Goal: Communication & Community: Answer question/provide support

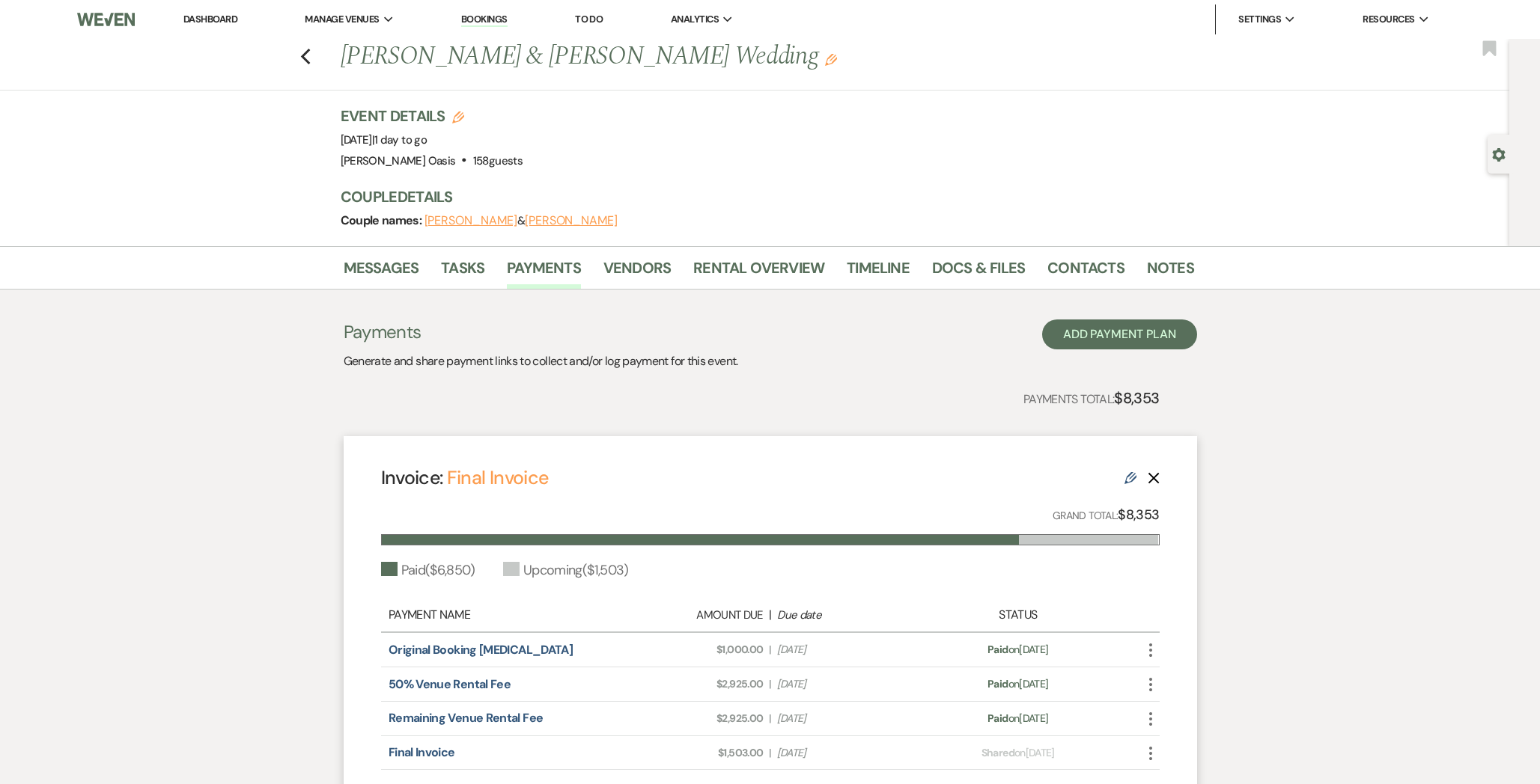
click at [230, 16] on link "Dashboard" at bounding box center [210, 19] width 54 height 12
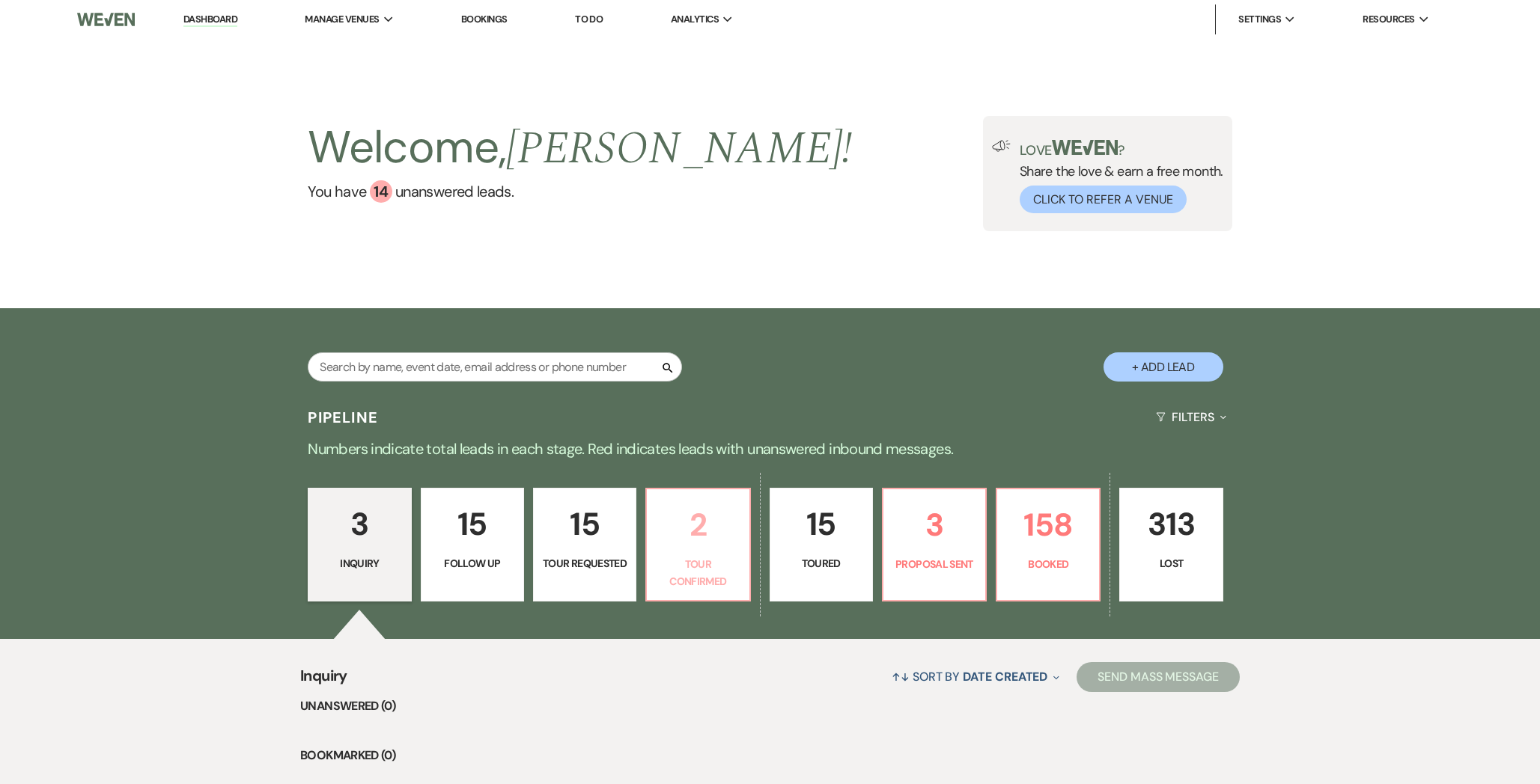
click at [721, 585] on p "Tour Confirmed" at bounding box center [697, 572] width 84 height 34
select select "4"
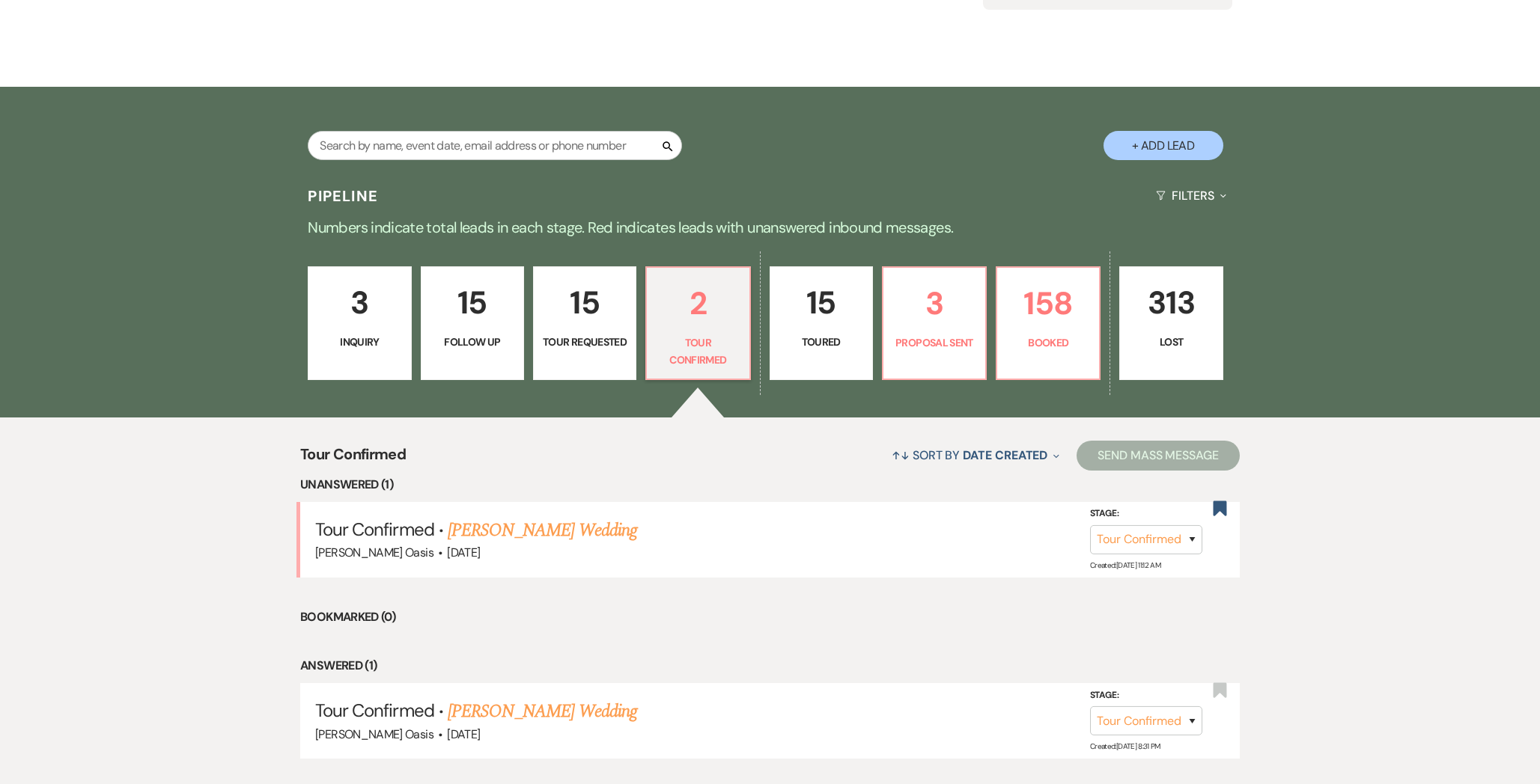
scroll to position [245, 0]
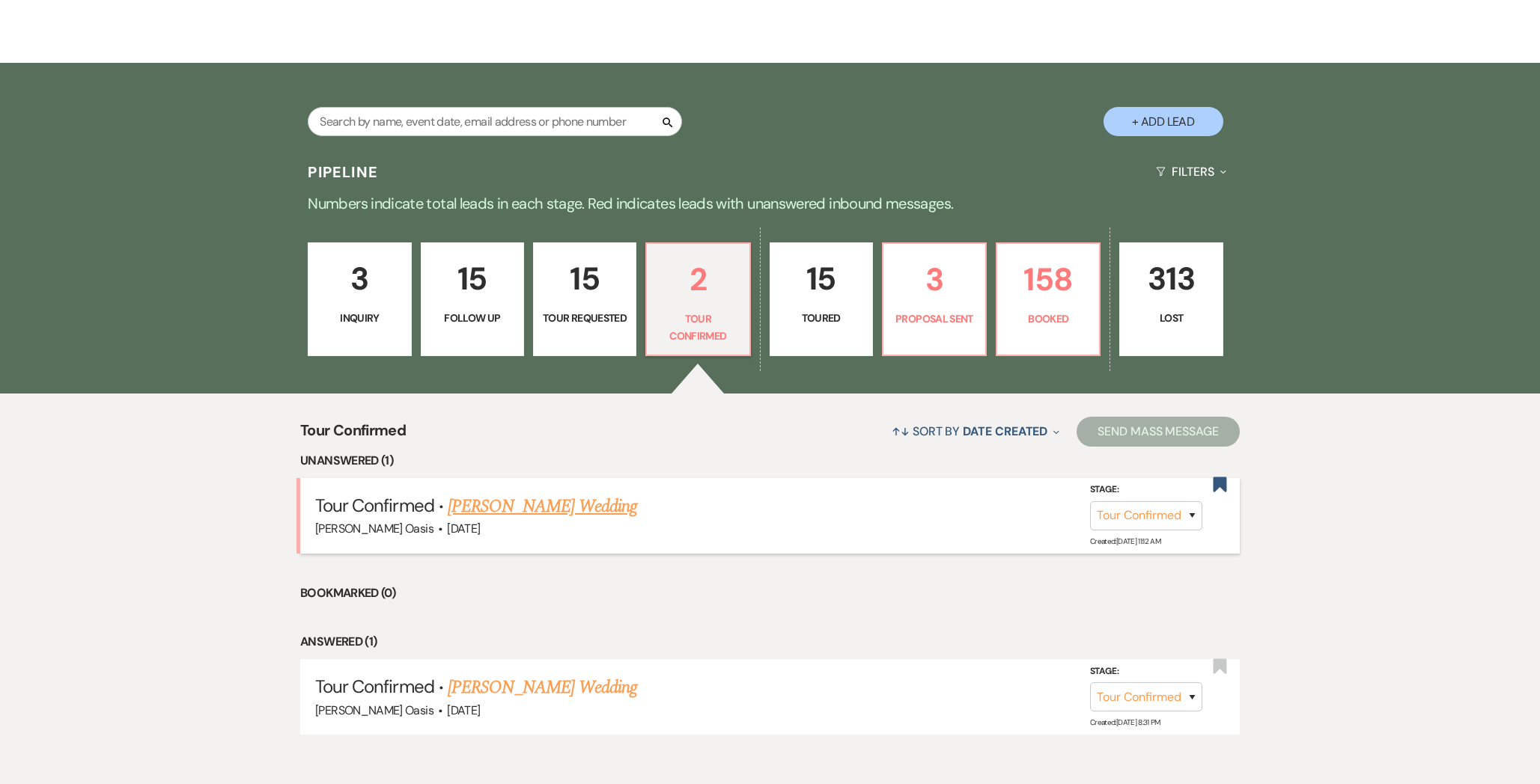
click at [580, 511] on link "[PERSON_NAME] Wedding" at bounding box center [542, 506] width 189 height 27
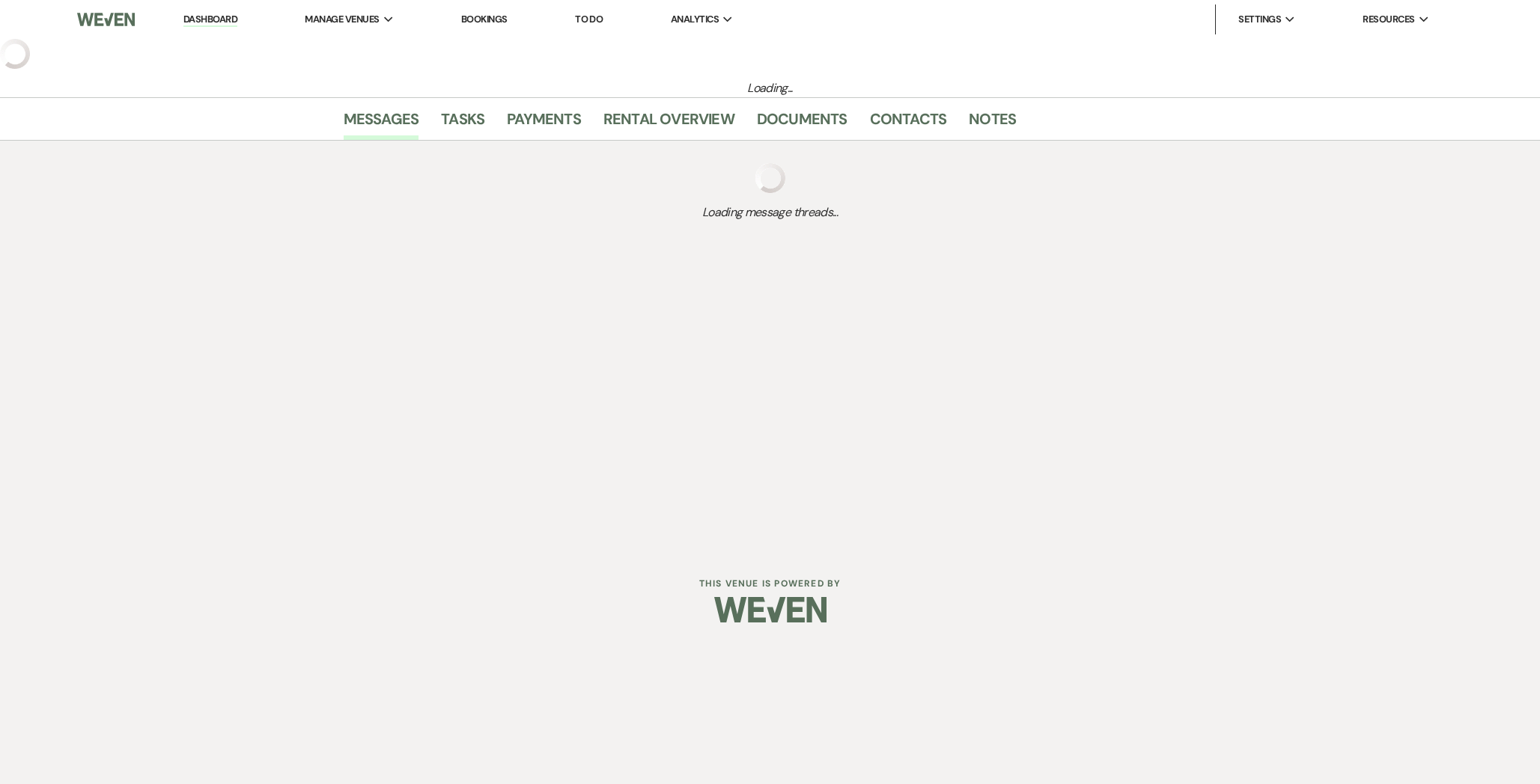
select select "4"
select select "5"
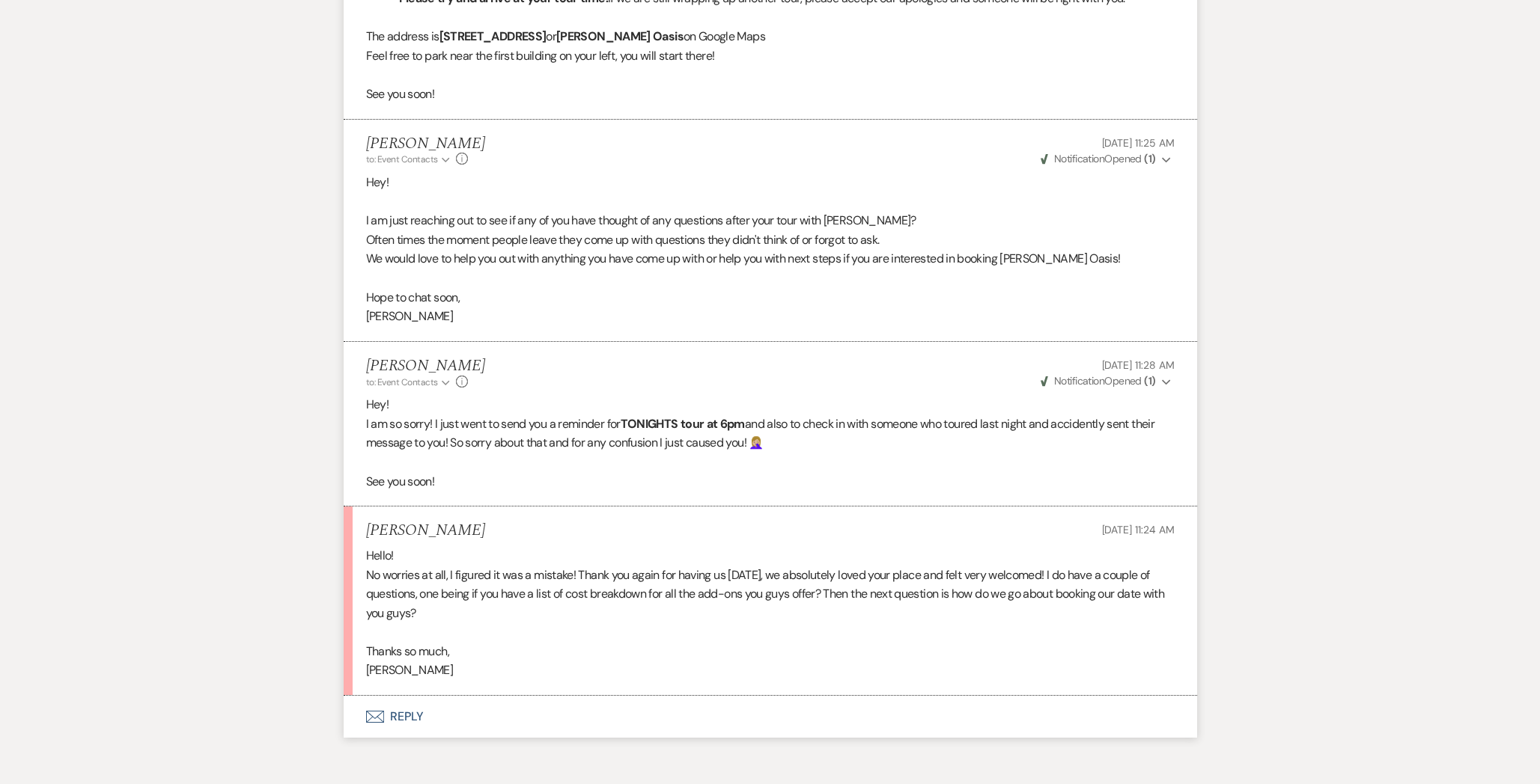
scroll to position [2069, 0]
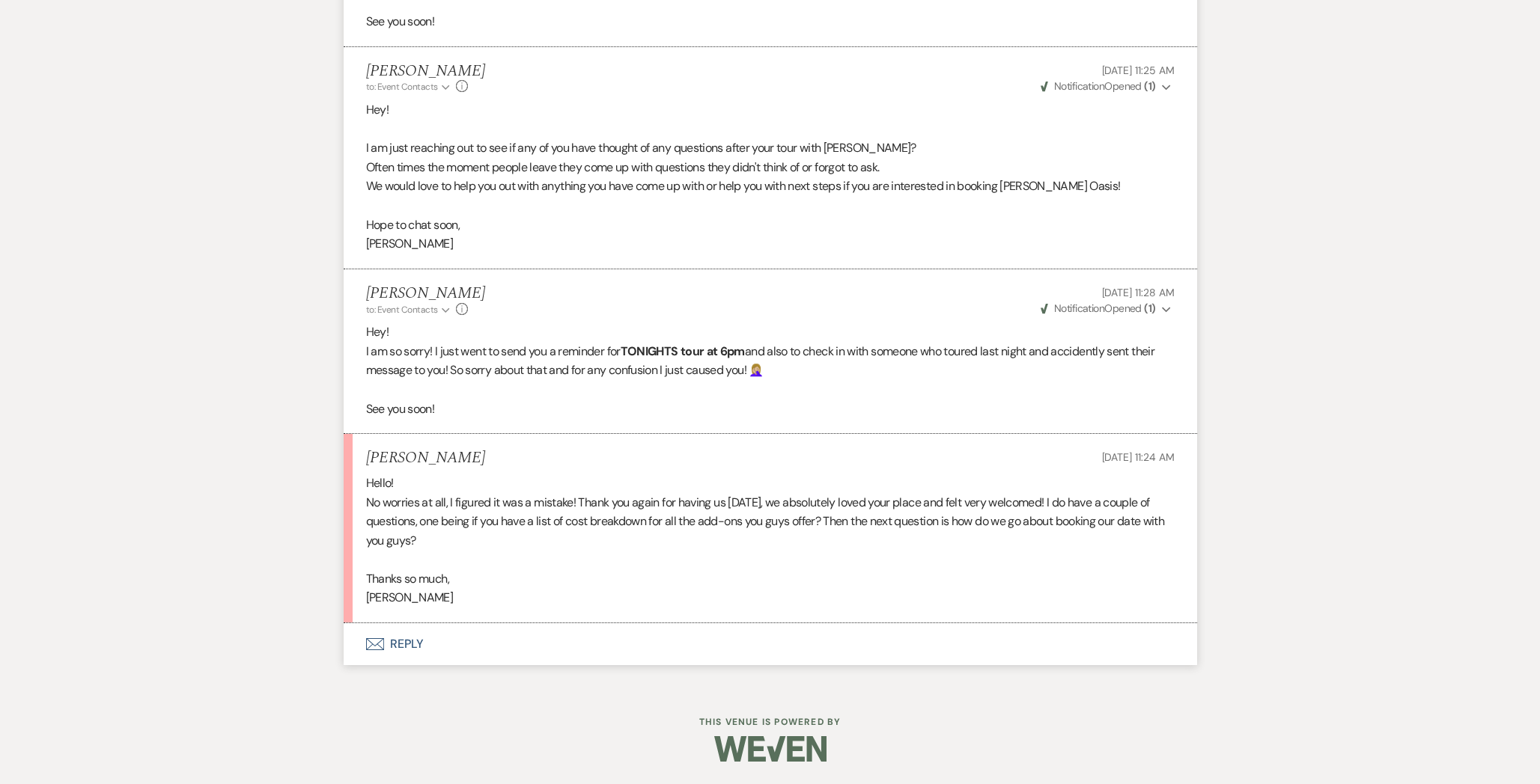
click at [448, 651] on button "Envelope Reply" at bounding box center [770, 644] width 853 height 42
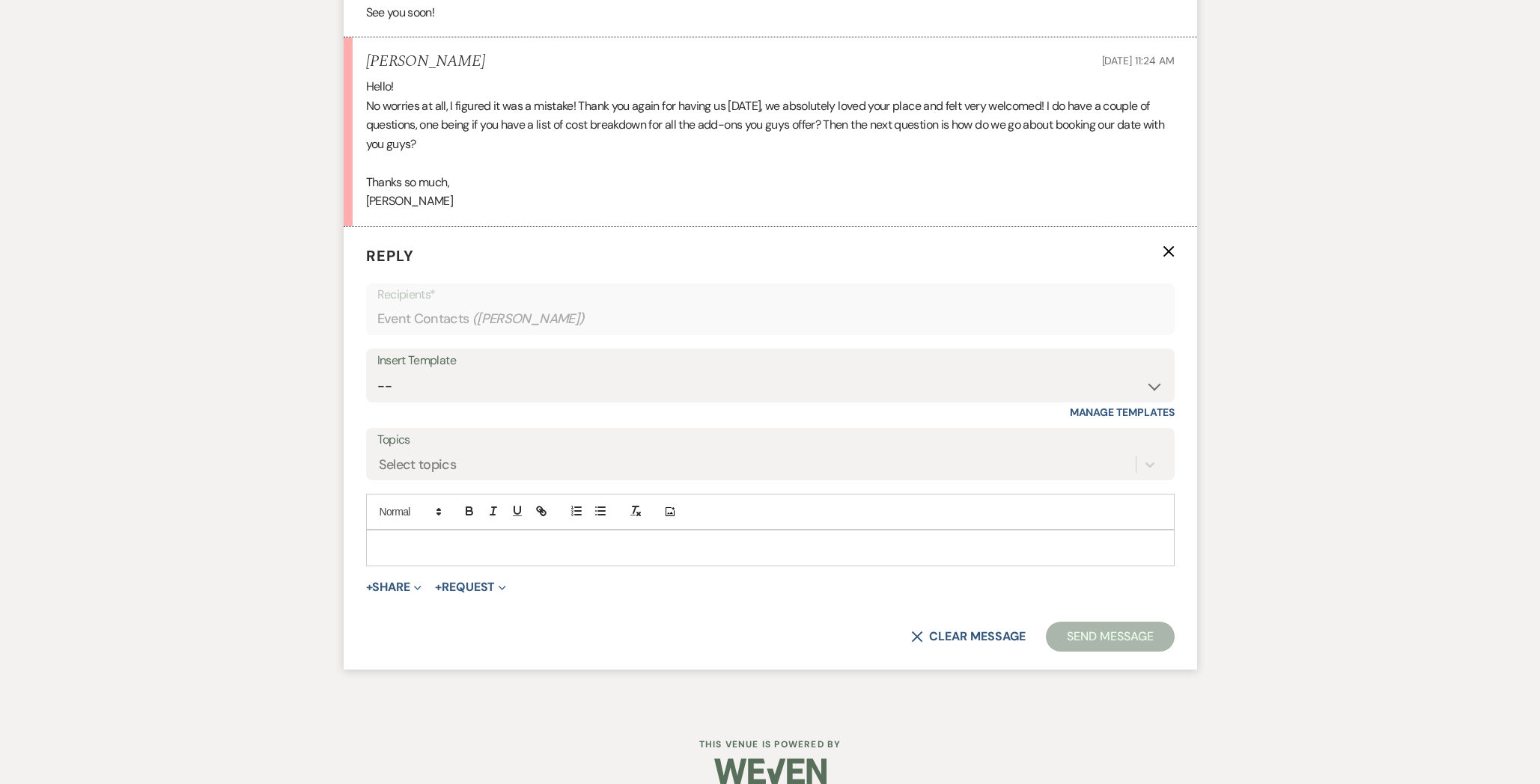
scroll to position [2487, 0]
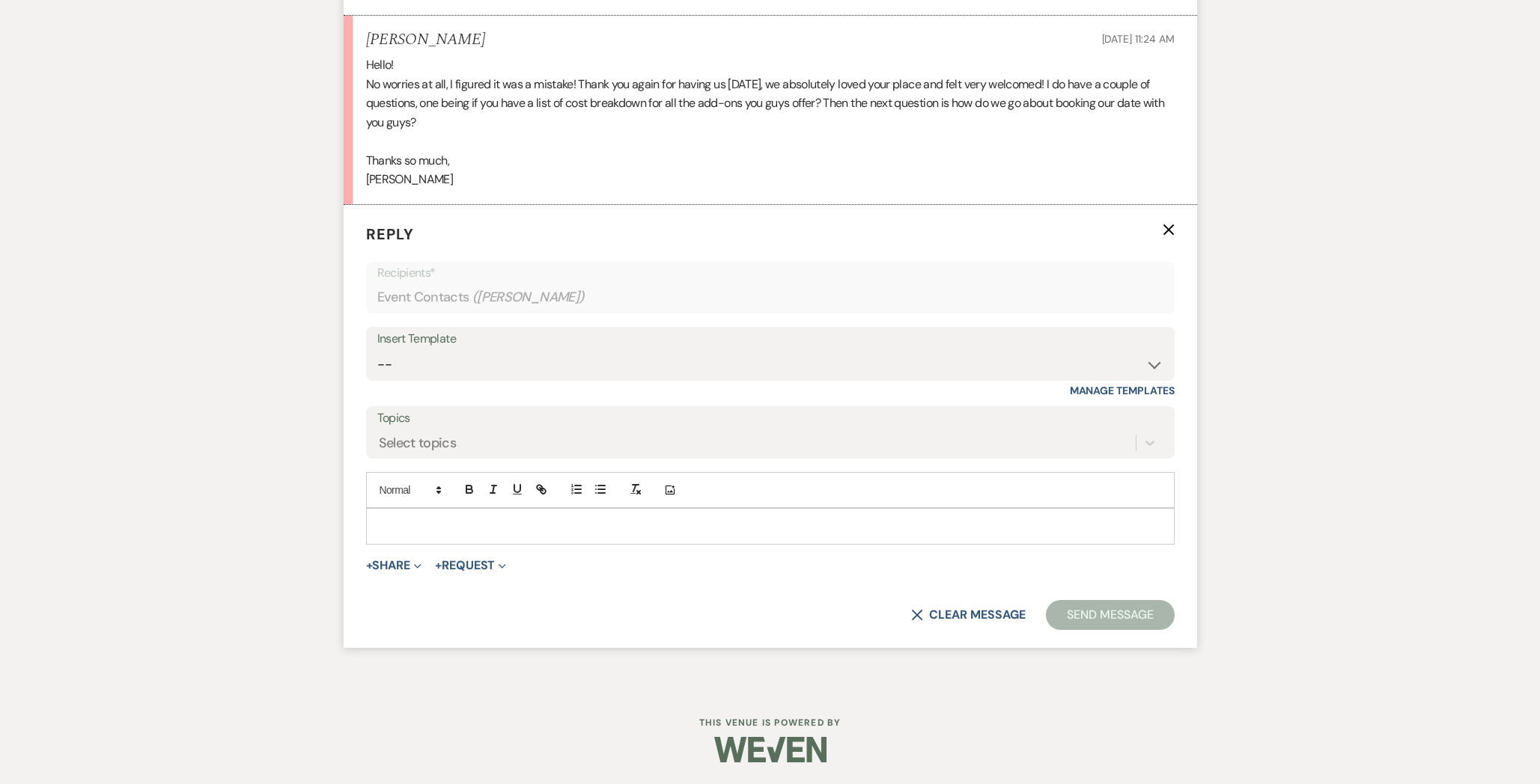
click at [480, 523] on p at bounding box center [770, 526] width 784 height 16
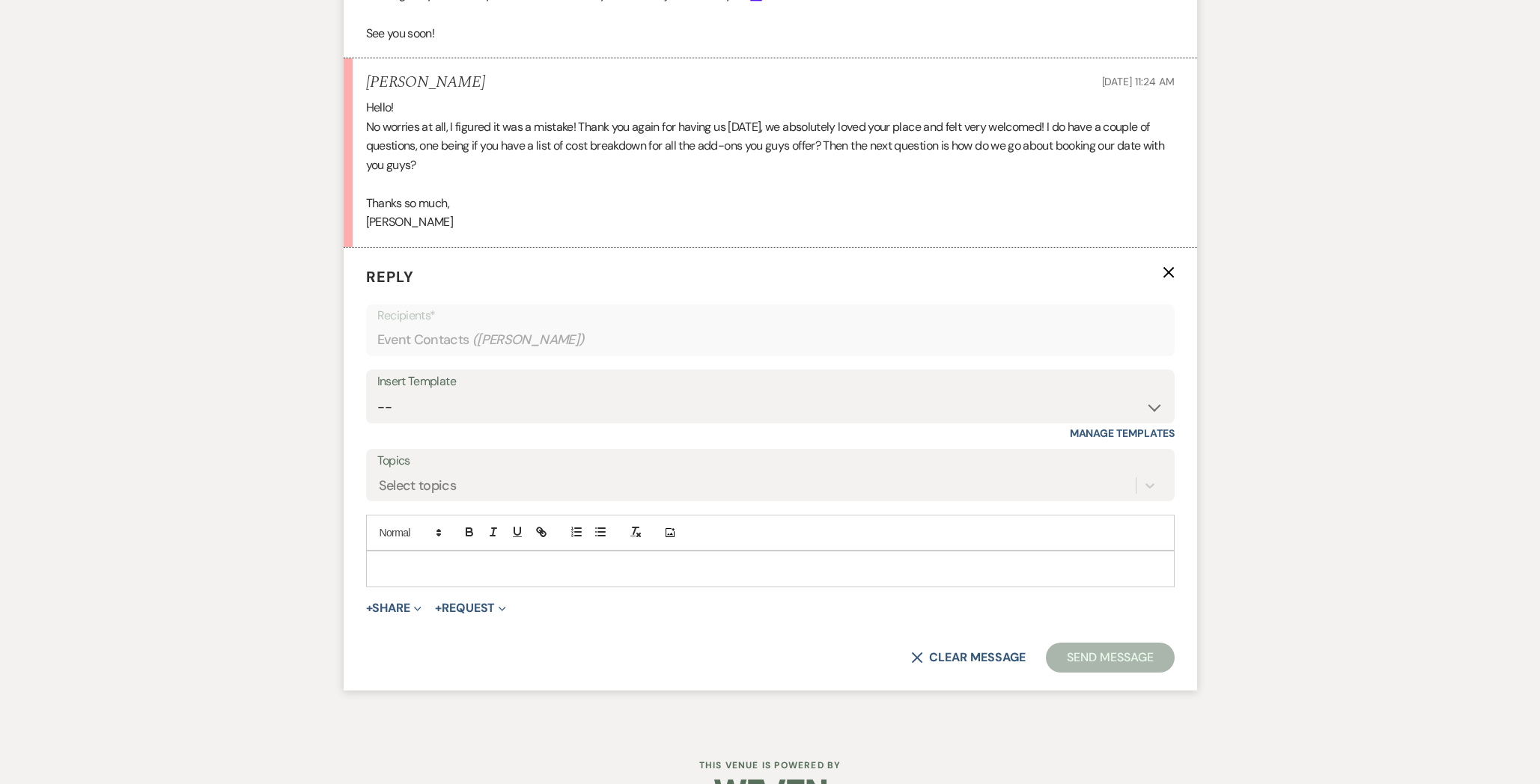
scroll to position [2427, 0]
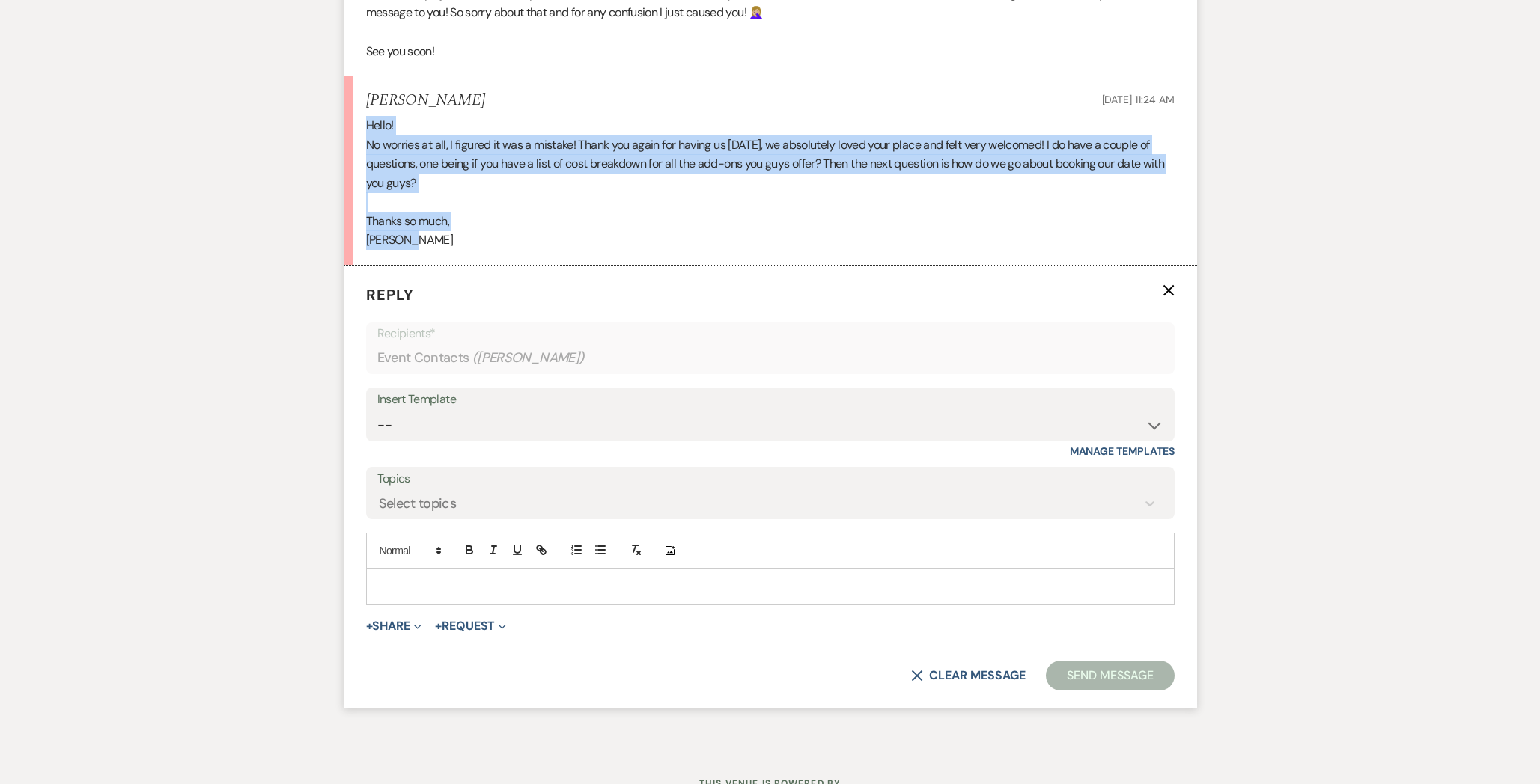
drag, startPoint x: 419, startPoint y: 244, endPoint x: 332, endPoint y: 110, distance: 159.8
copy div "Hello! No worries at all, I figured it was a mistake! Thank you again for havin…"
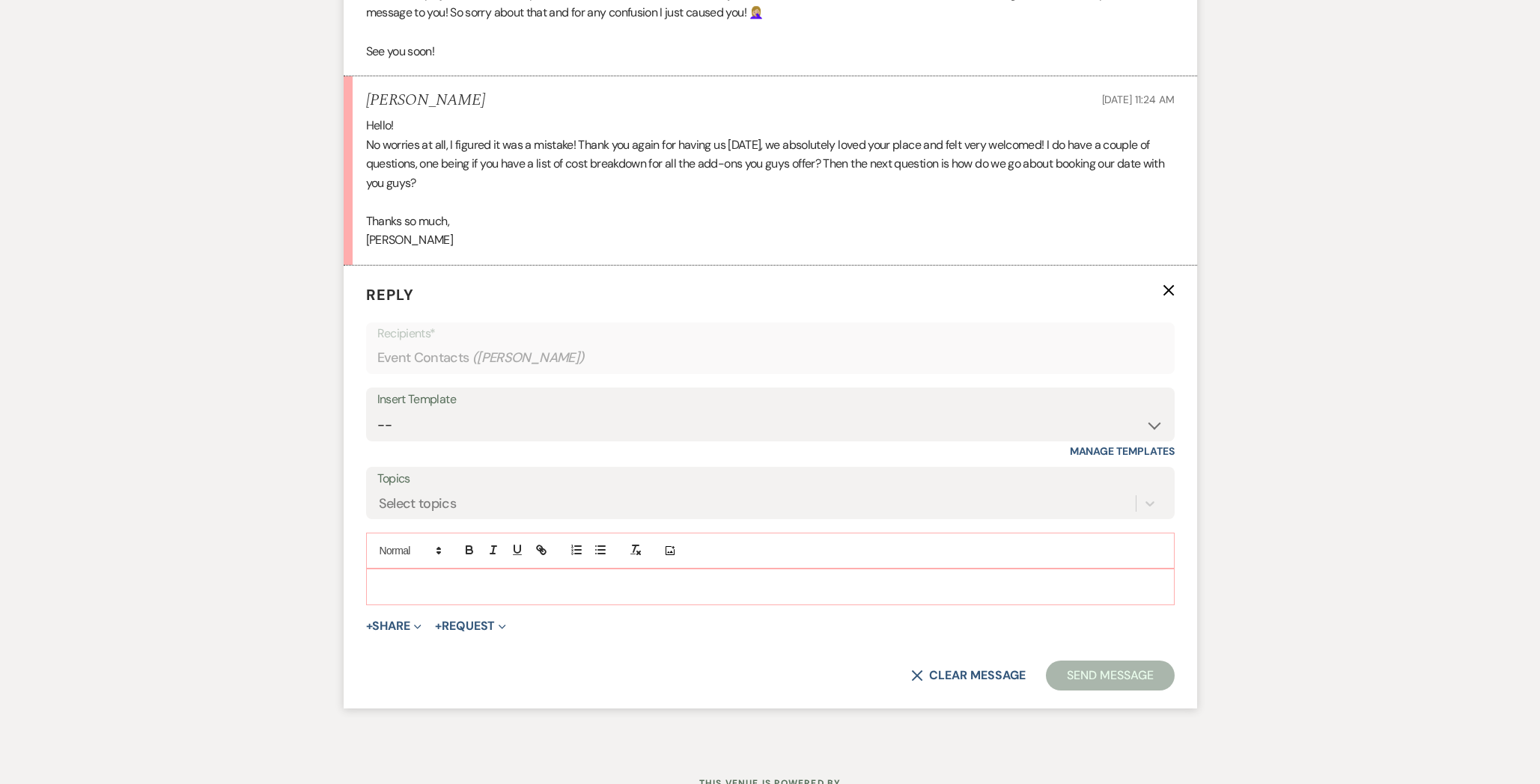
click at [766, 603] on div at bounding box center [770, 586] width 807 height 34
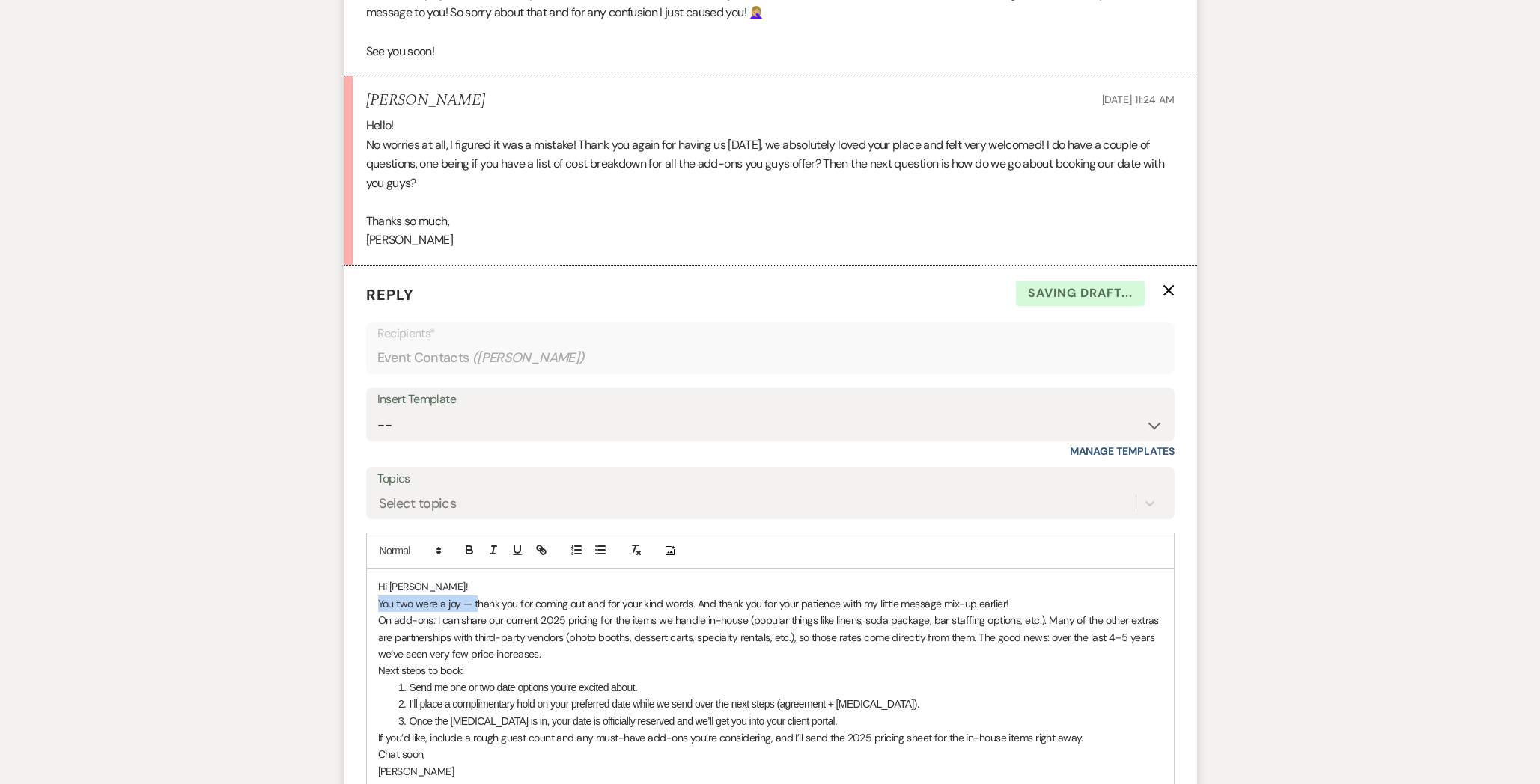
drag, startPoint x: 476, startPoint y: 600, endPoint x: 379, endPoint y: 600, distance: 97.0
click at [379, 600] on p "You two were a joy — thank you for coming out and for your kind words. And than…" at bounding box center [770, 604] width 784 height 16
click at [599, 602] on p "Thank you for coming out and for your kind words. And thank you for your patien…" at bounding box center [770, 604] width 784 height 16
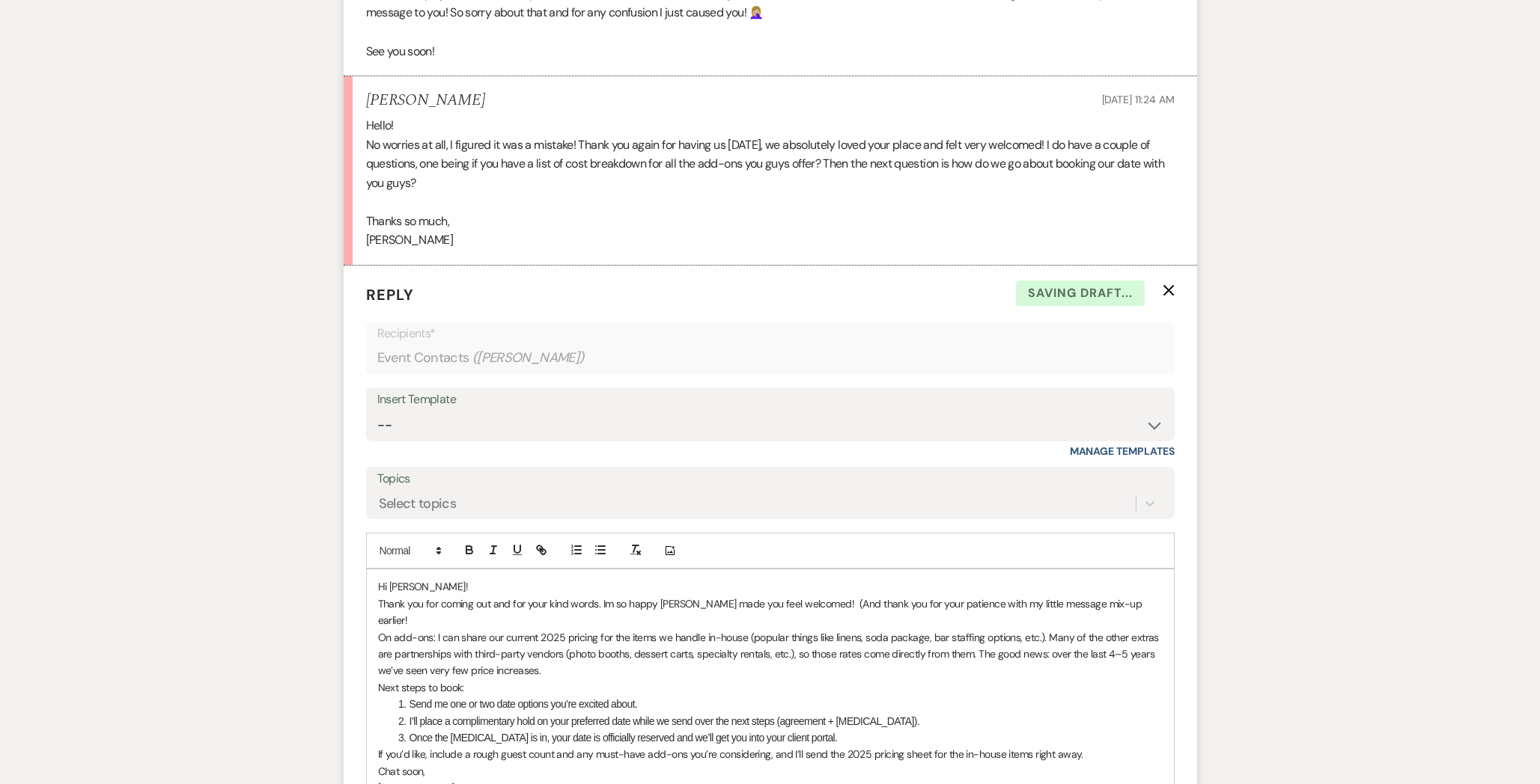
click at [1130, 596] on p "Thank you for coming out and for your kind words. Im so happy [PERSON_NAME] mad…" at bounding box center [770, 612] width 784 height 34
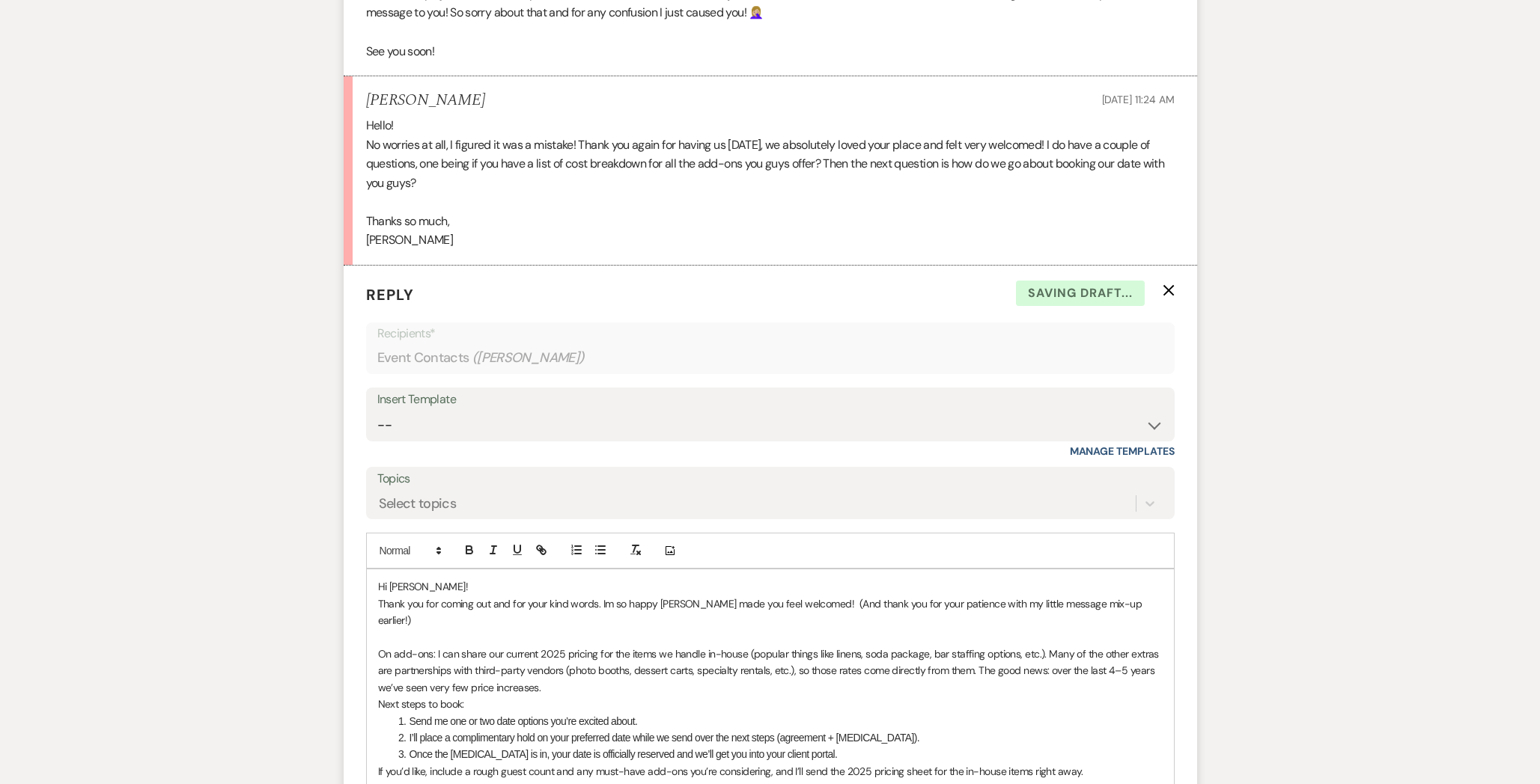
click at [456, 646] on p "On add-ons: I can share our current 2025 pricing for the items we handle in-hou…" at bounding box center [770, 671] width 784 height 50
drag, startPoint x: 1082, startPoint y: 633, endPoint x: 733, endPoint y: 629, distance: 349.0
click at [733, 646] on p "On add-ons: I can certainly share our current 2025 pricing for the items we han…" at bounding box center [770, 671] width 784 height 50
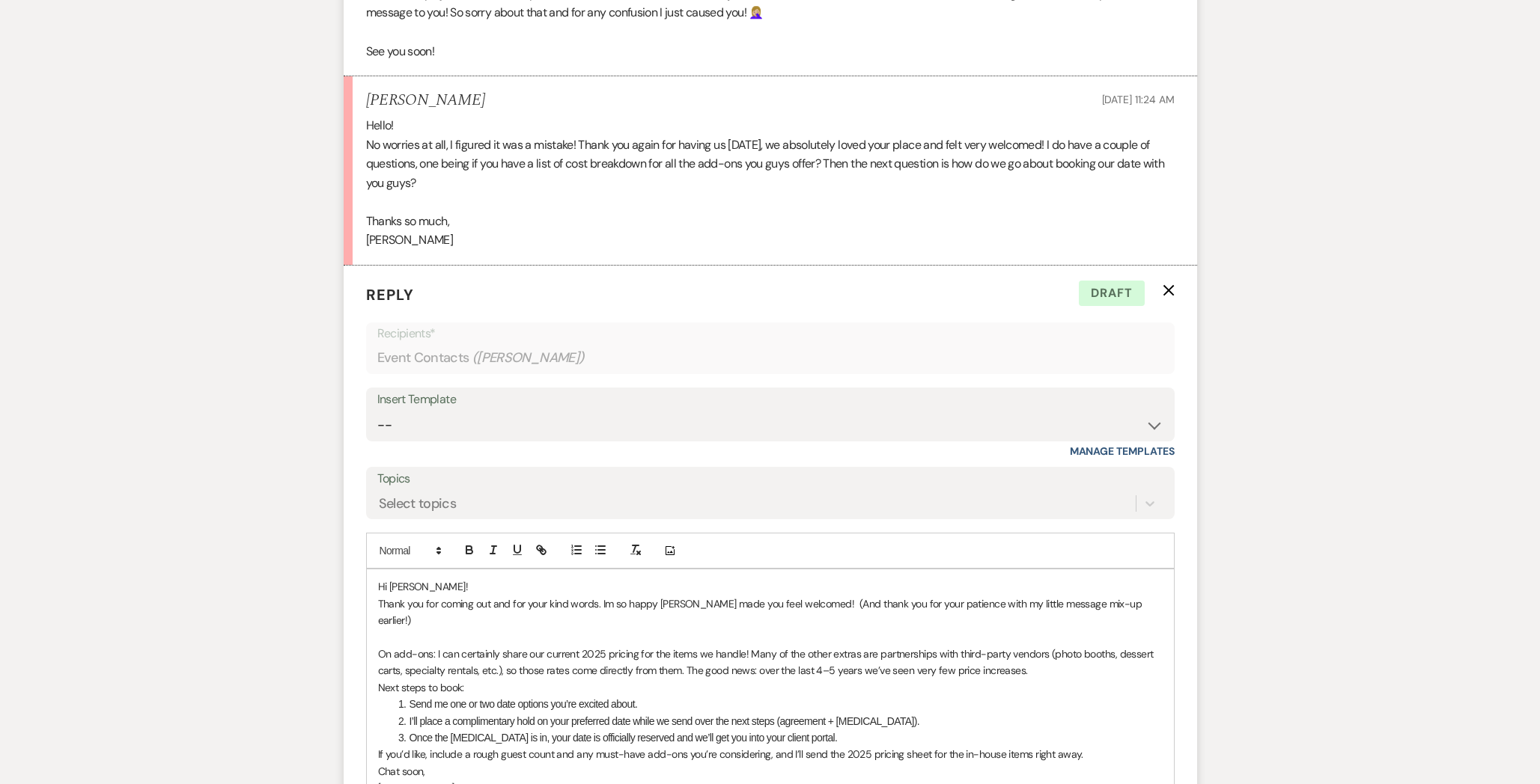
click at [1153, 646] on p "On add-ons: I can certainly share our current 2025 pricing for the items we han…" at bounding box center [770, 662] width 784 height 34
click at [1072, 679] on p "Next steps to book:" at bounding box center [770, 687] width 784 height 16
click at [1053, 651] on p "On add-ons: I can certainly share our current 2025 pricing for the items we han…" at bounding box center [770, 662] width 784 height 34
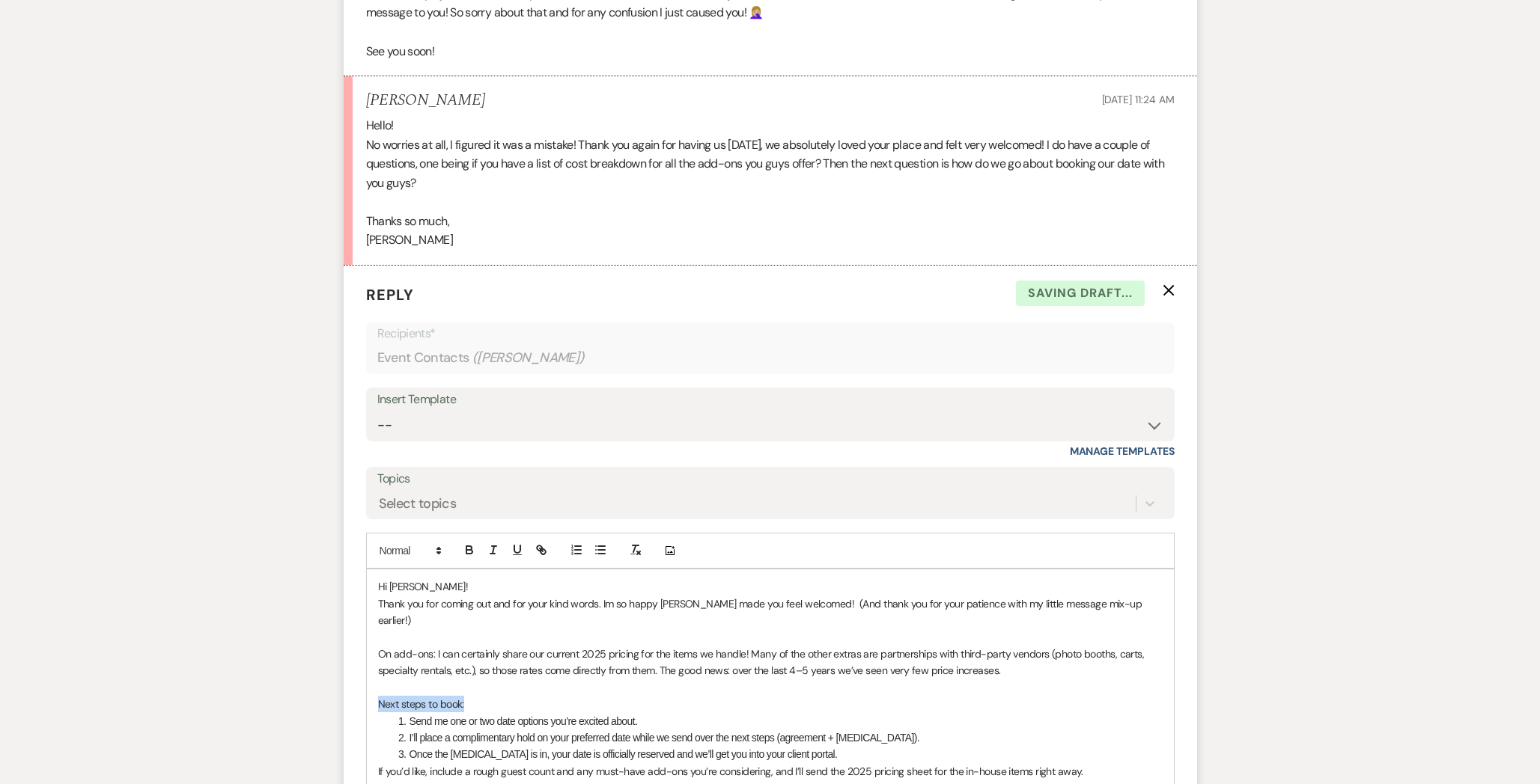
drag, startPoint x: 472, startPoint y: 688, endPoint x: 298, endPoint y: 679, distance: 174.2
click at [472, 549] on icon "button" at bounding box center [469, 550] width 13 height 13
click at [458, 608] on p "Thank you for coming out and for your kind words. Im so happy [PERSON_NAME] mad…" at bounding box center [770, 612] width 784 height 34
click at [666, 713] on li "Send me one or two date options you’re excited about." at bounding box center [778, 721] width 769 height 16
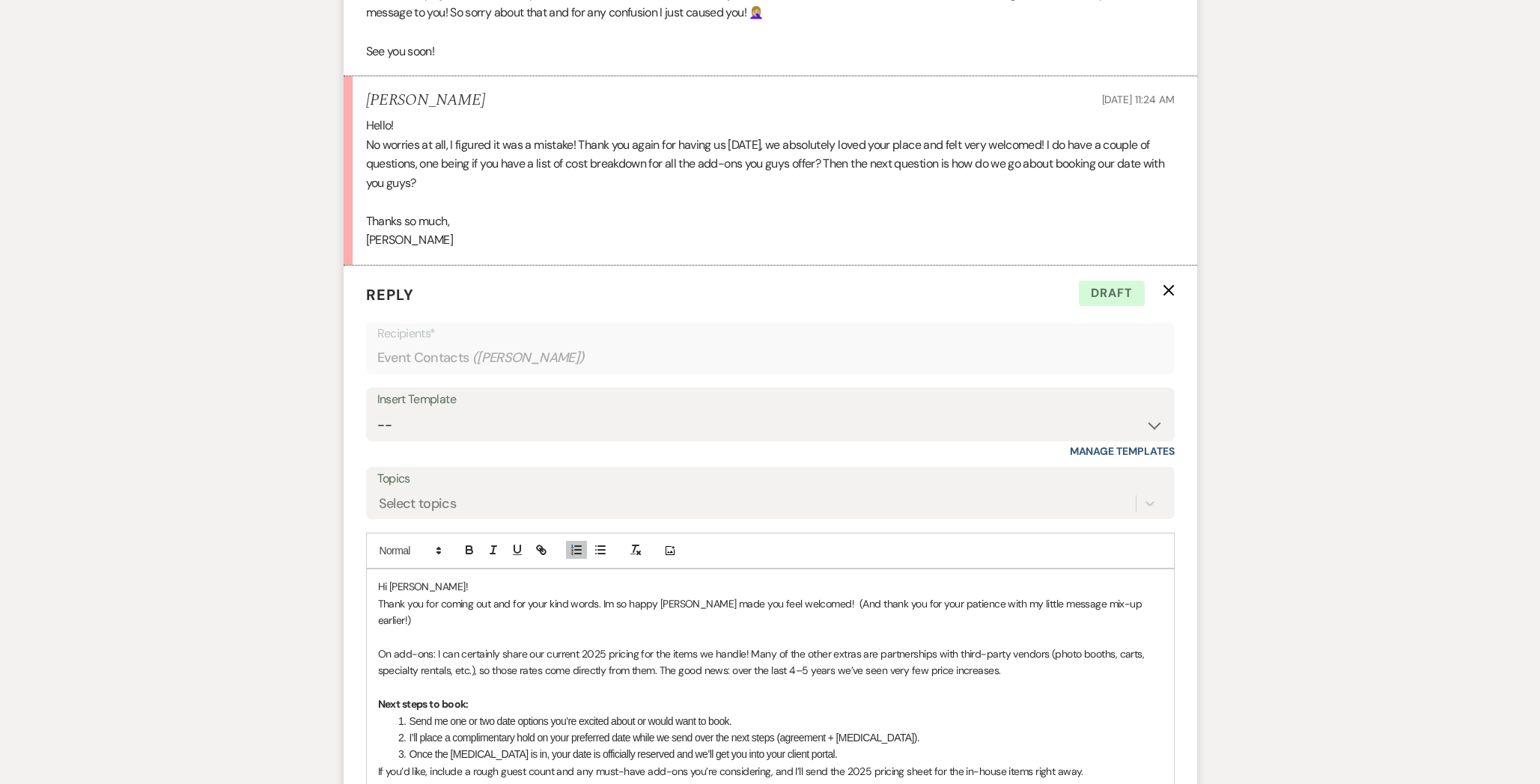
click at [825, 746] on li "Once the [MEDICAL_DATA] is in, your date is officially reserved and we’ll get y…" at bounding box center [778, 754] width 769 height 16
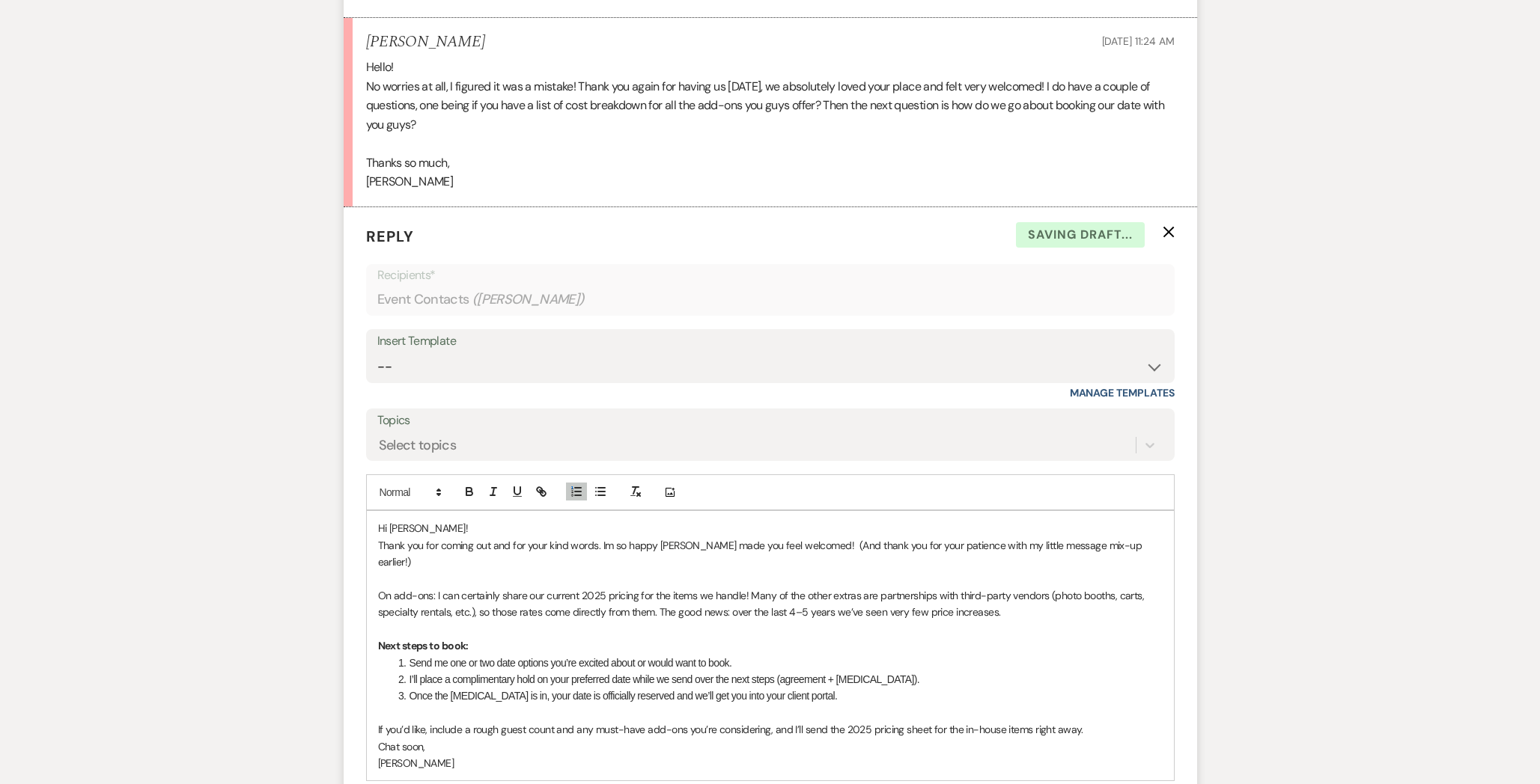
scroll to position [2491, 0]
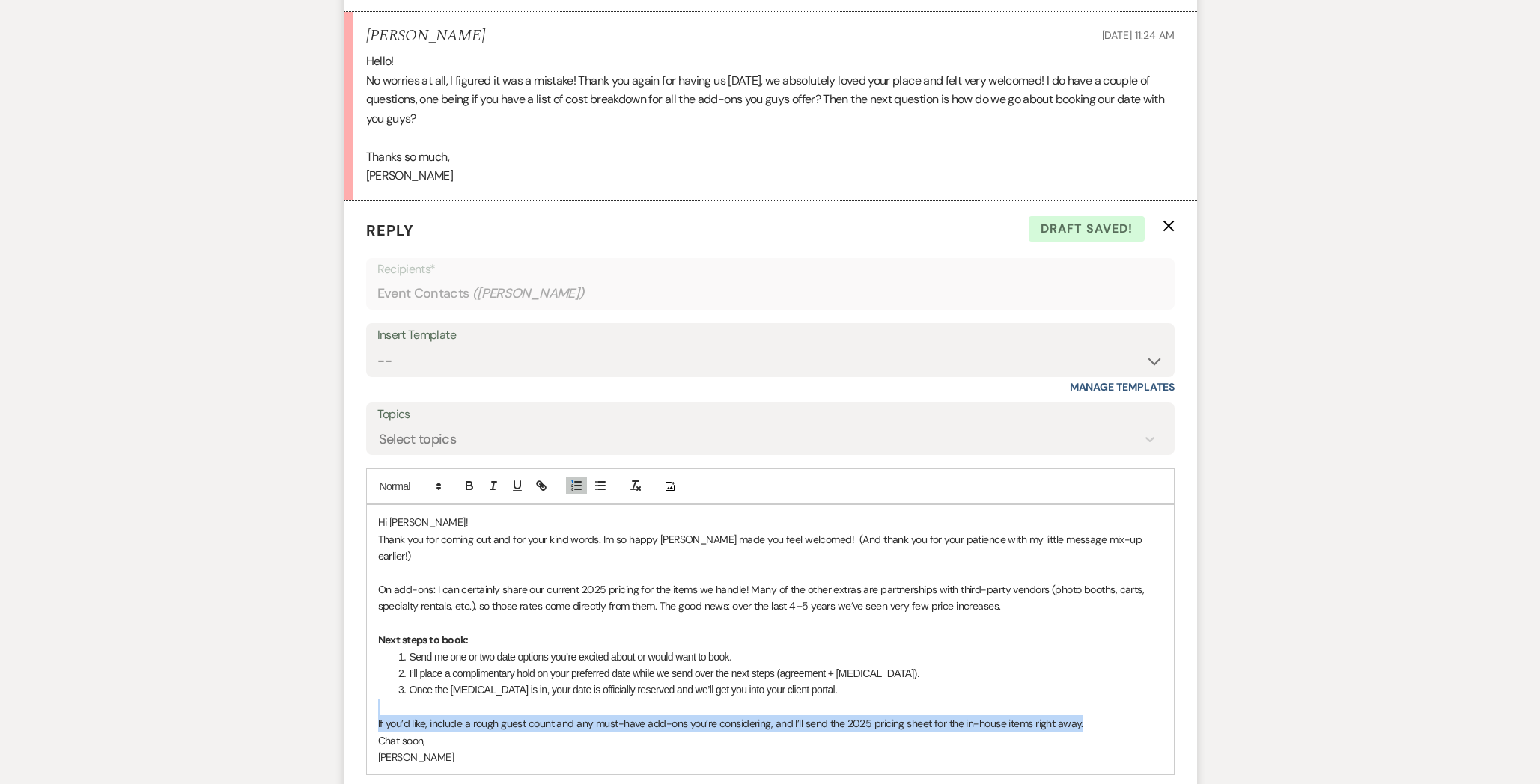
drag, startPoint x: 1092, startPoint y: 708, endPoint x: 366, endPoint y: 688, distance: 726.3
click at [366, 688] on div "Hi [PERSON_NAME]! Thank you for coming out and for your kind words. Im so happy…" at bounding box center [770, 640] width 807 height 269
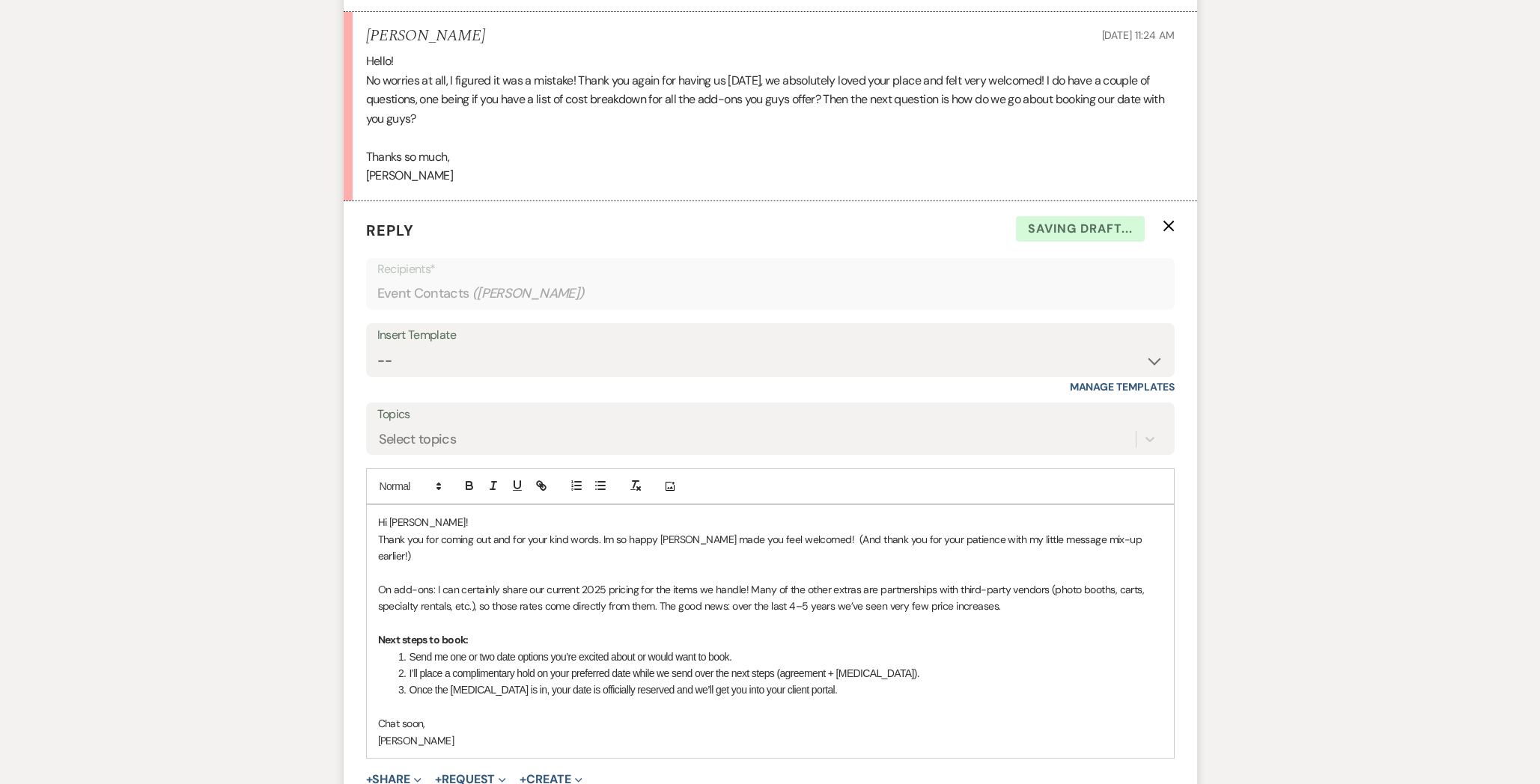
click at [382, 732] on p "[PERSON_NAME]" at bounding box center [770, 740] width 784 height 16
click at [747, 581] on p "On add-ons: I can certainly share our current 2025 pricing for the items we han…" at bounding box center [770, 597] width 784 height 34
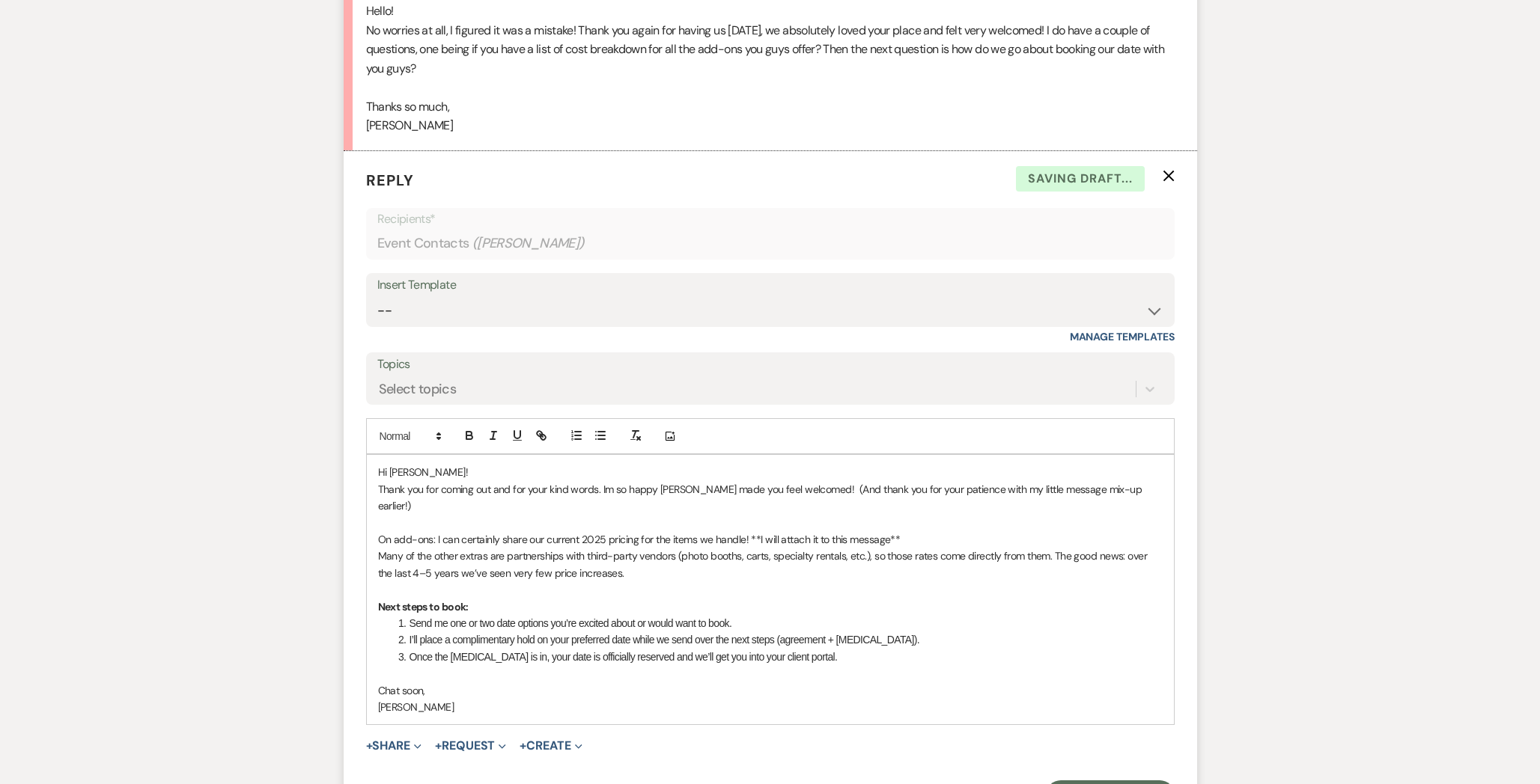
scroll to position [2549, 0]
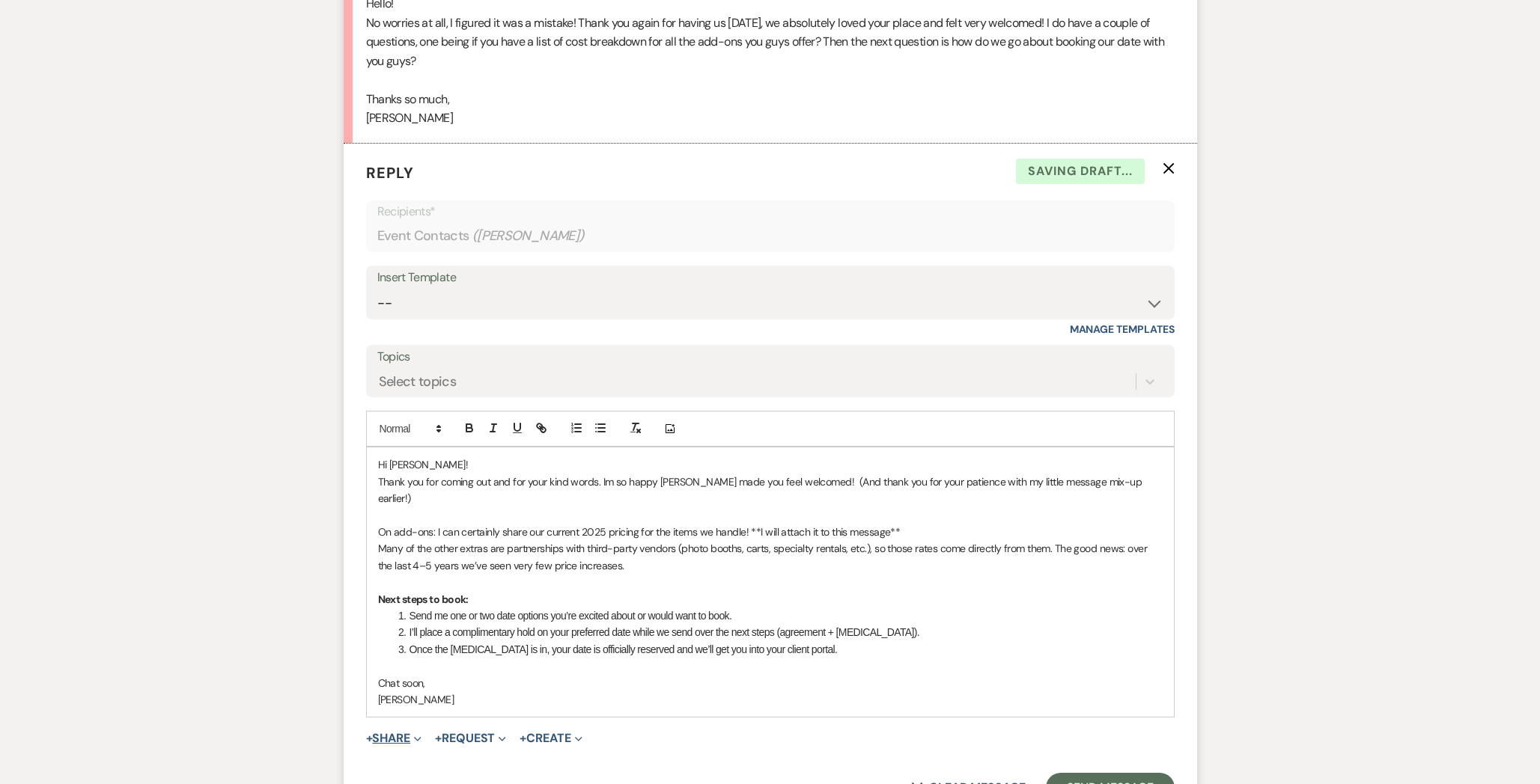
click at [395, 732] on button "+ Share Expand" at bounding box center [394, 738] width 56 height 12
click at [409, 760] on span "Doc Upload Documents" at bounding box center [426, 768] width 85 height 16
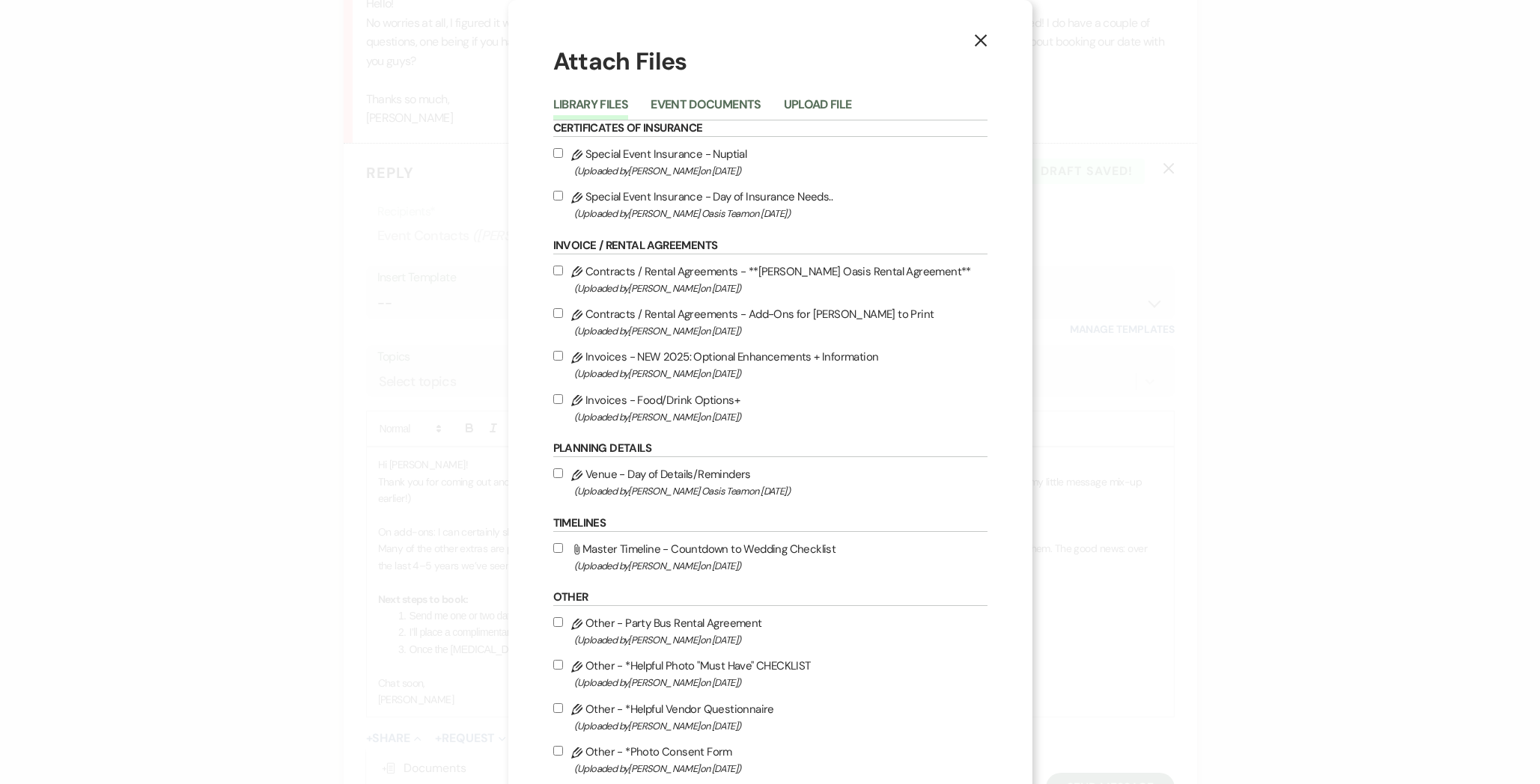
click at [634, 404] on label "Pencil Invoices - Food/Drink Options+ (Uploaded by [PERSON_NAME] on [DATE] )" at bounding box center [770, 408] width 434 height 35
click at [563, 404] on input "Pencil Invoices - Food/Drink Options+ (Uploaded by [PERSON_NAME] on [DATE] )" at bounding box center [558, 399] width 9 height 9
checkbox input "true"
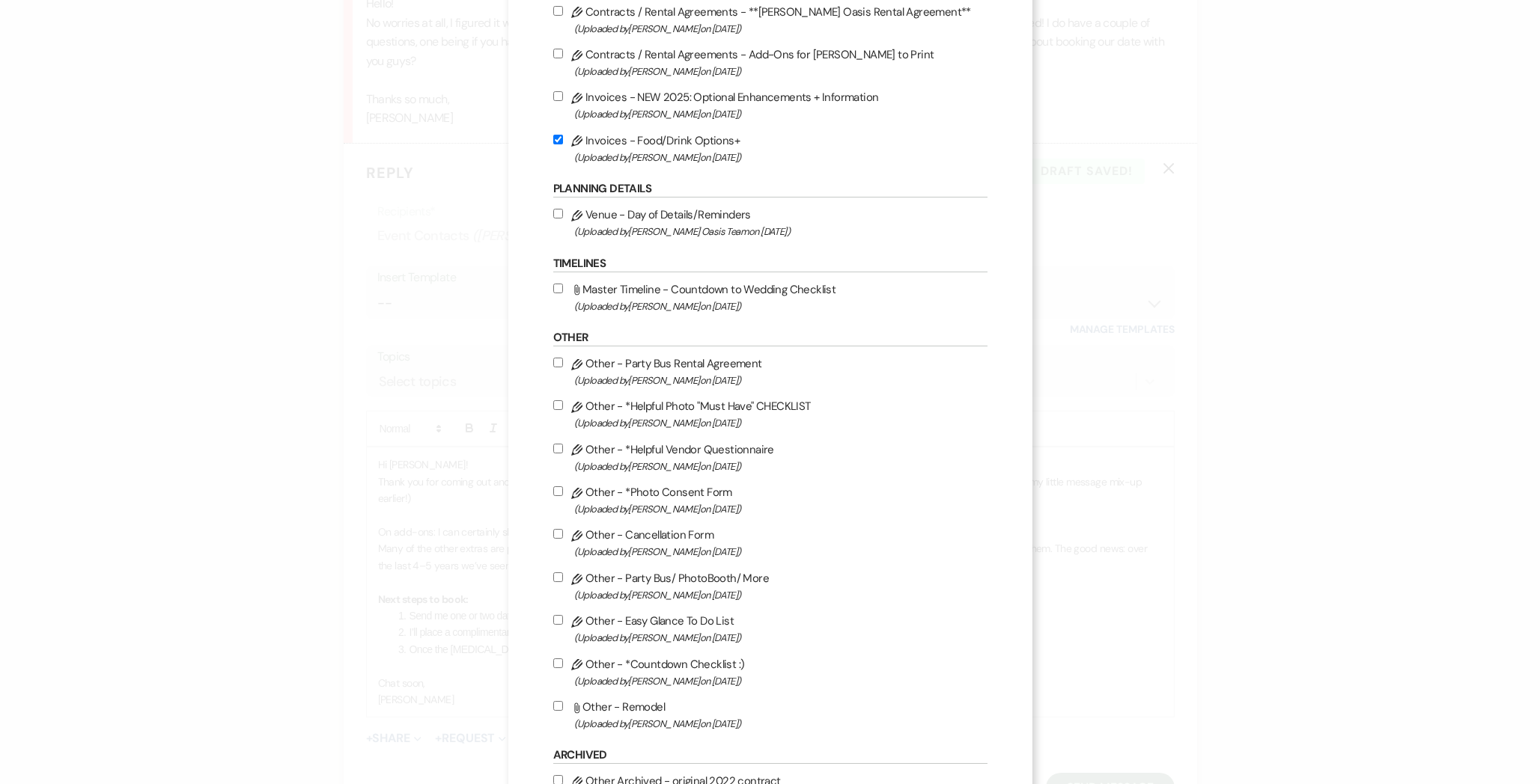
scroll to position [583, 0]
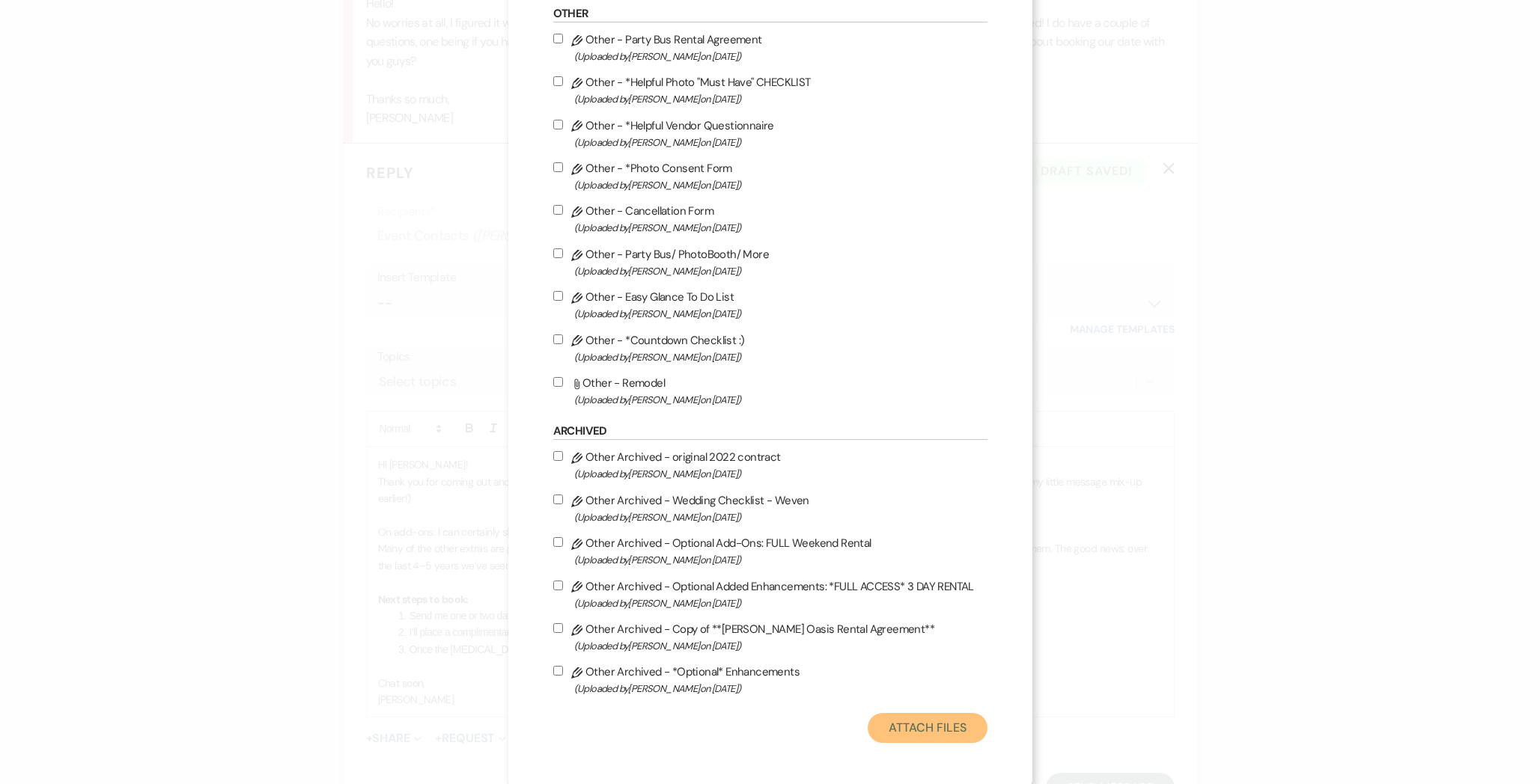
click at [881, 729] on button "Attach Files" at bounding box center [927, 728] width 119 height 30
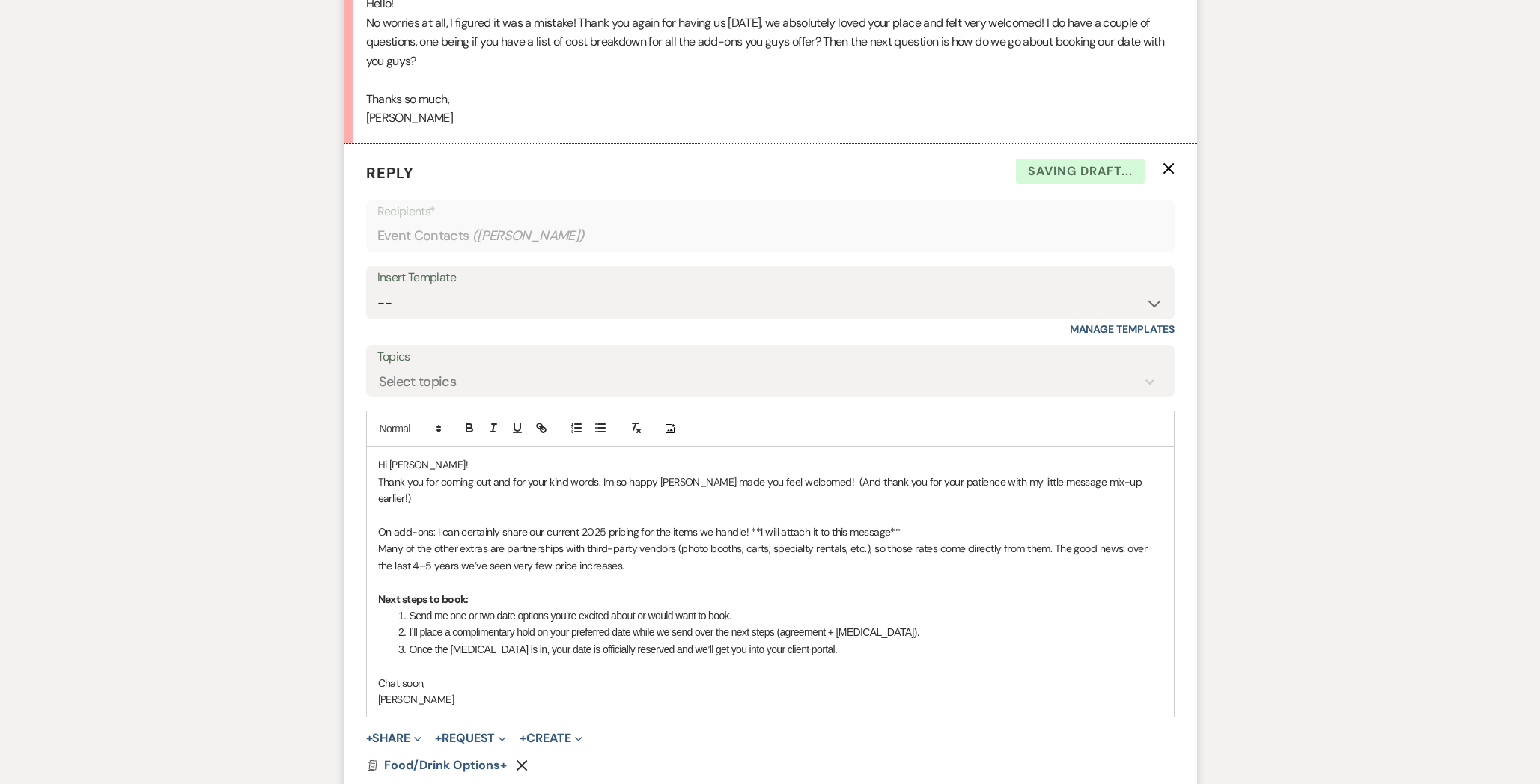
scroll to position [2729, 0]
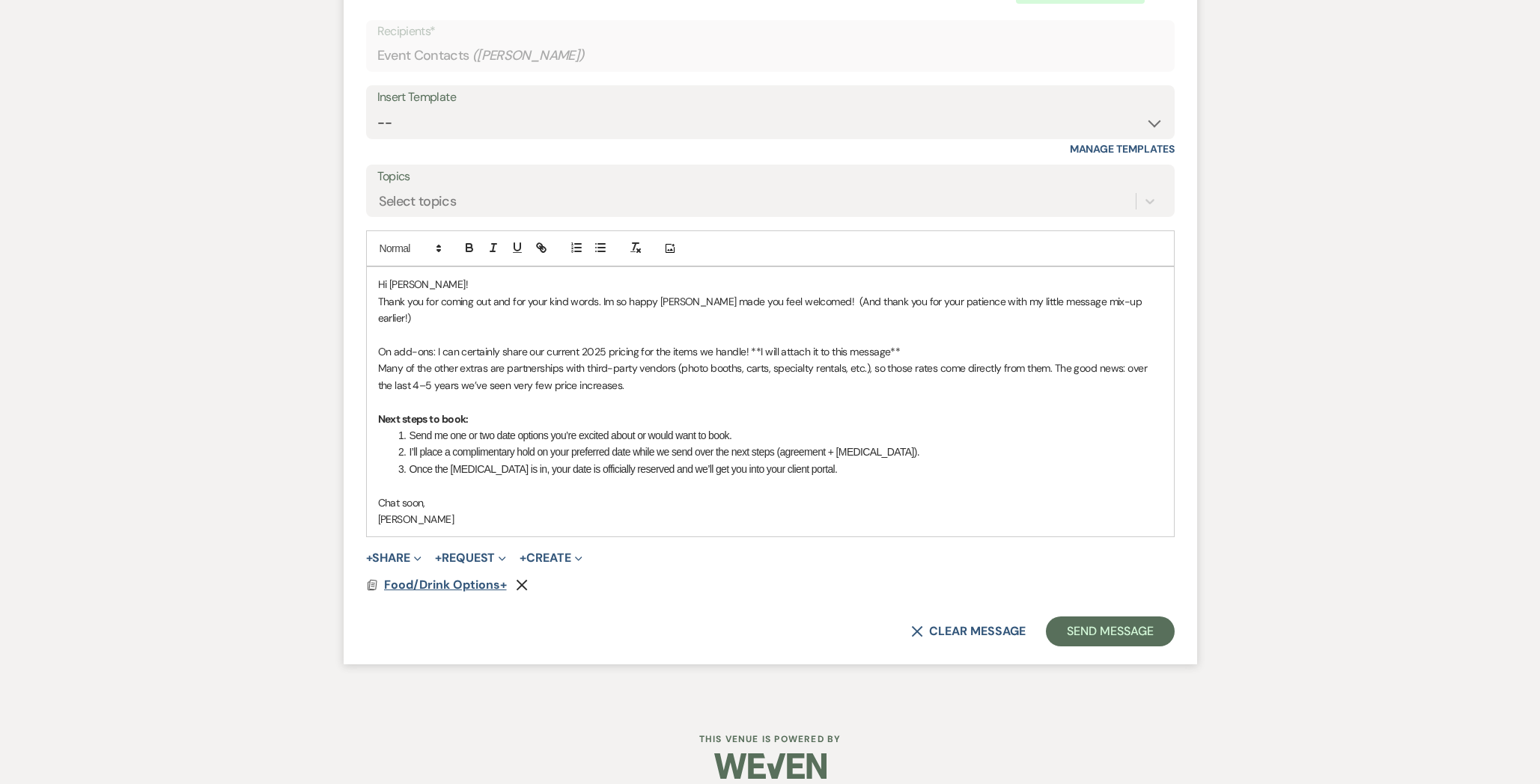
click at [434, 577] on span "Food/Drink Options+" at bounding box center [445, 585] width 123 height 16
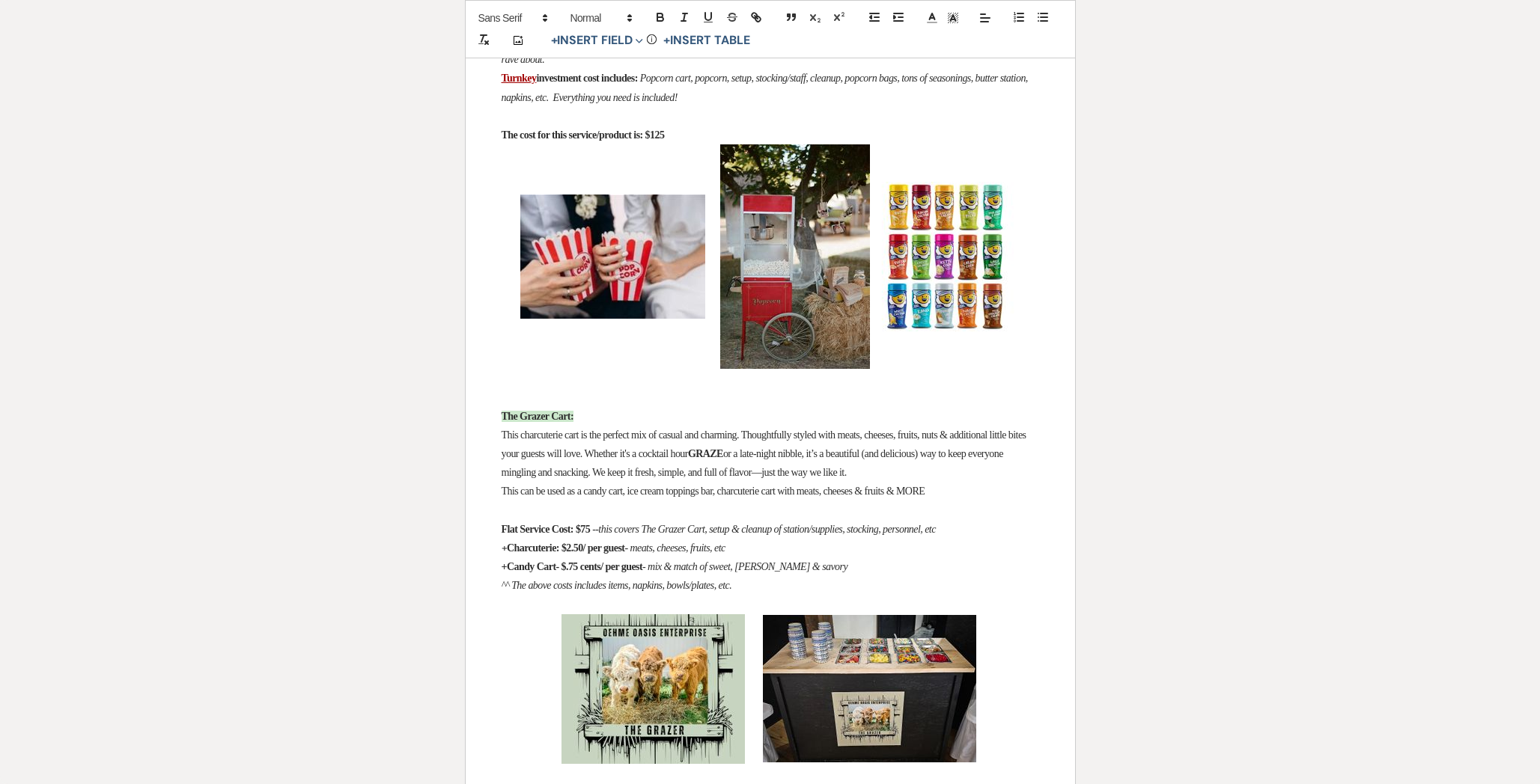
scroll to position [1158, 0]
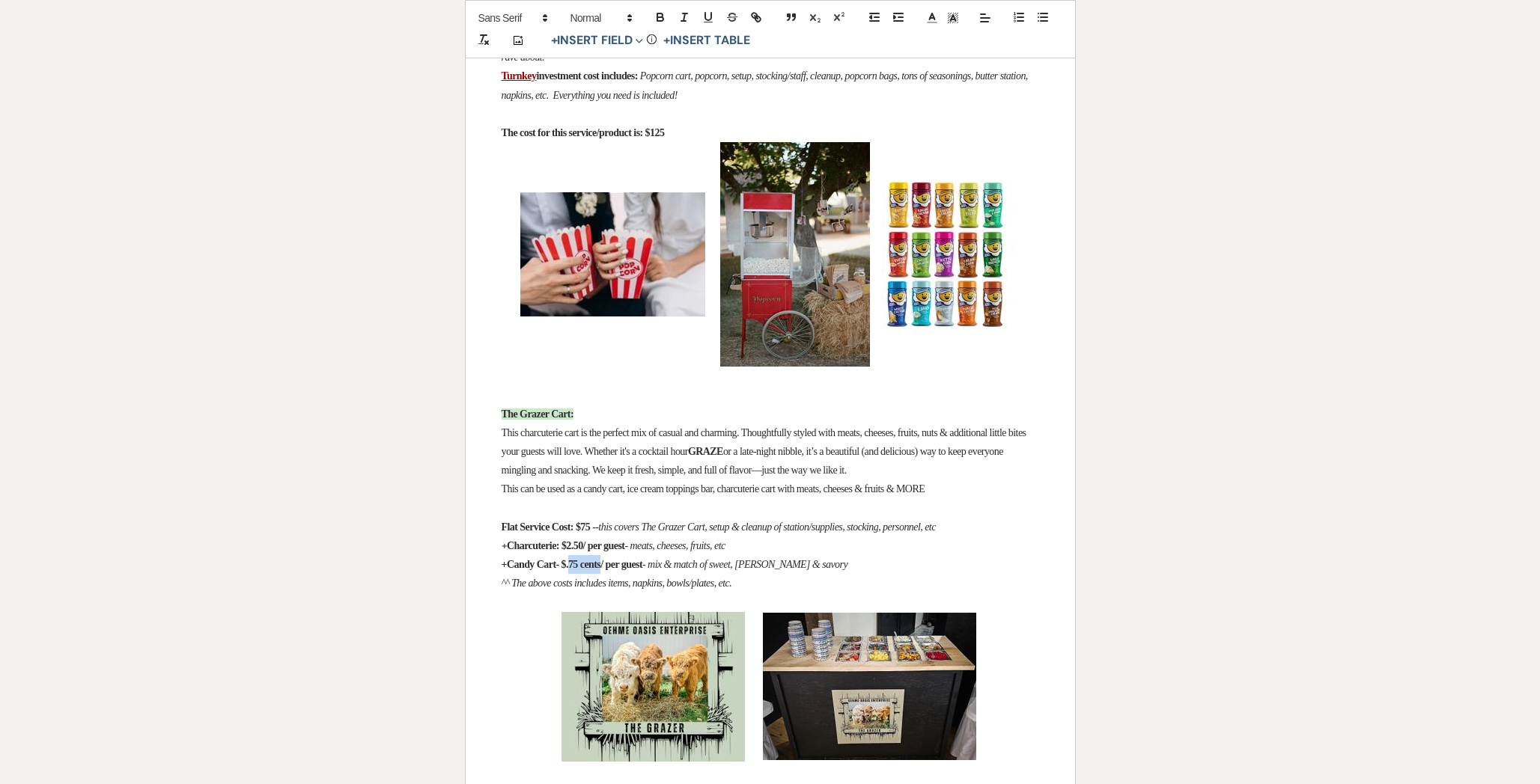
drag, startPoint x: 617, startPoint y: 591, endPoint x: 580, endPoint y: 590, distance: 37.0
click at [580, 570] on strong "+Candy Cart- $.75 cents/ per guest" at bounding box center [572, 565] width 141 height 11
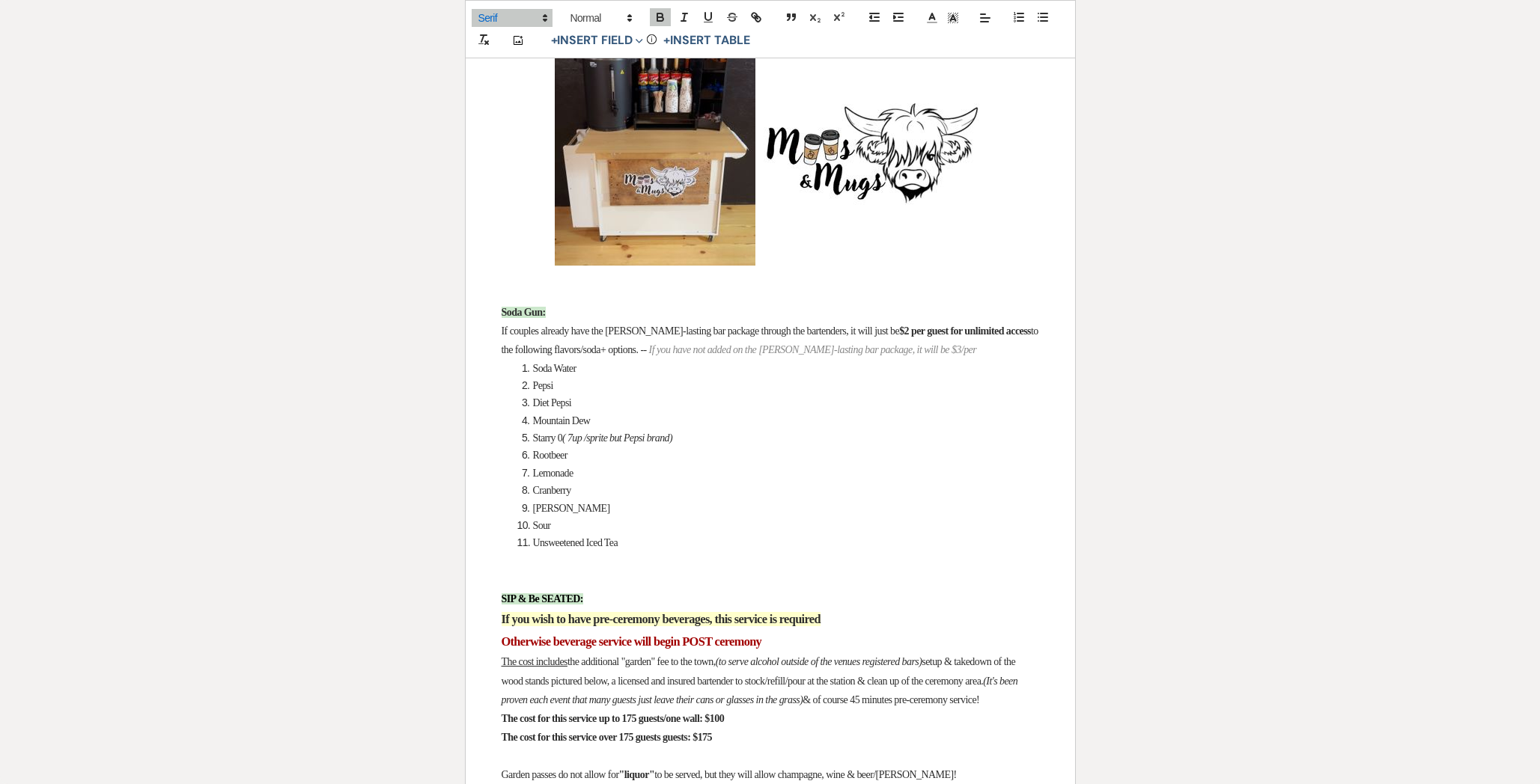
scroll to position [2219, 0]
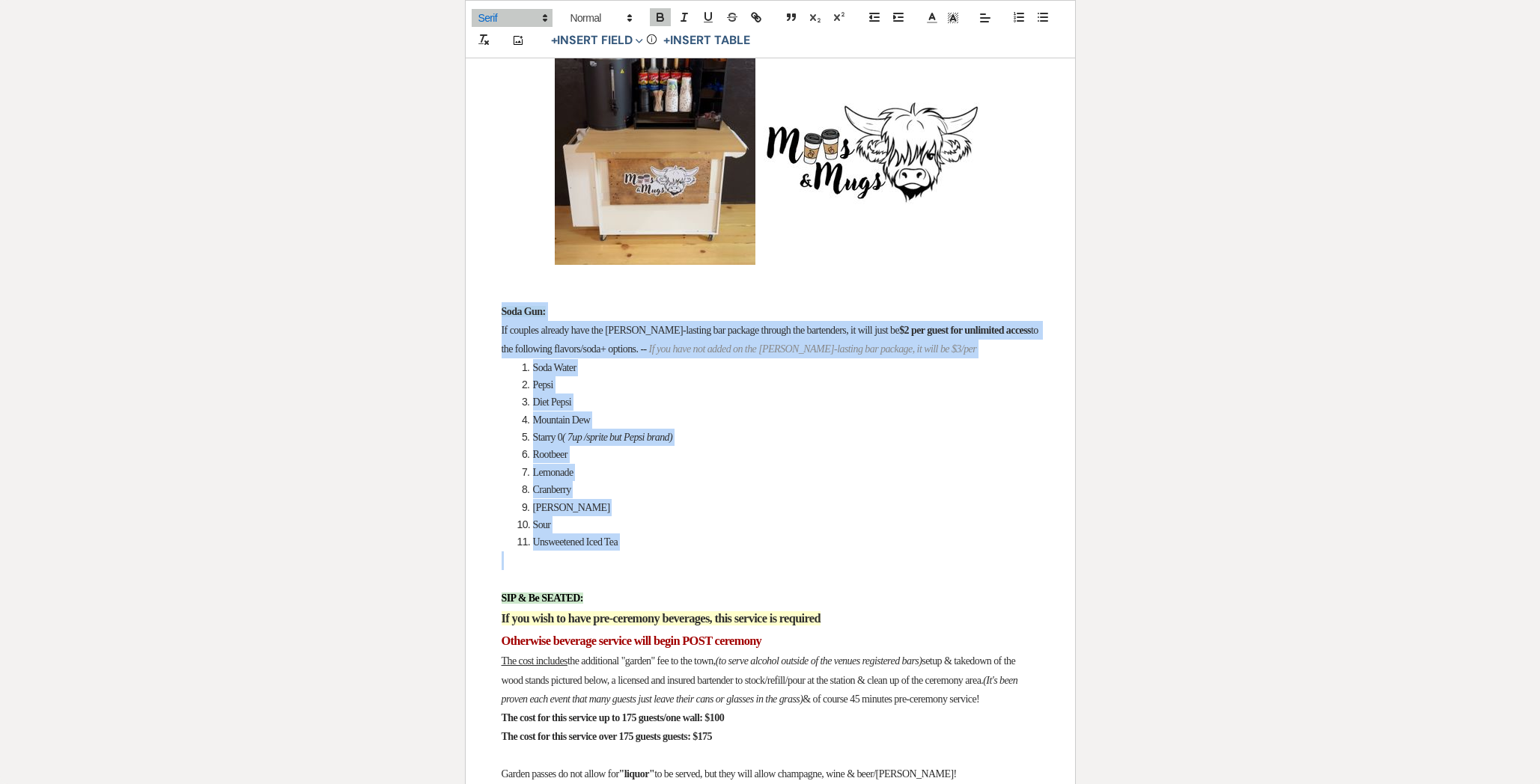
drag, startPoint x: 526, startPoint y: 590, endPoint x: 477, endPoint y: 333, distance: 261.6
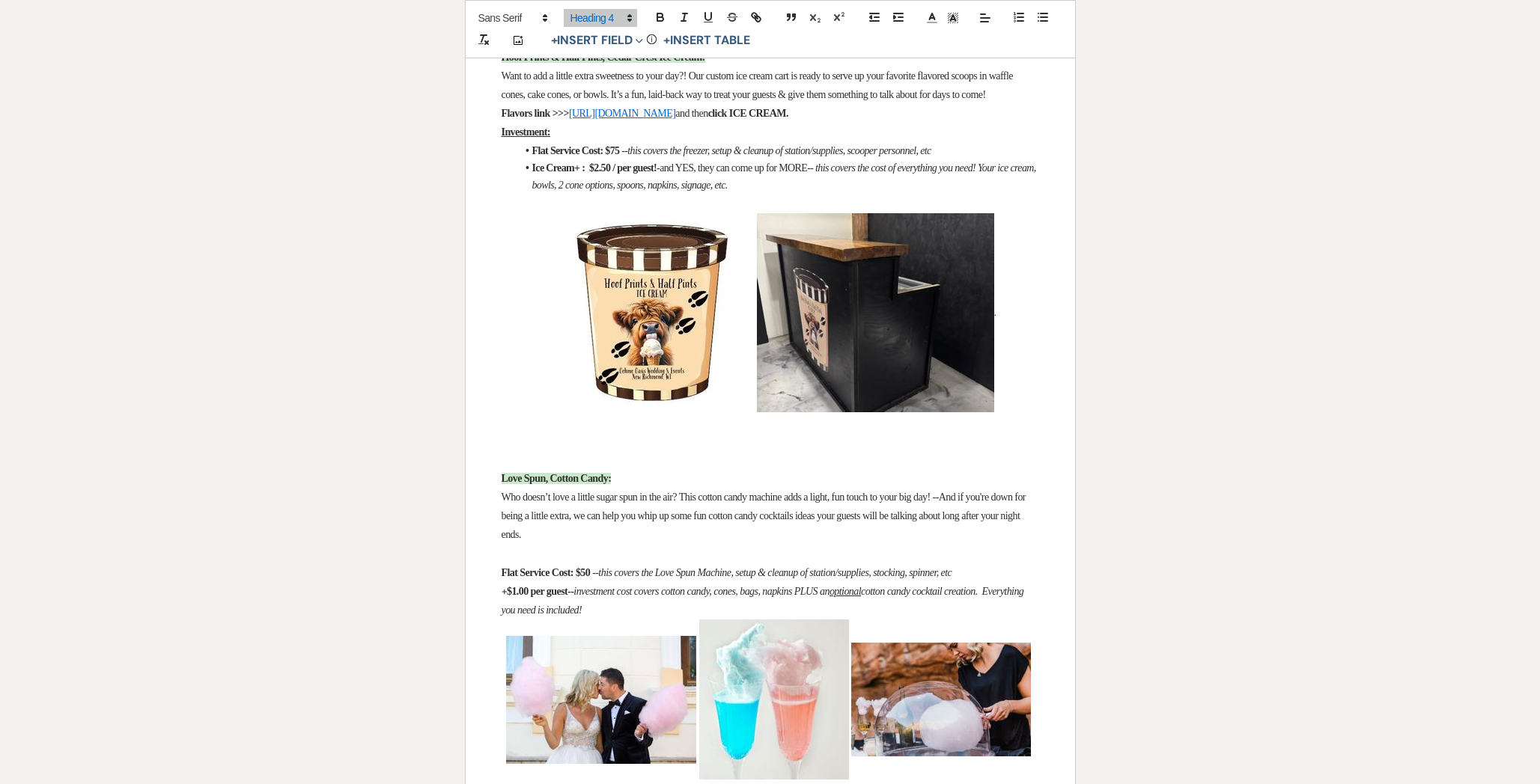
scroll to position [0, 0]
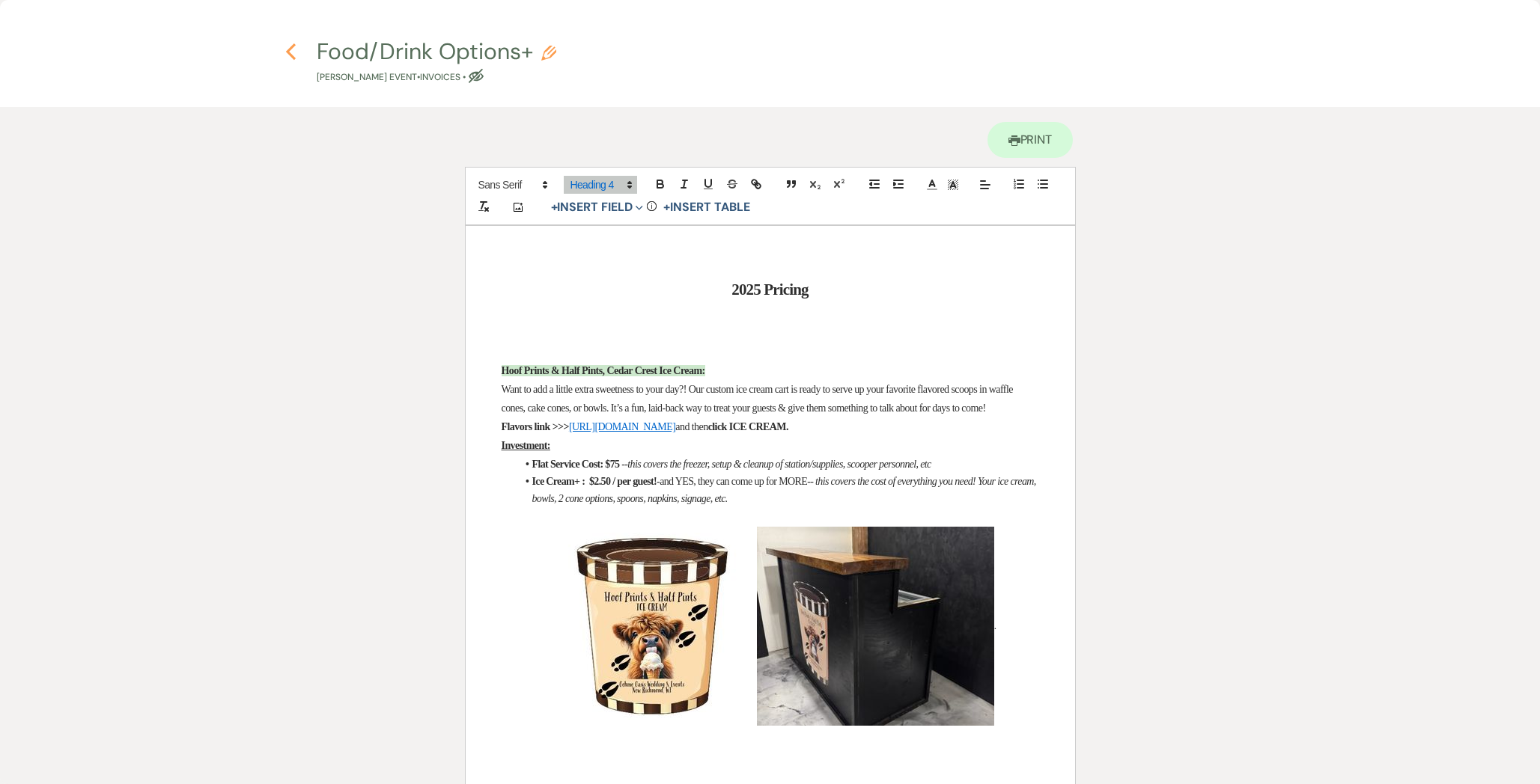
click at [291, 52] on icon "Previous" at bounding box center [291, 52] width 11 height 18
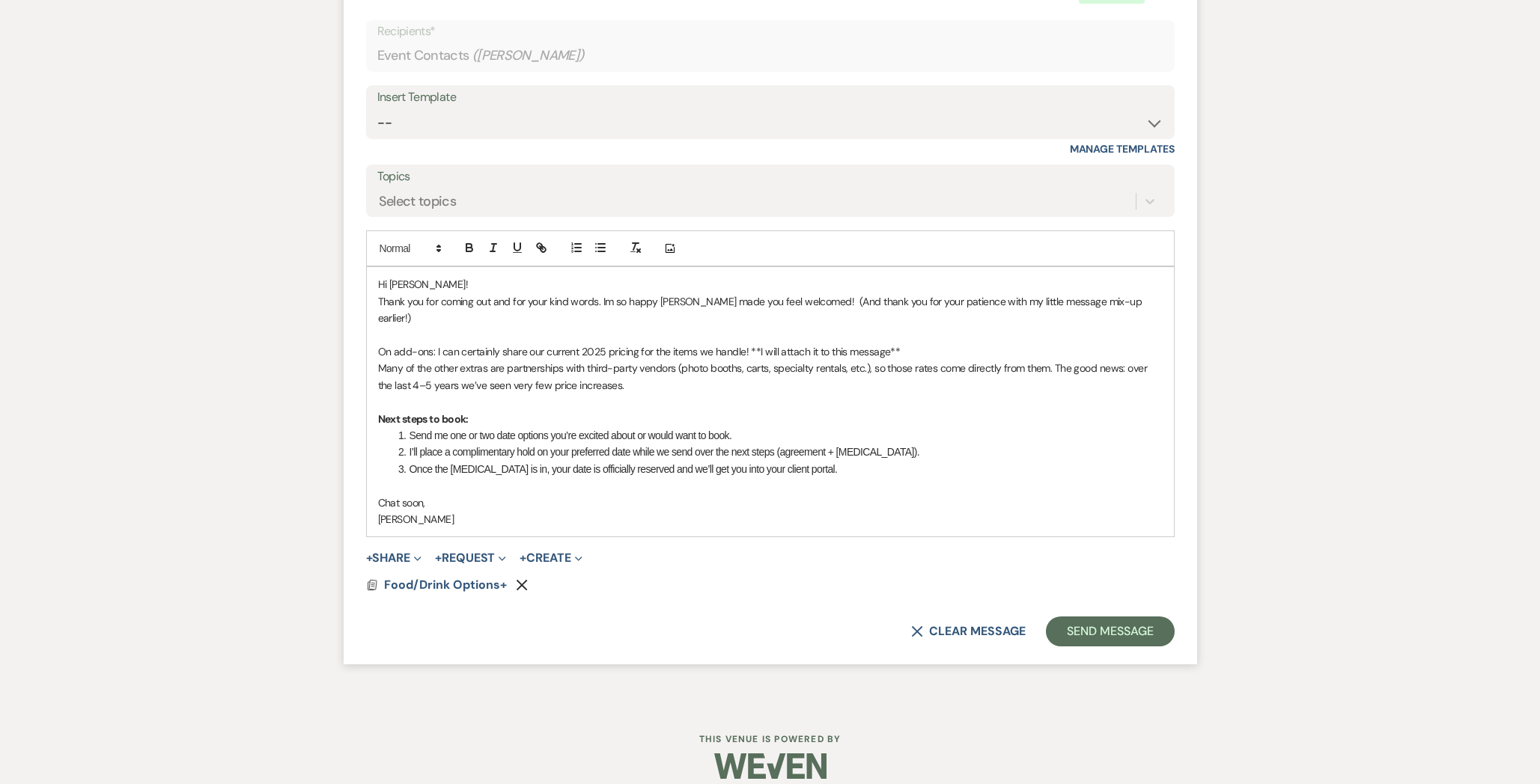
scroll to position [2679, 0]
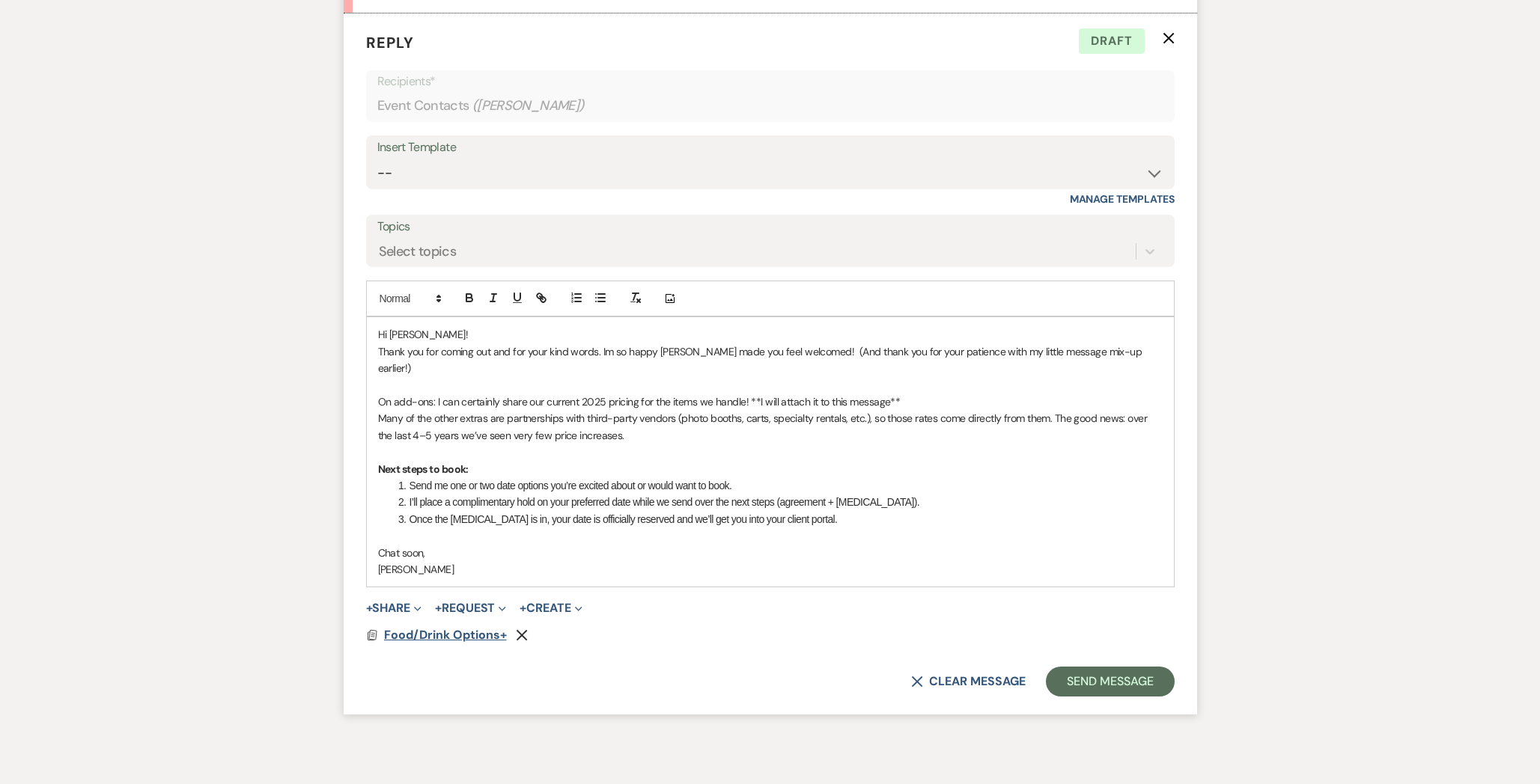
click at [412, 627] on span "Food/Drink Options+" at bounding box center [445, 635] width 123 height 16
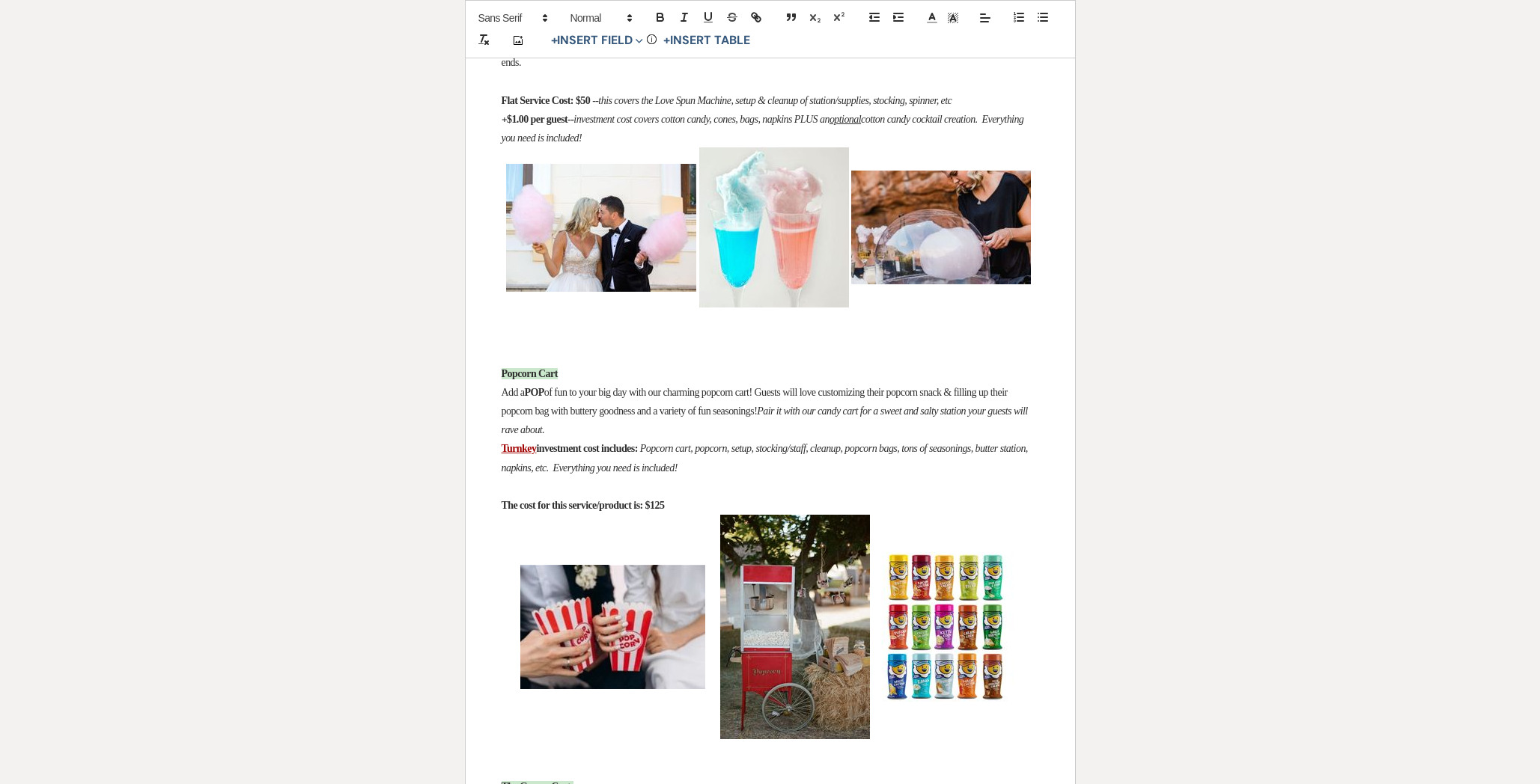
scroll to position [777, 0]
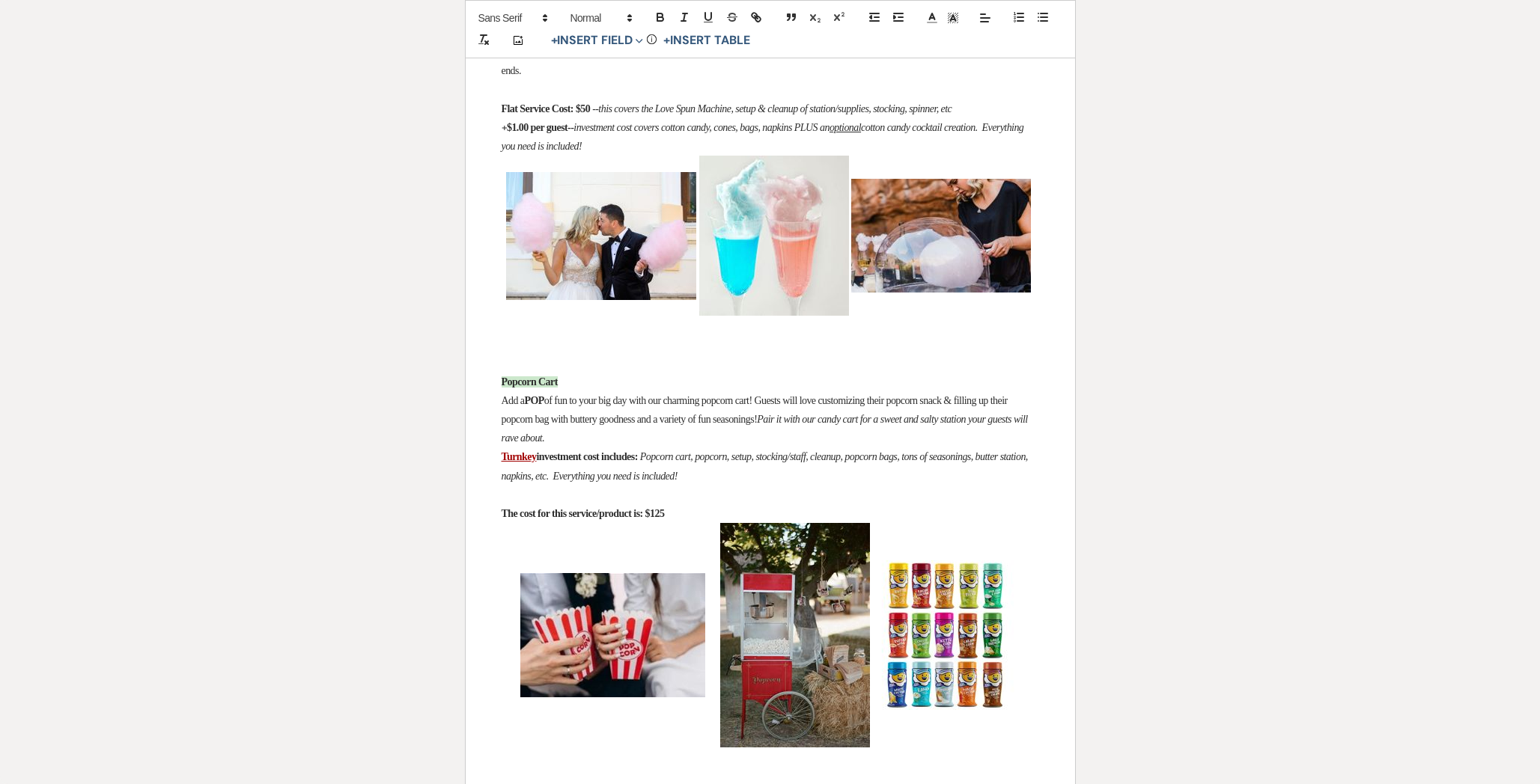
click at [575, 334] on p at bounding box center [770, 325] width 538 height 19
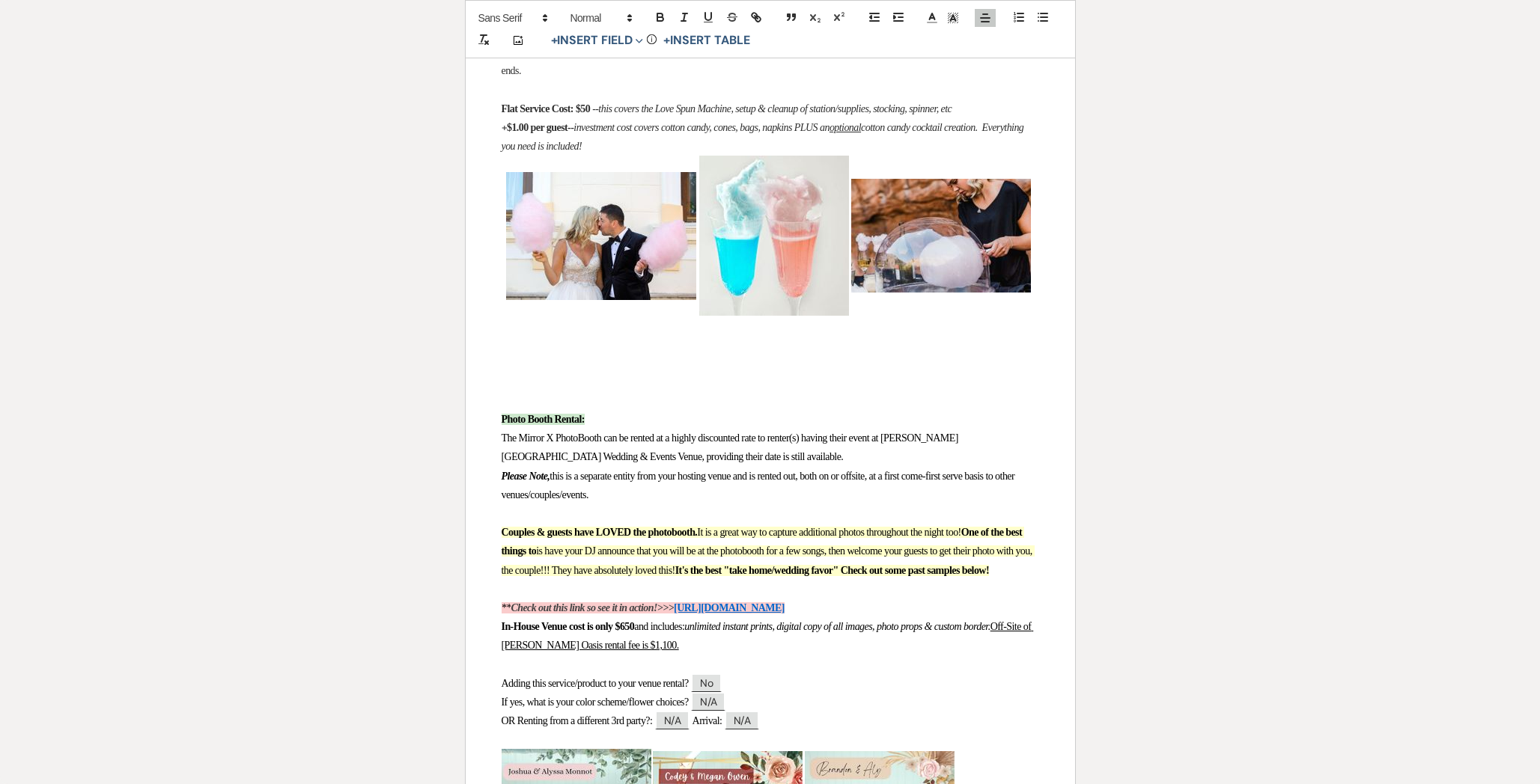
scroll to position [2729, 0]
click at [555, 372] on p at bounding box center [770, 362] width 538 height 19
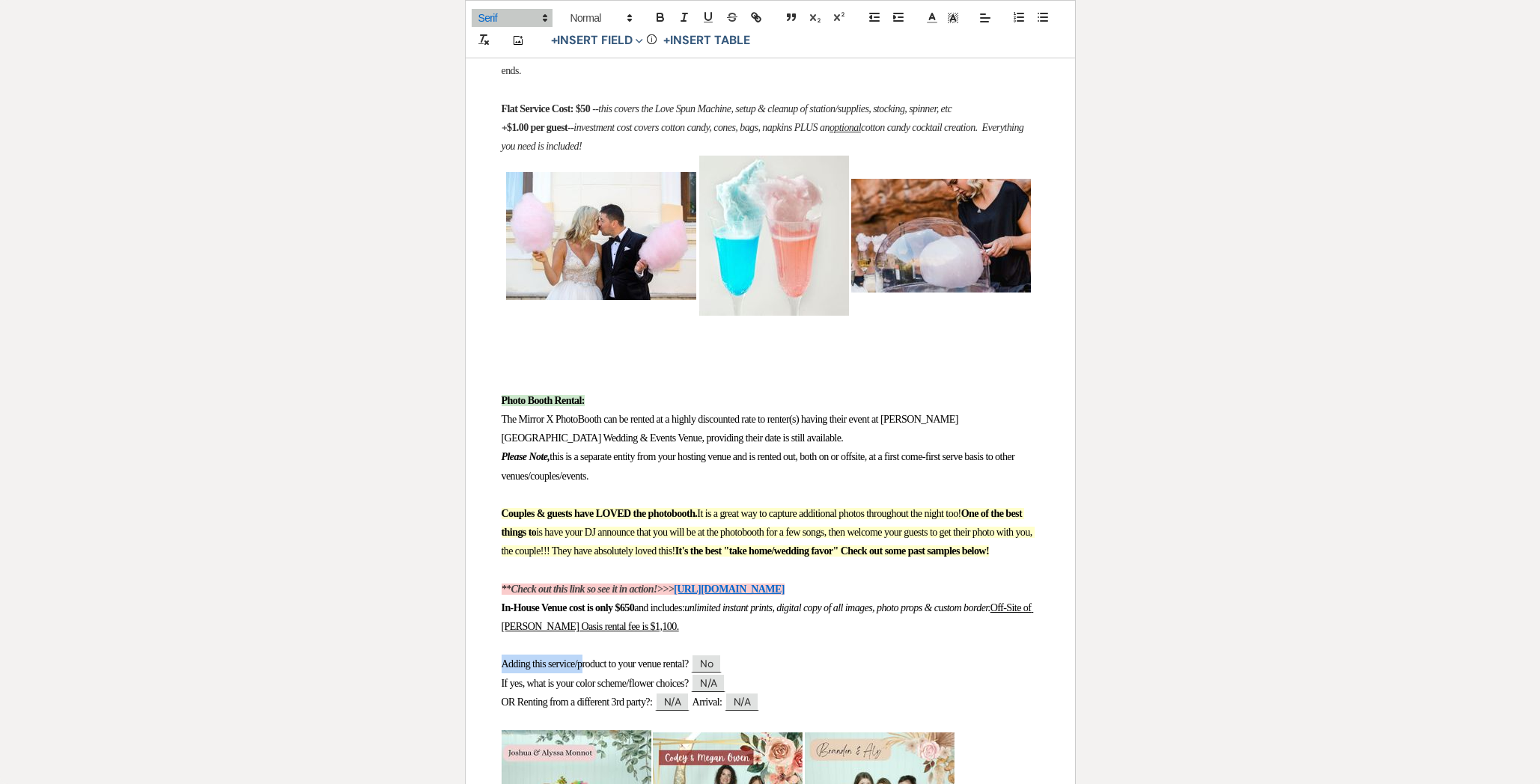
drag, startPoint x: 816, startPoint y: 745, endPoint x: 477, endPoint y: 697, distance: 342.4
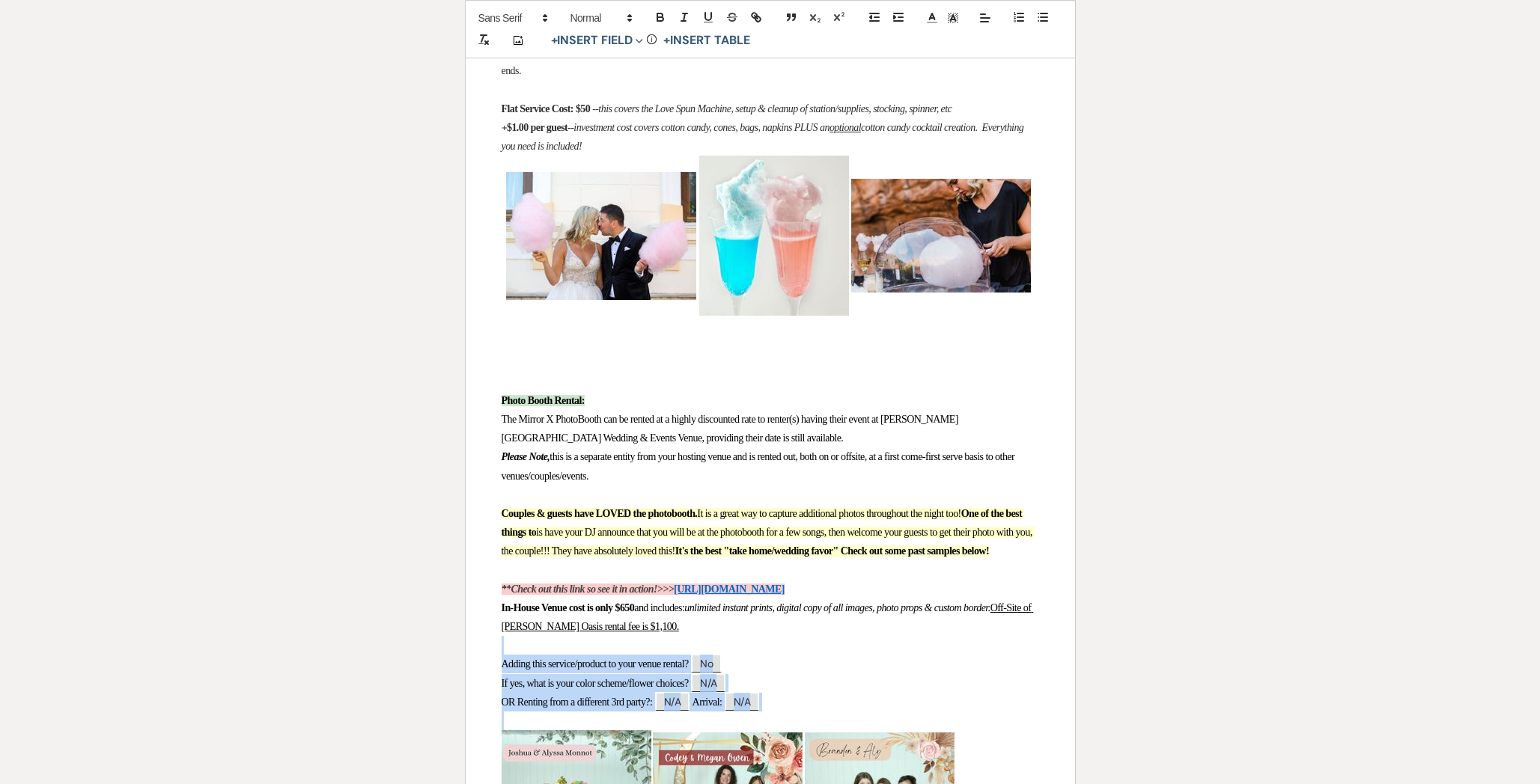
drag, startPoint x: 490, startPoint y: 693, endPoint x: 773, endPoint y: 769, distance: 293.0
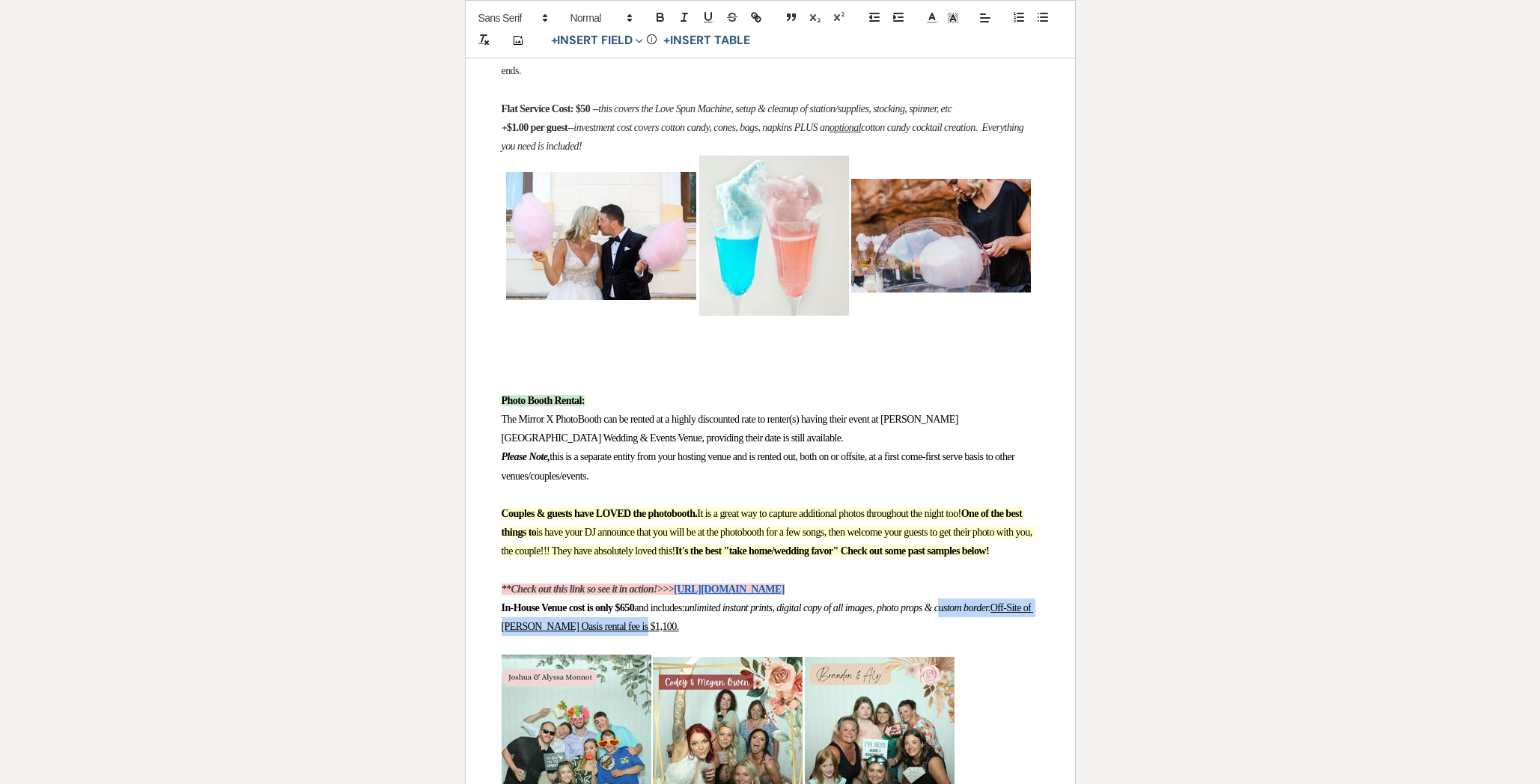
drag, startPoint x: 766, startPoint y: 672, endPoint x: 484, endPoint y: 676, distance: 282.0
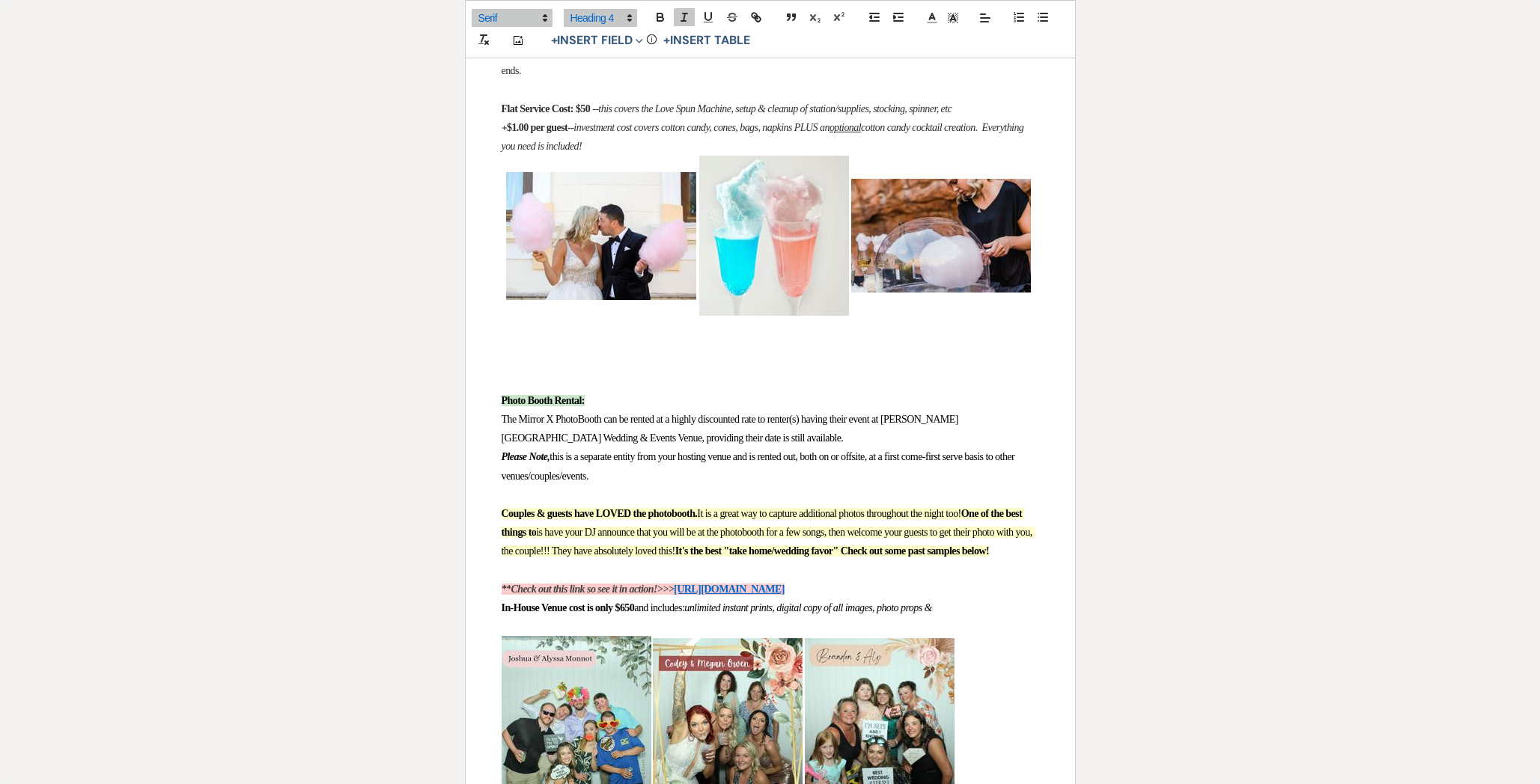
click at [634, 614] on strong "In-House Venue cost is only $650" at bounding box center [568, 608] width 134 height 11
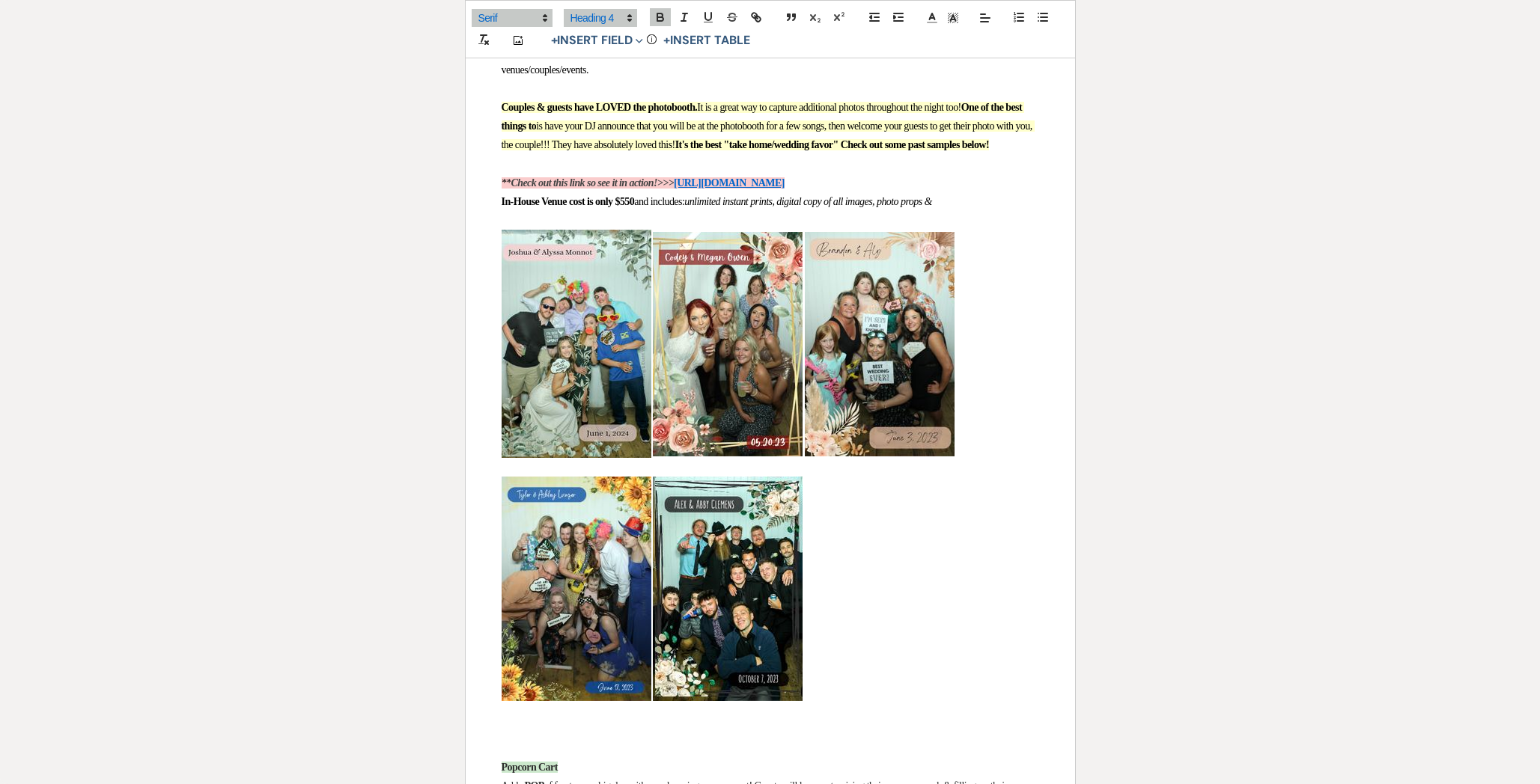
scroll to position [1201, 0]
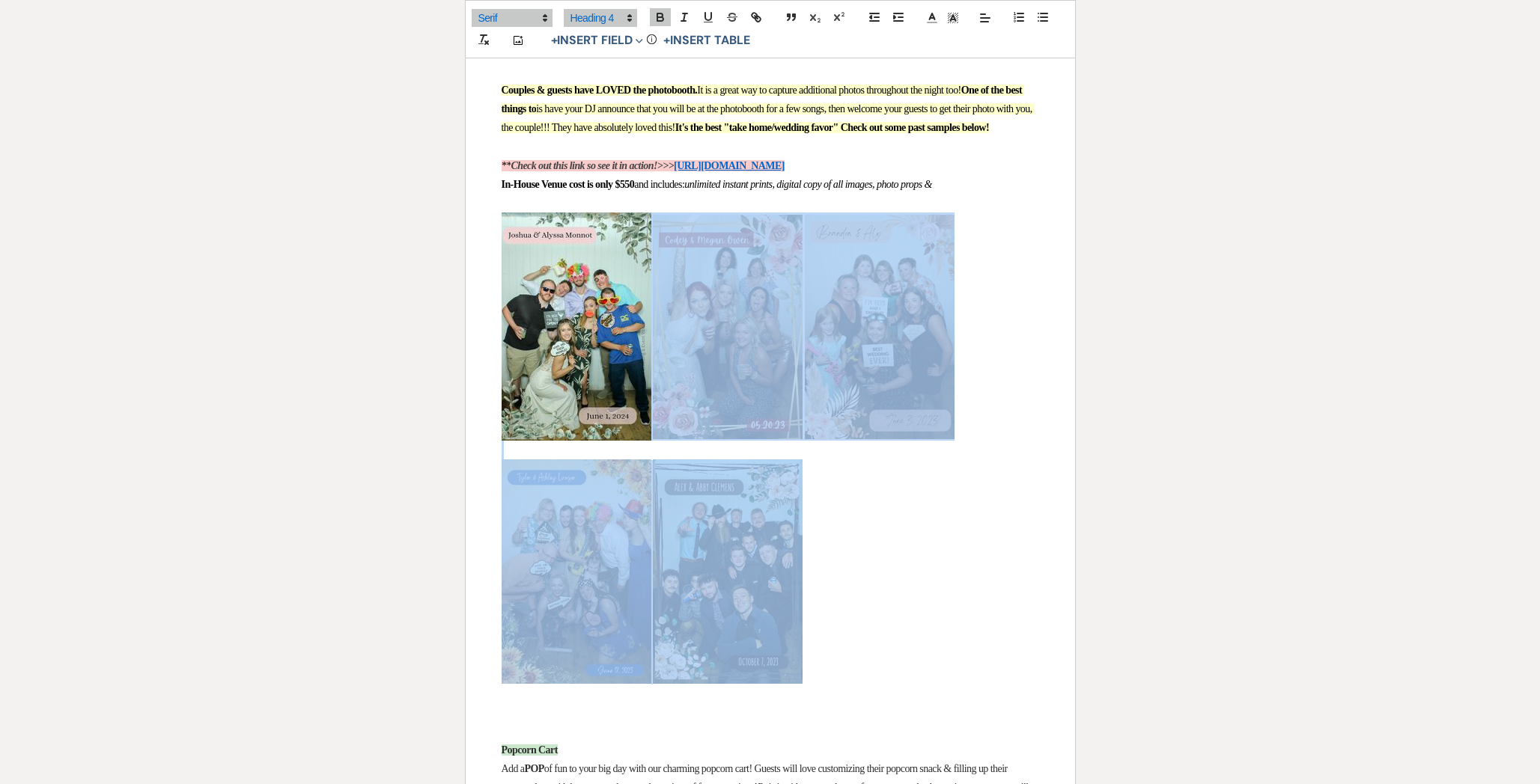
drag, startPoint x: 887, startPoint y: 642, endPoint x: 559, endPoint y: 378, distance: 421.0
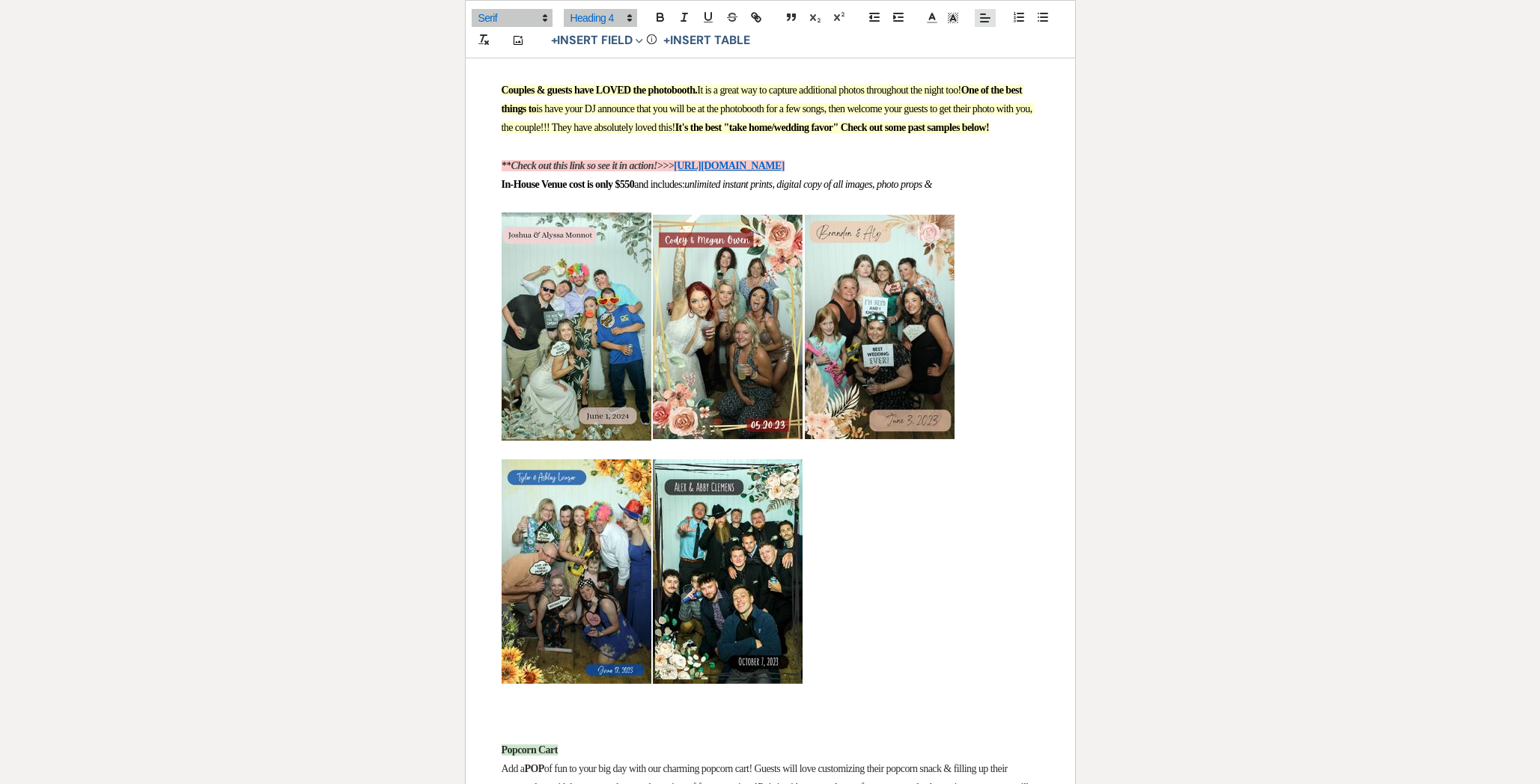
click at [989, 19] on icon at bounding box center [984, 17] width 13 height 13
click at [986, 52] on icon at bounding box center [984, 55] width 12 height 12
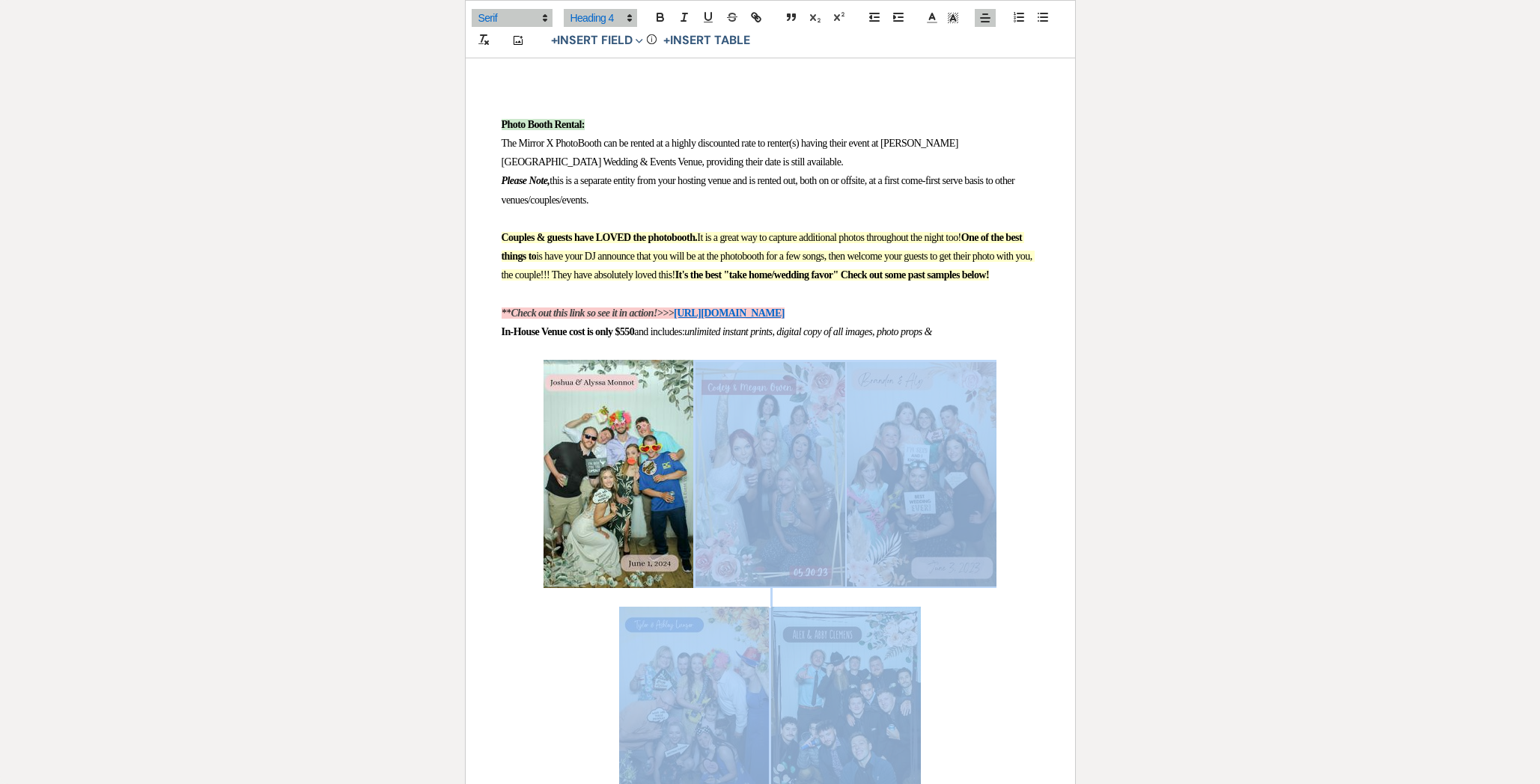
scroll to position [1095, 0]
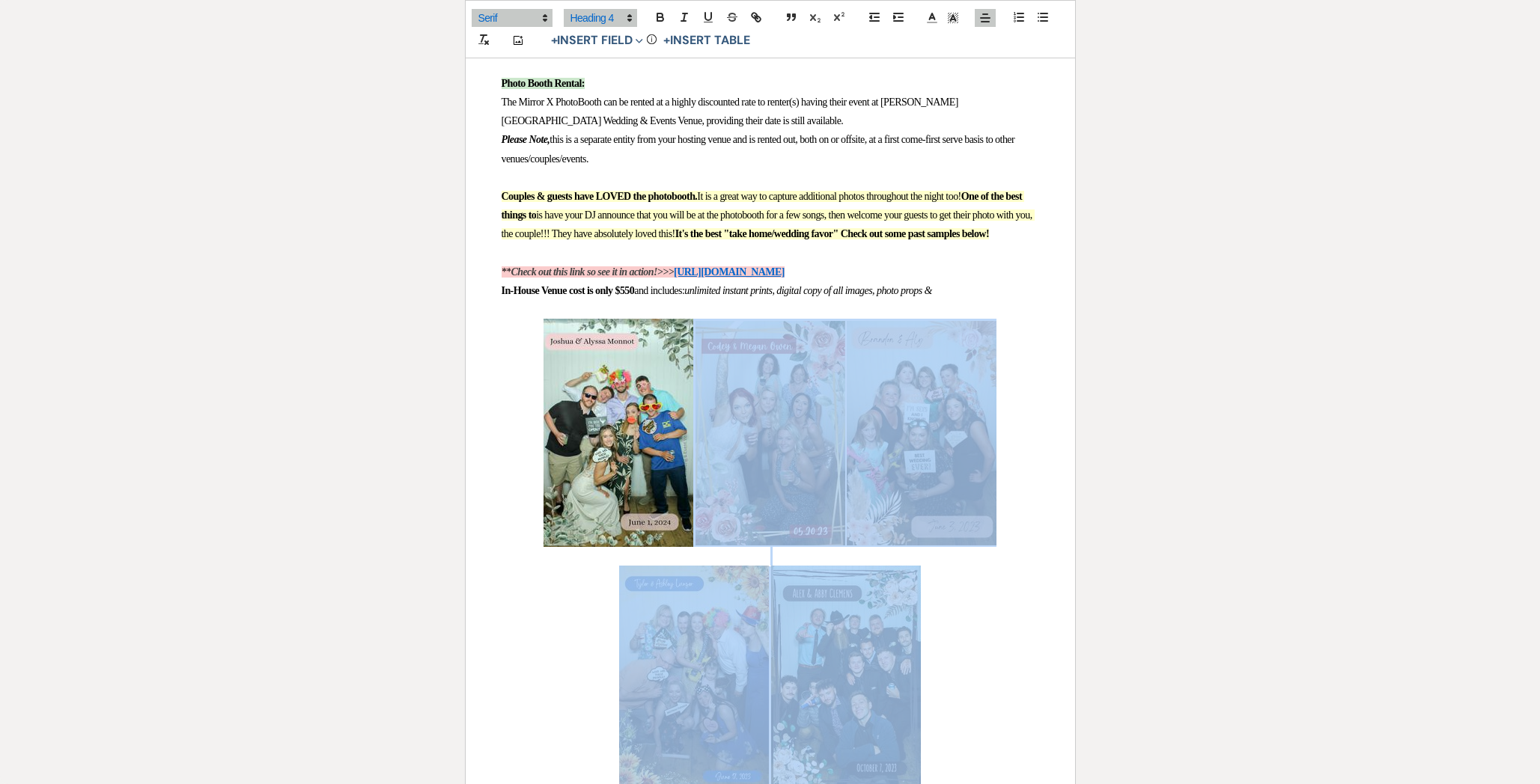
click at [949, 374] on img "﻿ ﻿" at bounding box center [921, 433] width 150 height 224
click at [966, 365] on img "﻿ ﻿" at bounding box center [921, 433] width 150 height 224
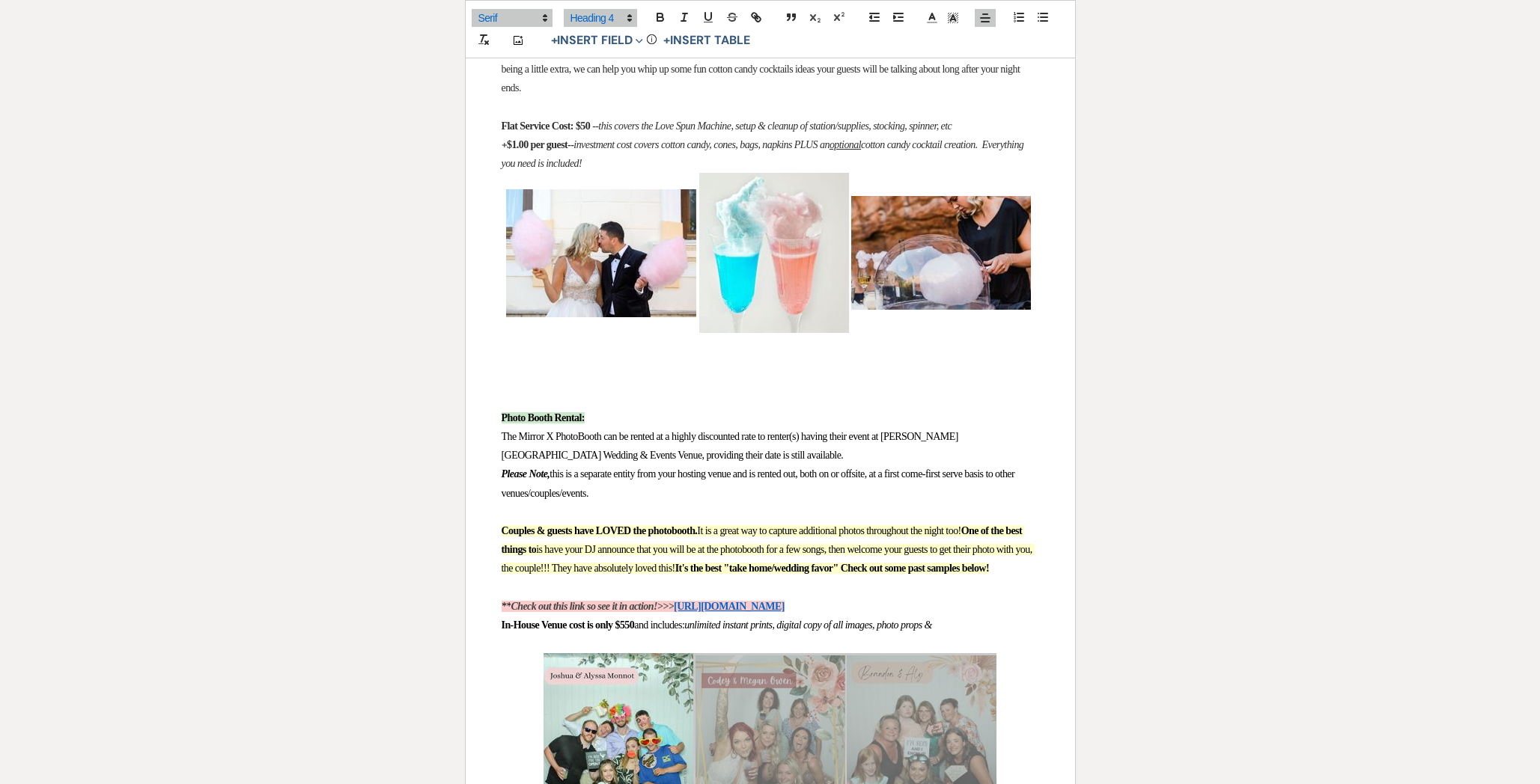
scroll to position [345, 0]
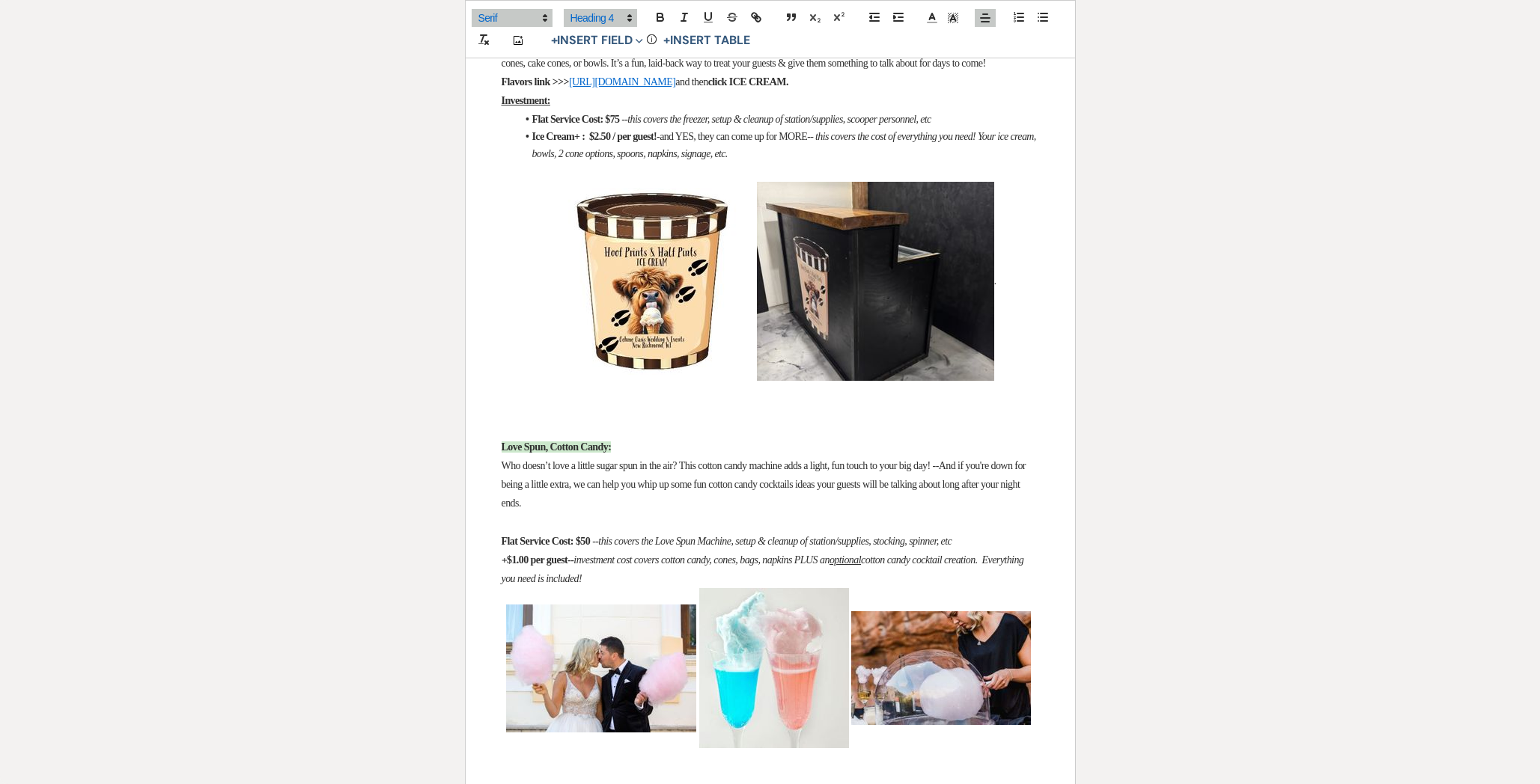
click at [623, 419] on p at bounding box center [770, 409] width 538 height 19
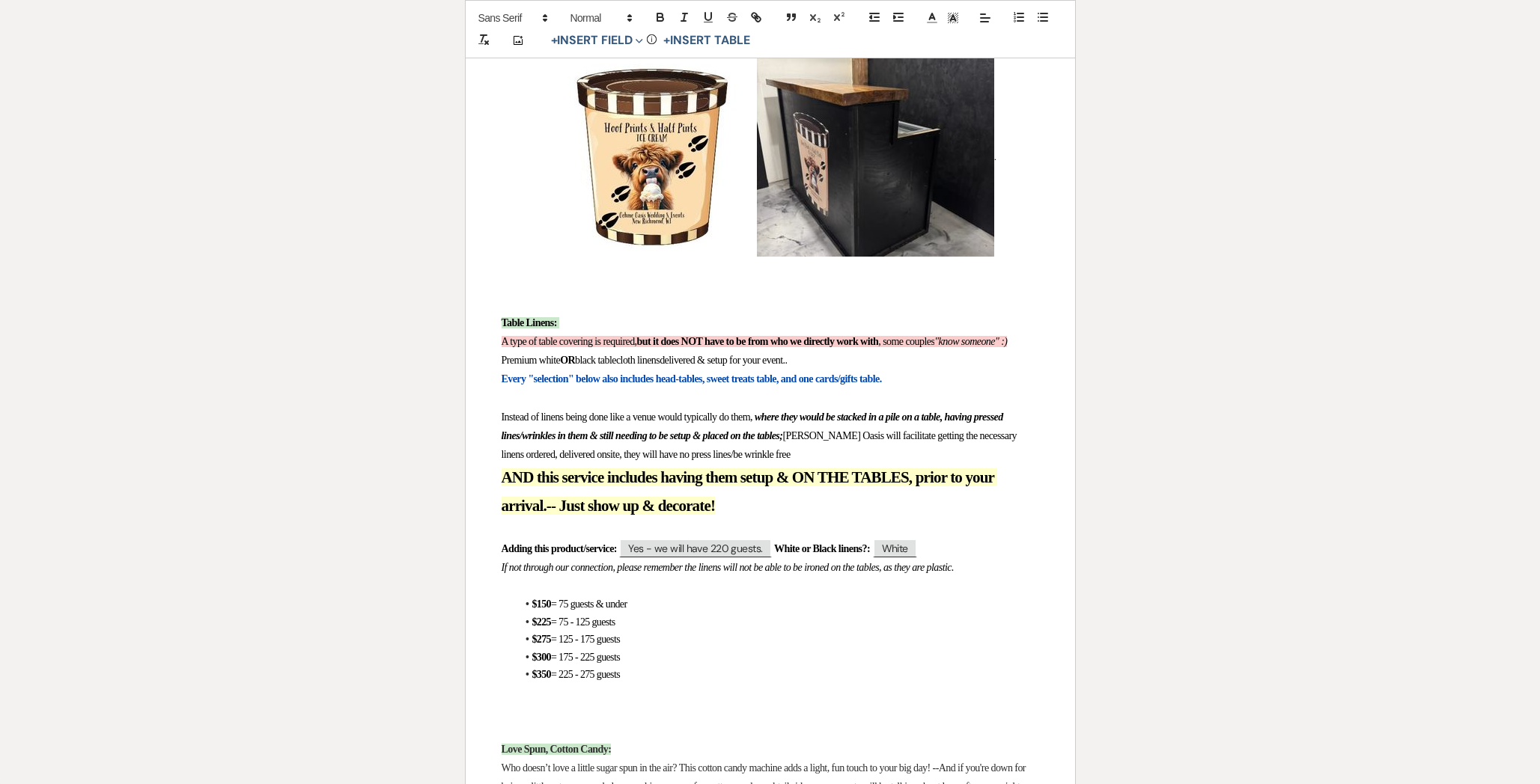
scroll to position [470, 0]
drag, startPoint x: 989, startPoint y: 590, endPoint x: 995, endPoint y: 598, distance: 10.0
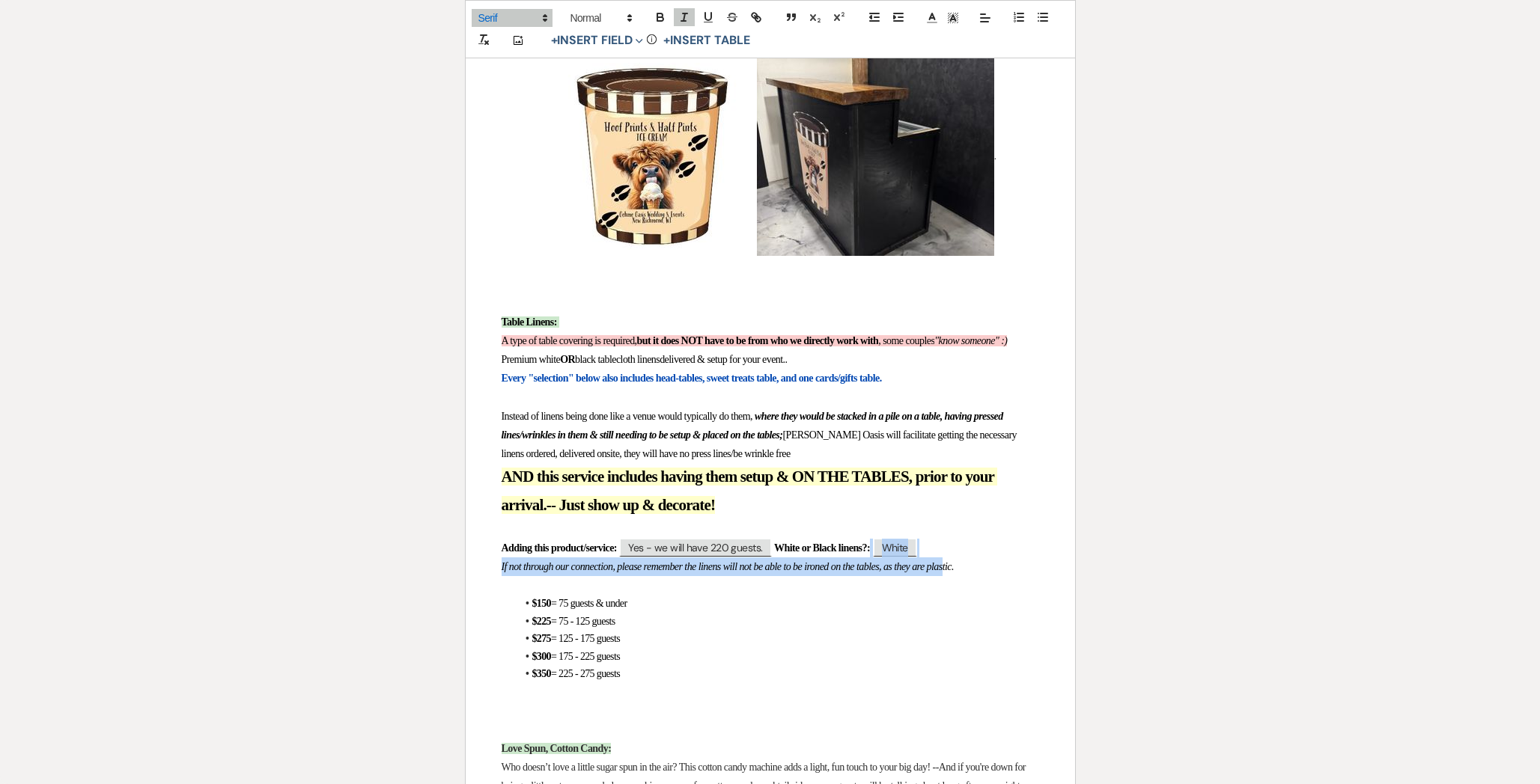
click at [995, 576] on p "If not through our connection, please remember the linens will not be able to b…" at bounding box center [770, 567] width 538 height 19
click at [995, 558] on p "Adding this product/service: ﻿ Yes - we will have 220 guests. ﻿ White or Black …" at bounding box center [770, 548] width 538 height 19
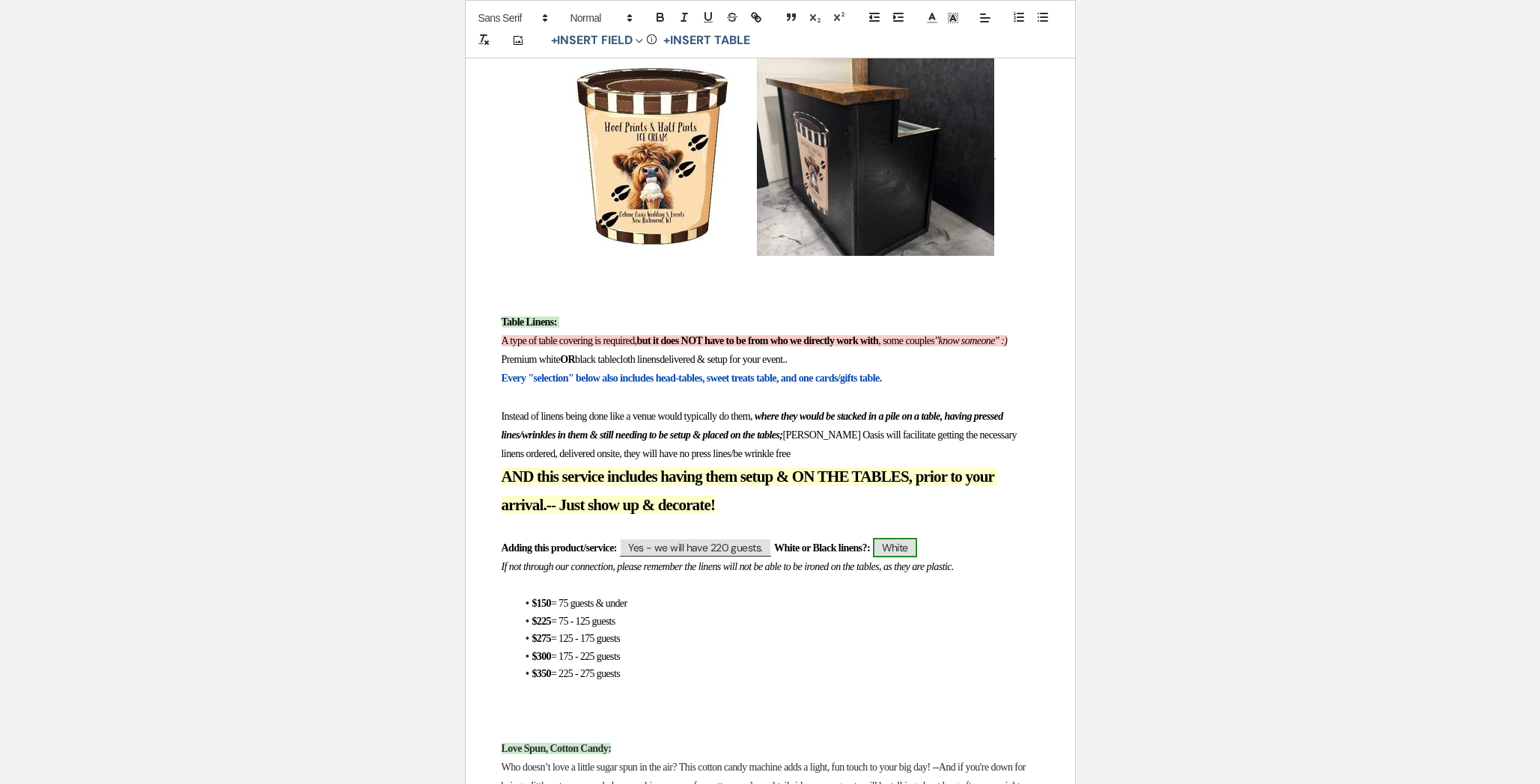
click at [917, 558] on span "White" at bounding box center [895, 547] width 45 height 20
select select "custom_placeholder"
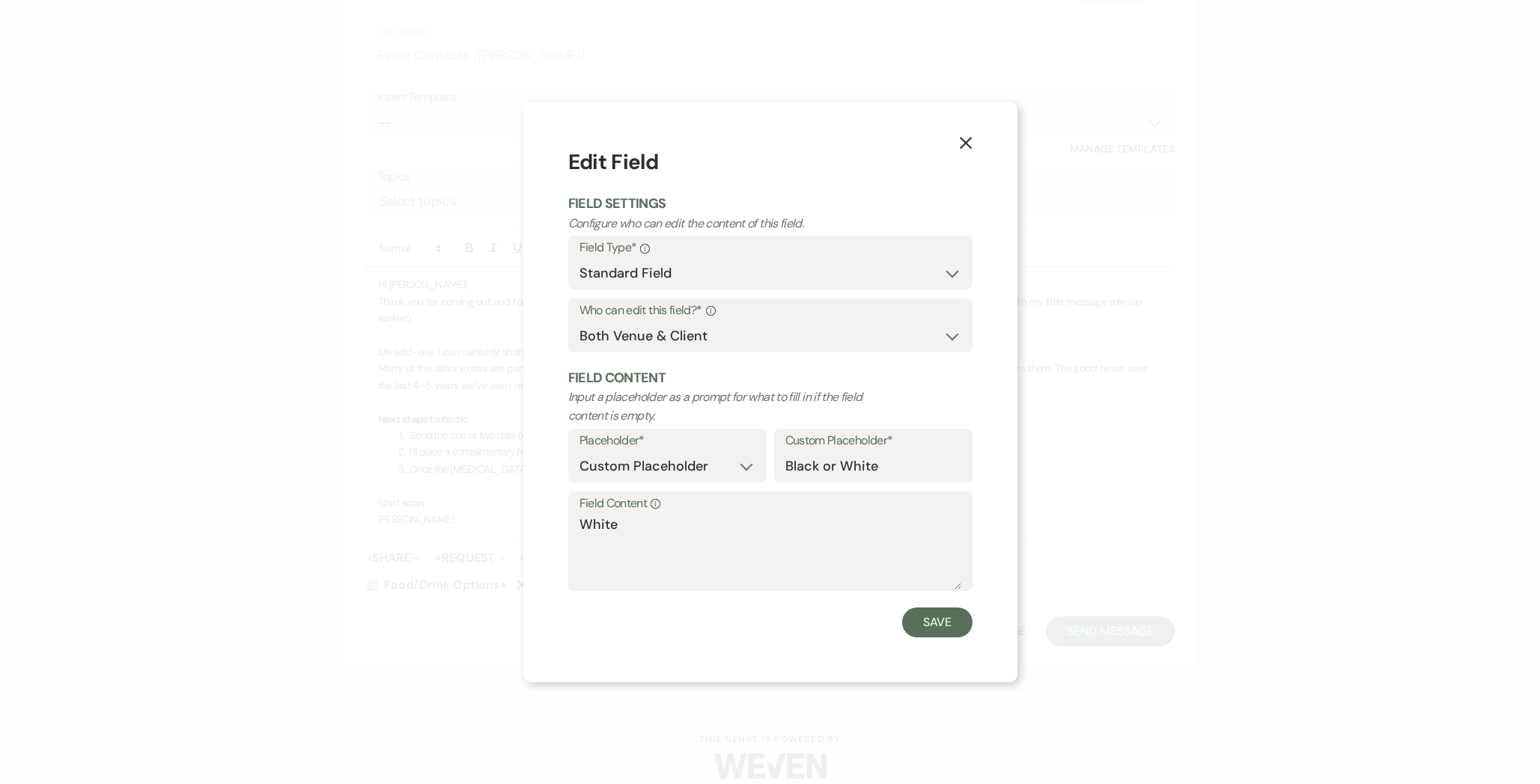
click at [971, 139] on button "X" at bounding box center [965, 142] width 23 height 27
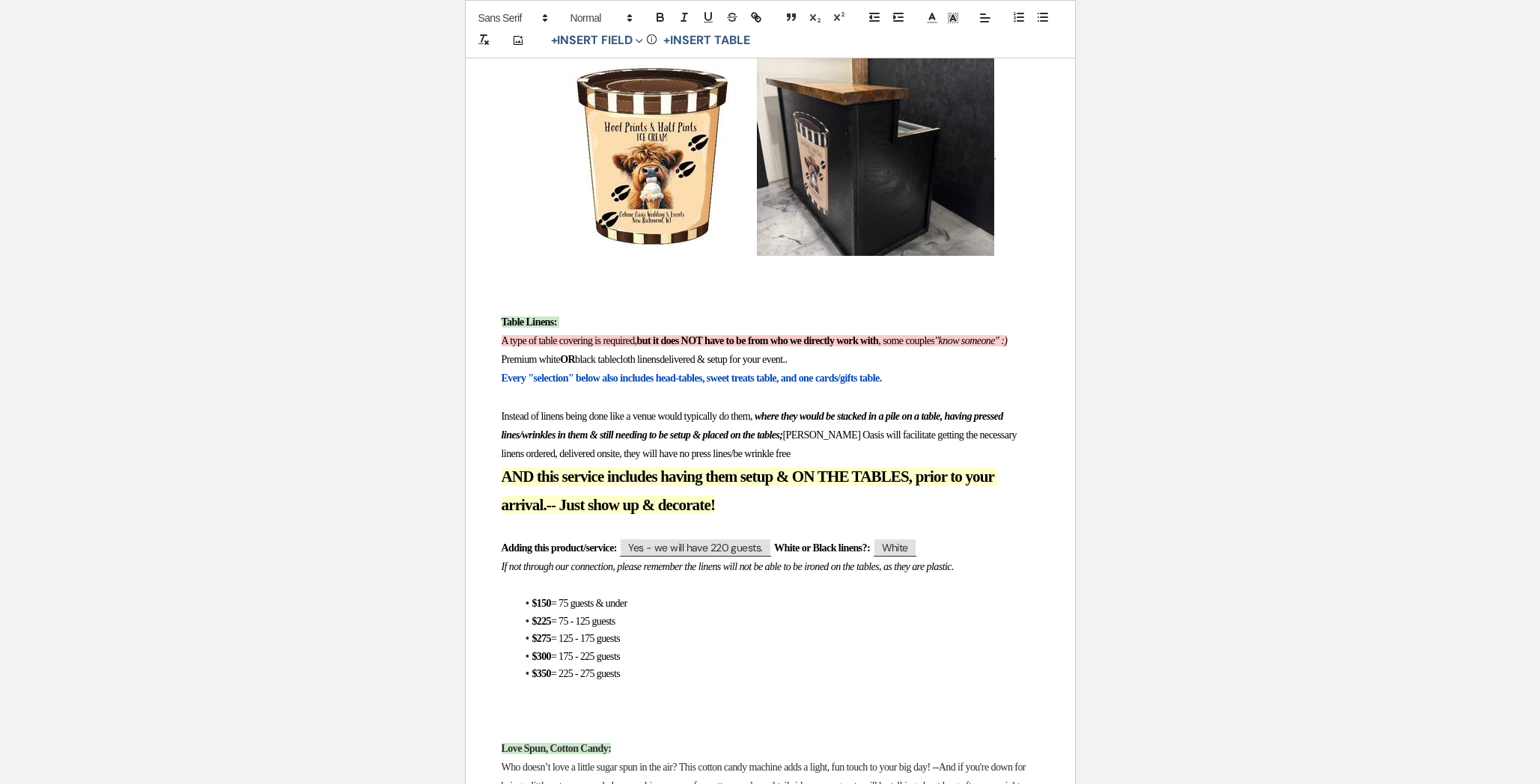
click at [982, 558] on p "Adding this product/service: ﻿ Yes - we will have 220 guests. ﻿ White or Black …" at bounding box center [770, 548] width 538 height 19
click at [972, 558] on p "Adding this product/service: ﻿ Yes - we will have 220 guests. ﻿ White or Black …" at bounding box center [770, 548] width 538 height 19
click at [808, 554] on strong "White or Black linens?:" at bounding box center [822, 548] width 96 height 11
drag, startPoint x: 804, startPoint y: 585, endPoint x: 490, endPoint y: 581, distance: 314.0
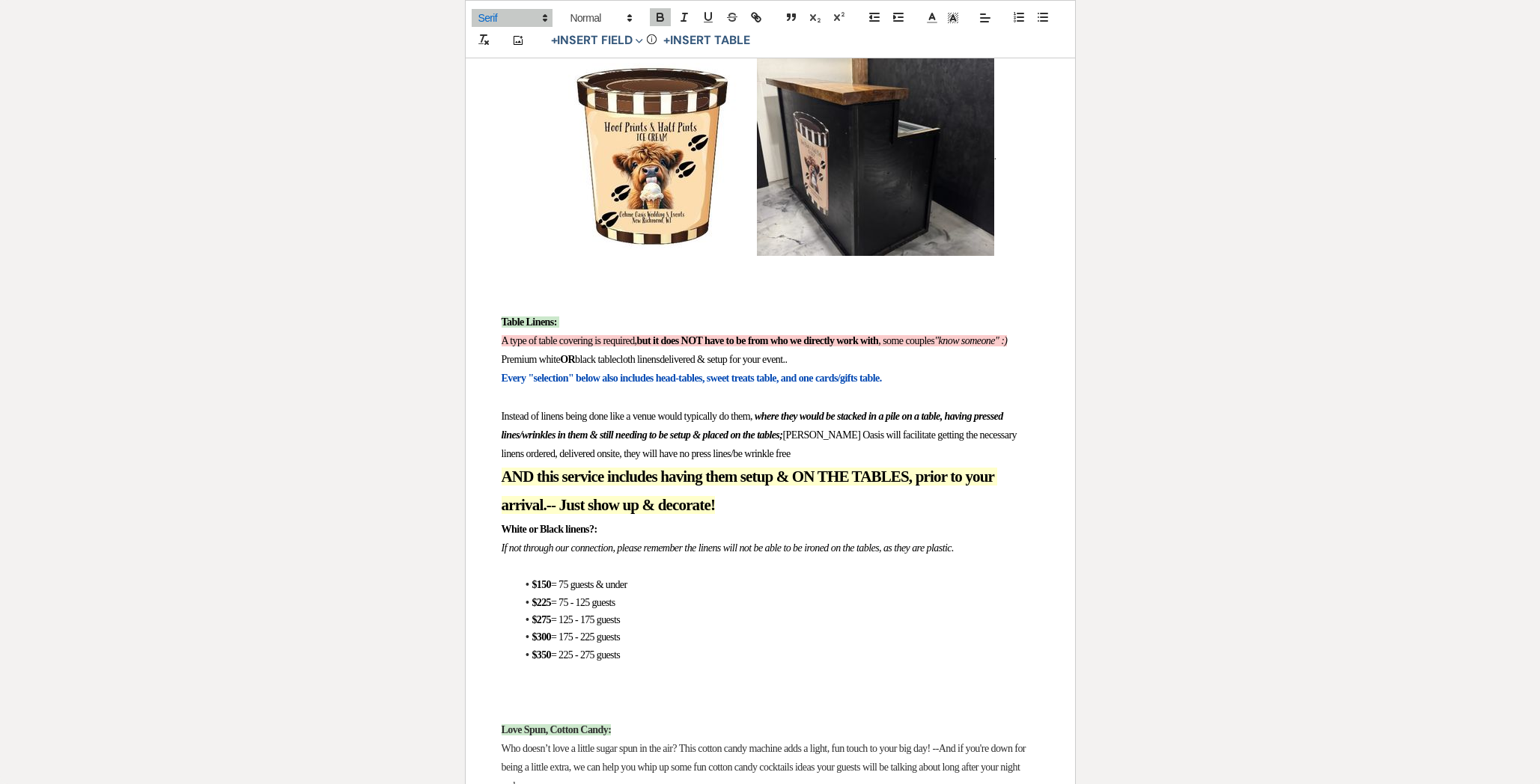
click at [663, 539] on p "White or Black linens?:" at bounding box center [770, 529] width 538 height 19
drag, startPoint x: 641, startPoint y: 565, endPoint x: 445, endPoint y: 563, distance: 196.0
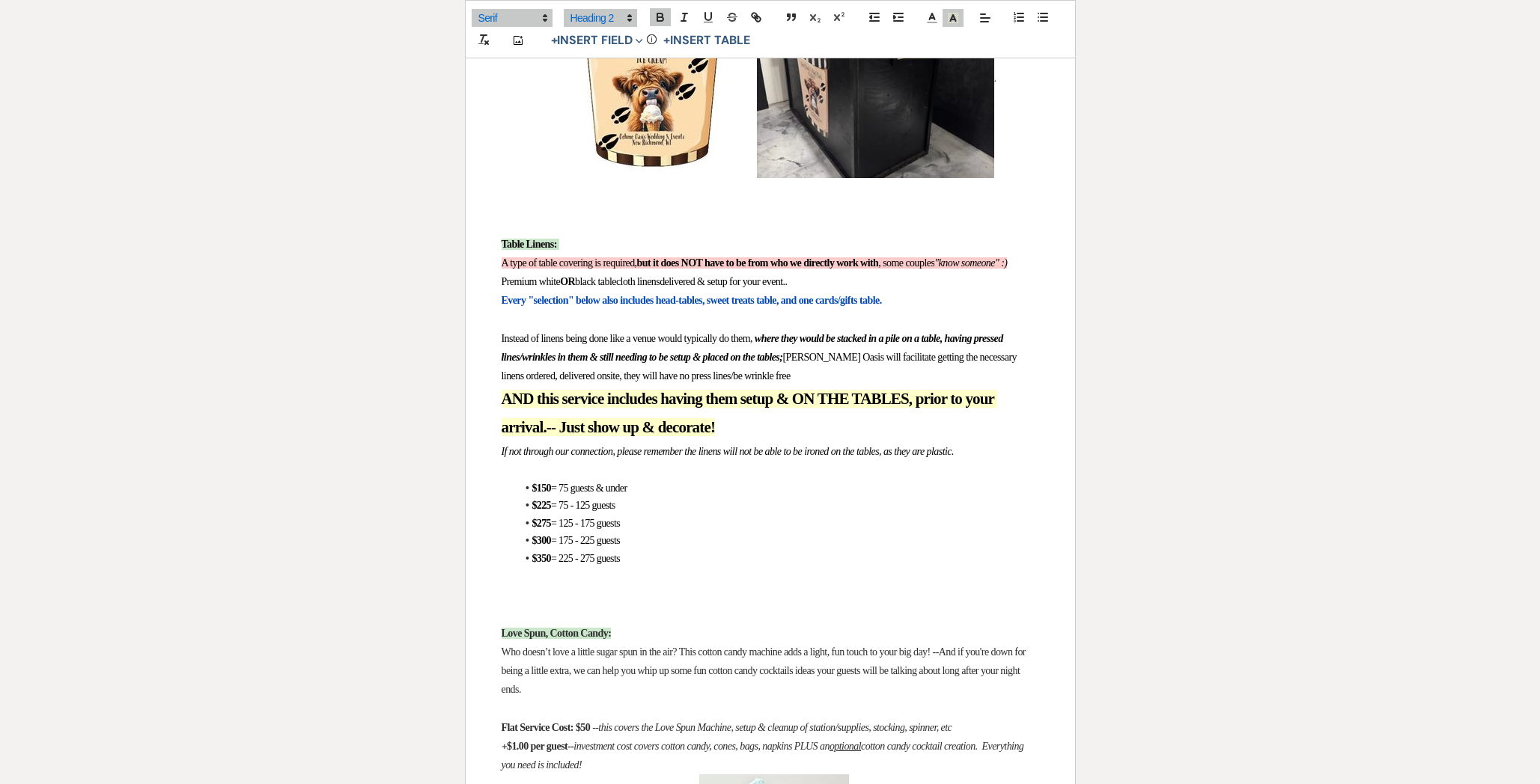
scroll to position [550, 0]
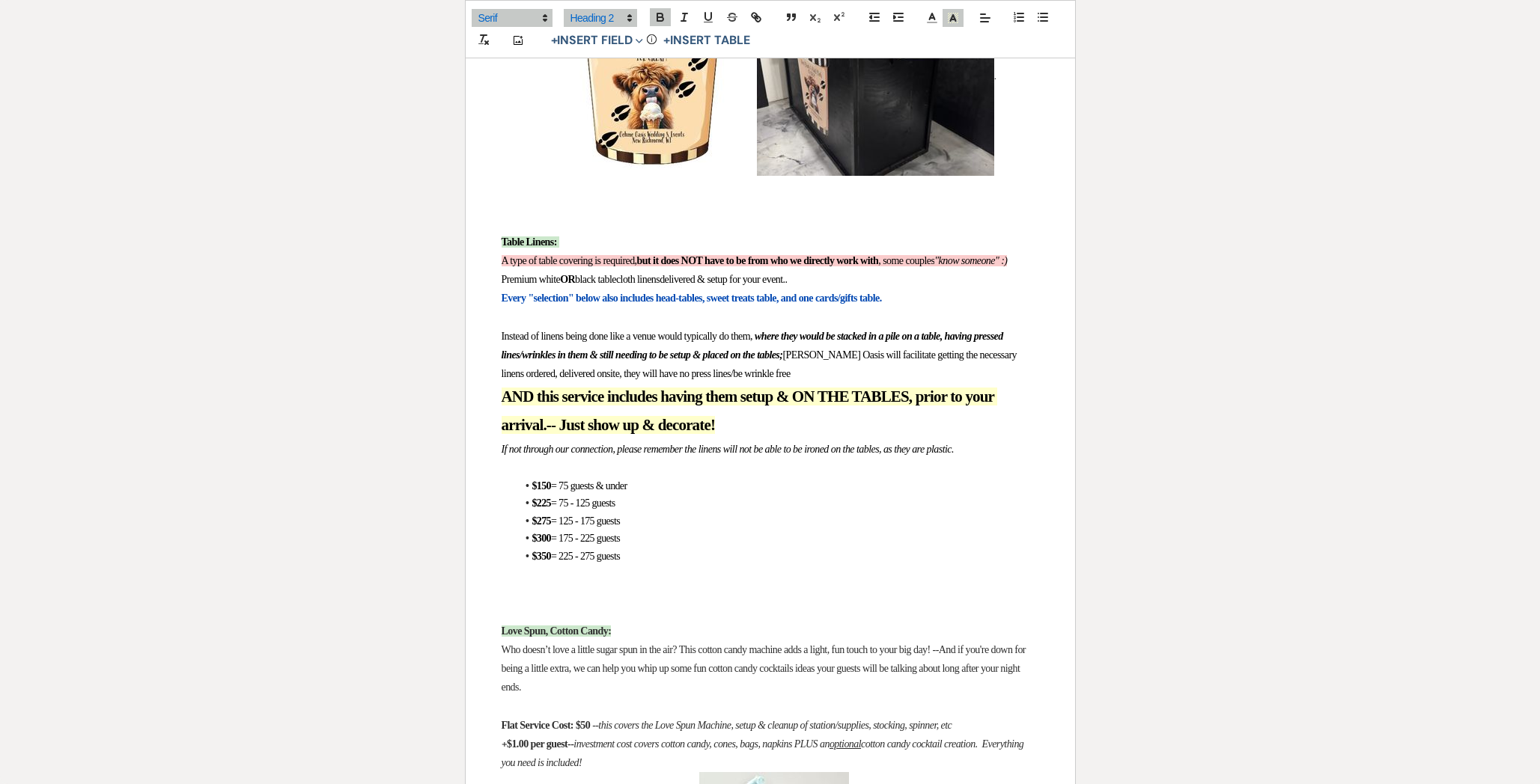
drag, startPoint x: 827, startPoint y: 469, endPoint x: 478, endPoint y: 436, distance: 350.6
click at [586, 14] on span at bounding box center [600, 17] width 73 height 18
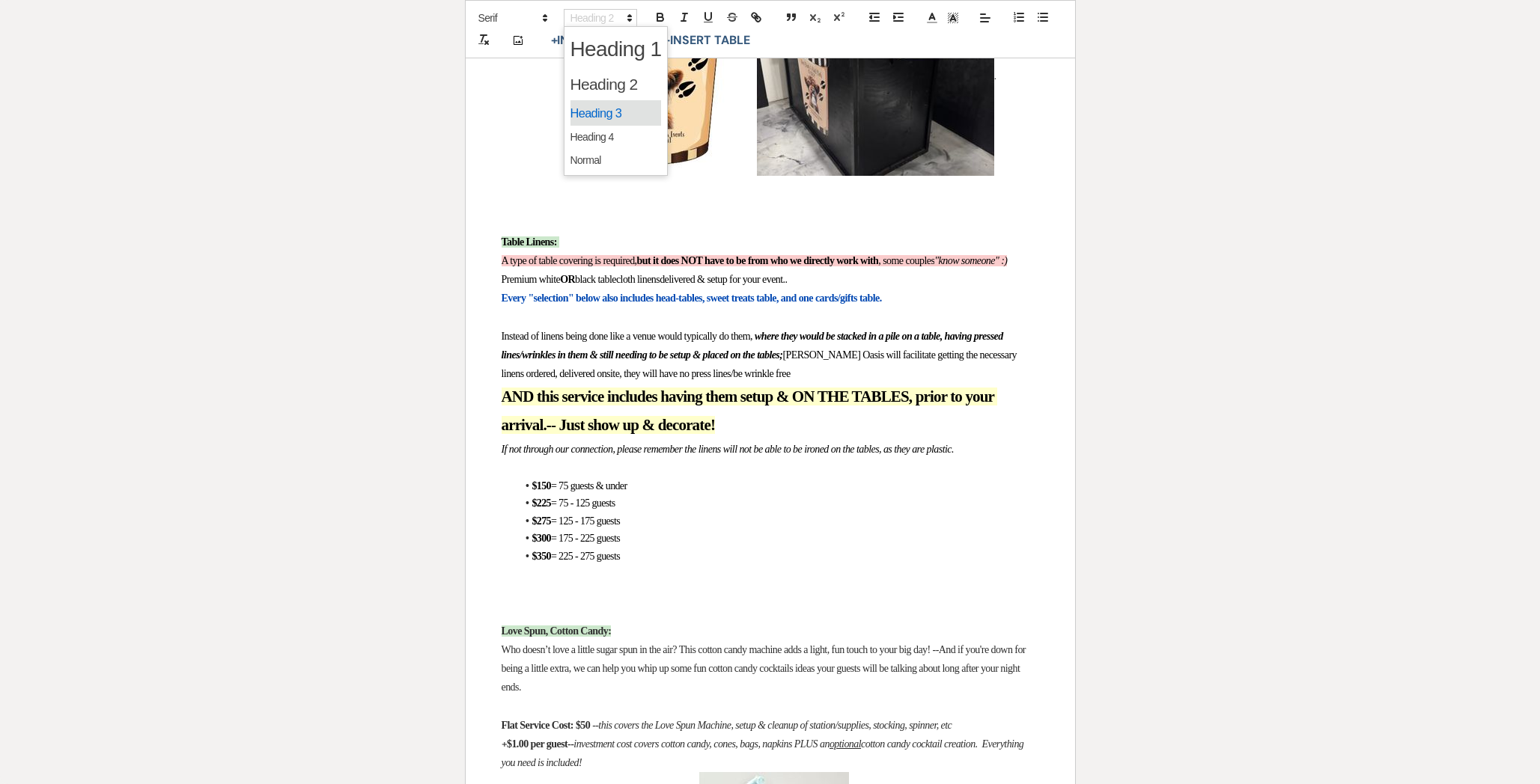
click at [592, 118] on span at bounding box center [616, 113] width 91 height 27
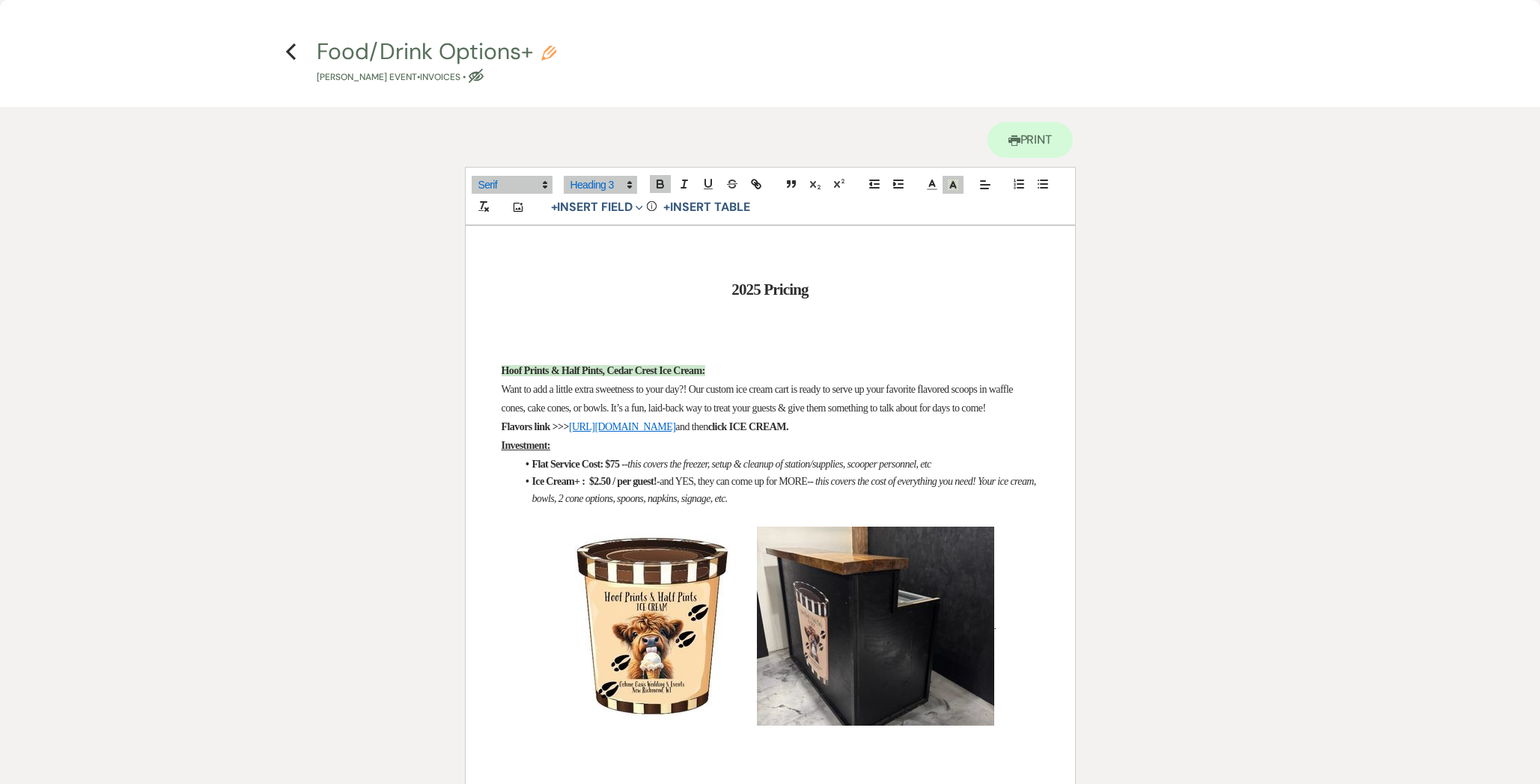
click at [604, 402] on span "Want to add a little extra sweetness to your day?! Our custom ice cream cart is…" at bounding box center [758, 398] width 513 height 30
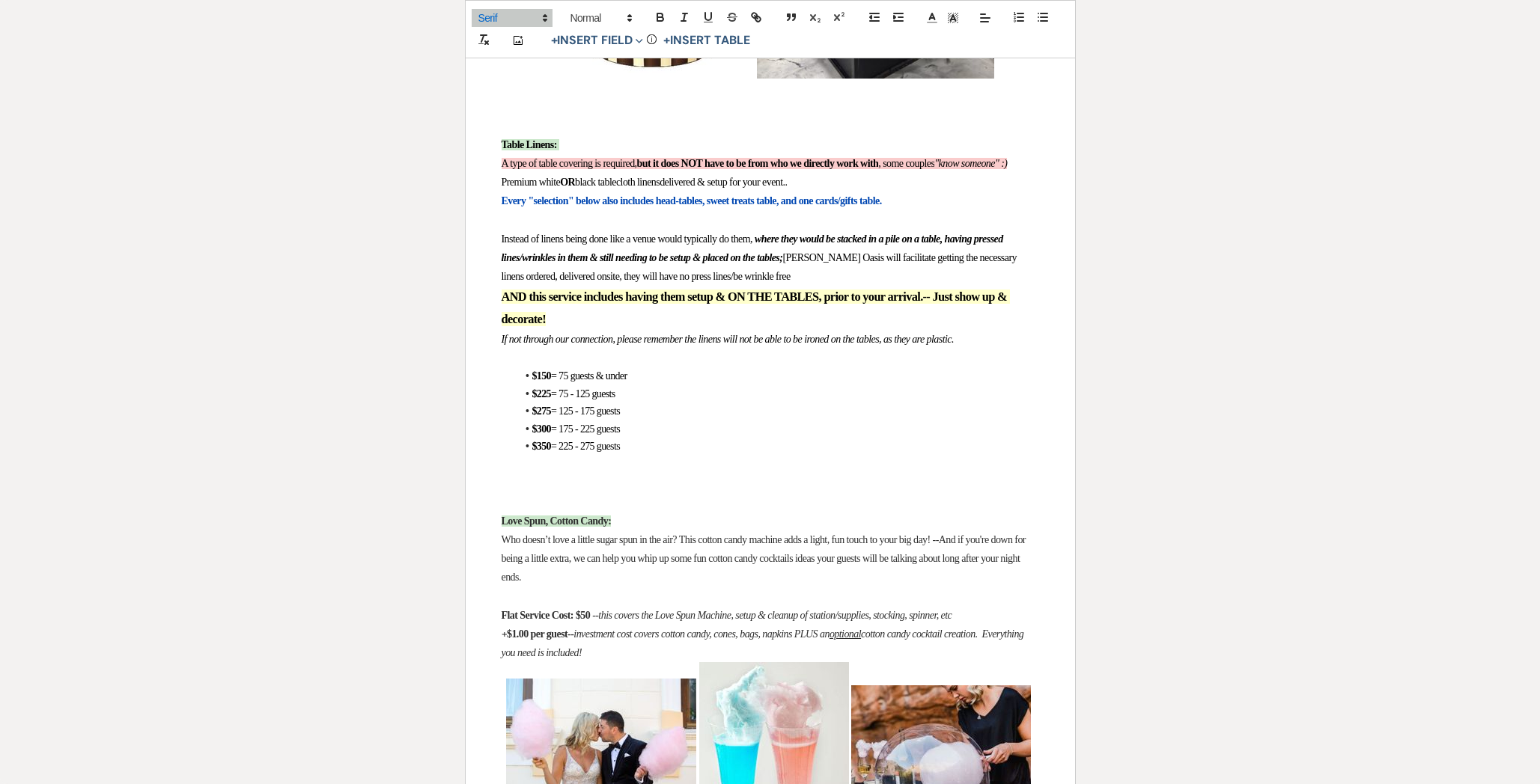
click at [610, 382] on span "= 75 guests & under" at bounding box center [589, 376] width 77 height 11
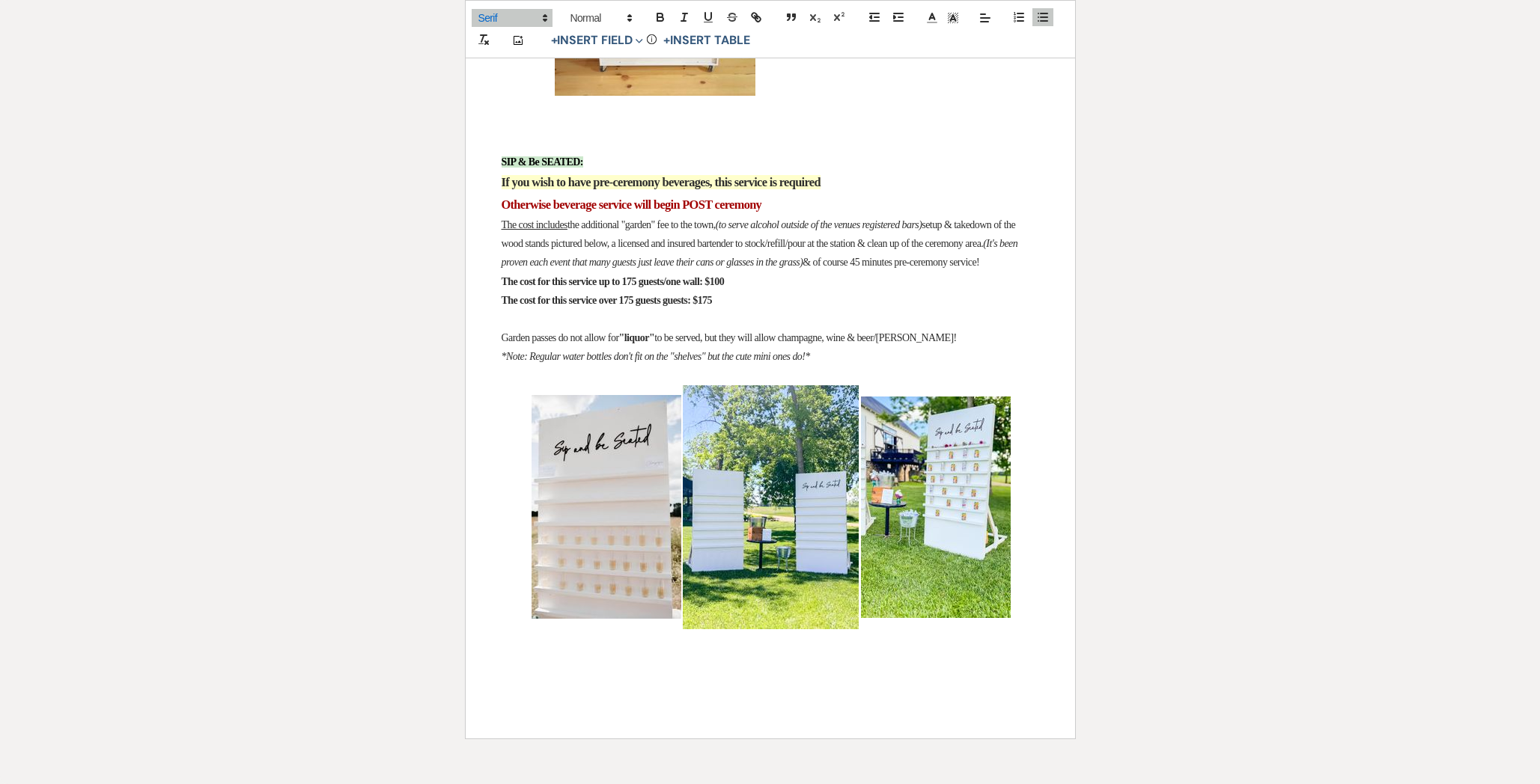
scroll to position [3651, 0]
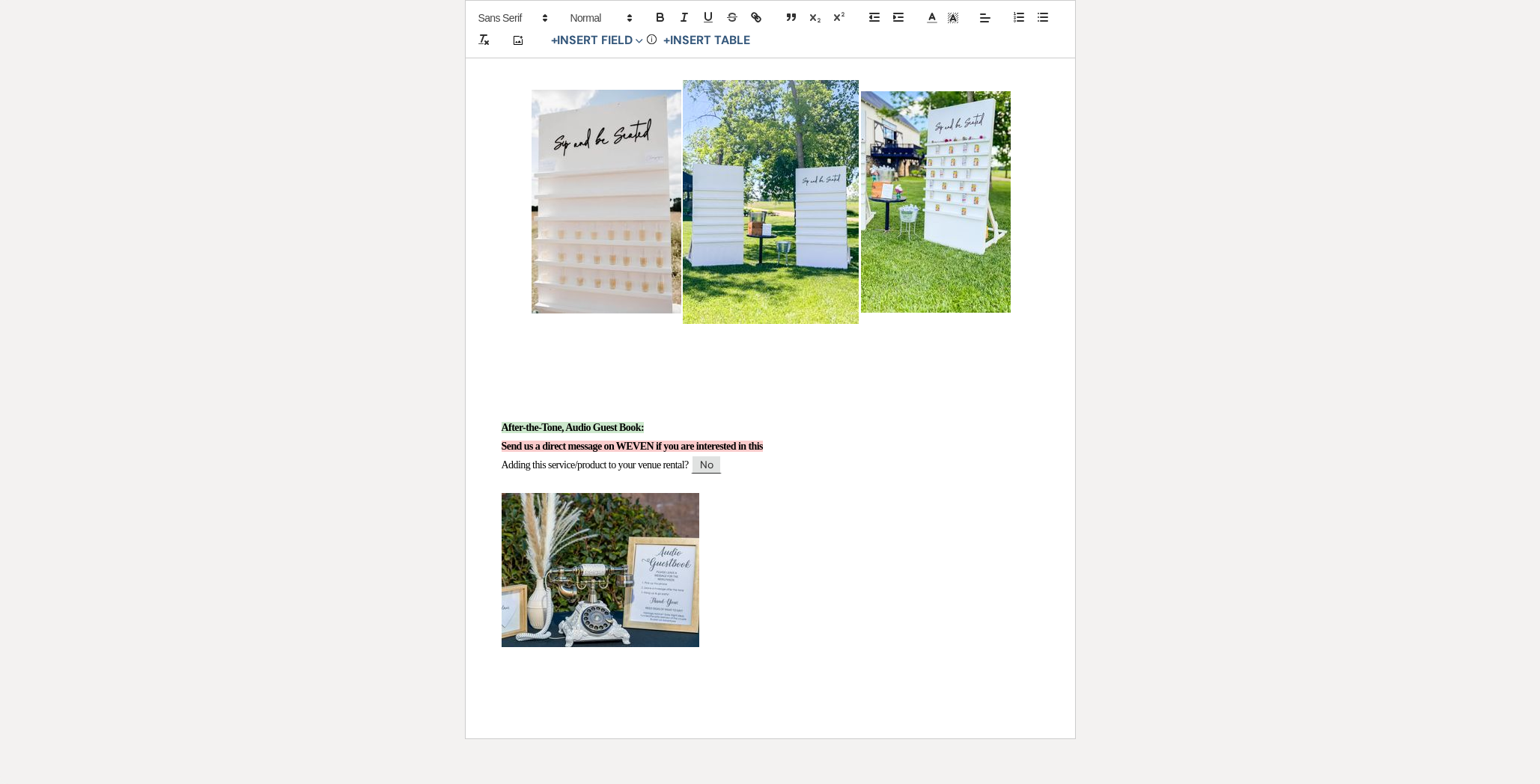
scroll to position [3956, 0]
drag, startPoint x: 791, startPoint y: 467, endPoint x: 463, endPoint y: 473, distance: 328.1
drag, startPoint x: 858, startPoint y: 454, endPoint x: 484, endPoint y: 447, distance: 374.1
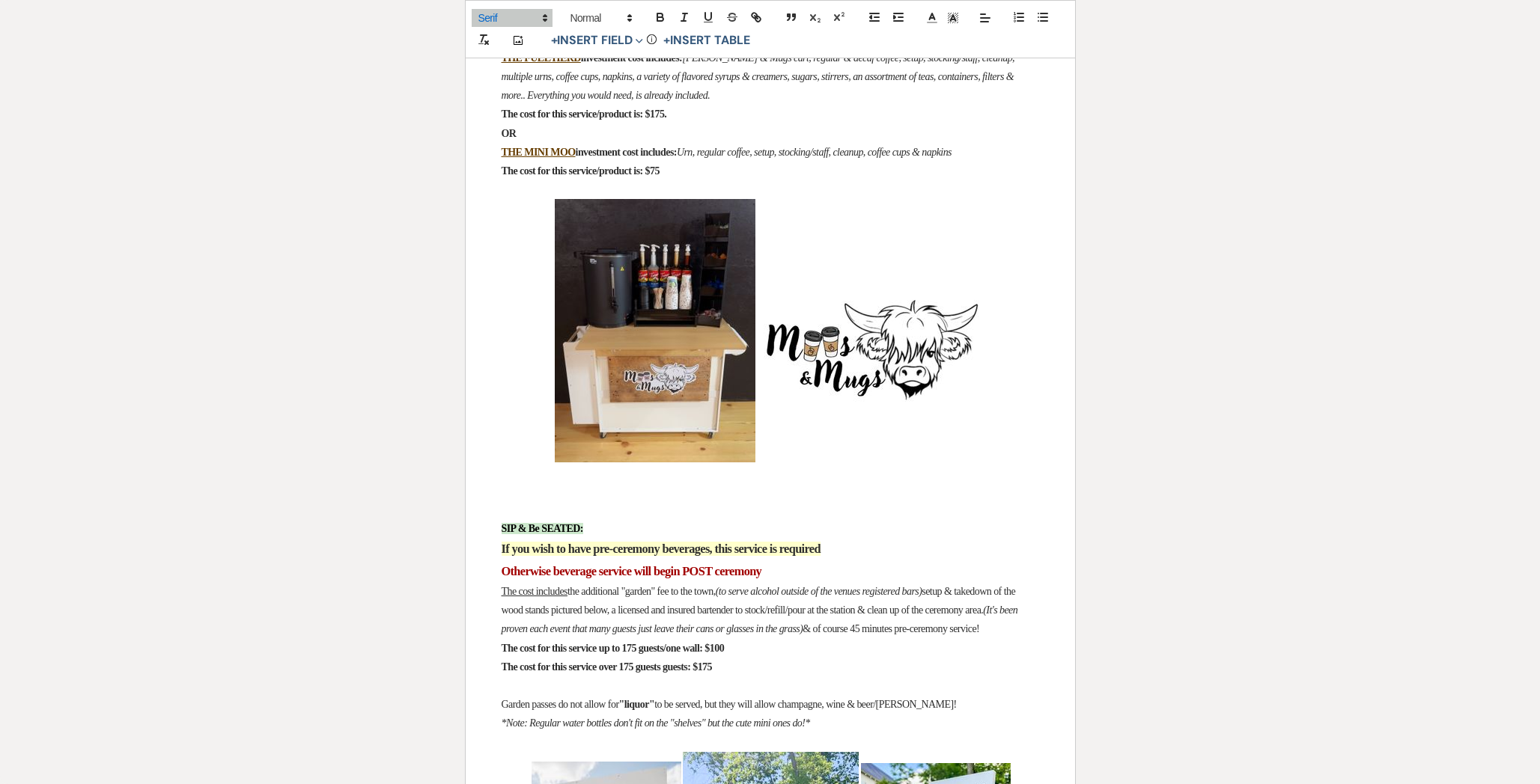
scroll to position [3191, 0]
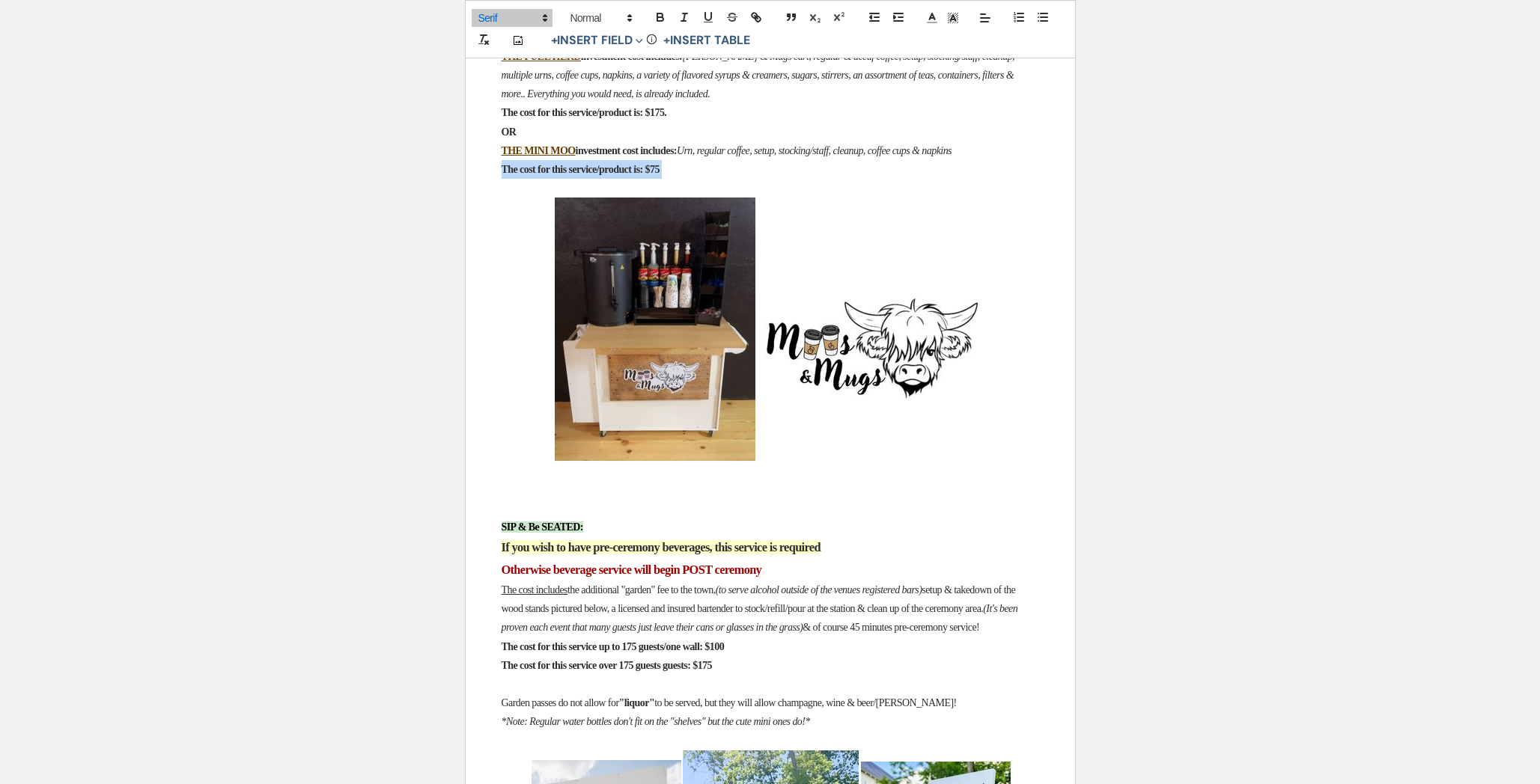
drag, startPoint x: 702, startPoint y: 243, endPoint x: 456, endPoint y: 233, distance: 246.2
copy strong "The cost for this service/product is: $75"
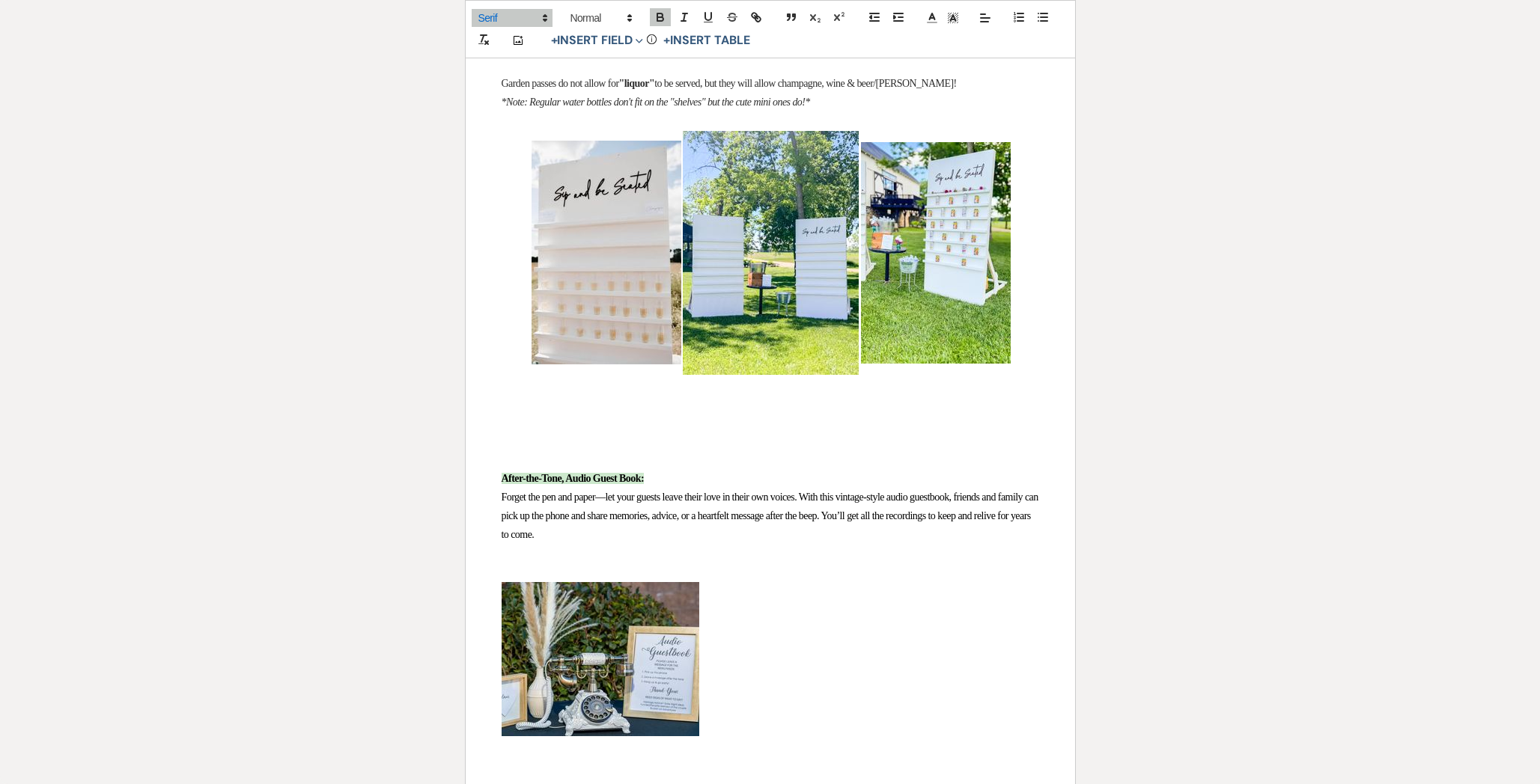
scroll to position [3996, 0]
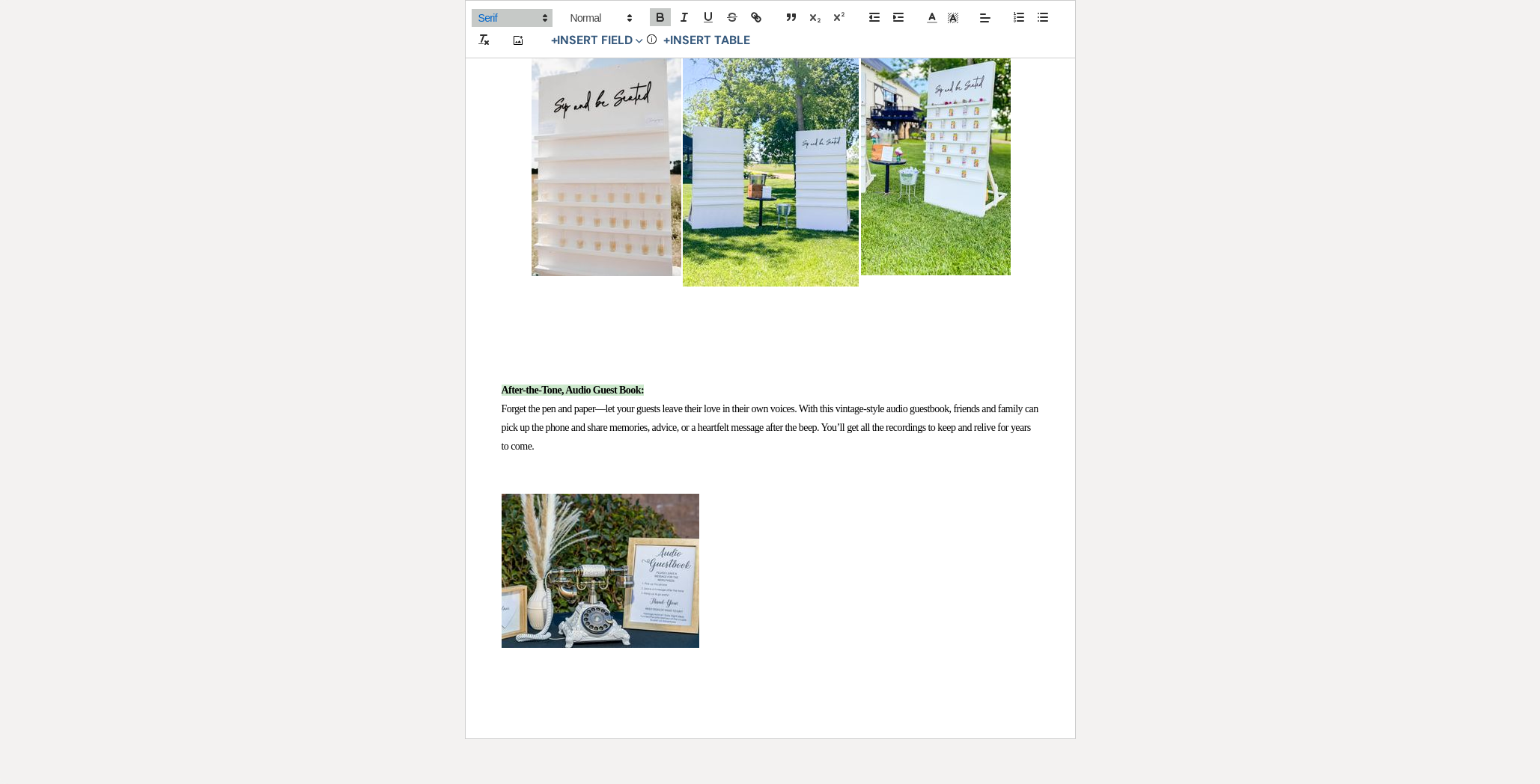
click at [693, 445] on p "Forget the pen and paper—let your guests leave their love in their own voices. …" at bounding box center [770, 428] width 538 height 57
drag, startPoint x: 746, startPoint y: 579, endPoint x: 477, endPoint y: 565, distance: 269.4
click at [987, 18] on line at bounding box center [984, 18] width 9 height 0
click at [987, 56] on icon at bounding box center [984, 55] width 12 height 12
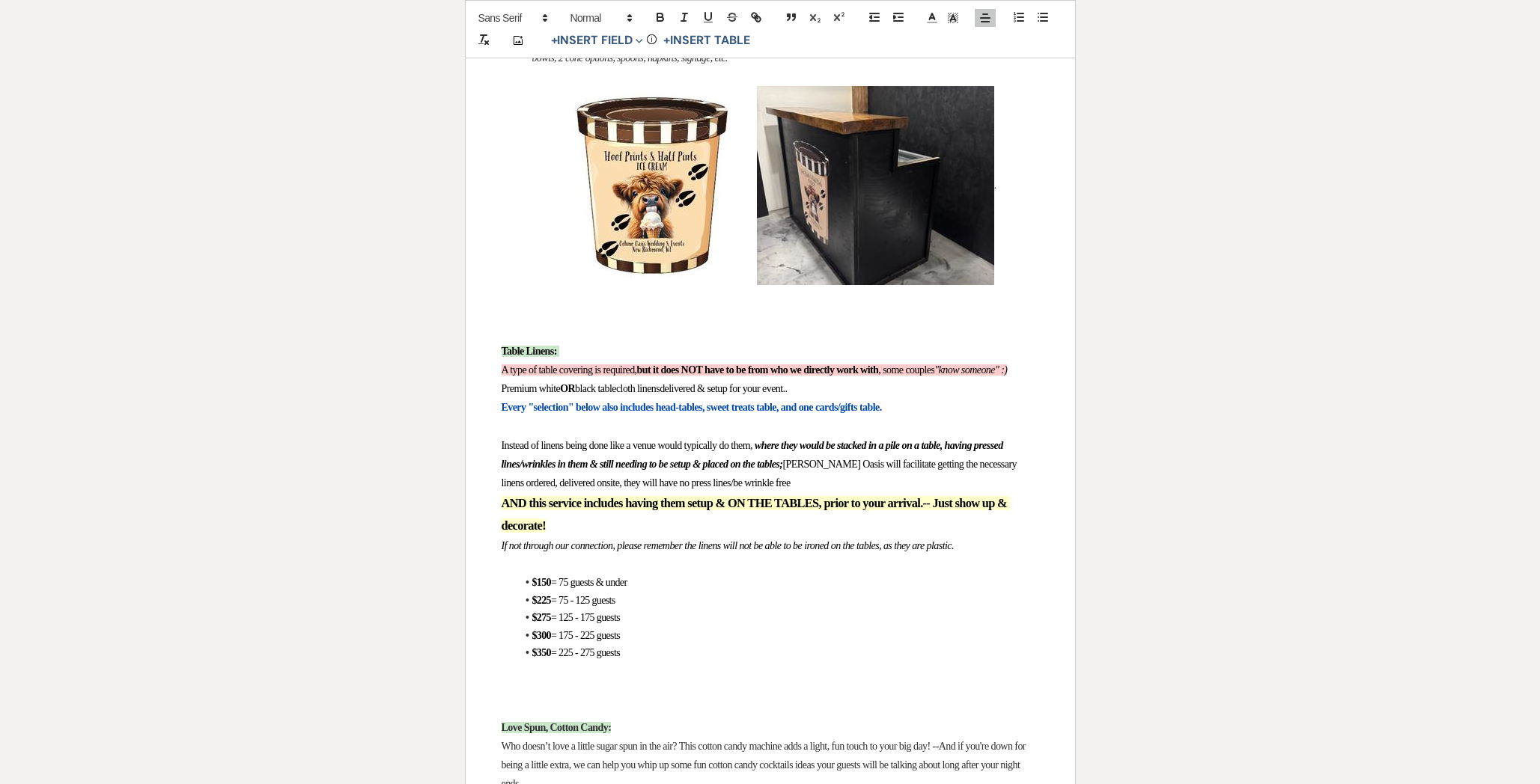
scroll to position [0, 0]
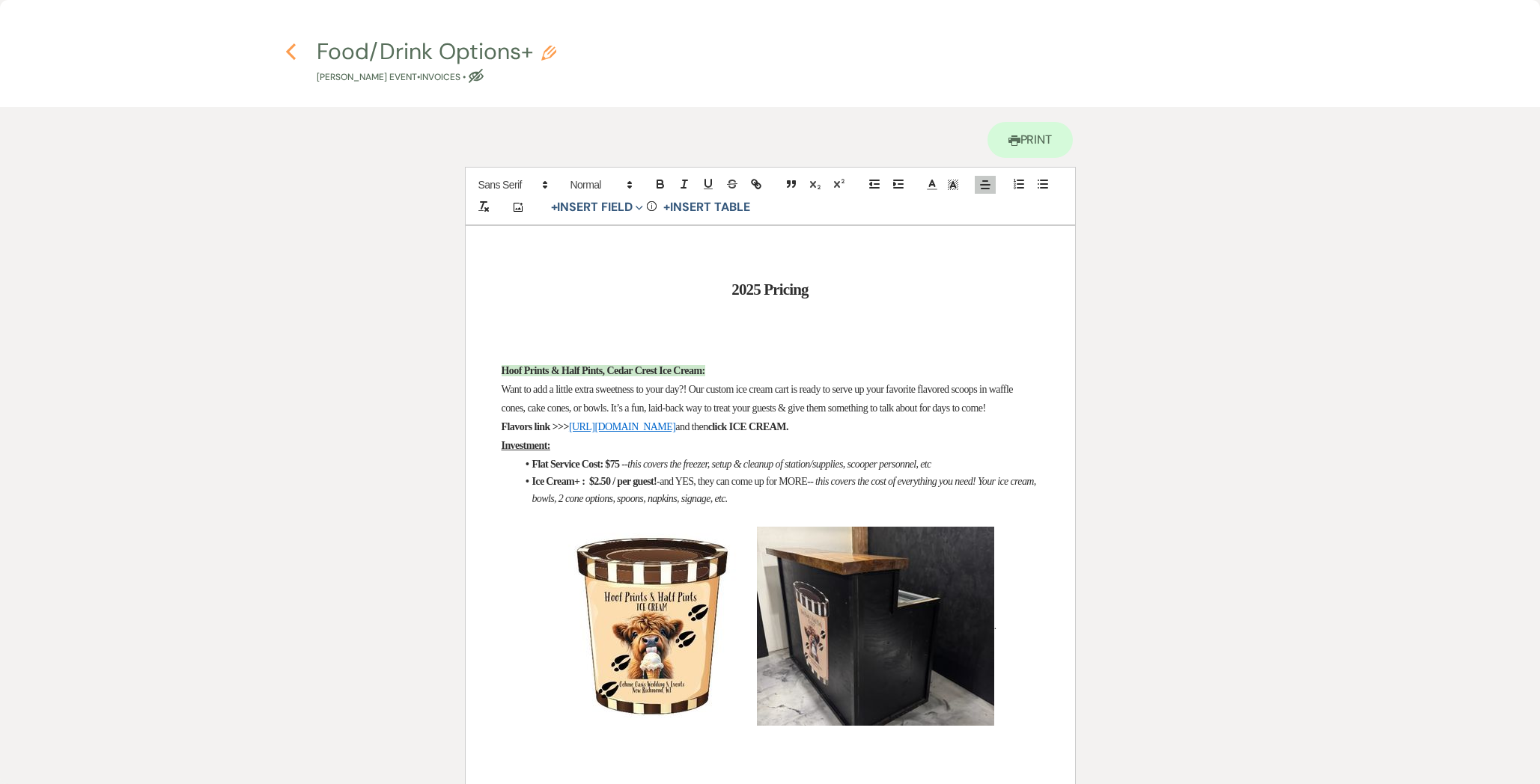
click at [291, 51] on icon "Previous" at bounding box center [291, 52] width 11 height 18
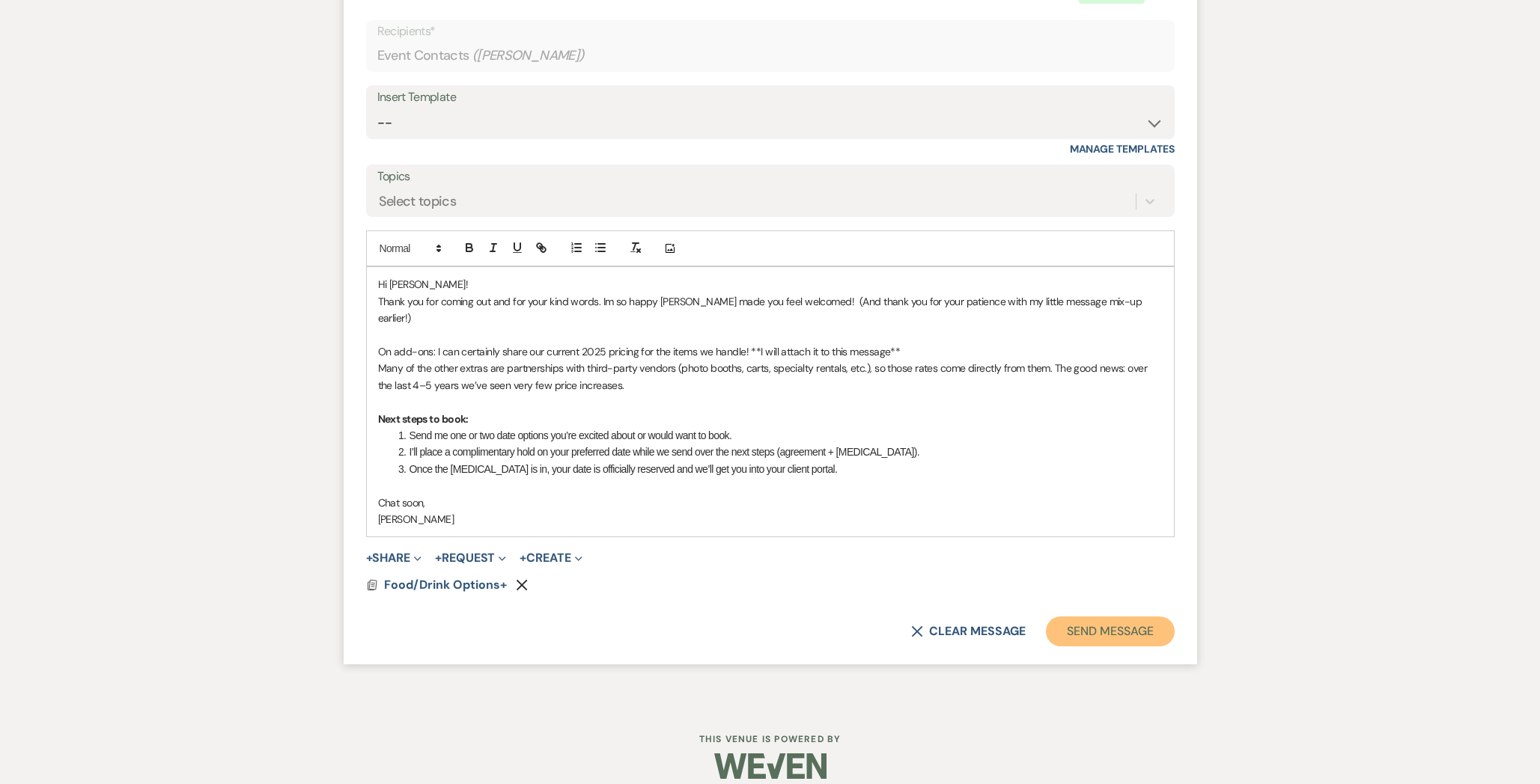
click at [1074, 616] on button "Send Message" at bounding box center [1109, 631] width 128 height 30
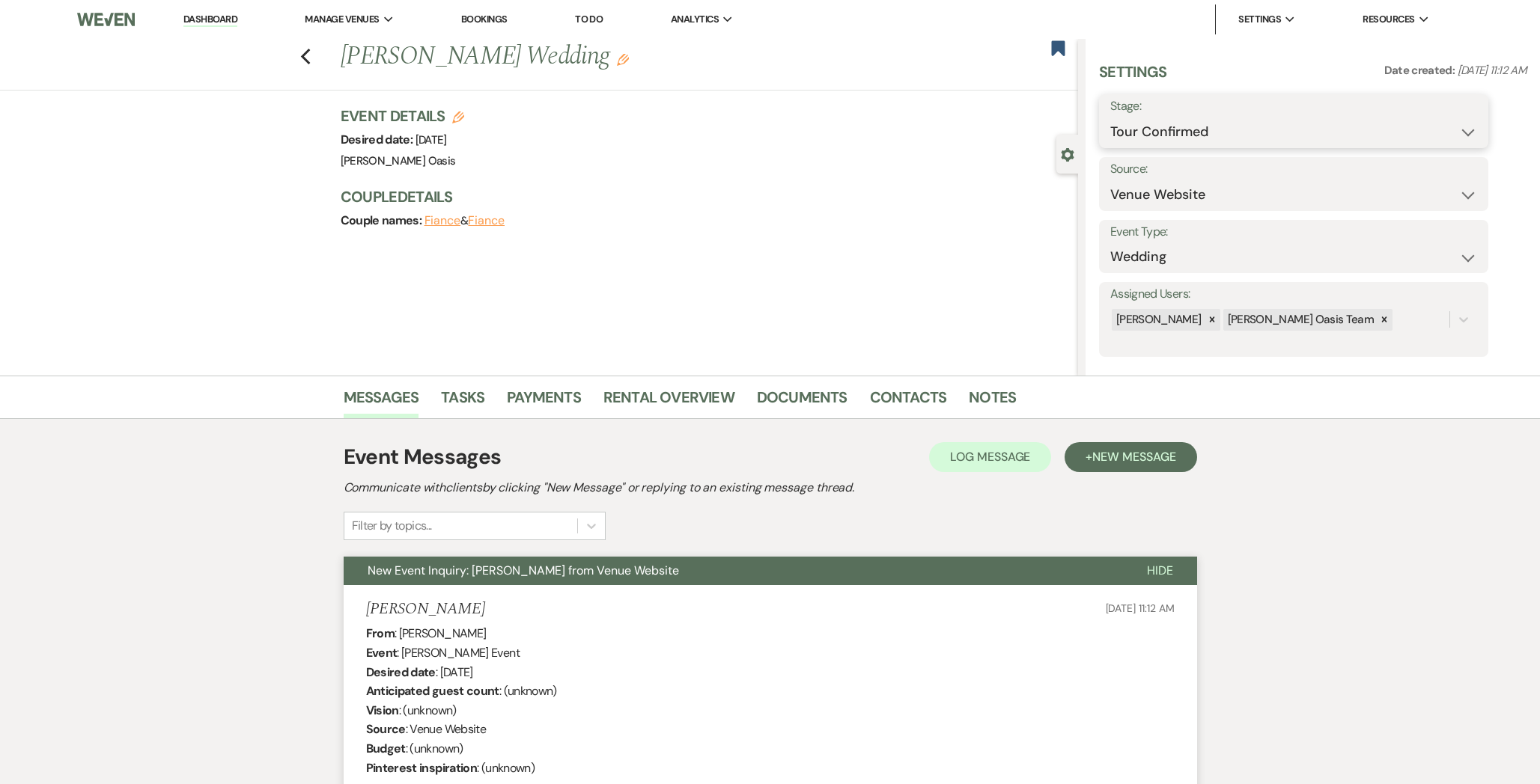
click at [1121, 129] on select "Inquiry Follow Up Tour Requested Tour Confirmed Toured Proposal Sent Booked Lost" at bounding box center [1293, 131] width 366 height 29
select select "5"
click at [1435, 124] on button "Save" at bounding box center [1445, 121] width 84 height 30
click at [230, 16] on link "Dashboard" at bounding box center [210, 20] width 54 height 14
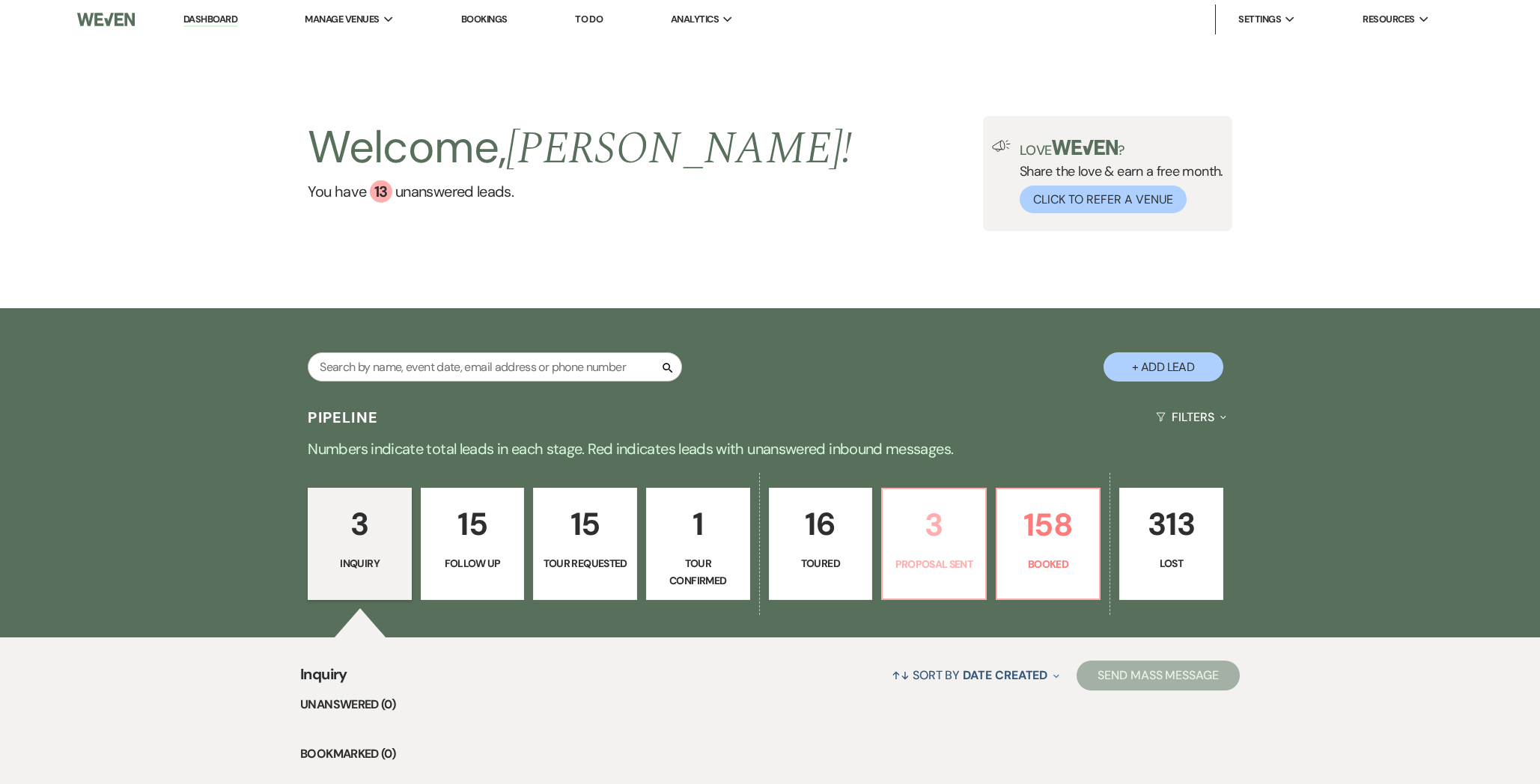
click at [956, 530] on p "3" at bounding box center [934, 525] width 84 height 50
select select "6"
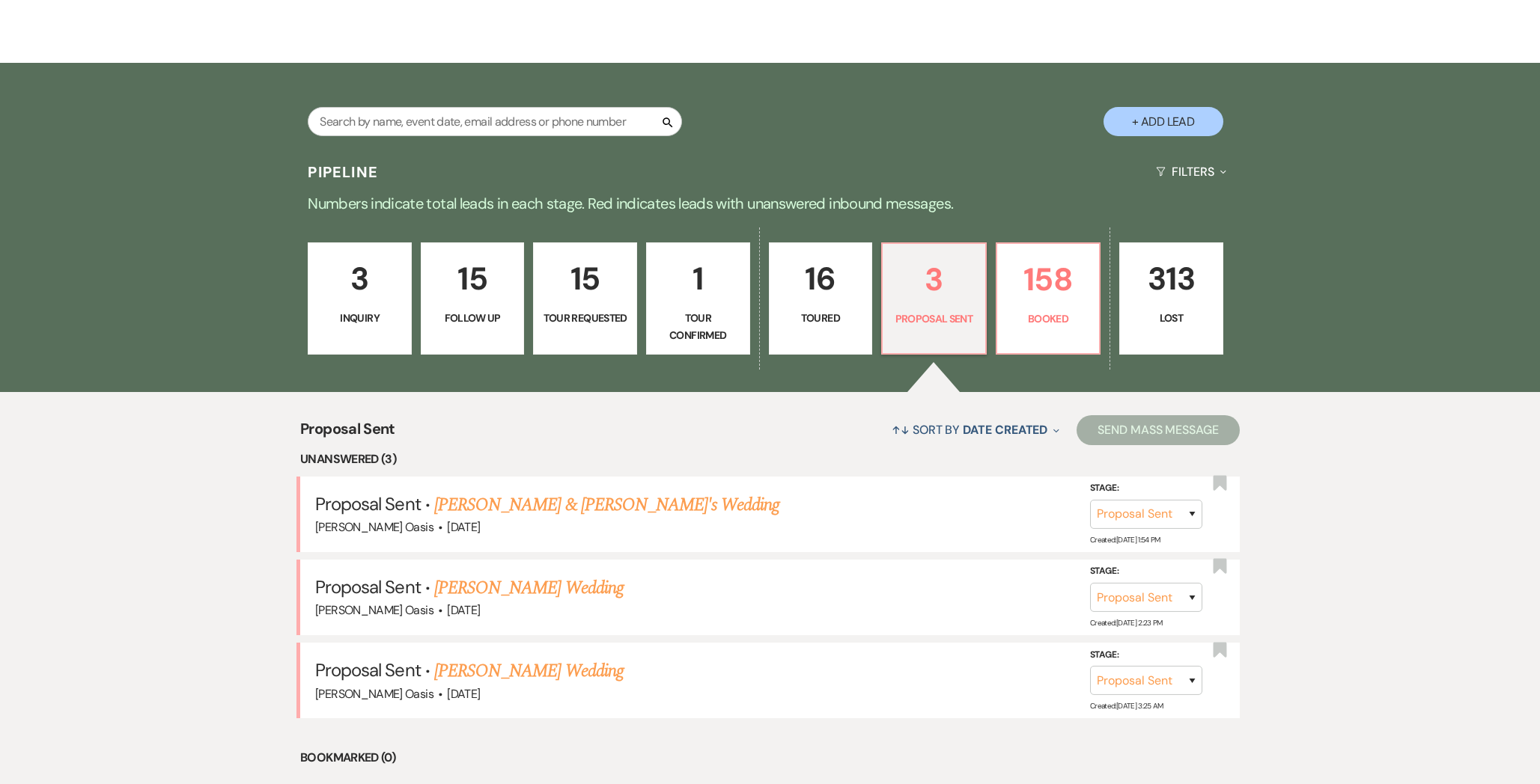
scroll to position [248, 0]
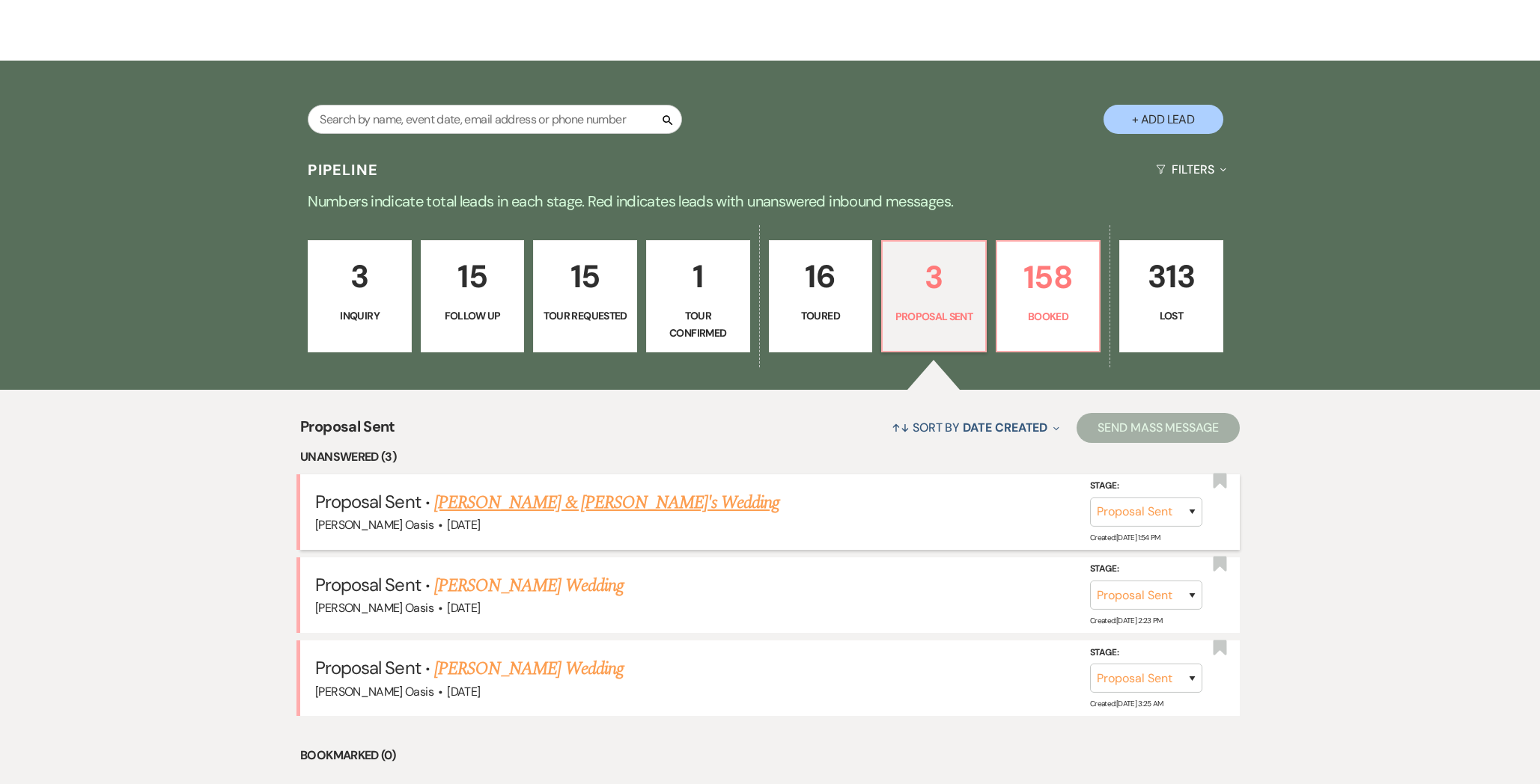
click at [521, 507] on link "[PERSON_NAME] & [PERSON_NAME]'s Wedding" at bounding box center [607, 503] width 346 height 27
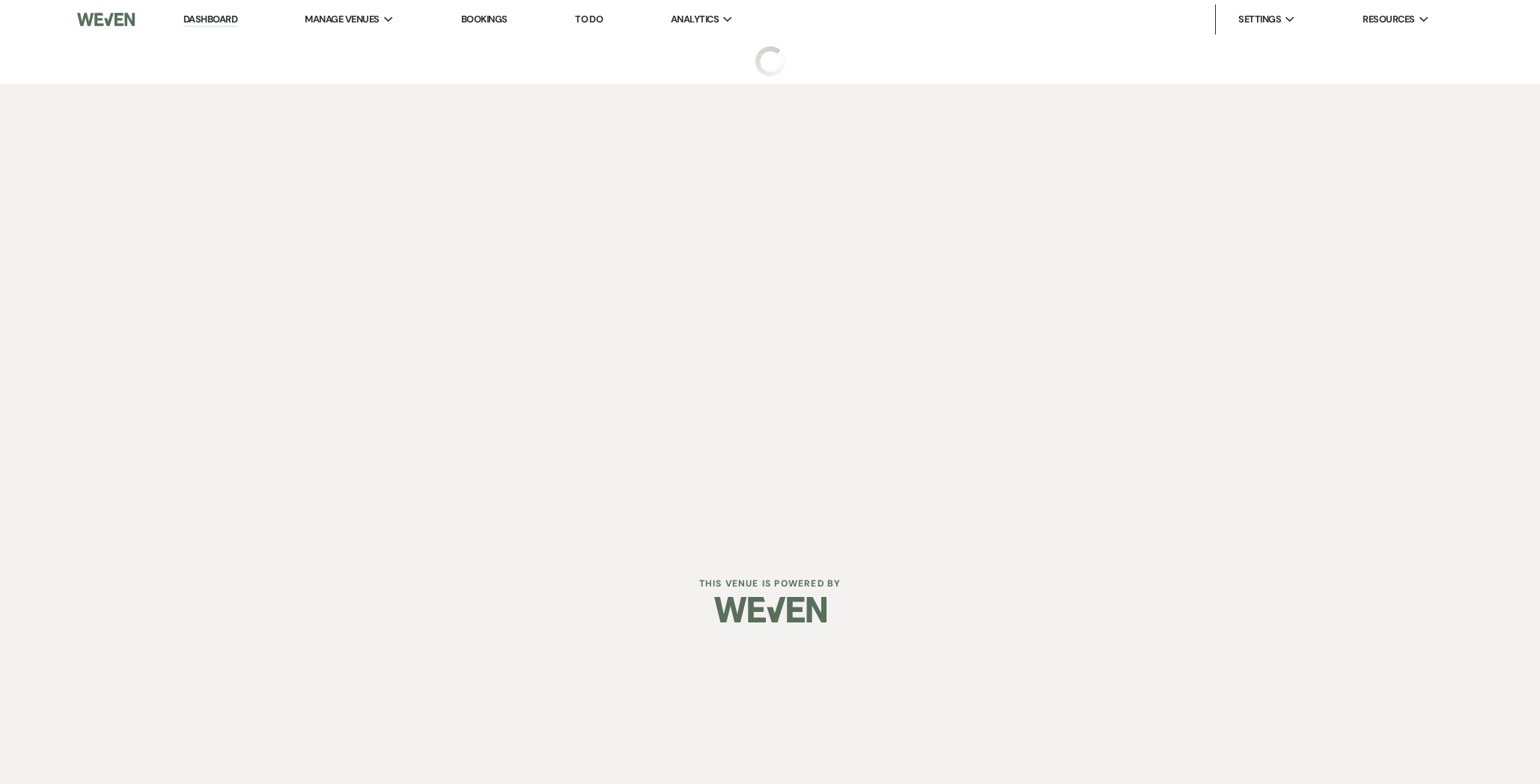
select select "6"
select select "5"
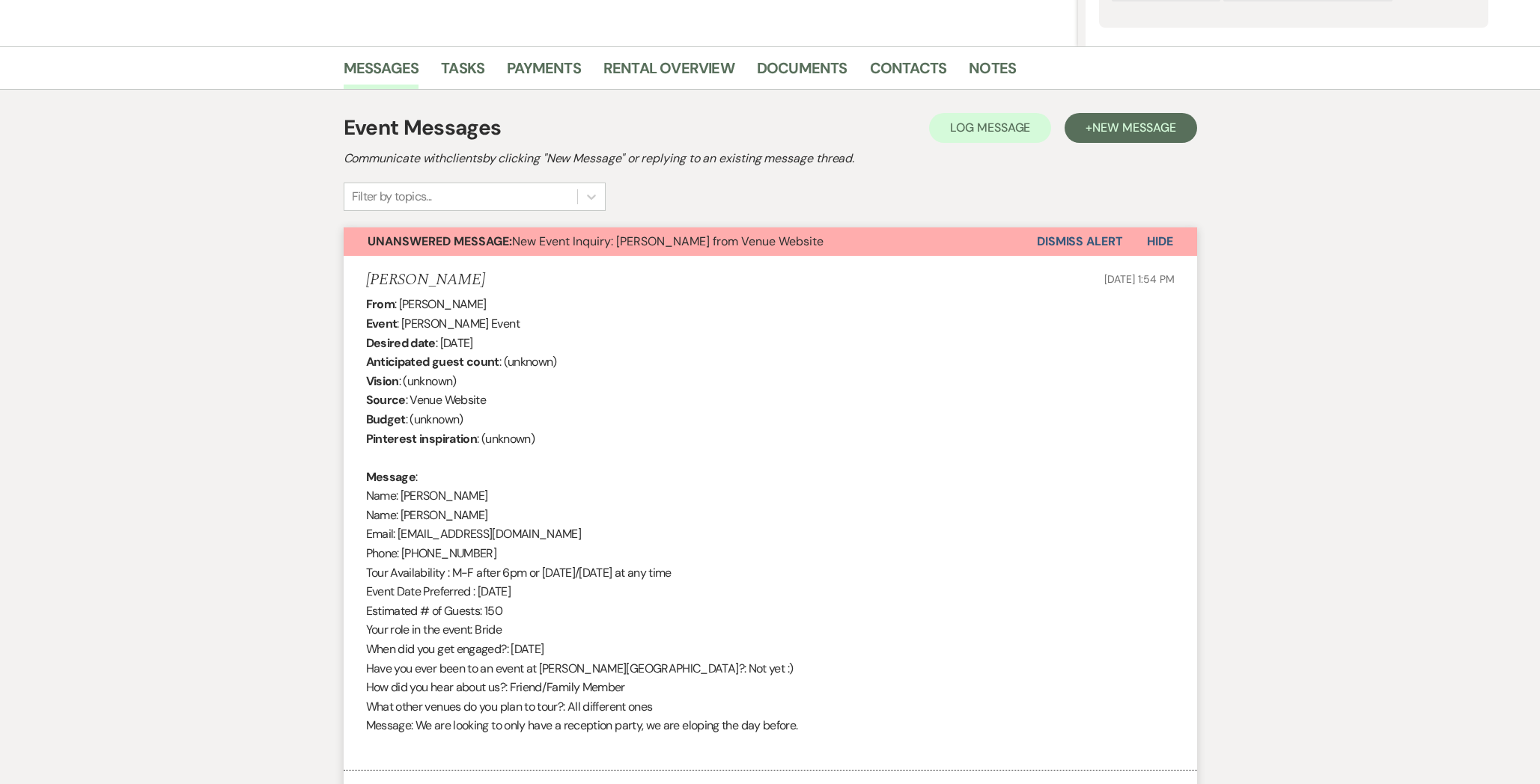
scroll to position [337, 0]
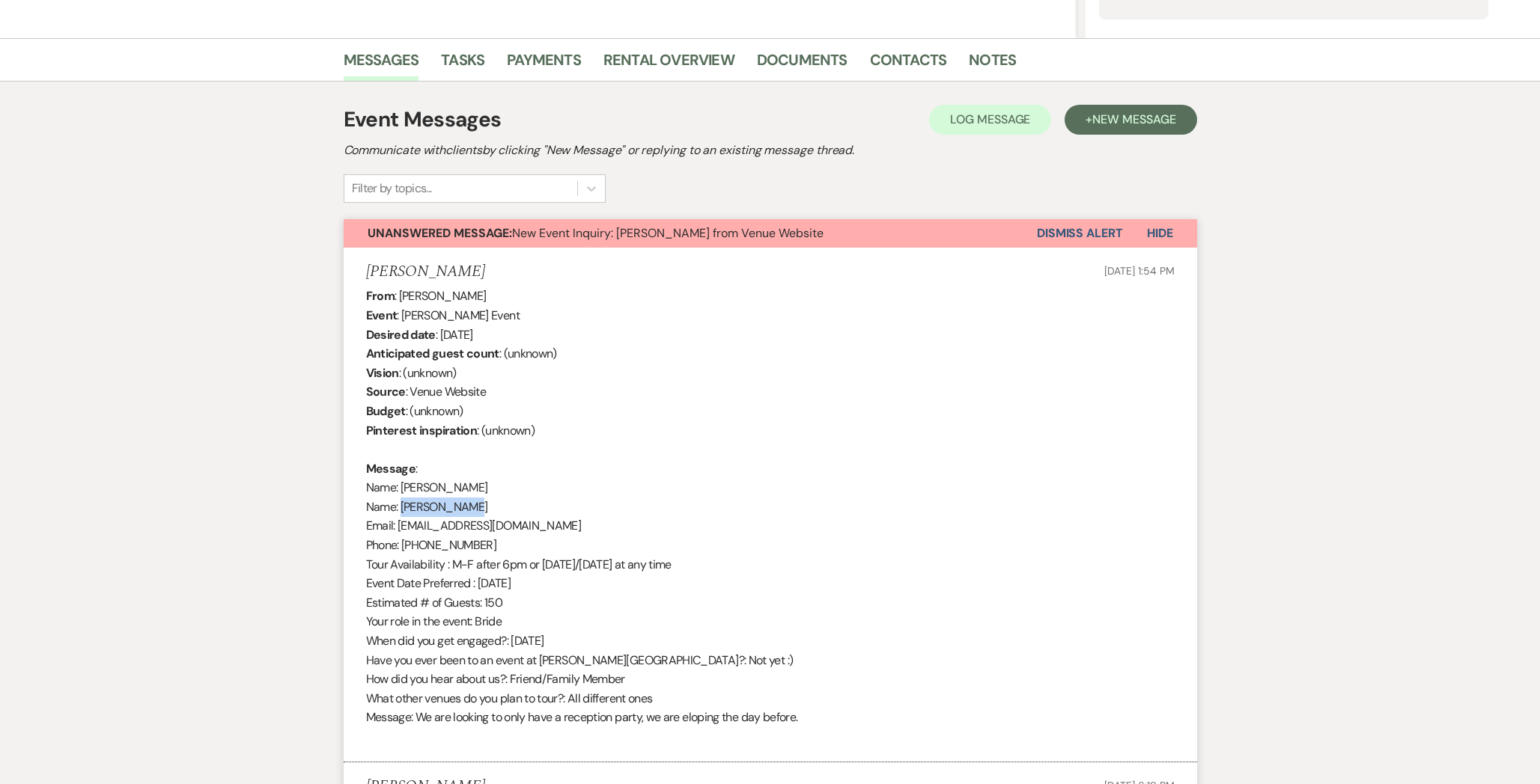
drag, startPoint x: 475, startPoint y: 507, endPoint x: 402, endPoint y: 504, distance: 73.1
click at [402, 504] on div "From : [PERSON_NAME] Event : [PERSON_NAME] Event Desired date : [DATE] Anticipa…" at bounding box center [770, 516] width 809 height 459
copy div "[PERSON_NAME]"
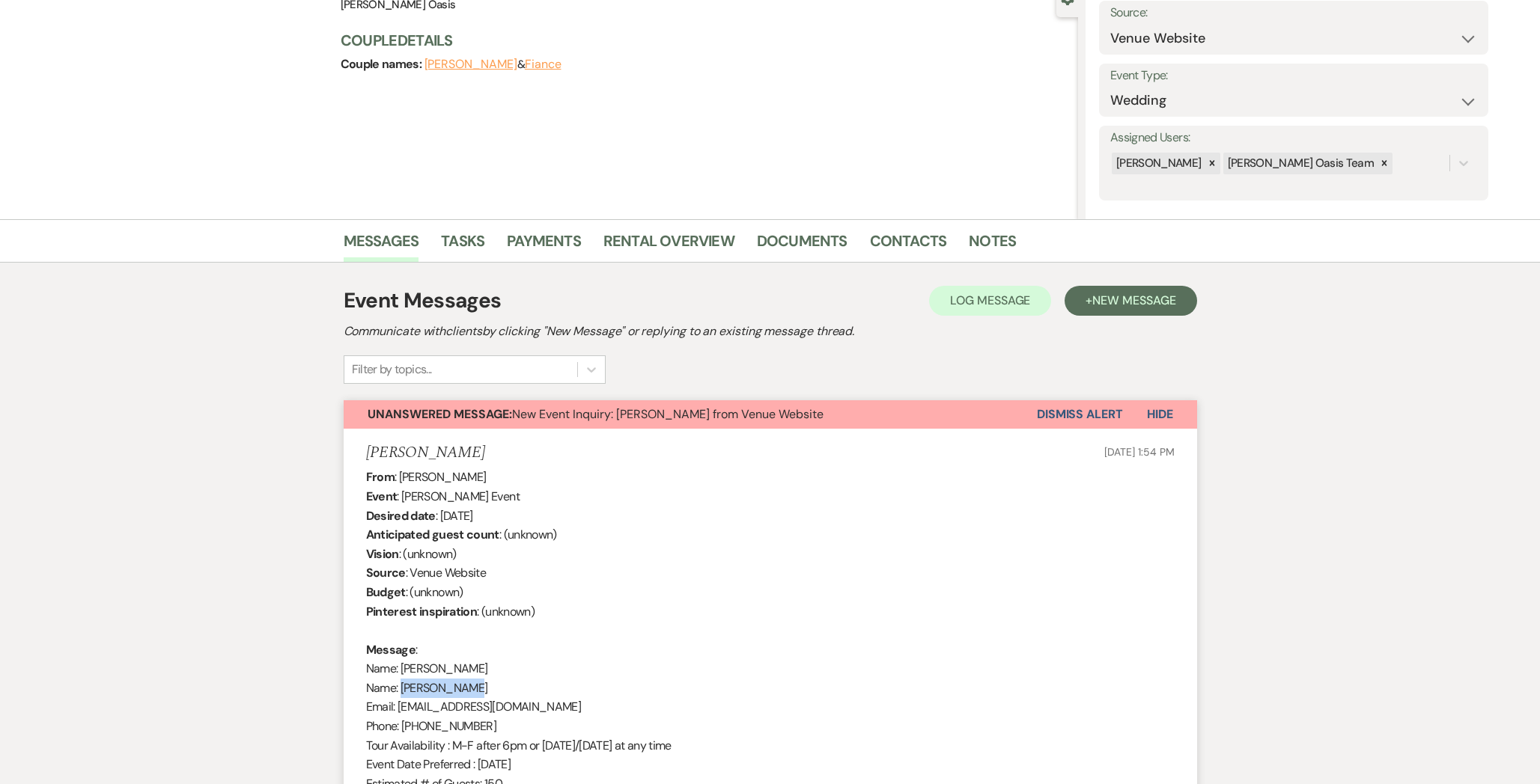
scroll to position [136, 0]
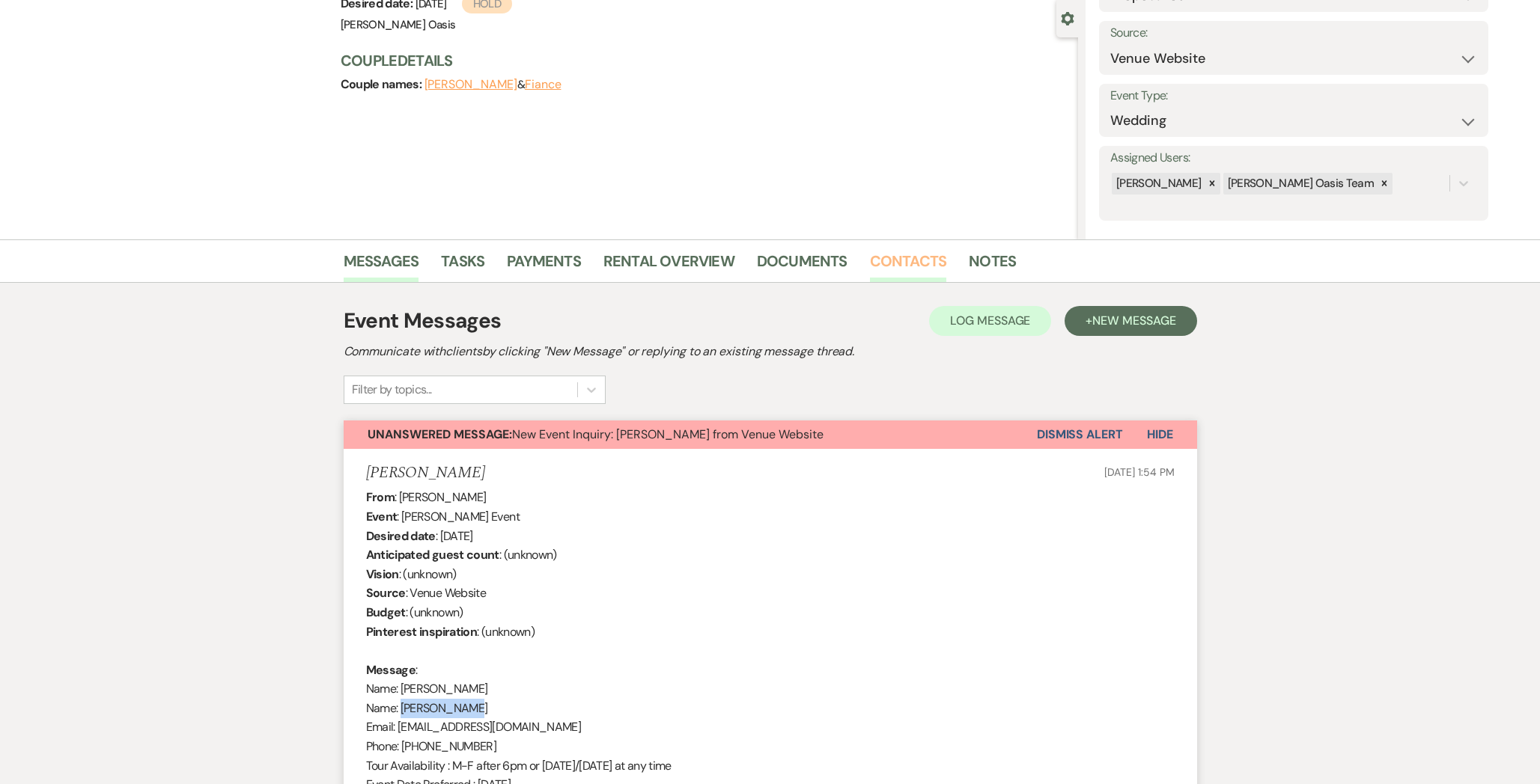
click at [901, 276] on link "Contacts" at bounding box center [908, 265] width 77 height 33
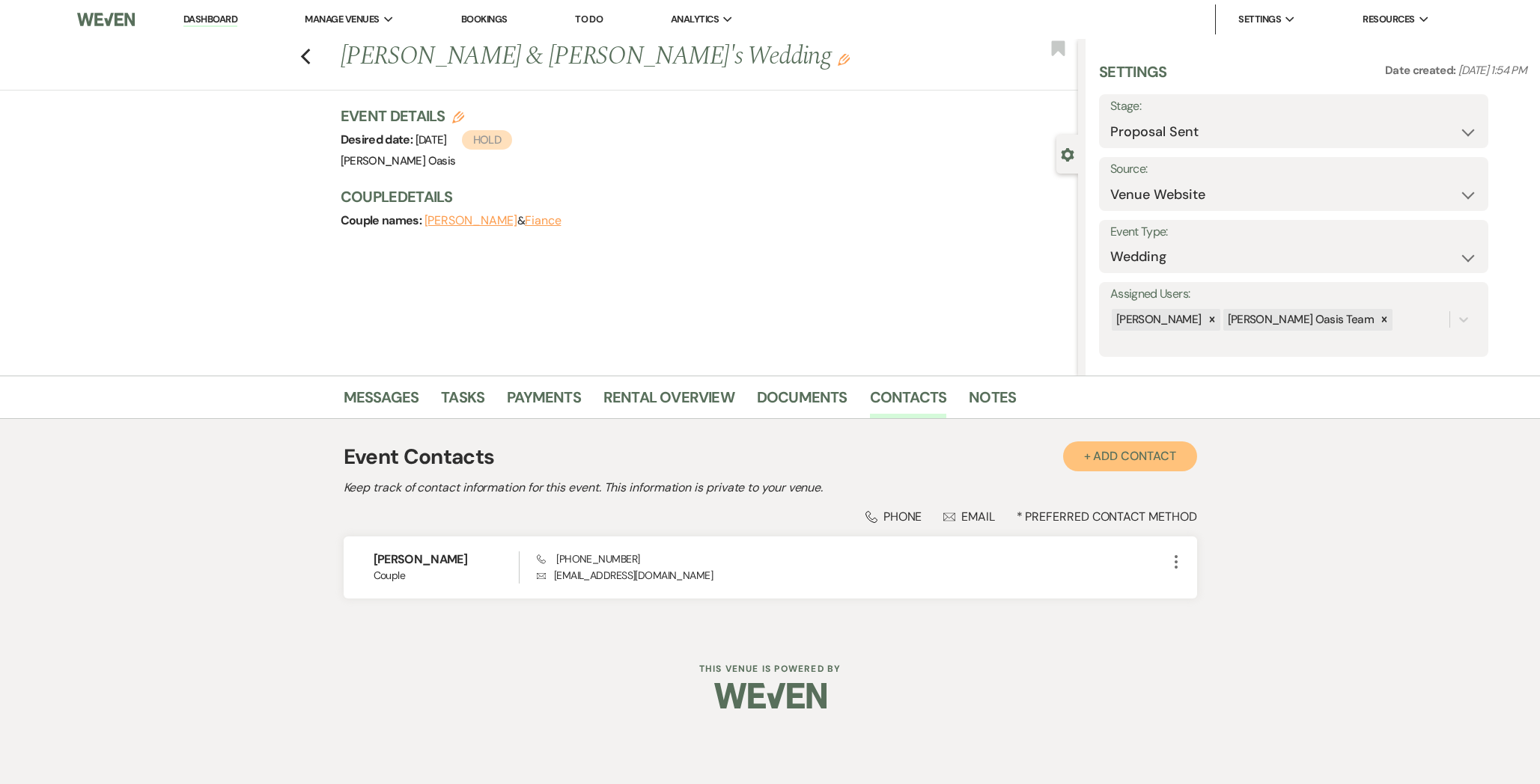
click at [1169, 459] on button "+ Add Contact" at bounding box center [1129, 456] width 134 height 30
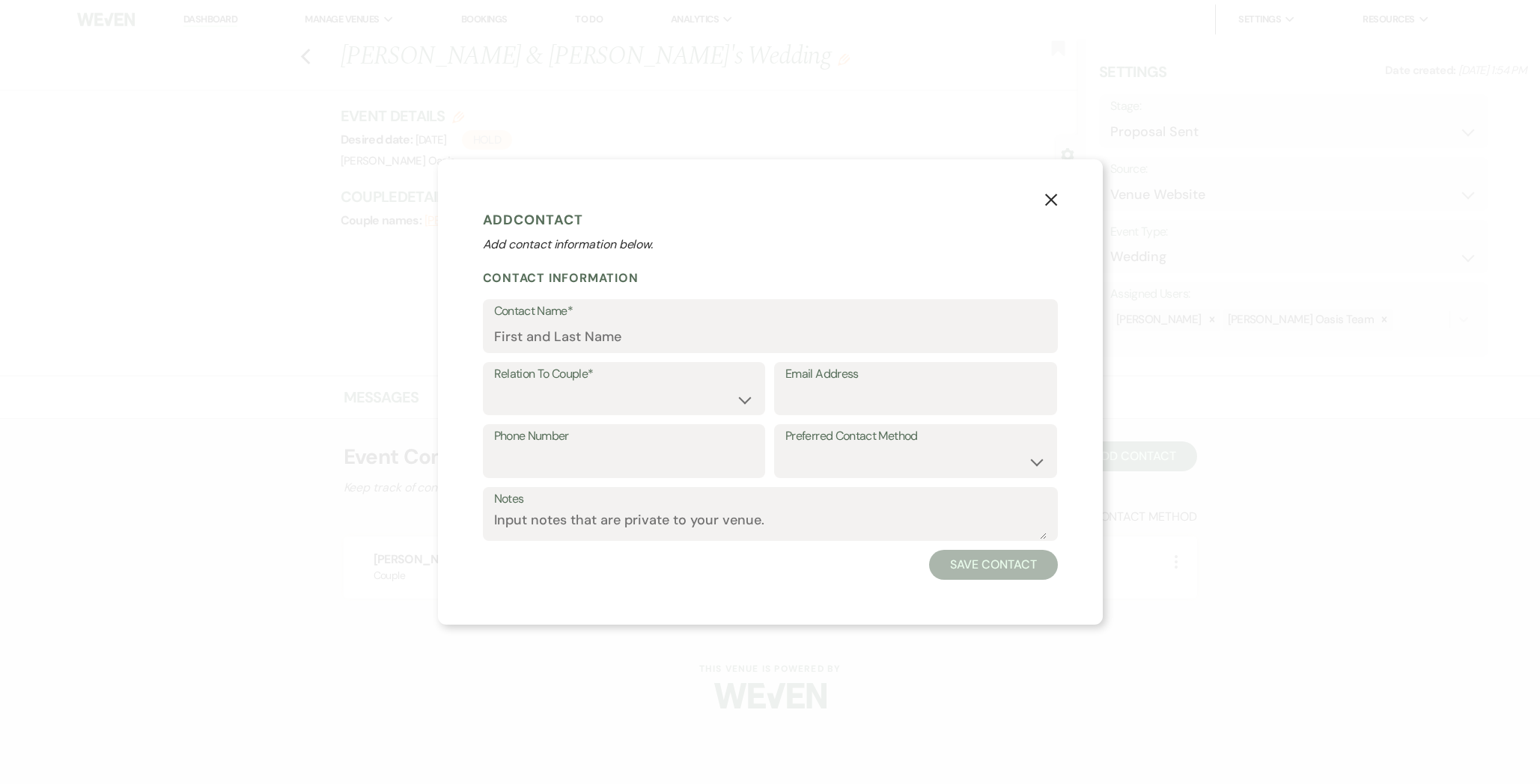
click at [1053, 202] on icon "X" at bounding box center [1050, 199] width 13 height 13
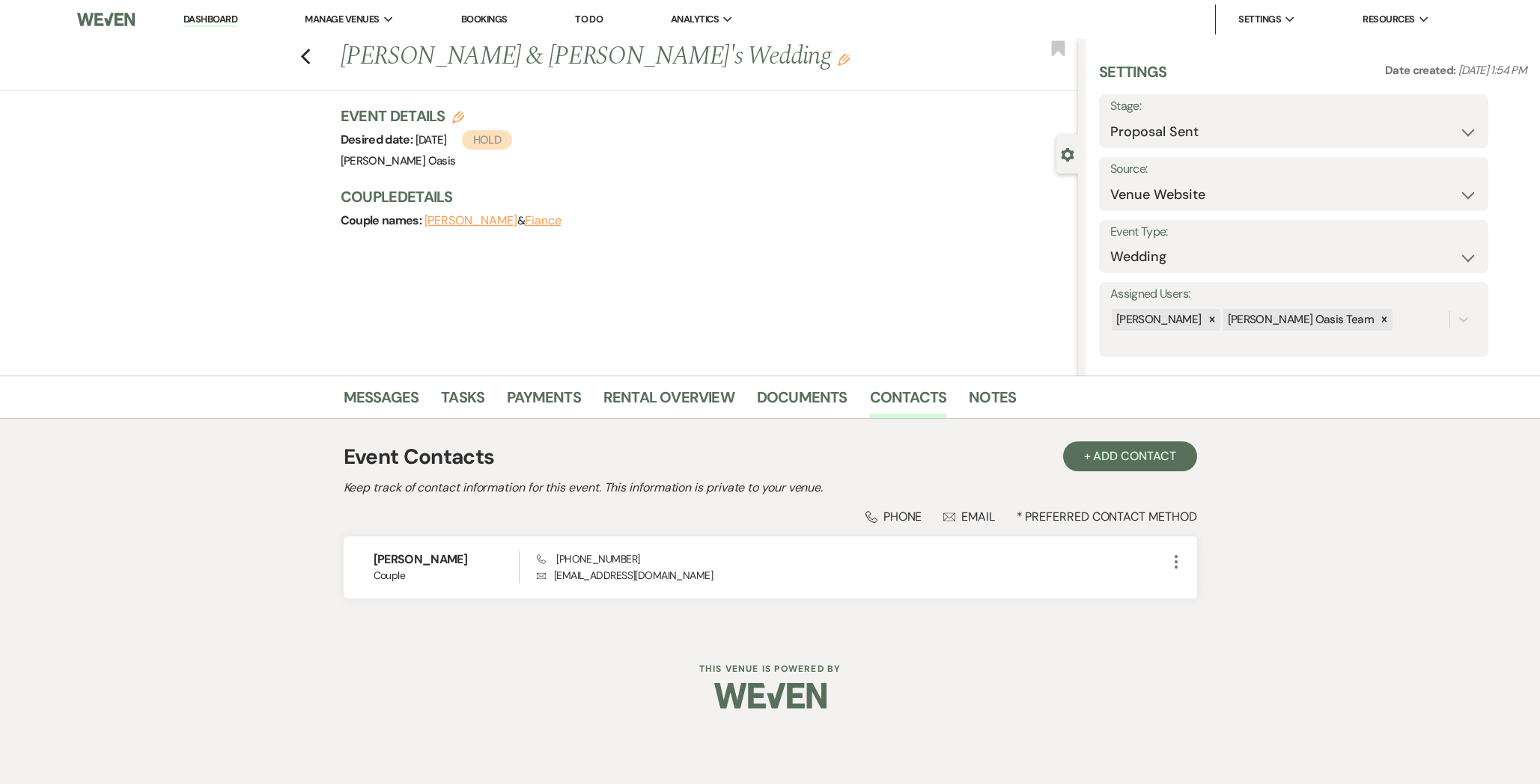
click at [525, 219] on button "Fiance" at bounding box center [543, 220] width 37 height 12
select select "1"
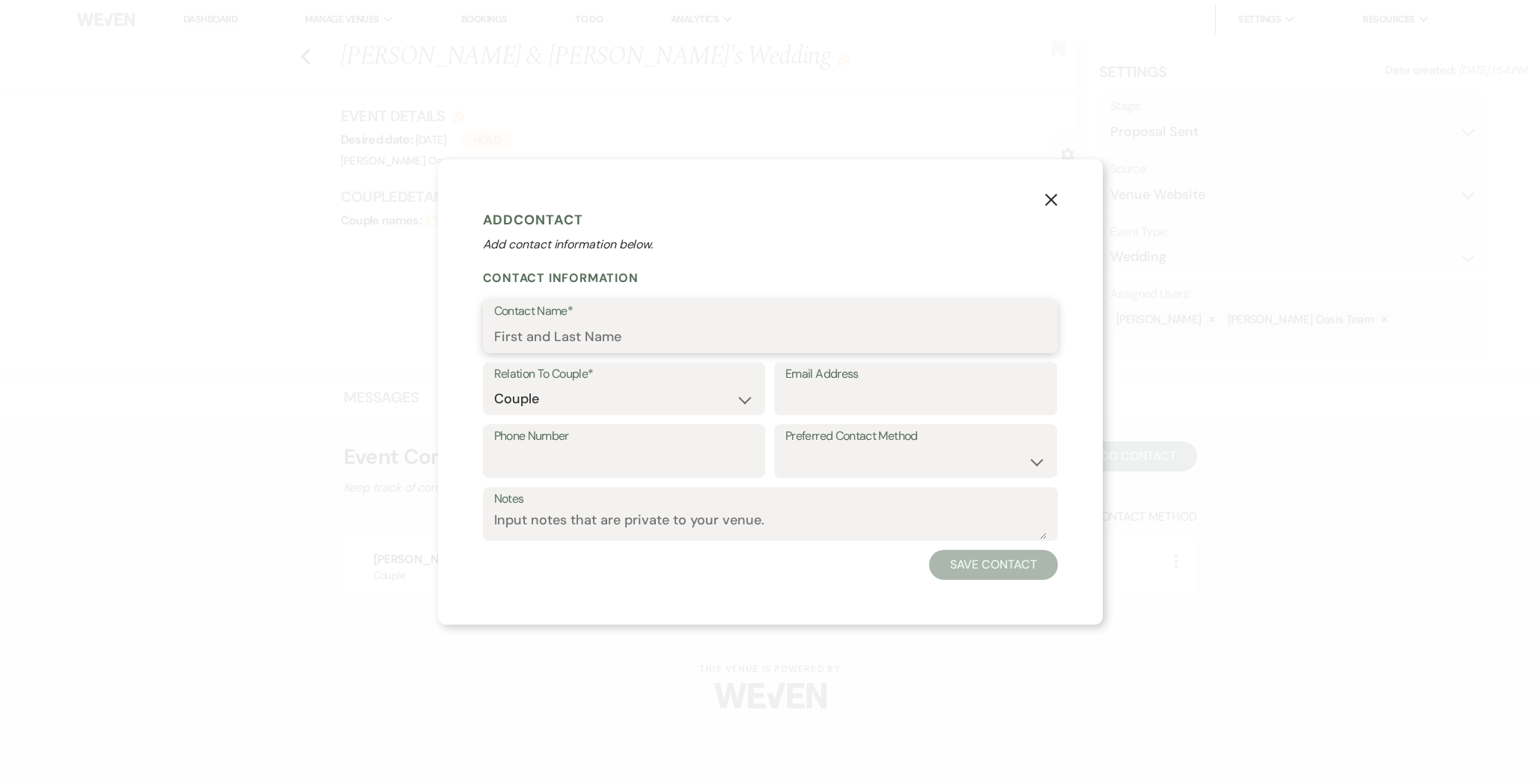
click at [603, 331] on input "Contact Name*" at bounding box center [770, 337] width 552 height 29
paste input "[PERSON_NAME]"
type input "[PERSON_NAME]"
click at [1017, 570] on button "Save Contact" at bounding box center [993, 565] width 128 height 30
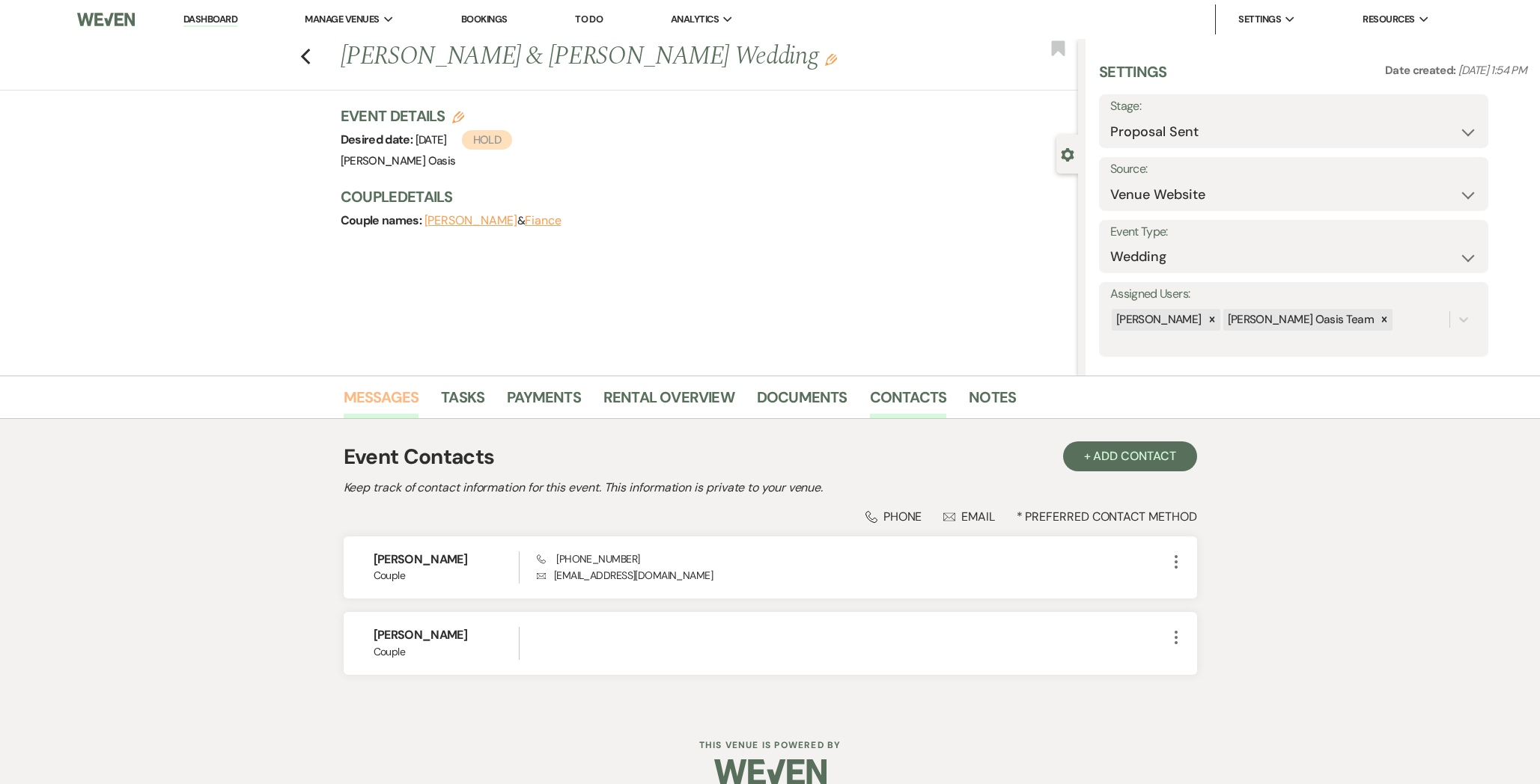
click at [388, 394] on link "Messages" at bounding box center [381, 401] width 76 height 33
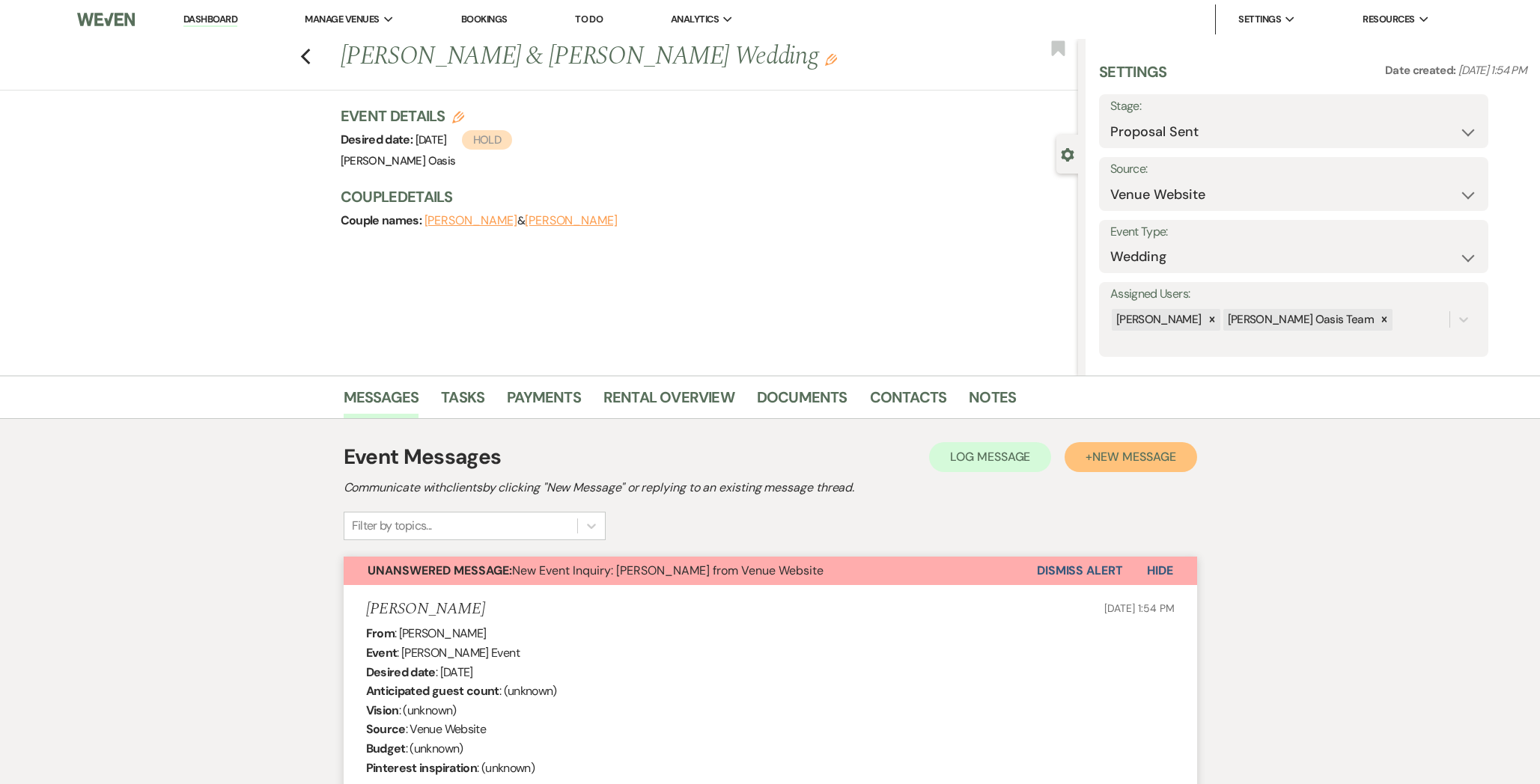
click at [1128, 471] on button "+ New Message" at bounding box center [1130, 457] width 132 height 30
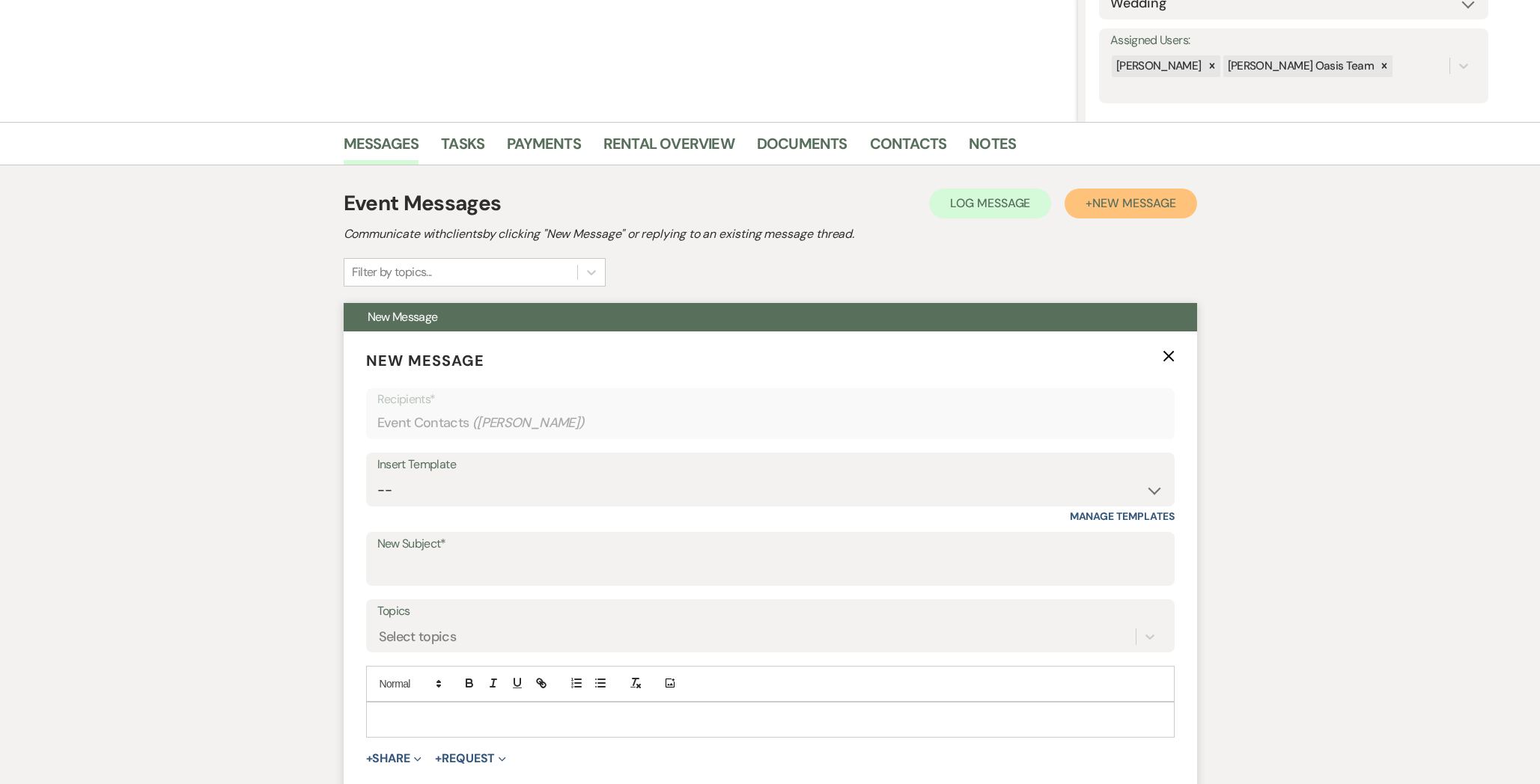
scroll to position [257, 0]
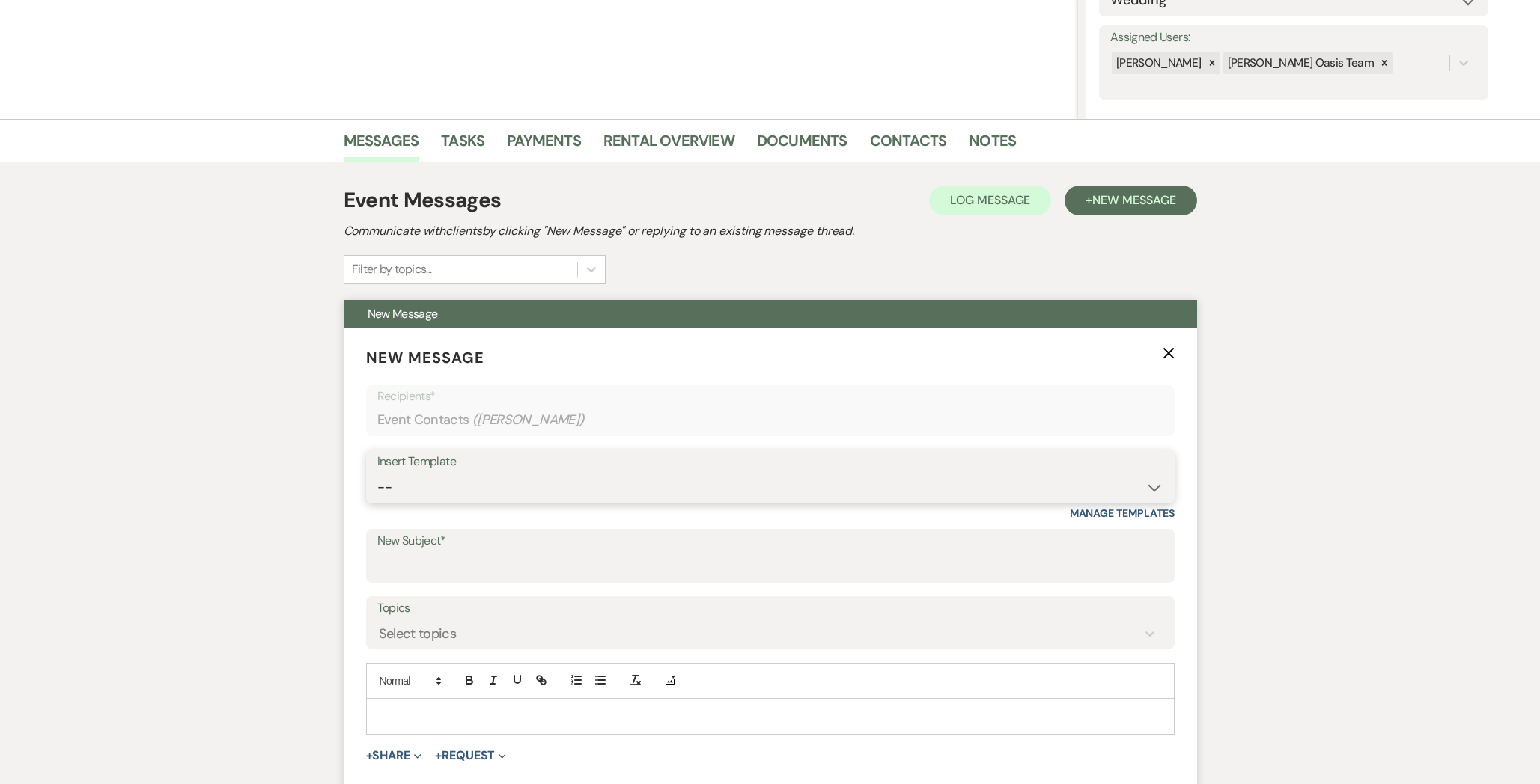
click at [509, 478] on select "-- WELCOME Weven Planning Portal Introduction Send With Contract Restroom Trail…" at bounding box center [770, 486] width 786 height 29
select select "2087"
type input "Rental Agreement :)"
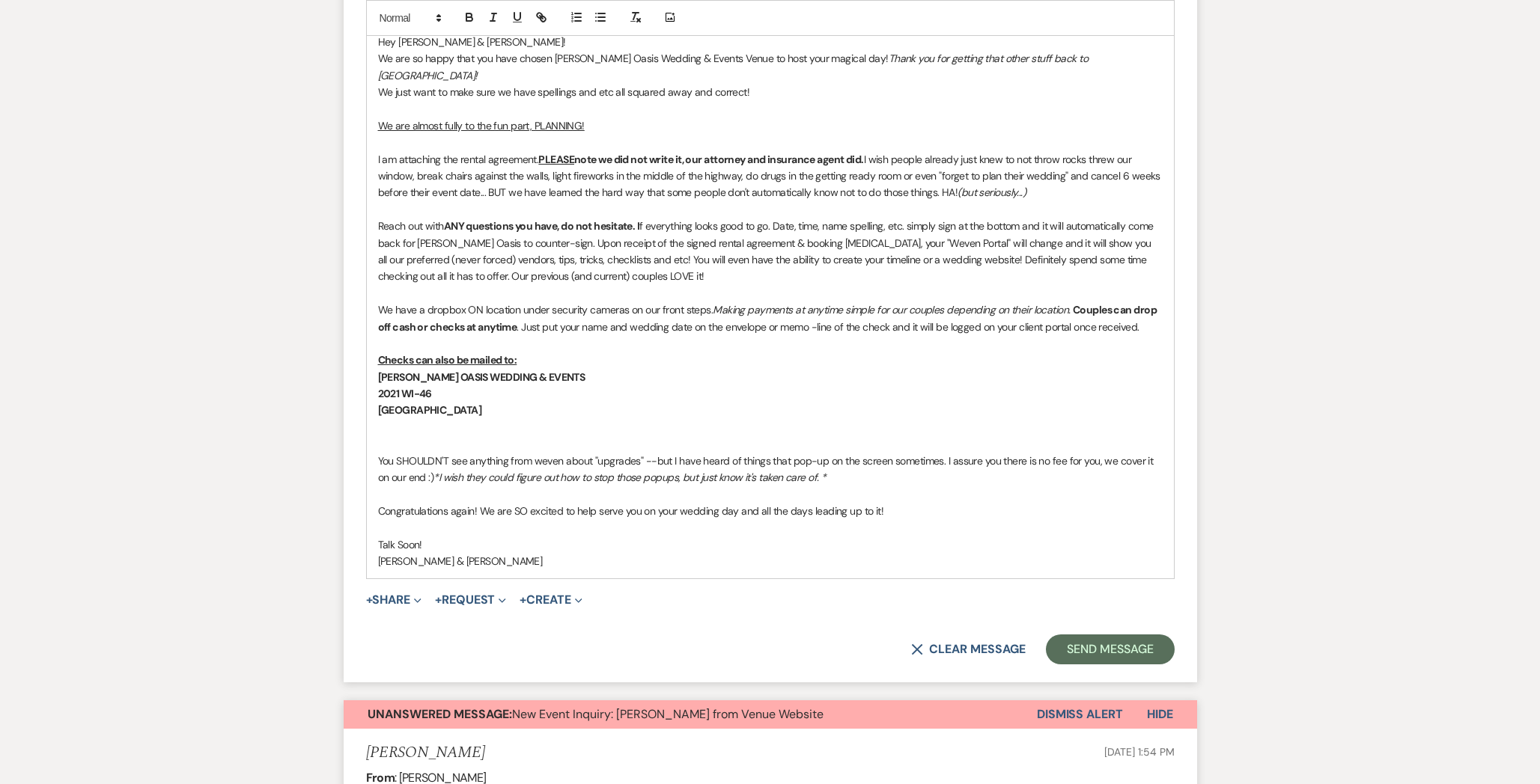
scroll to position [934, 0]
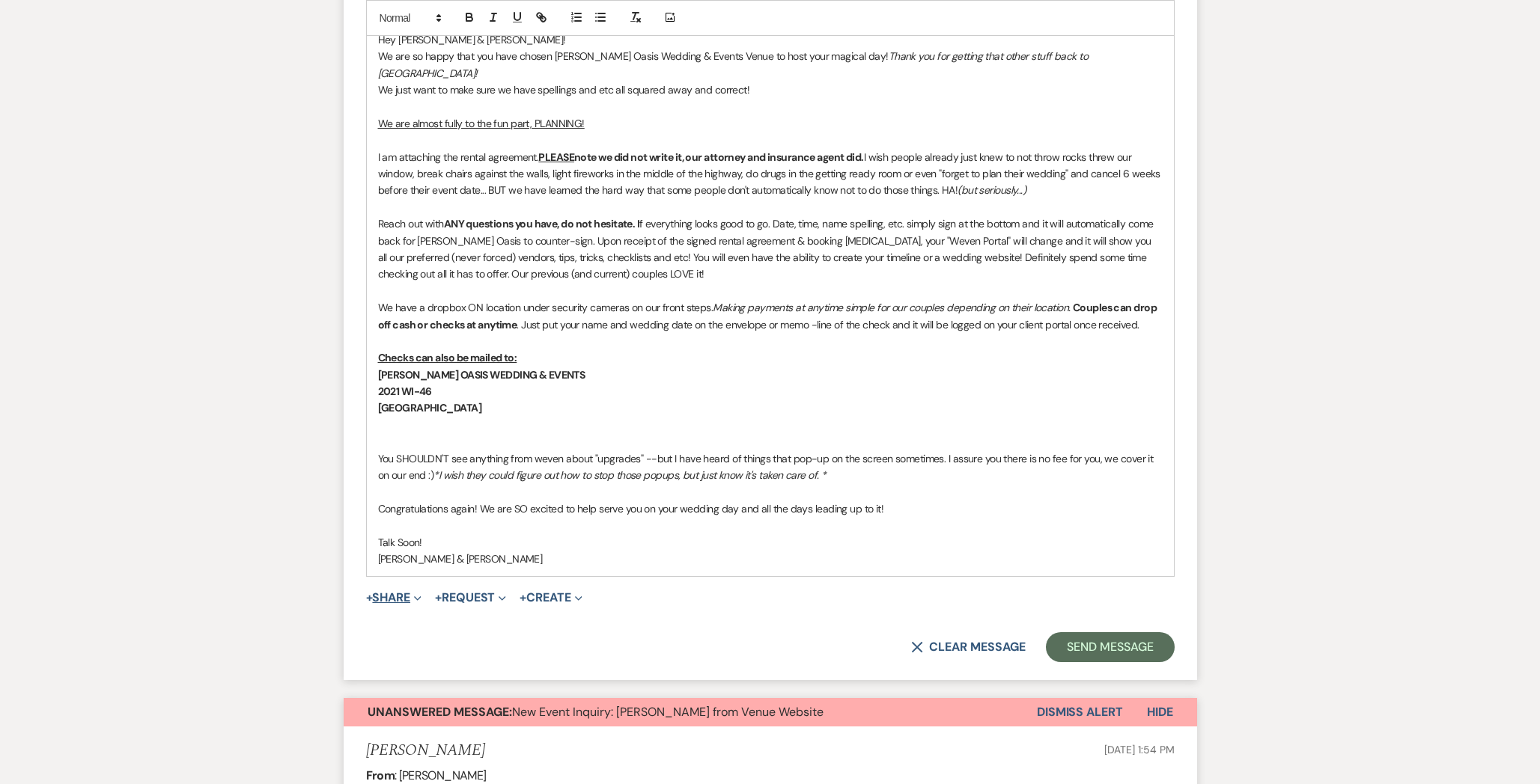
click at [395, 592] on button "+ Share Expand" at bounding box center [394, 597] width 56 height 12
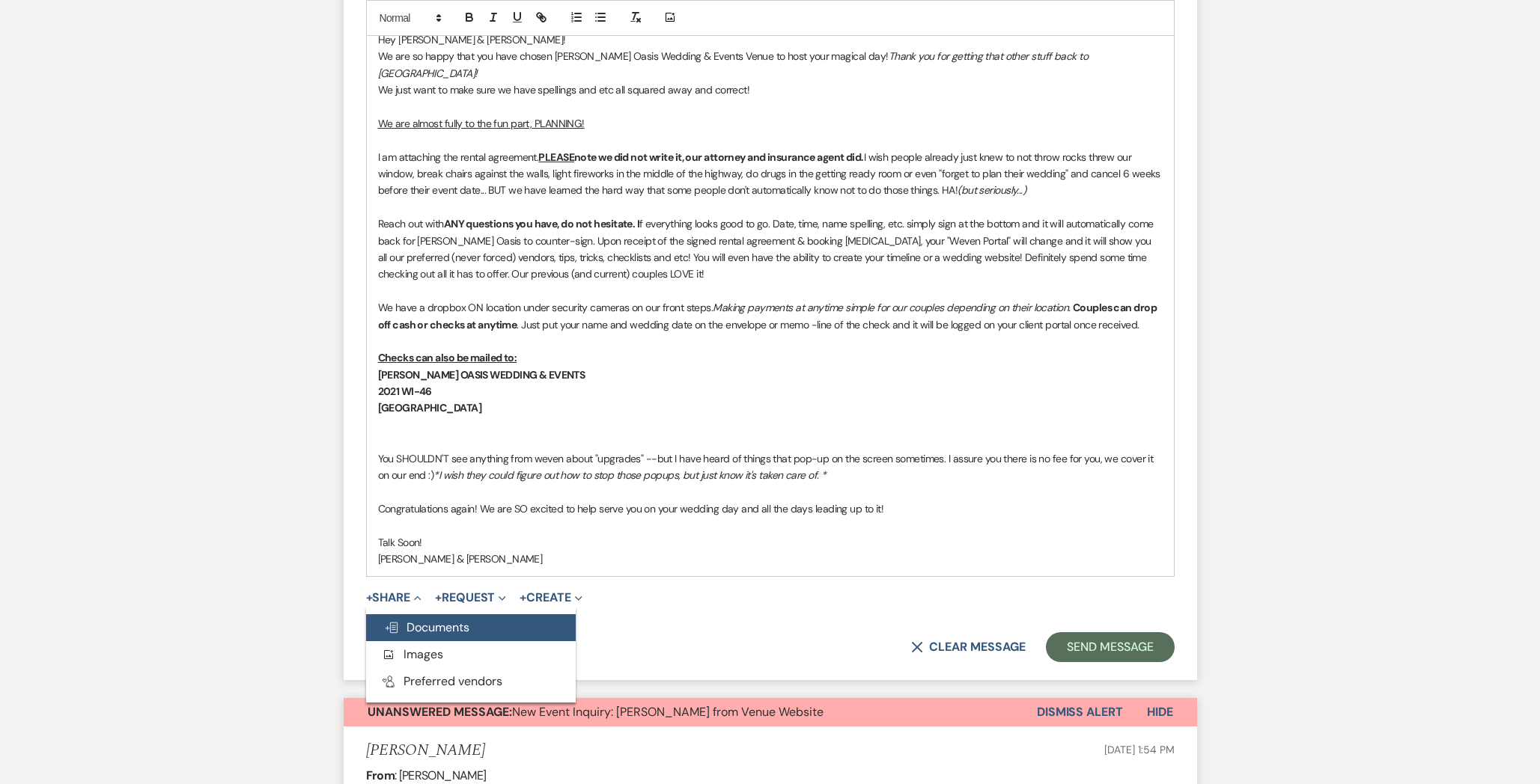
click at [398, 622] on icon "Doc Upload" at bounding box center [391, 627] width 15 height 12
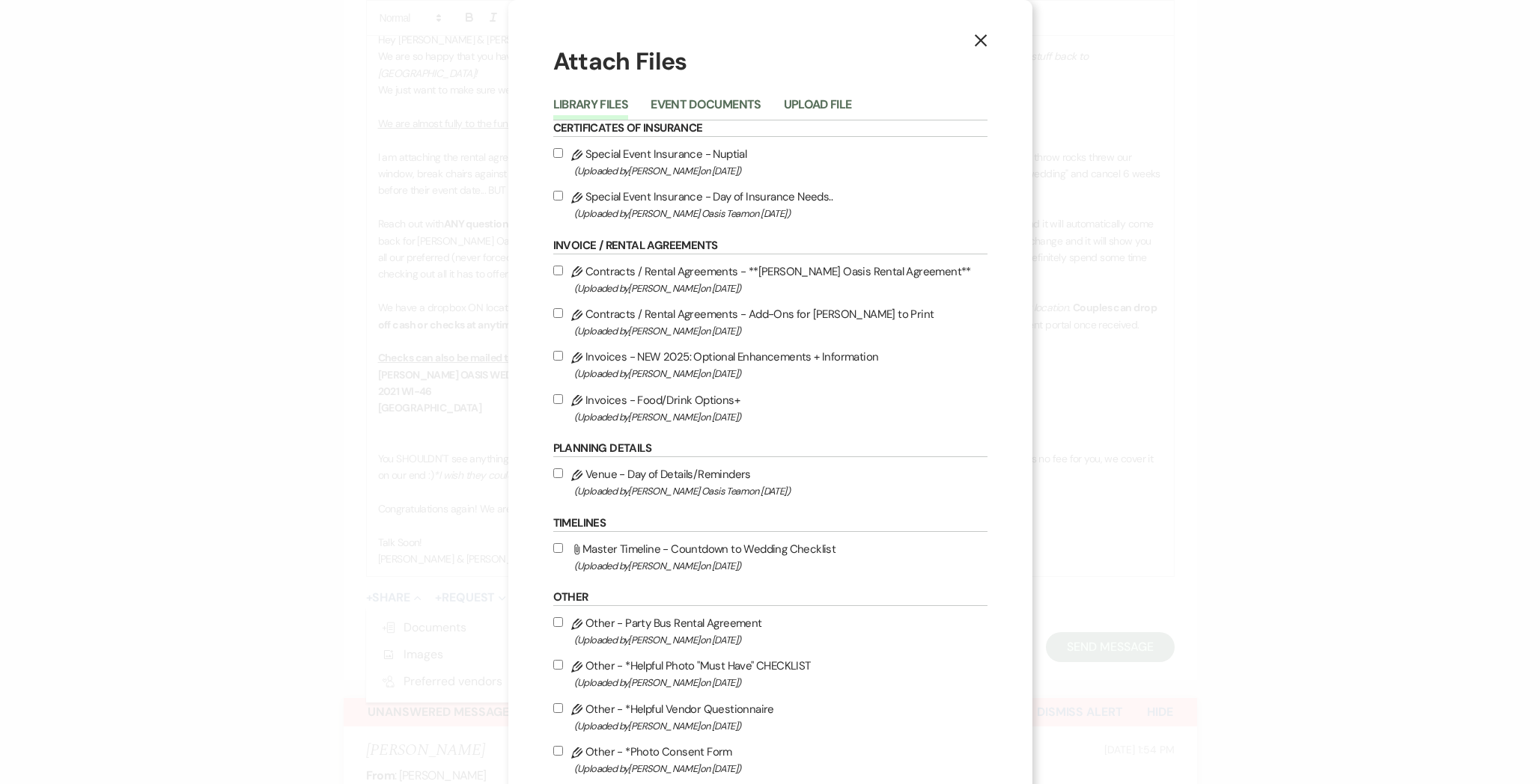
click at [681, 277] on label "Pencil Contracts / Rental Agreements - **[PERSON_NAME] Oasis Rental Agreement**…" at bounding box center [770, 279] width 434 height 35
click at [563, 276] on input "Pencil Contracts / Rental Agreements - **[PERSON_NAME] Oasis Rental Agreement**…" at bounding box center [558, 270] width 9 height 9
checkbox input "true"
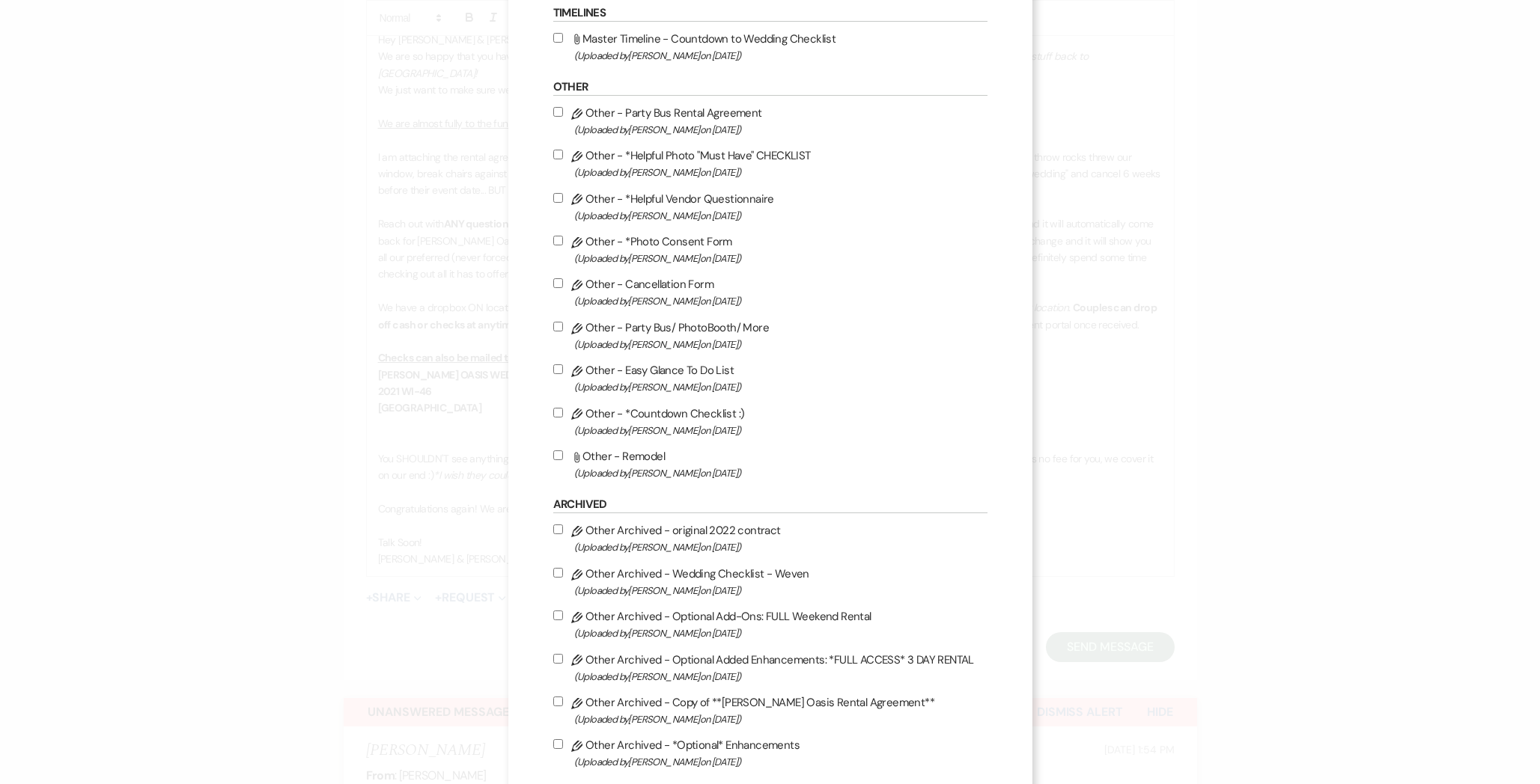
scroll to position [596, 0]
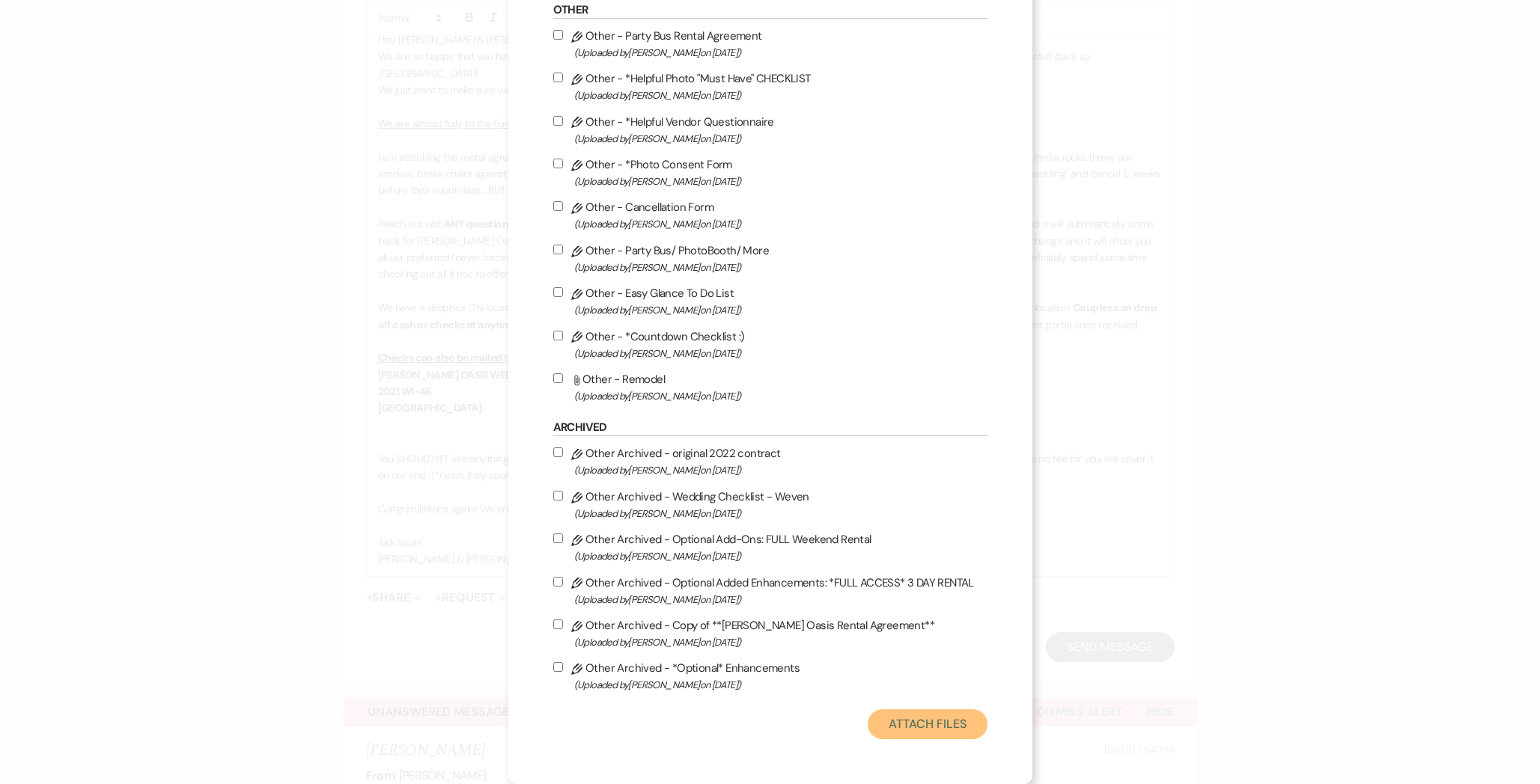
click at [914, 728] on button "Attach Files" at bounding box center [927, 724] width 119 height 30
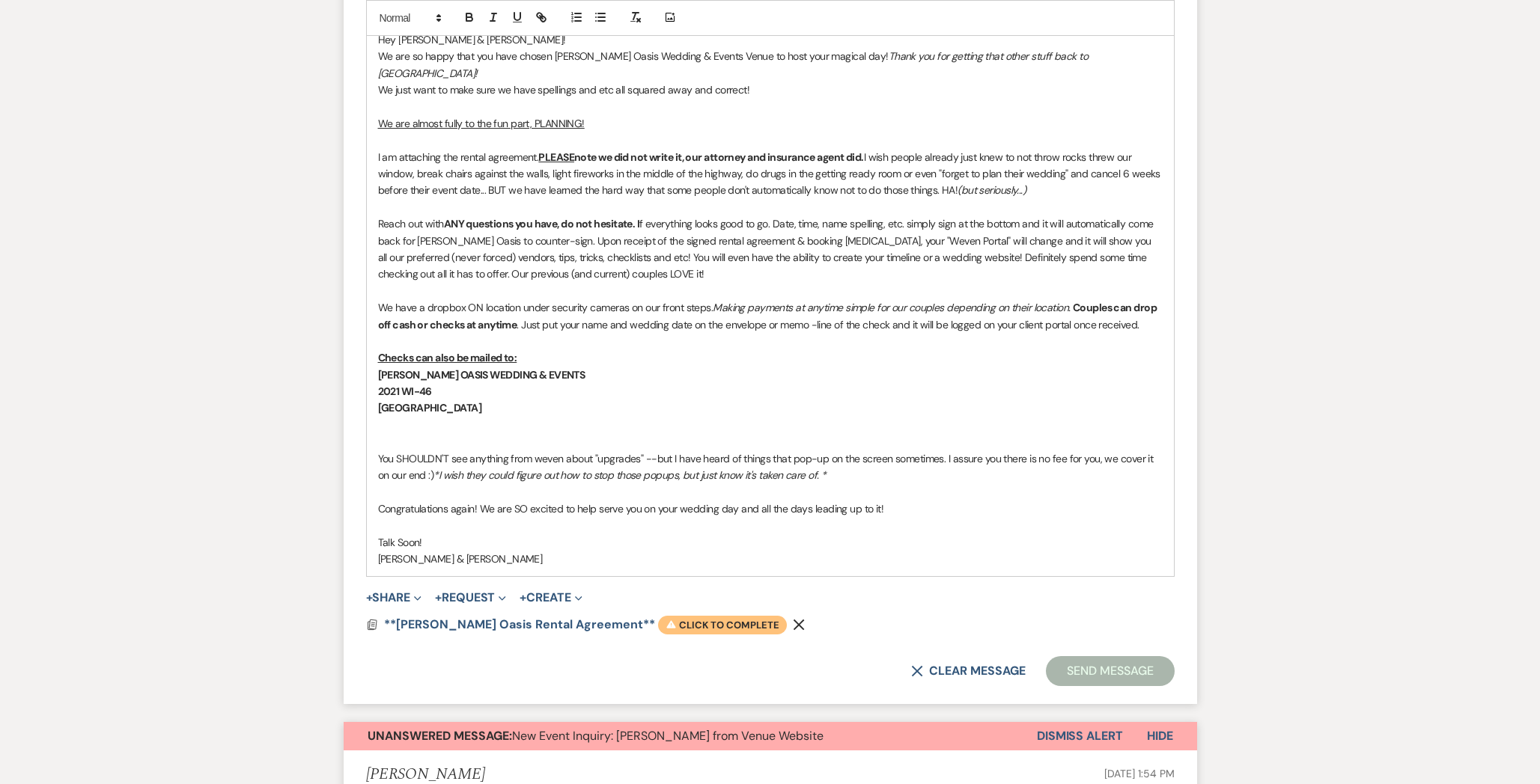
click at [681, 615] on span "Warning Click to complete" at bounding box center [722, 625] width 129 height 20
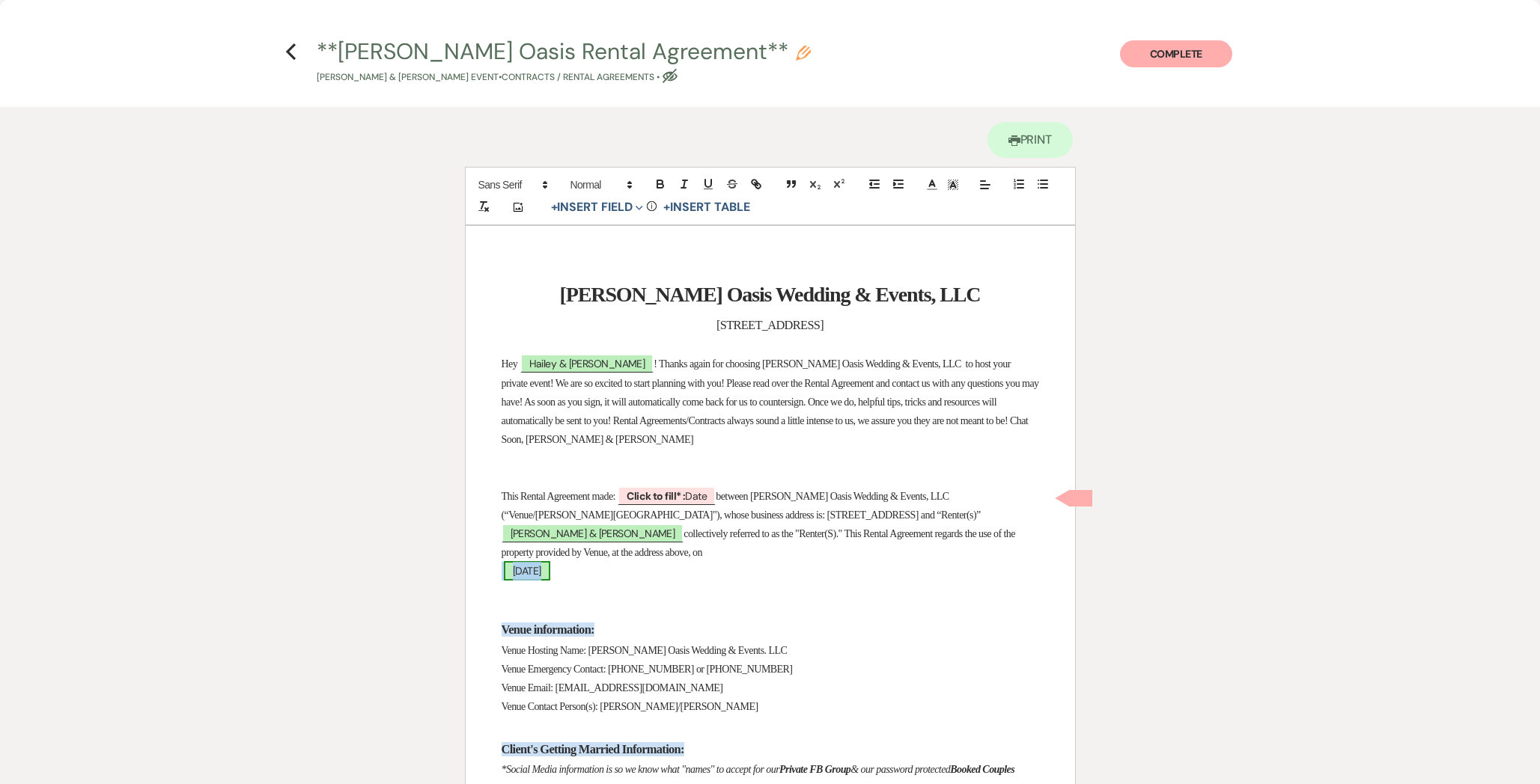
click at [550, 576] on span "[DATE]" at bounding box center [527, 570] width 46 height 20
select select "smartCustomField"
select select "owner"
select select "{{eventDate}}"
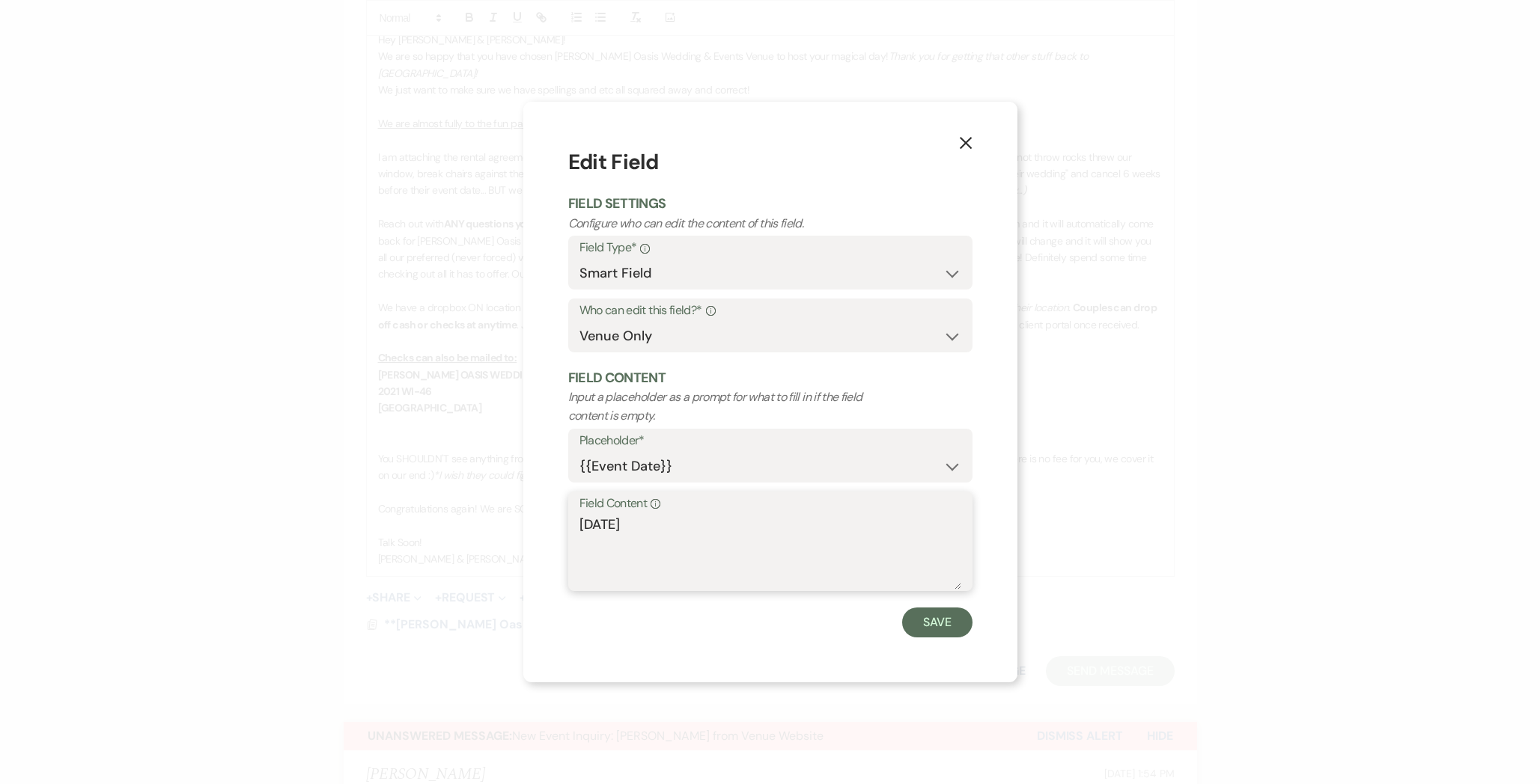
click at [617, 519] on textarea "[DATE]" at bounding box center [770, 552] width 382 height 75
type textarea "[DATE]"
click at [940, 633] on button "Save" at bounding box center [937, 622] width 70 height 30
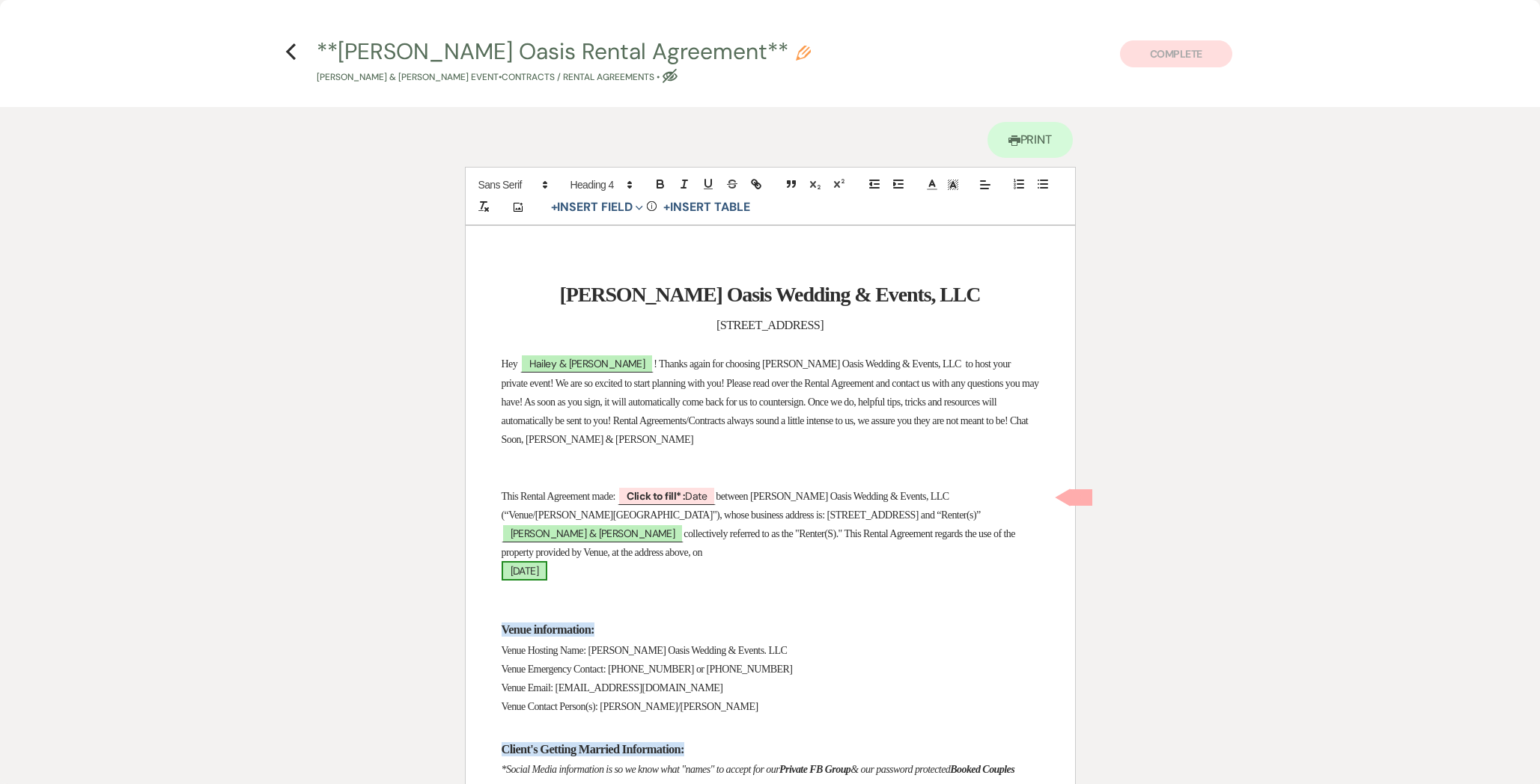
click at [548, 565] on span "[DATE]" at bounding box center [524, 570] width 46 height 20
select select "smartCustomField"
select select "owner"
select select "{{eventDate}}"
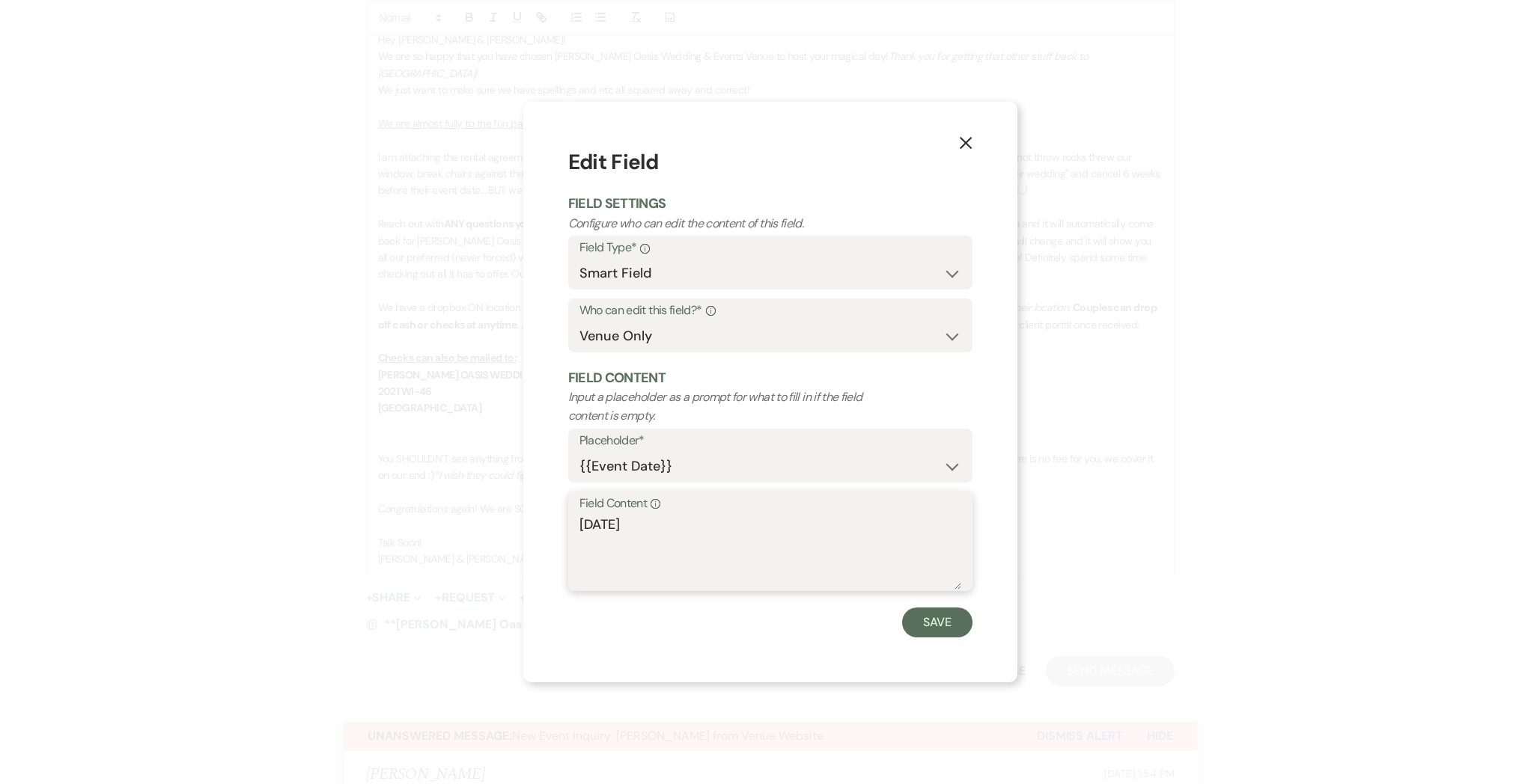
click at [614, 515] on textarea "[DATE]" at bounding box center [770, 552] width 382 height 75
drag, startPoint x: 768, startPoint y: 543, endPoint x: 523, endPoint y: 526, distance: 245.6
click at [521, 526] on div "X Edit Field Field Settings Configure who can edit the content of this field. F…" at bounding box center [770, 392] width 1540 height 784
type textarea "[DATE]"
click at [953, 621] on button "Save" at bounding box center [937, 622] width 70 height 30
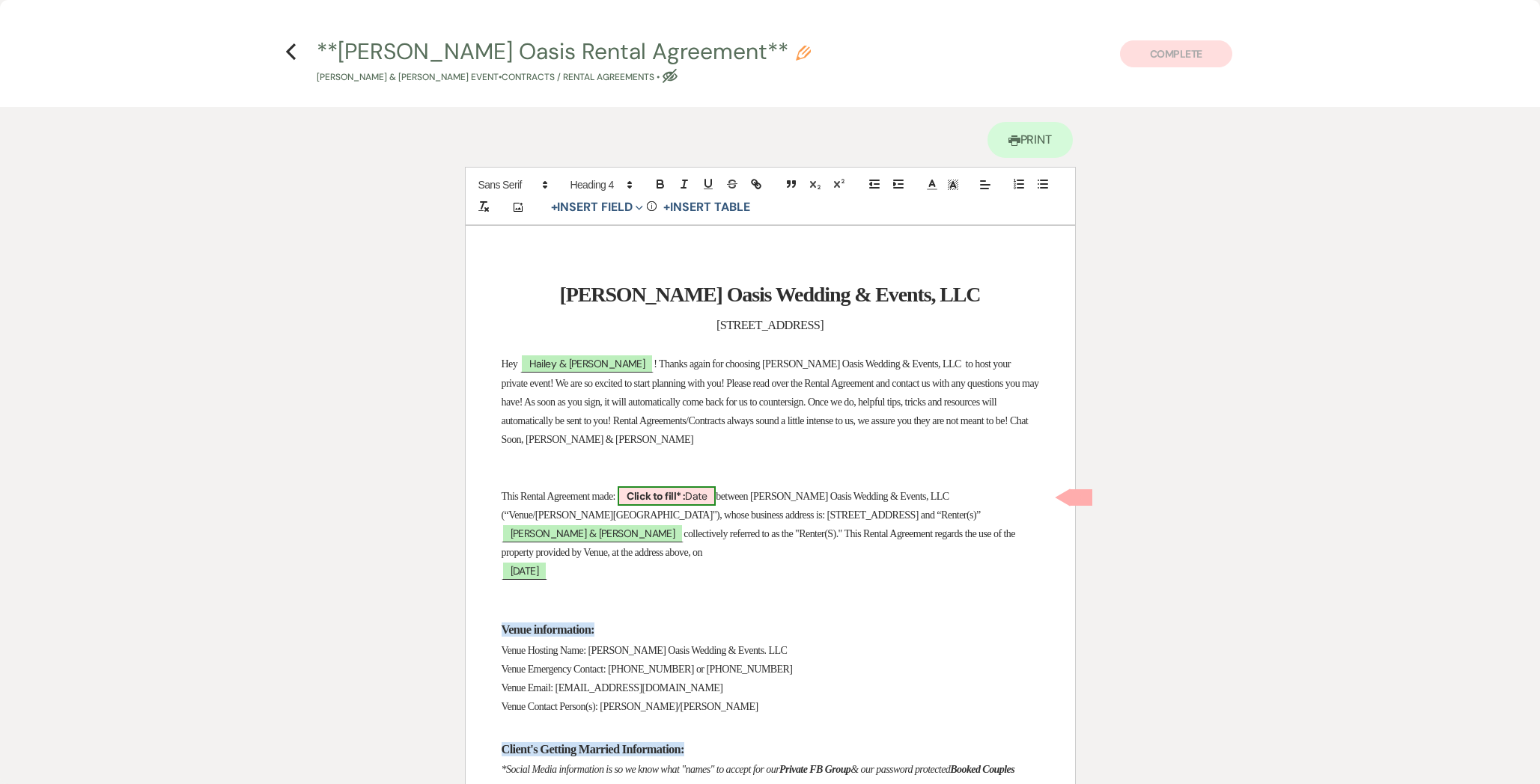
click at [705, 501] on span "Click to fill* : Date" at bounding box center [666, 496] width 98 height 20
select select "owner"
select select "Date"
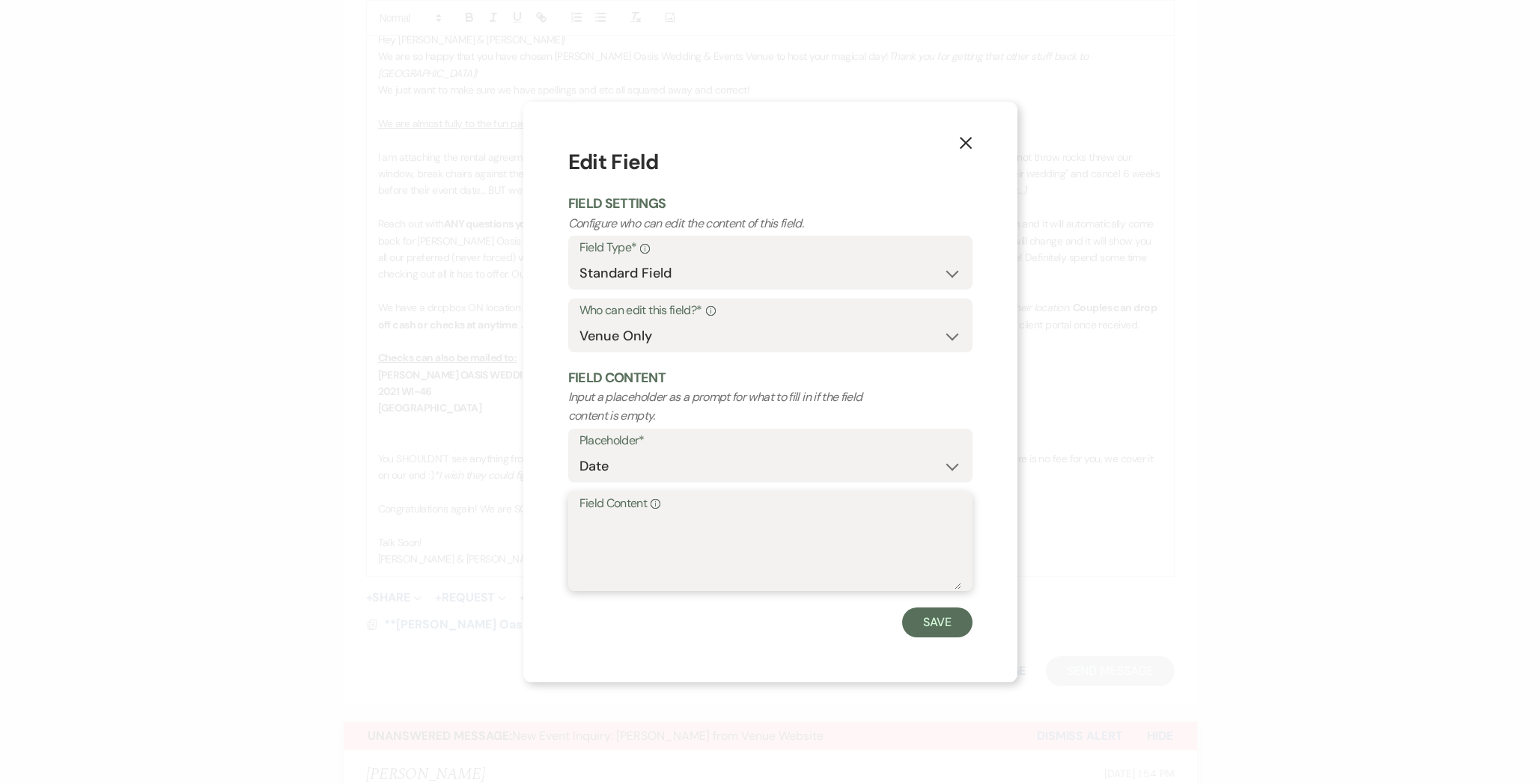
click at [693, 526] on textarea "Field Content Info" at bounding box center [770, 552] width 382 height 75
type textarea "[DATE]"
click at [951, 633] on button "Save" at bounding box center [937, 622] width 70 height 30
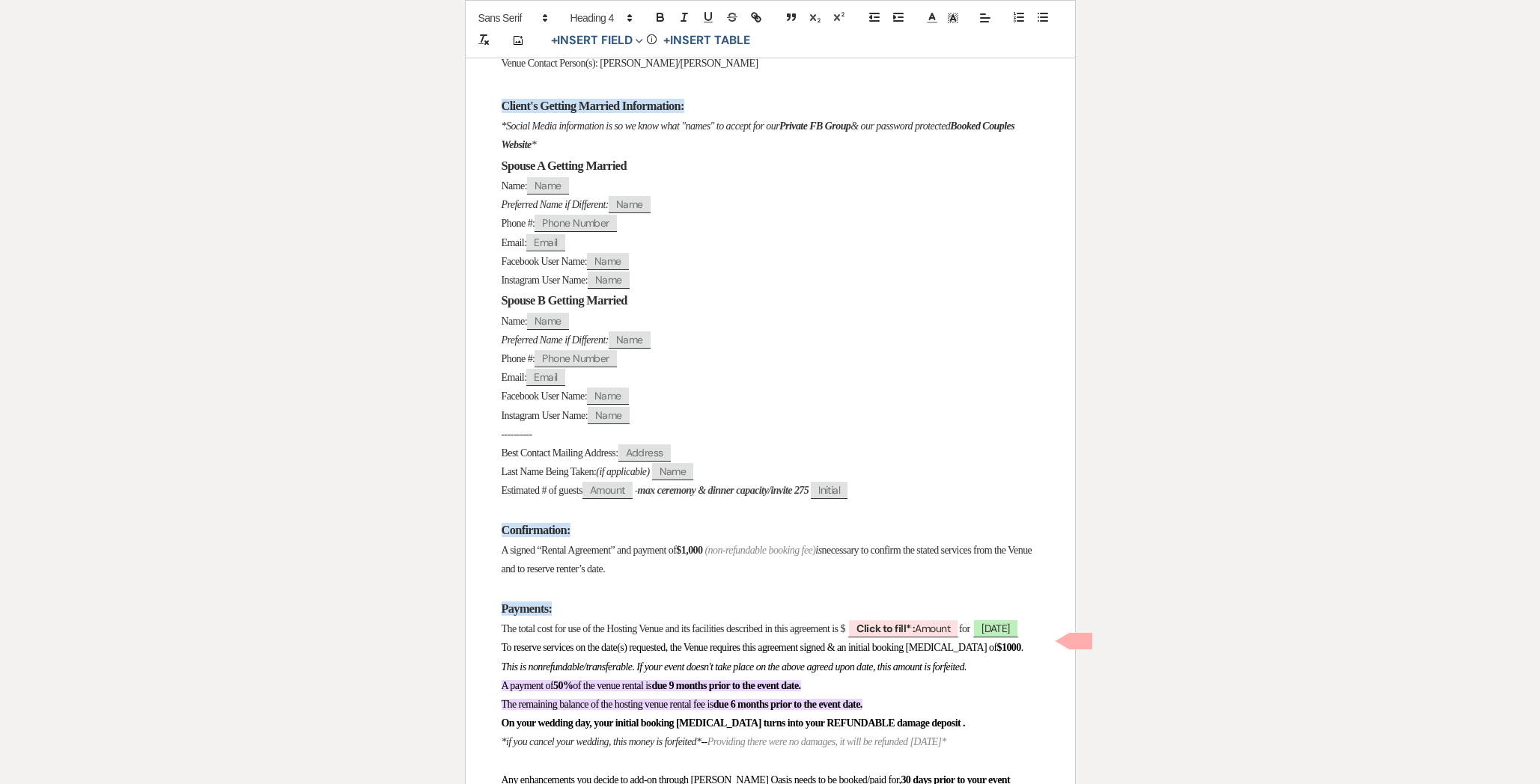
scroll to position [755, 0]
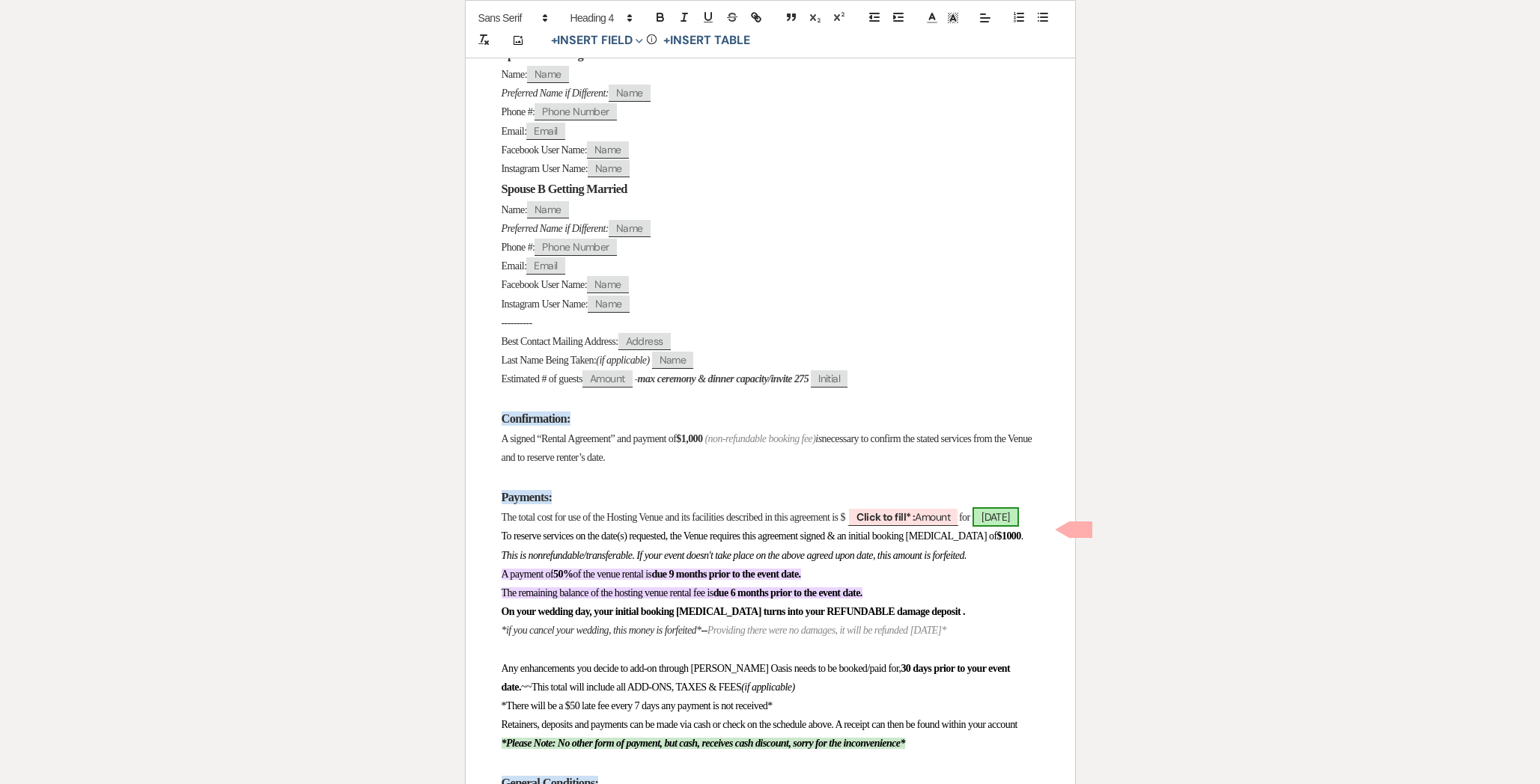
click at [972, 526] on span "[DATE]" at bounding box center [995, 517] width 46 height 20
select select "smartCustomField"
select select "owner"
select select "{{eventDate}}"
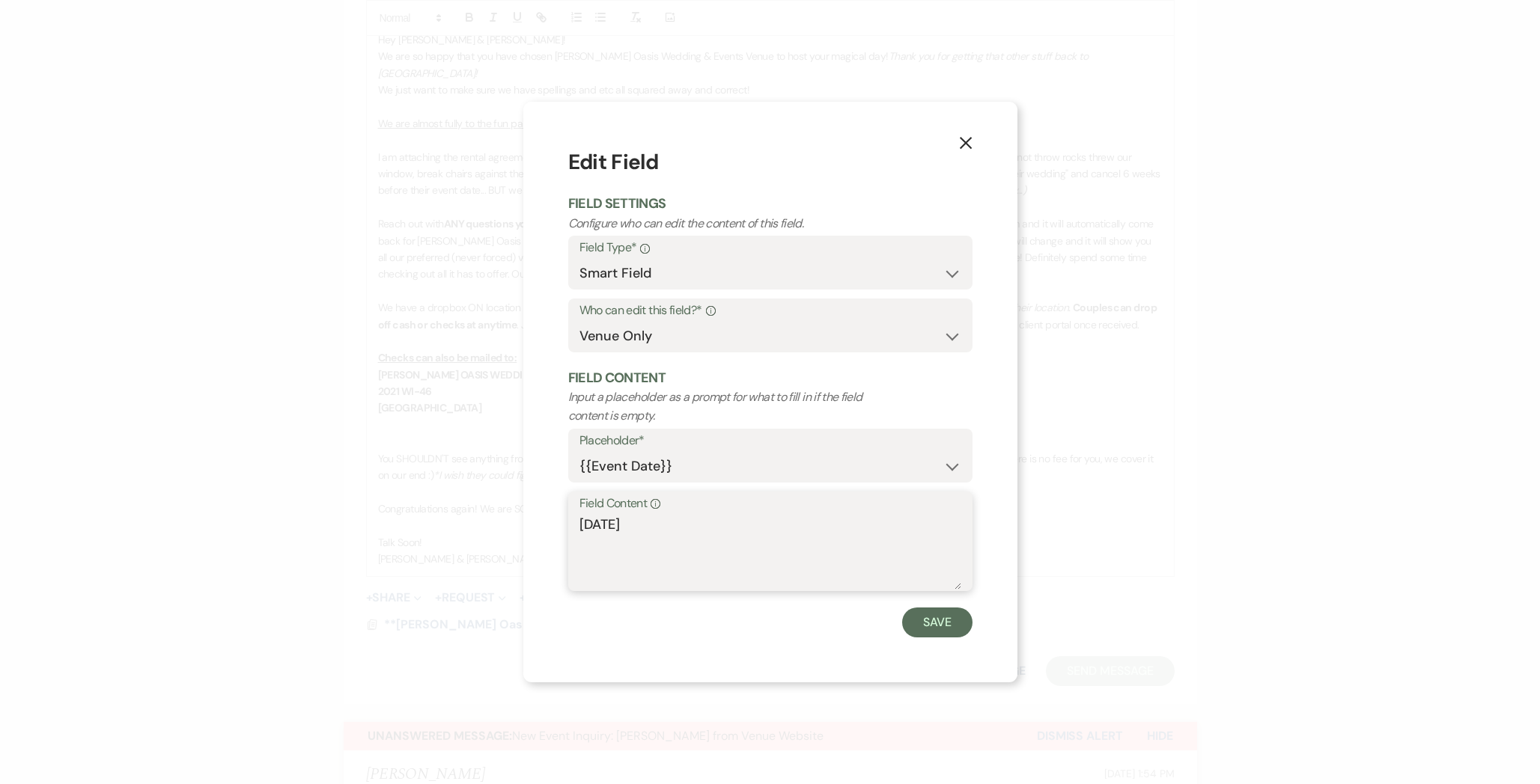
drag, startPoint x: 669, startPoint y: 528, endPoint x: 459, endPoint y: 523, distance: 210.1
click at [459, 523] on div "X Edit Field Field Settings Configure who can edit the content of this field. F…" at bounding box center [770, 392] width 1540 height 784
paste textarea "[DATE]"
type textarea "[DATE]"
click at [932, 619] on button "Save" at bounding box center [937, 622] width 70 height 30
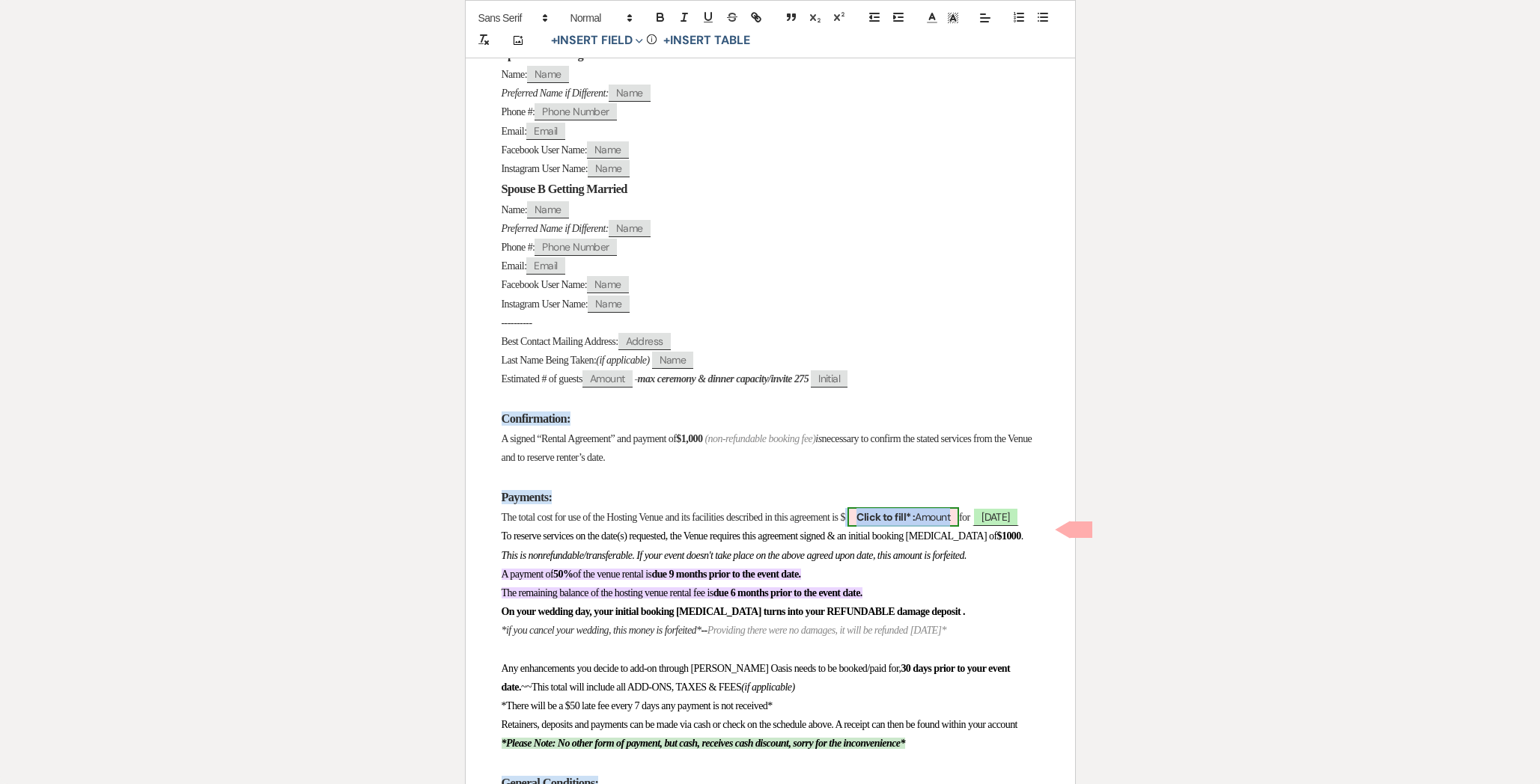
click at [959, 525] on span "Click to fill* : Amount" at bounding box center [902, 517] width 112 height 20
select select "owner"
select select "Amount"
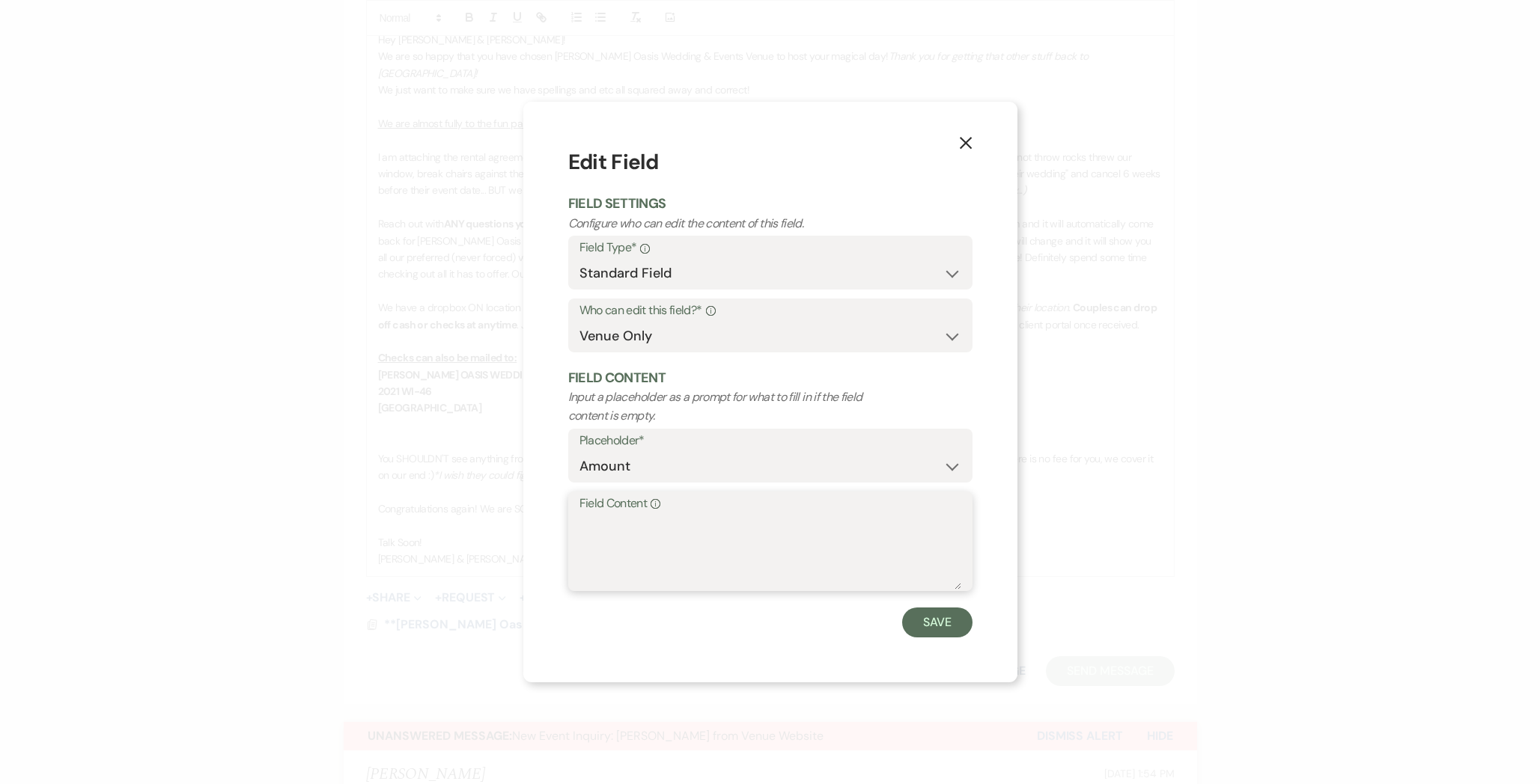
click at [878, 549] on textarea "Field Content Info" at bounding box center [770, 552] width 382 height 75
type textarea "5,950"
click at [973, 629] on div "X Edit Field Field Settings Configure who can edit the content of this field. F…" at bounding box center [770, 391] width 494 height 579
click at [944, 630] on button "Save" at bounding box center [937, 622] width 70 height 30
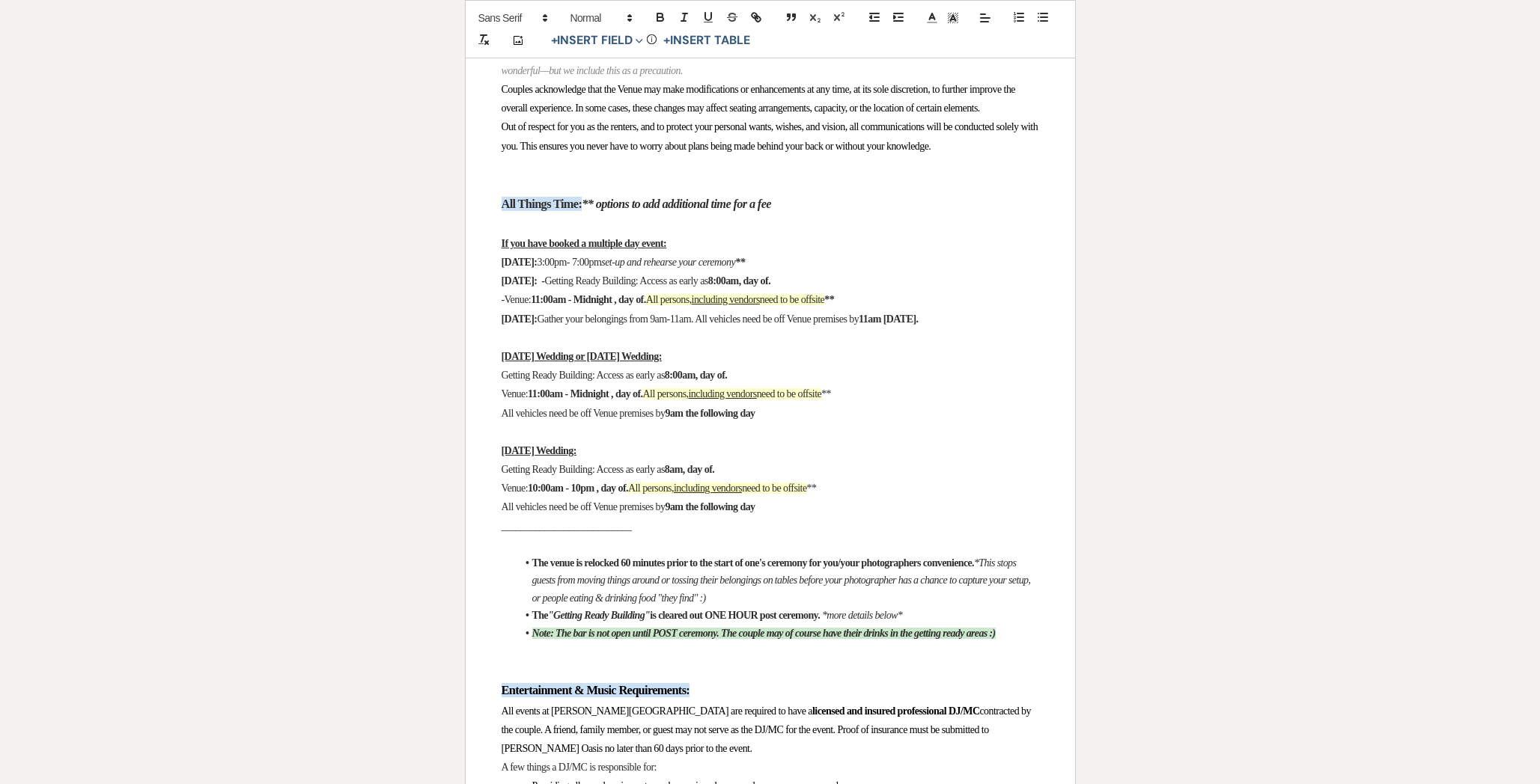
scroll to position [1573, 0]
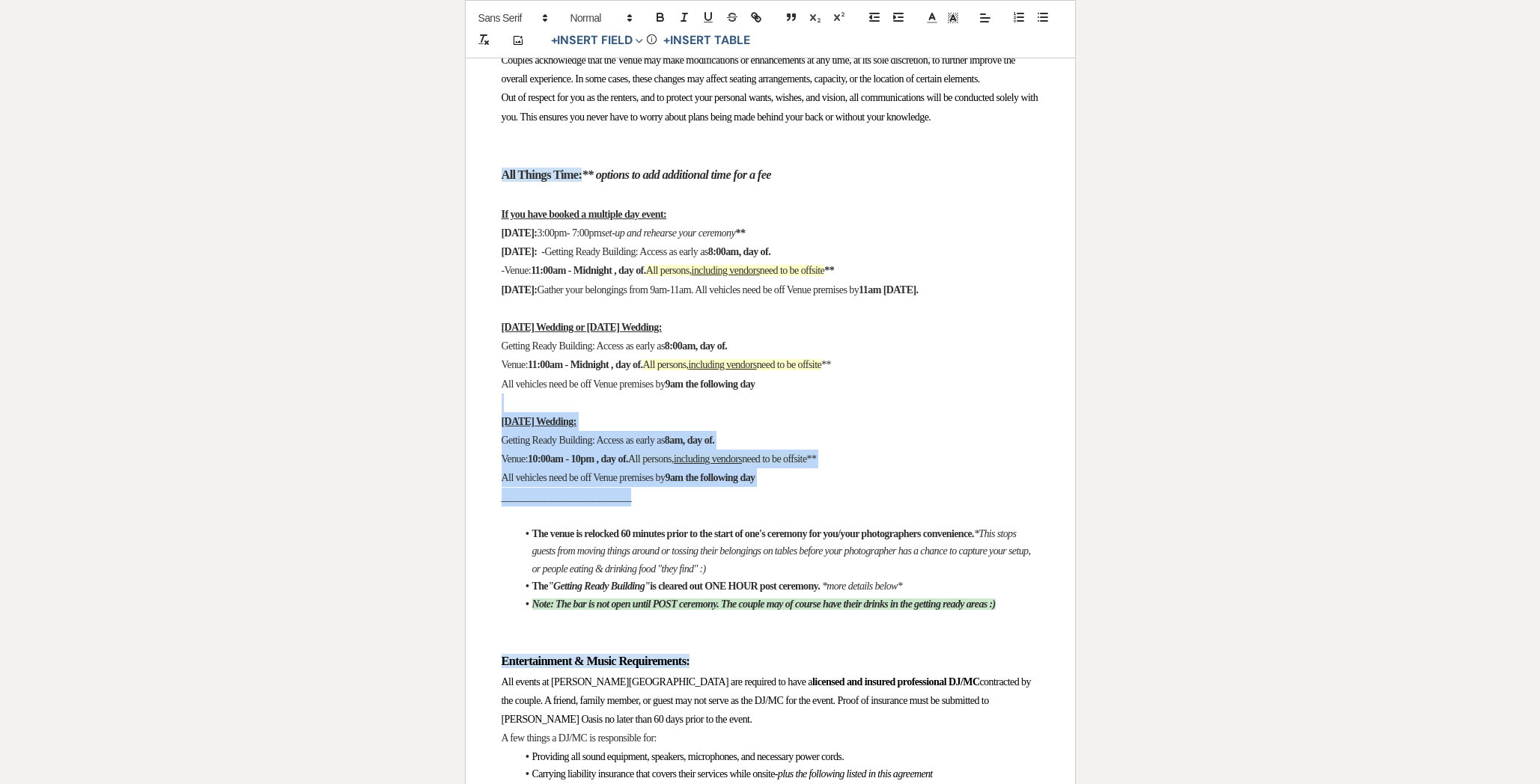
drag, startPoint x: 811, startPoint y: 590, endPoint x: 501, endPoint y: 499, distance: 323.1
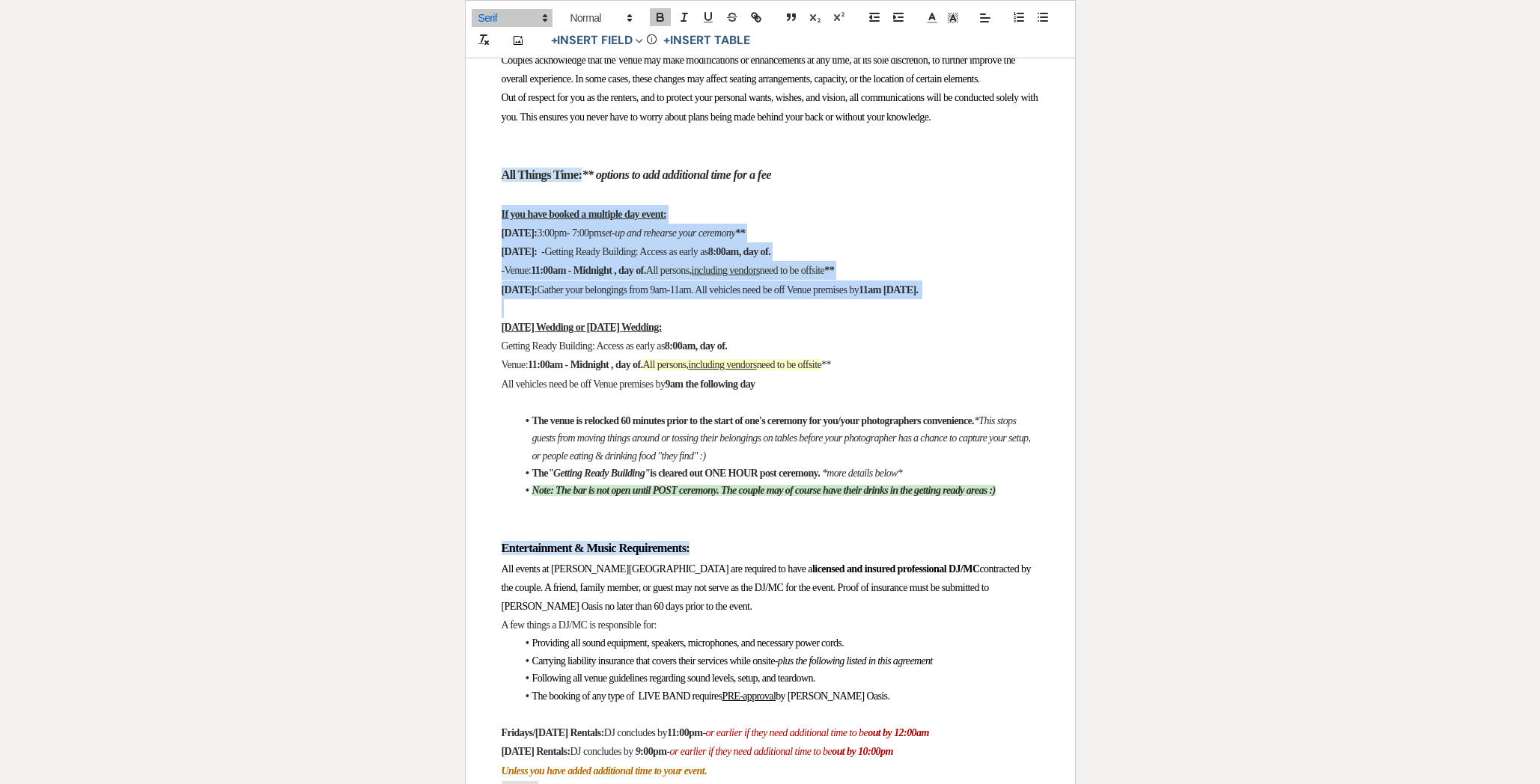
drag, startPoint x: 521, startPoint y: 406, endPoint x: 497, endPoint y: 303, distance: 105.8
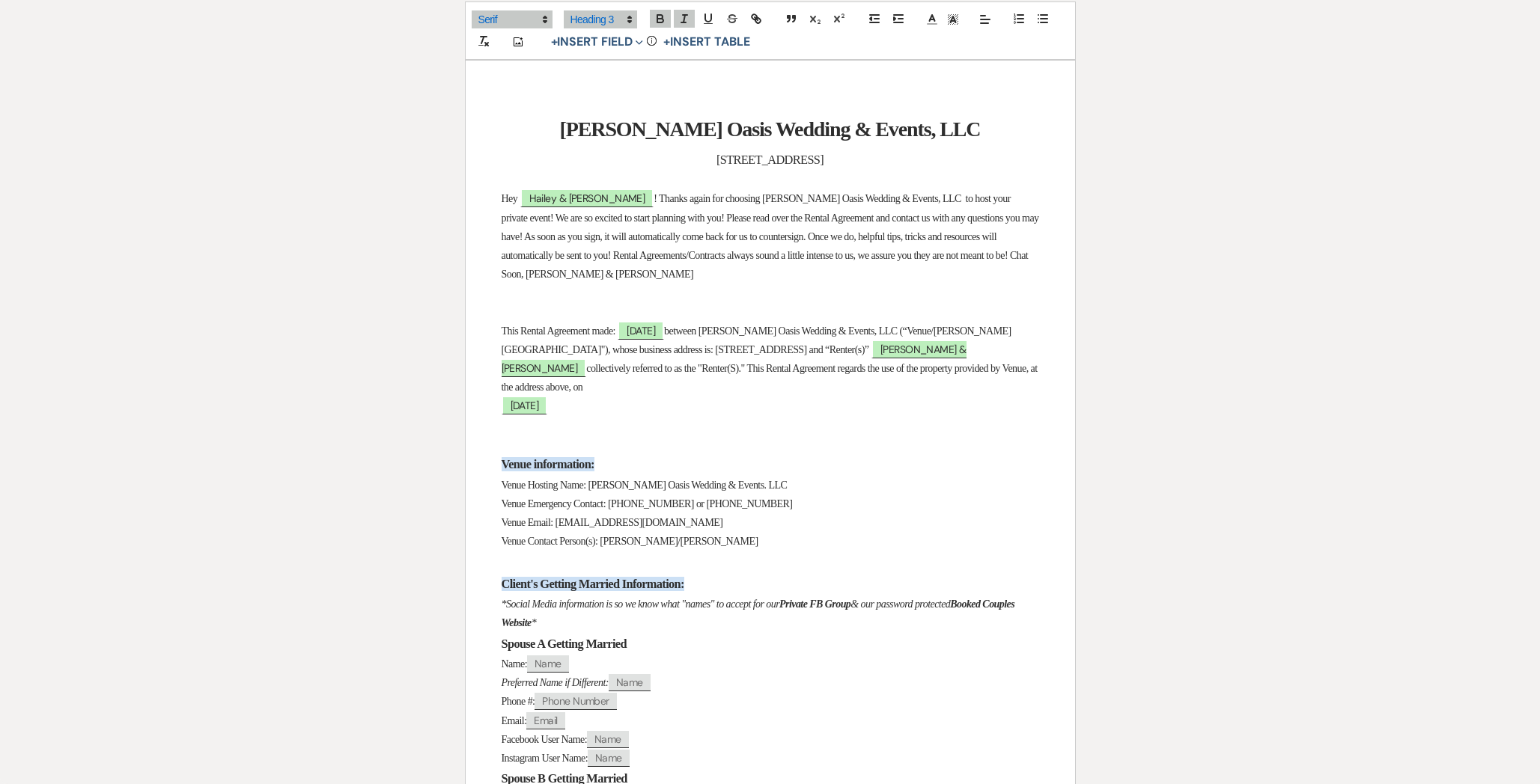
scroll to position [0, 0]
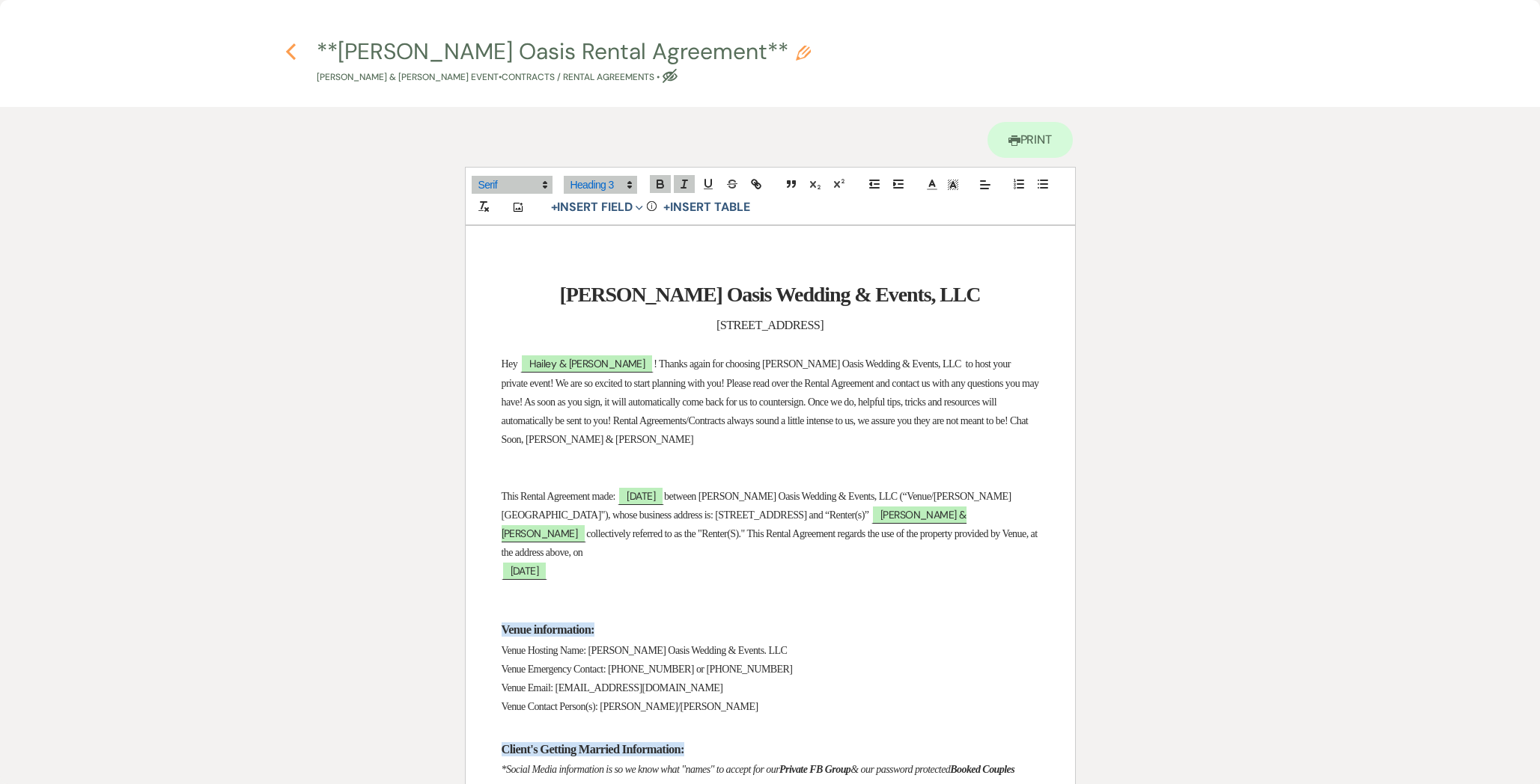
click at [292, 52] on icon "Previous" at bounding box center [291, 52] width 11 height 18
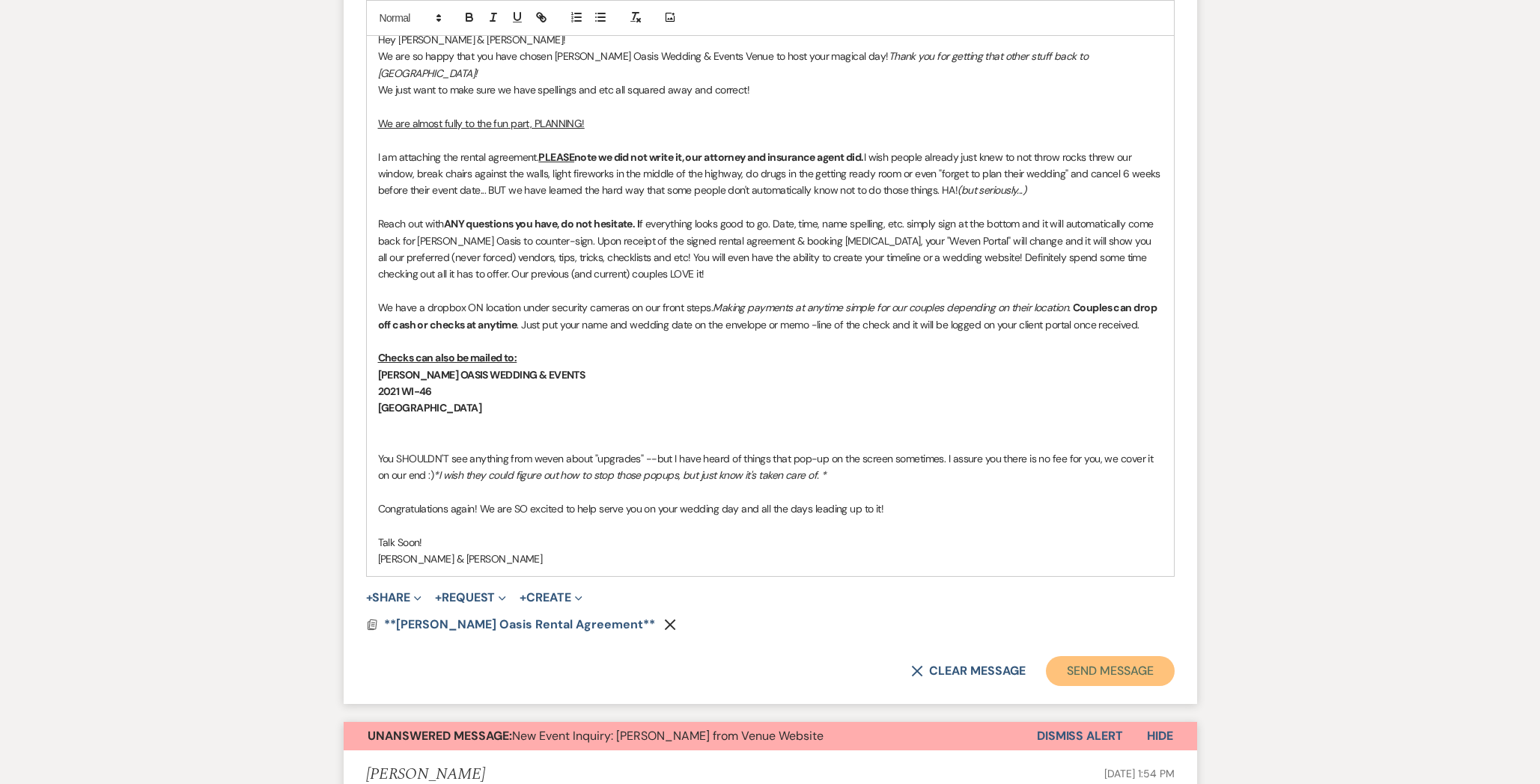
click at [1123, 656] on button "Send Message" at bounding box center [1109, 671] width 128 height 30
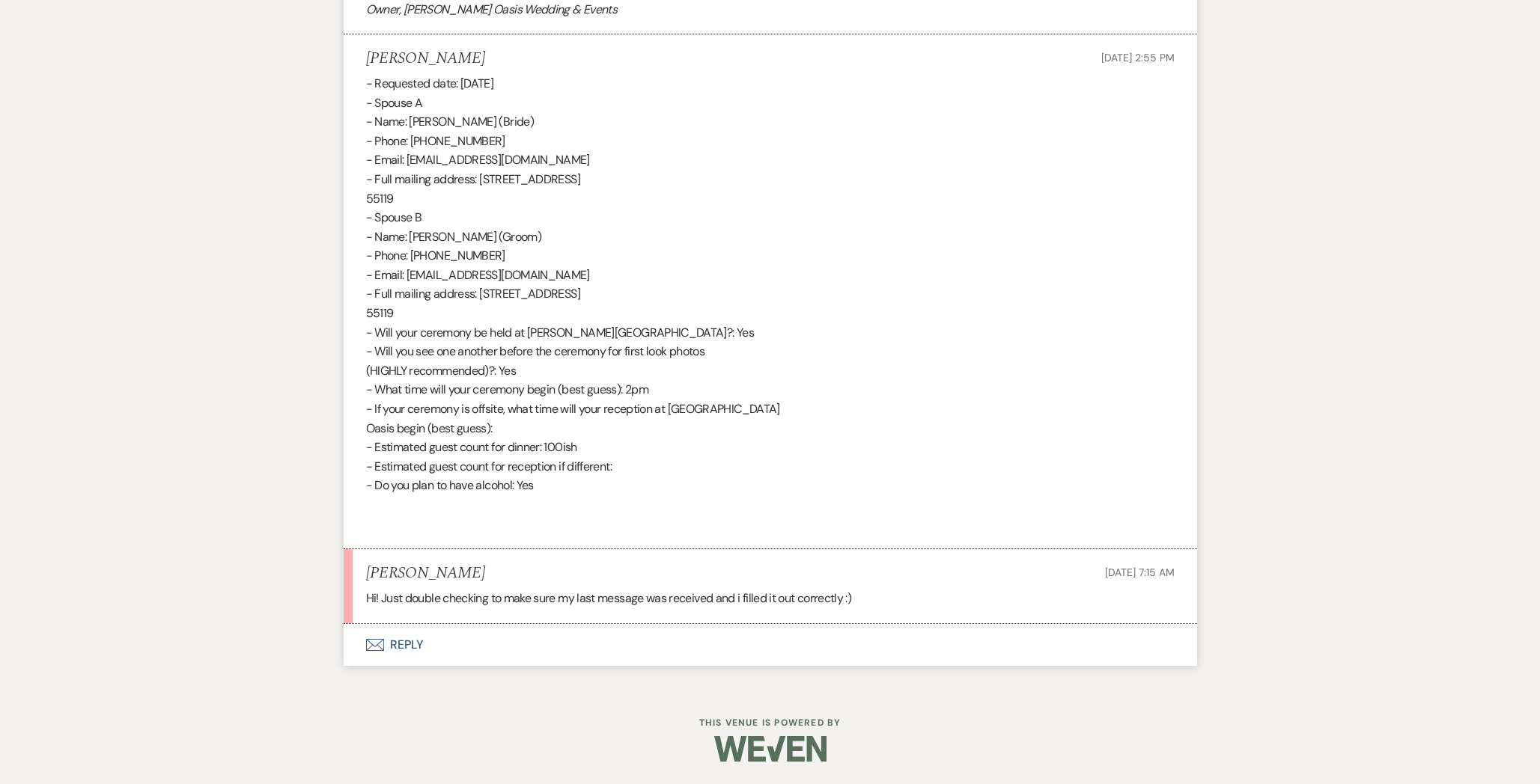
click at [581, 636] on button "Envelope Reply" at bounding box center [770, 645] width 853 height 42
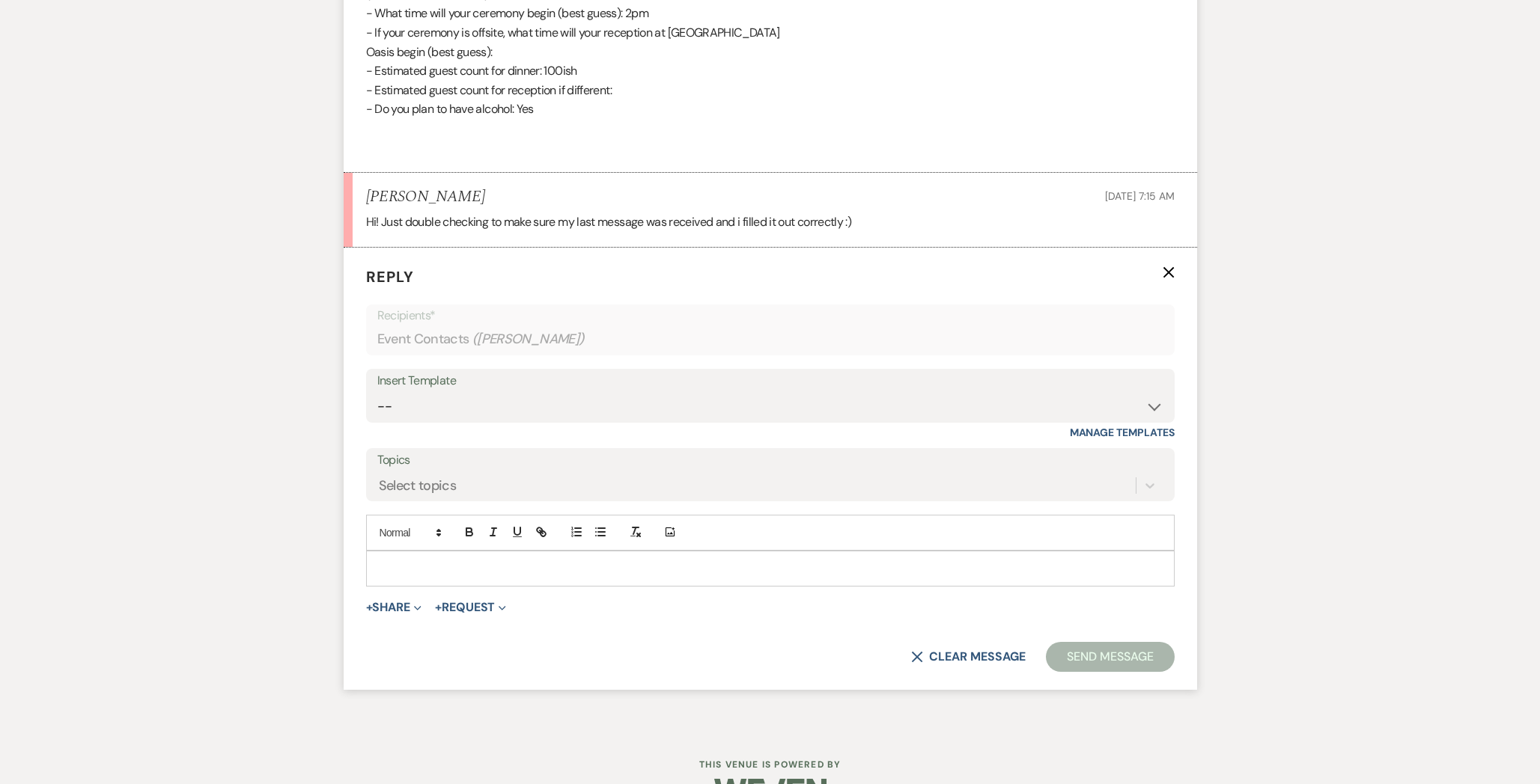
scroll to position [4950, 0]
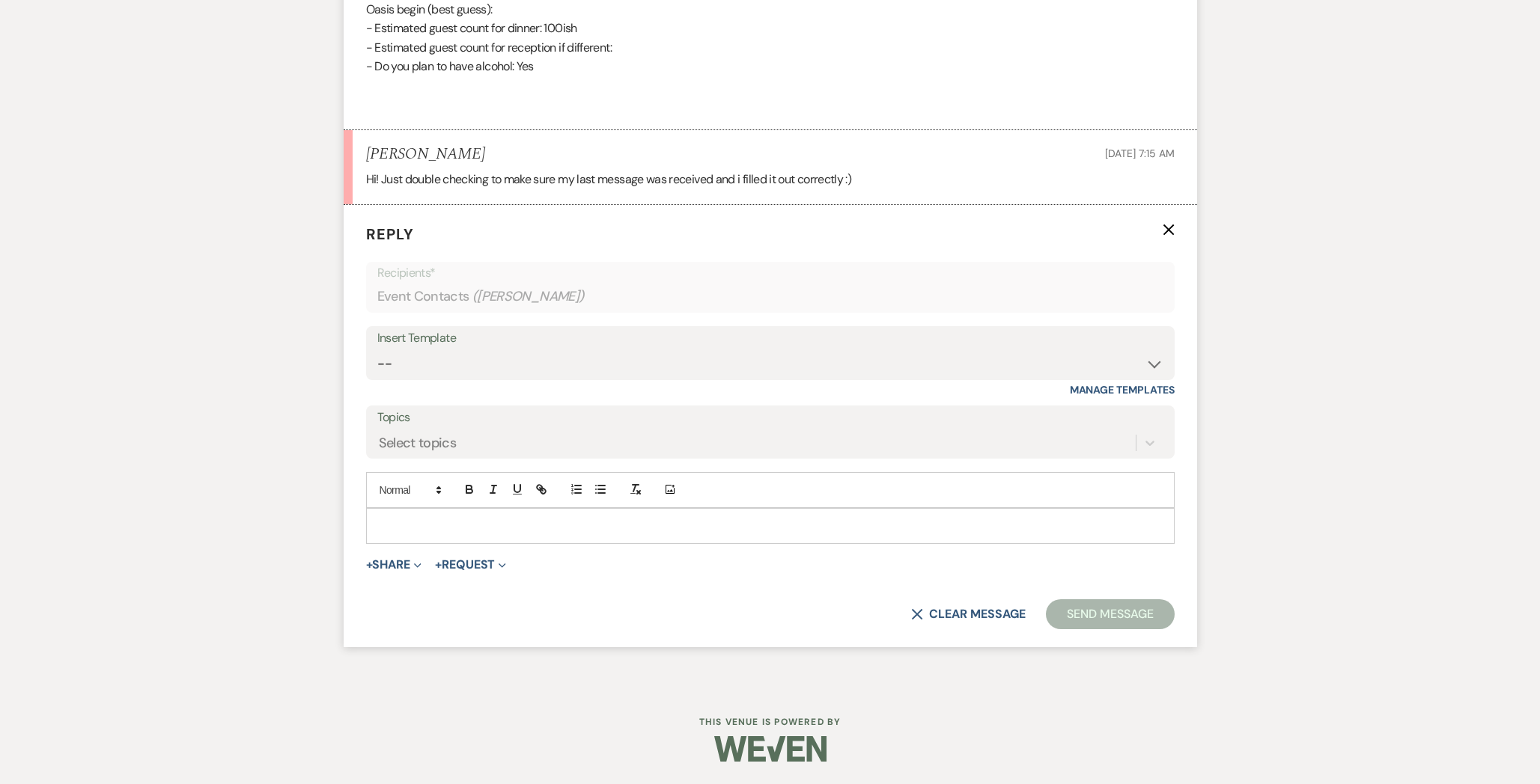
click at [562, 533] on p at bounding box center [770, 526] width 784 height 16
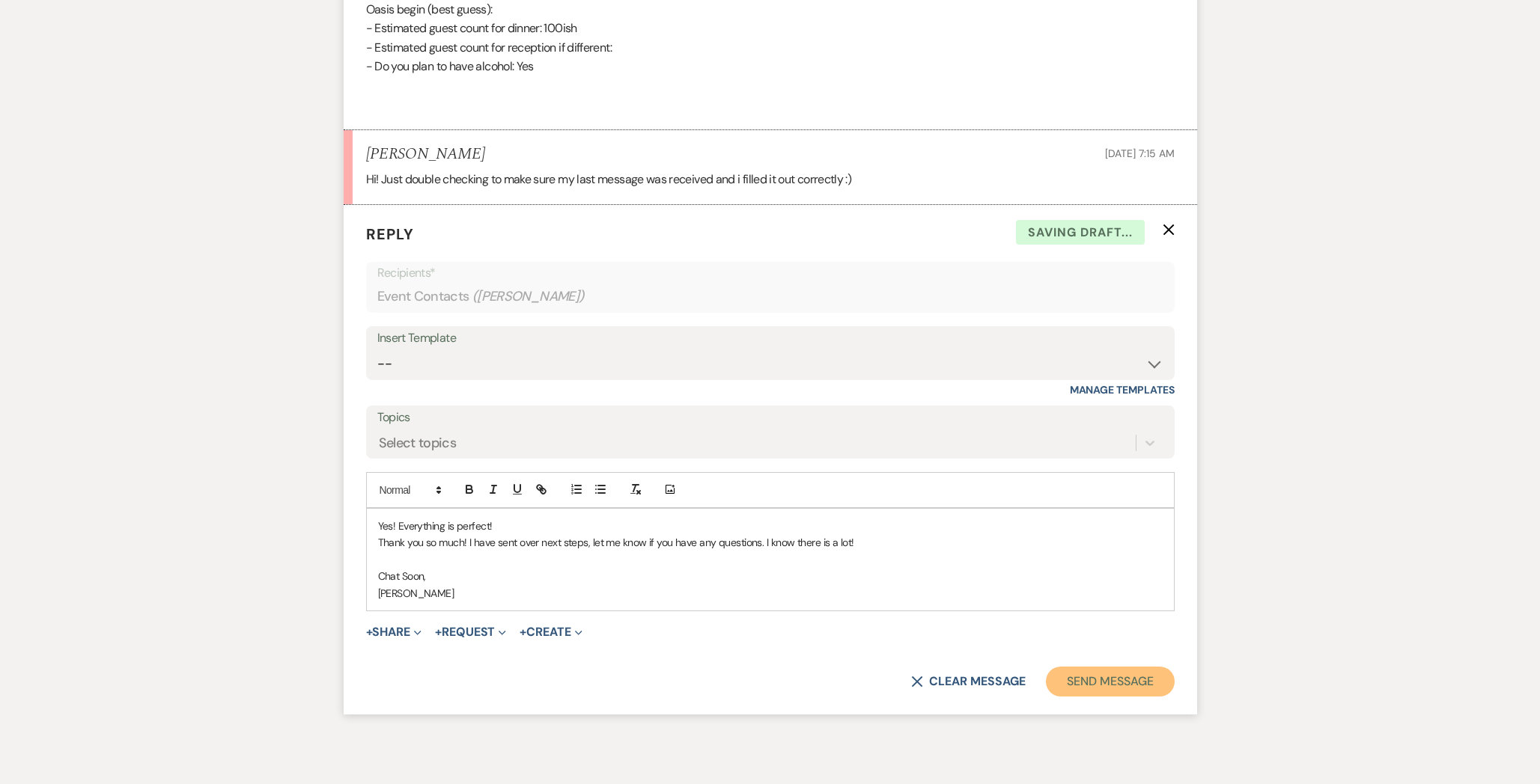
click at [1133, 682] on button "Send Message" at bounding box center [1109, 682] width 128 height 30
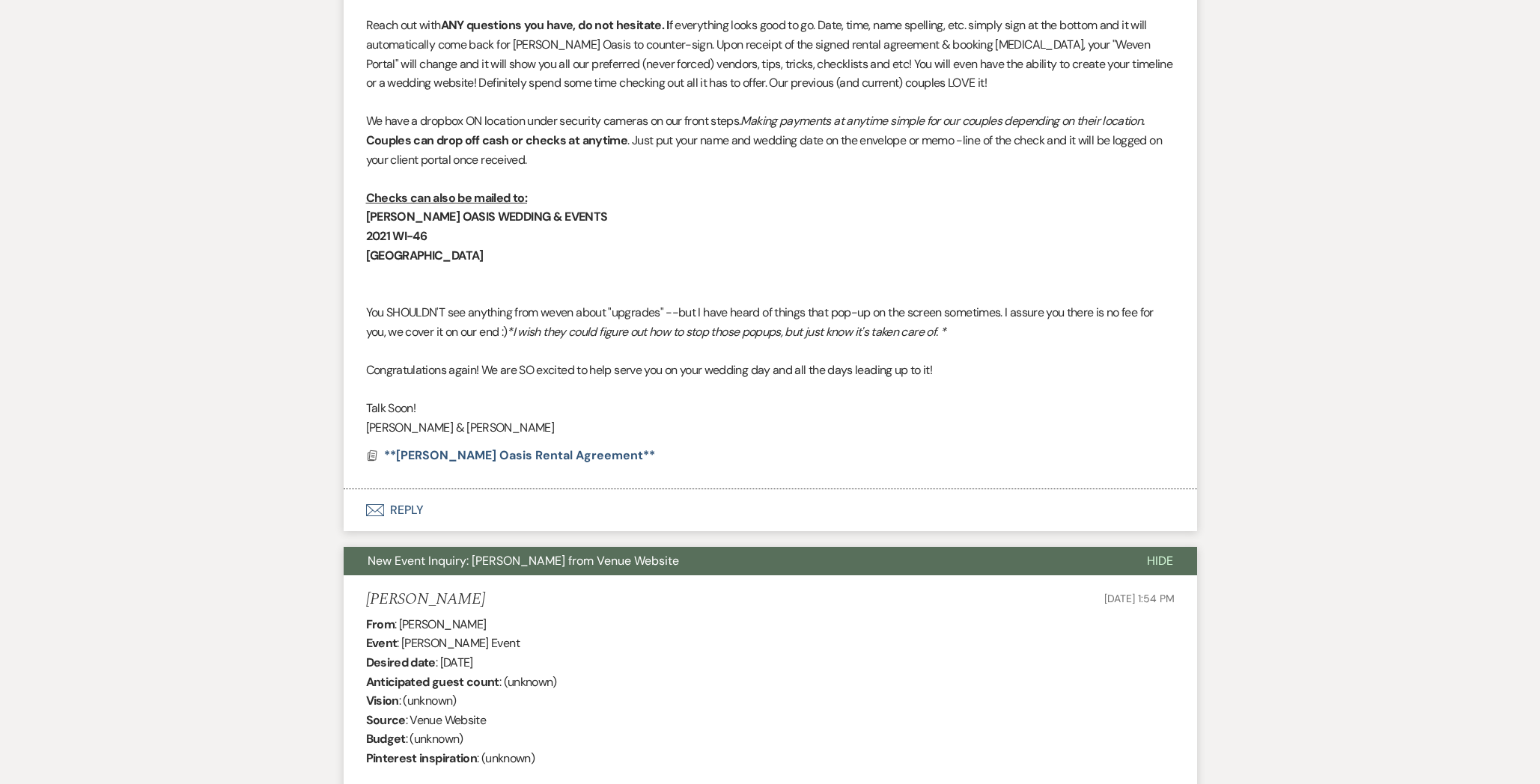
scroll to position [0, 0]
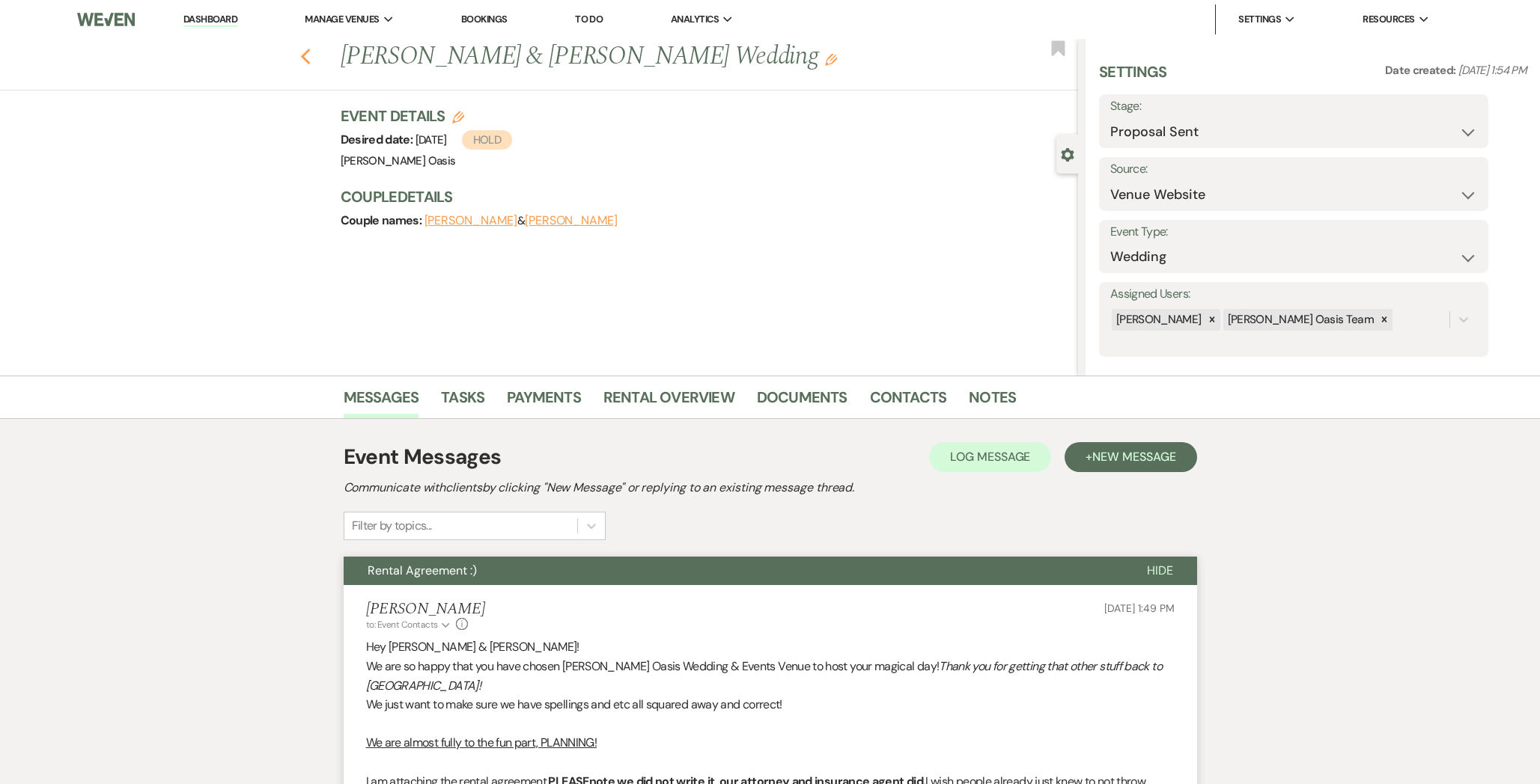
click at [303, 56] on use "button" at bounding box center [305, 56] width 9 height 16
select select "6"
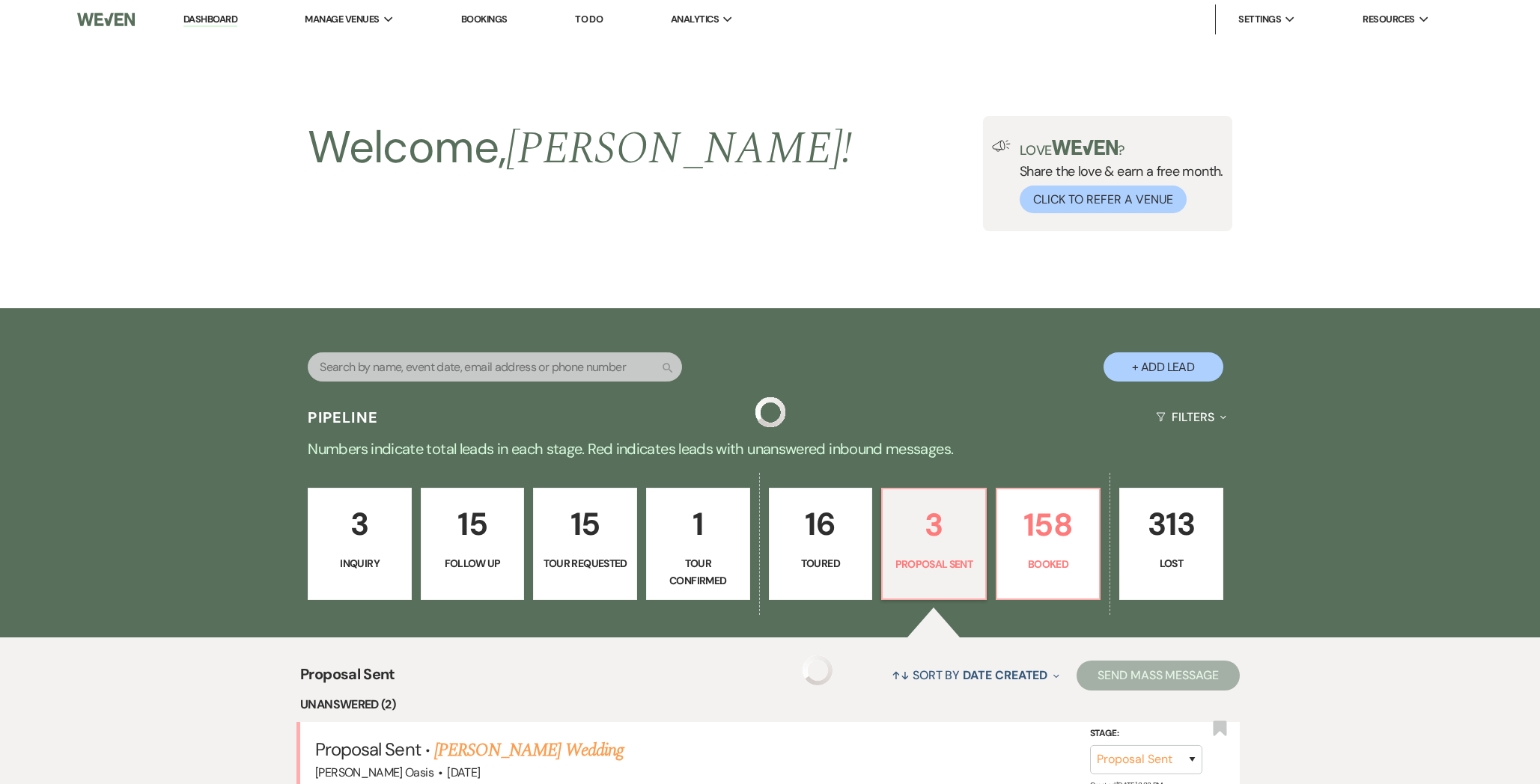
scroll to position [248, 0]
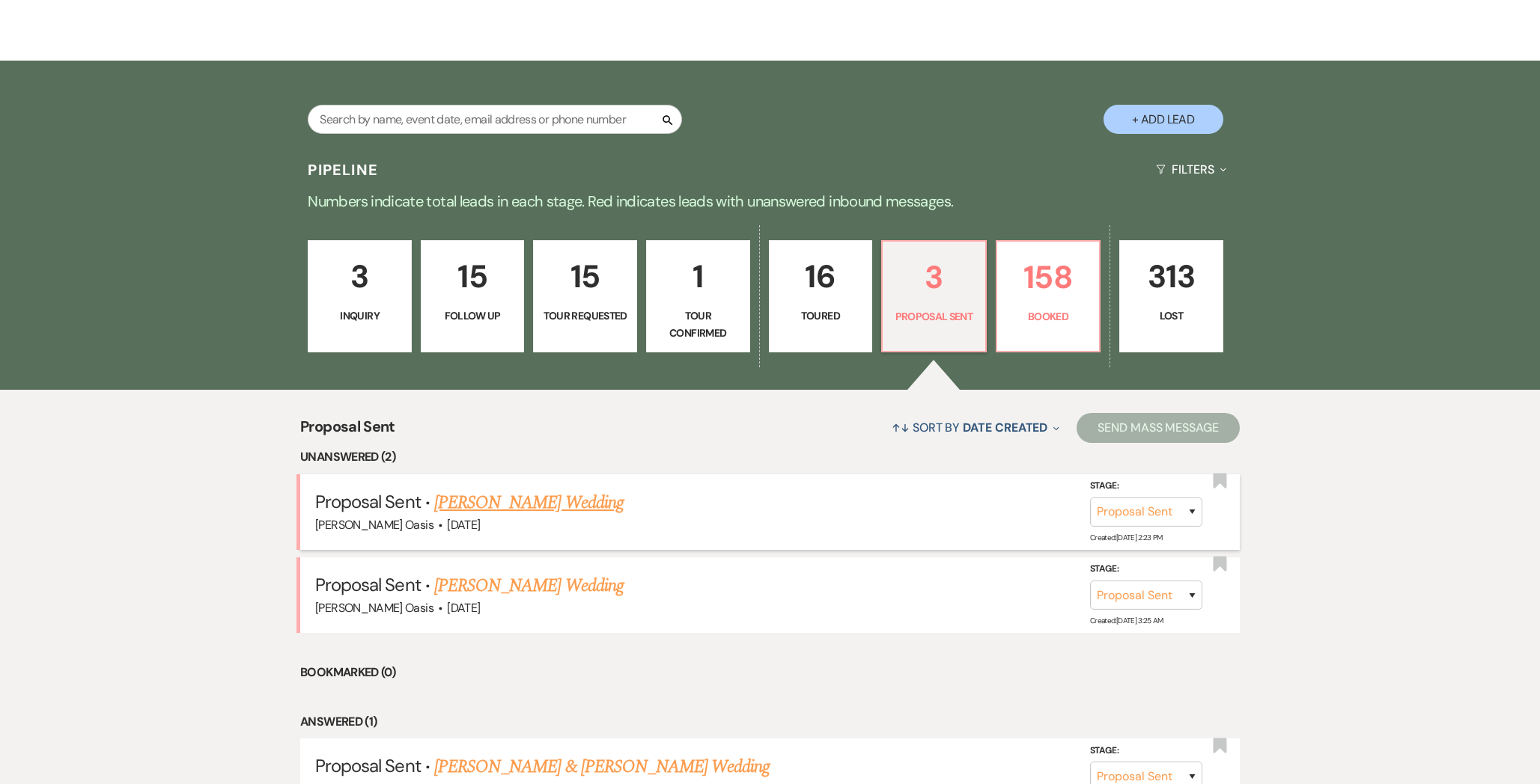
click at [469, 504] on link "[PERSON_NAME] Wedding" at bounding box center [529, 503] width 189 height 27
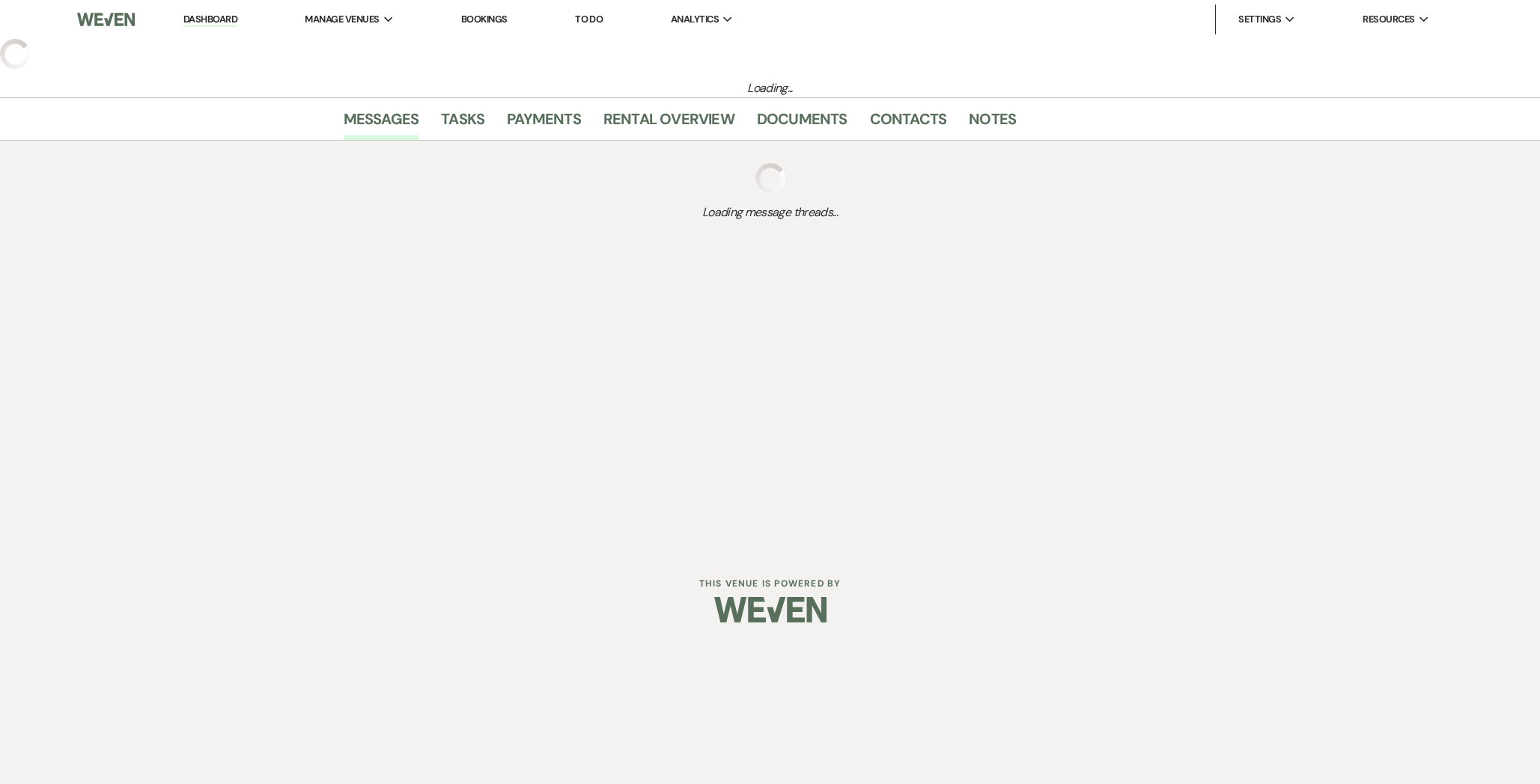
select select "6"
select select "5"
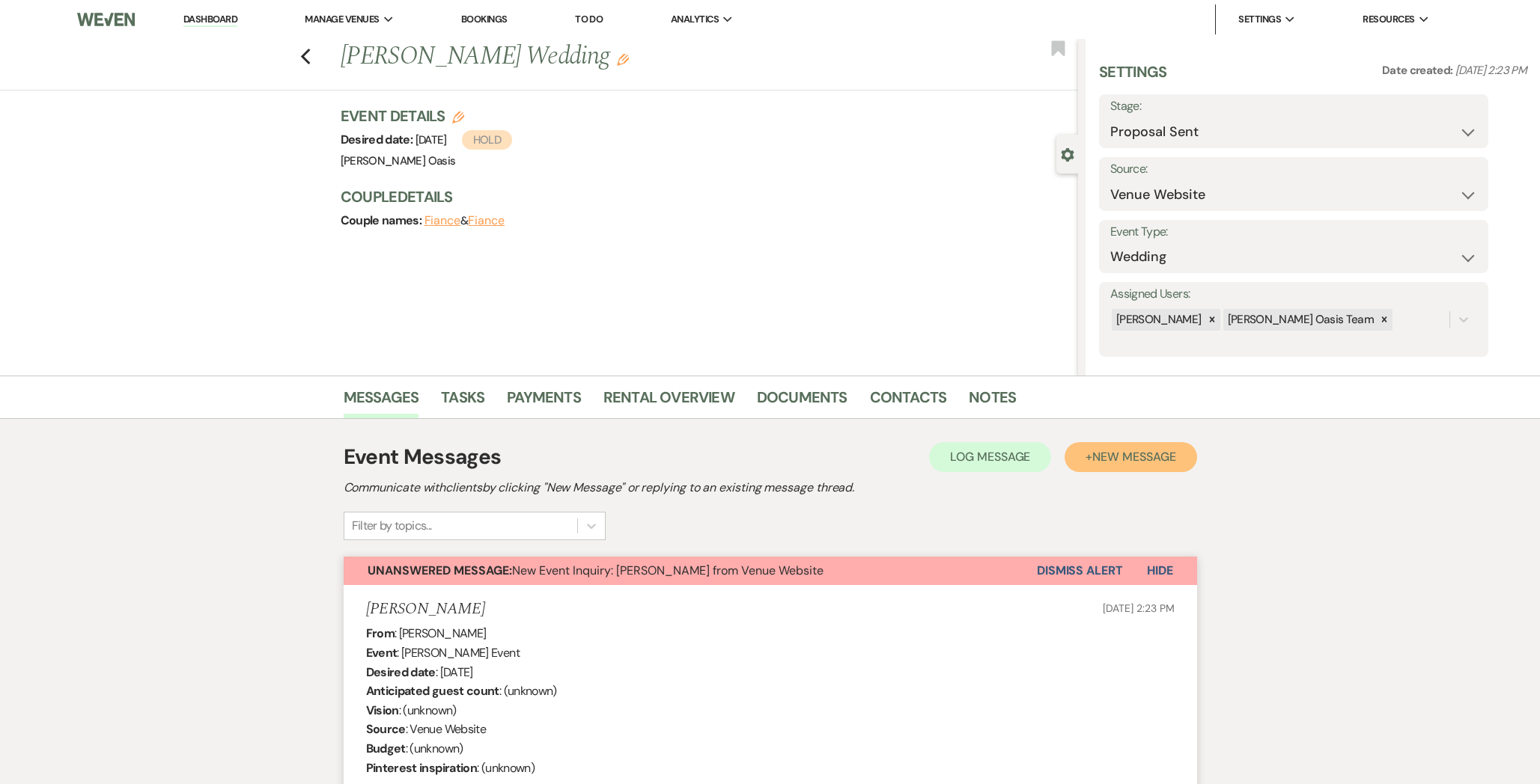
click at [1111, 464] on span "New Message" at bounding box center [1134, 457] width 83 height 16
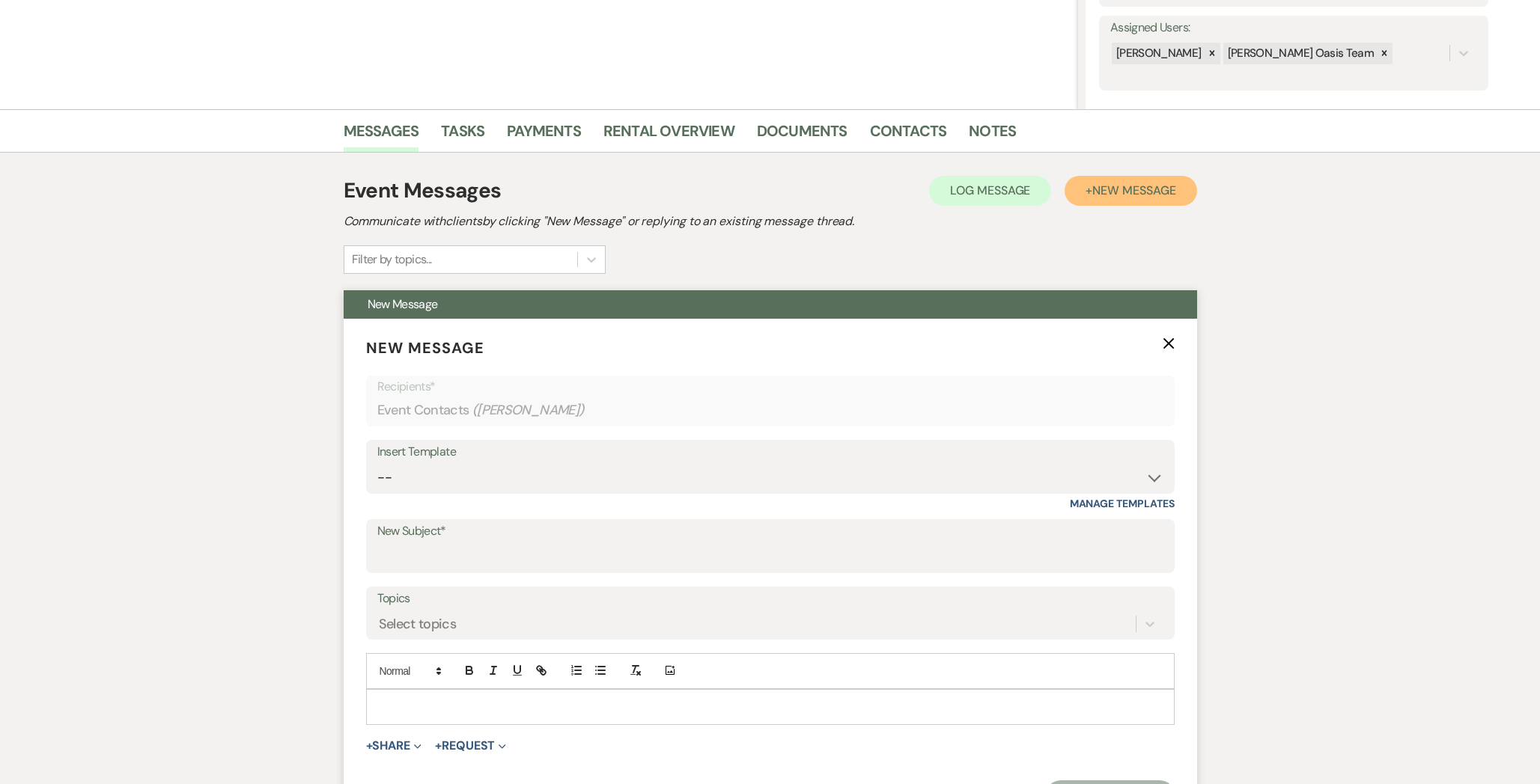
scroll to position [265, 0]
click at [658, 472] on select "-- WELCOME Weven Planning Portal Introduction Send With Contract Restroom Trail…" at bounding box center [770, 478] width 786 height 29
select select "2087"
type input "Rental Agreement :)"
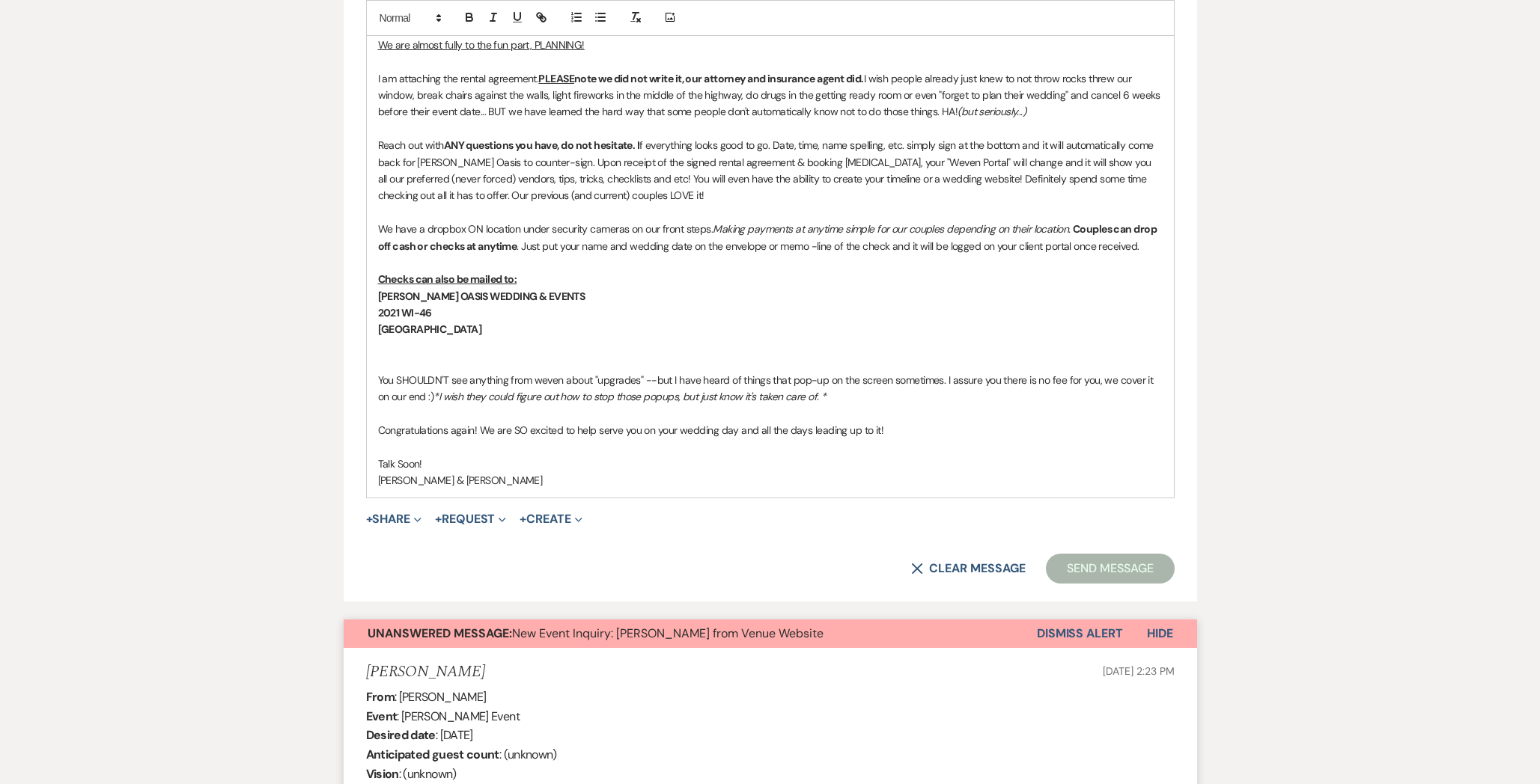
scroll to position [1110, 0]
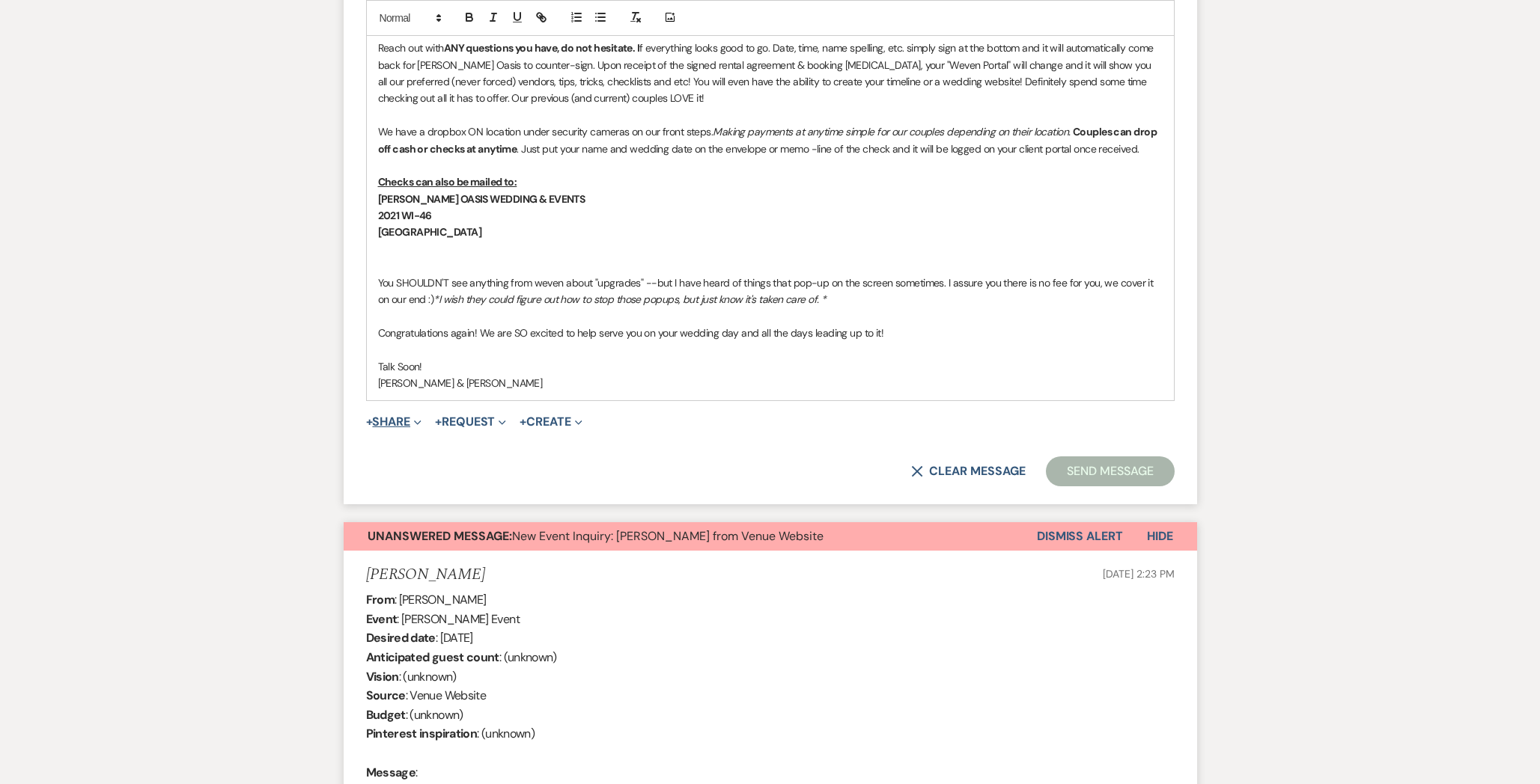
click at [383, 416] on button "+ Share Expand" at bounding box center [394, 422] width 56 height 12
click at [420, 444] on span "Doc Upload Documents" at bounding box center [426, 451] width 85 height 16
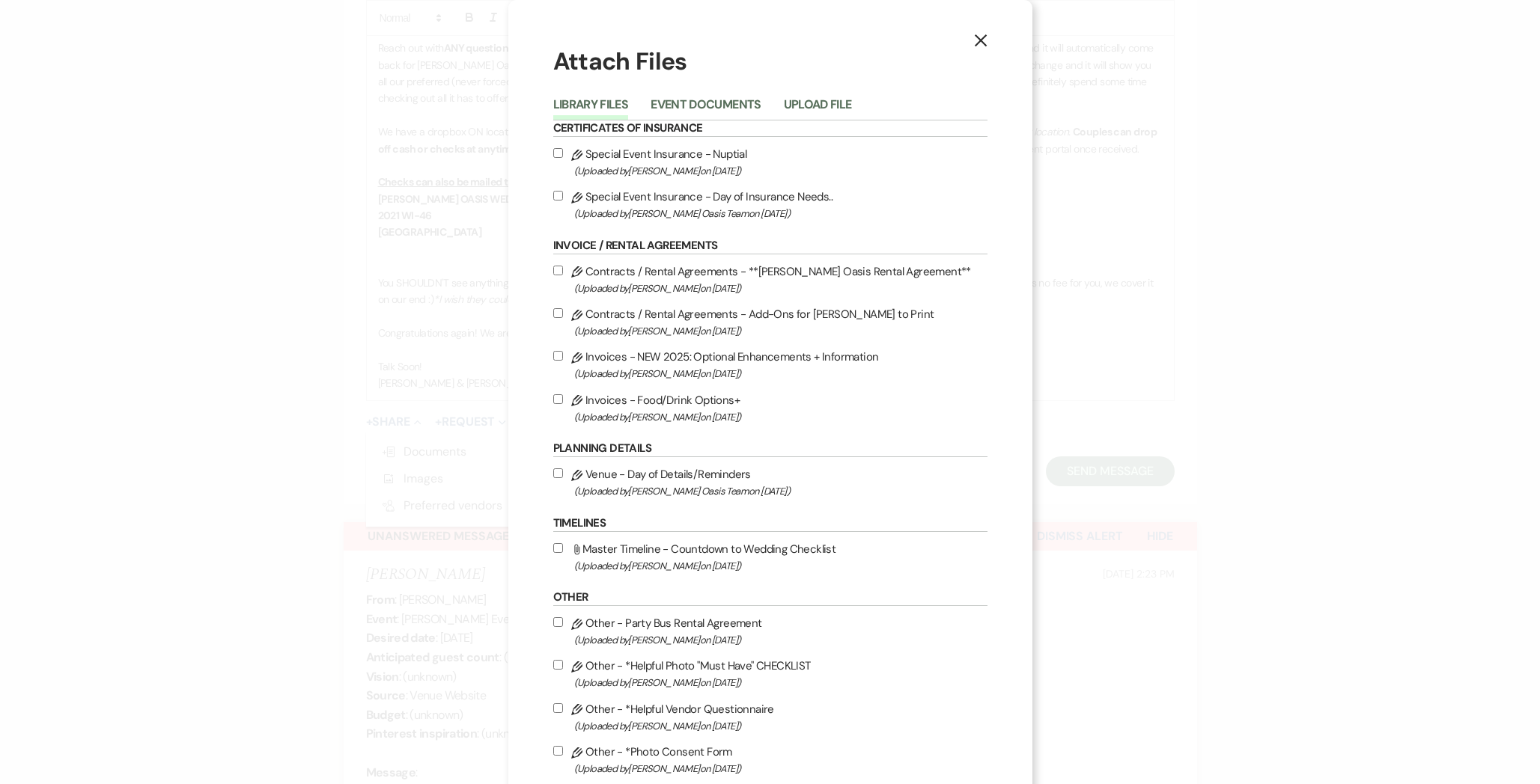
click at [620, 270] on label "Pencil Contracts / Rental Agreements - **[PERSON_NAME] Oasis Rental Agreement**…" at bounding box center [770, 279] width 434 height 35
click at [563, 270] on input "Pencil Contracts / Rental Agreements - **[PERSON_NAME] Oasis Rental Agreement**…" at bounding box center [558, 270] width 9 height 9
checkbox input "true"
click at [954, 55] on h1 "Attach Files" at bounding box center [770, 61] width 434 height 34
click at [973, 48] on button "X" at bounding box center [981, 40] width 23 height 27
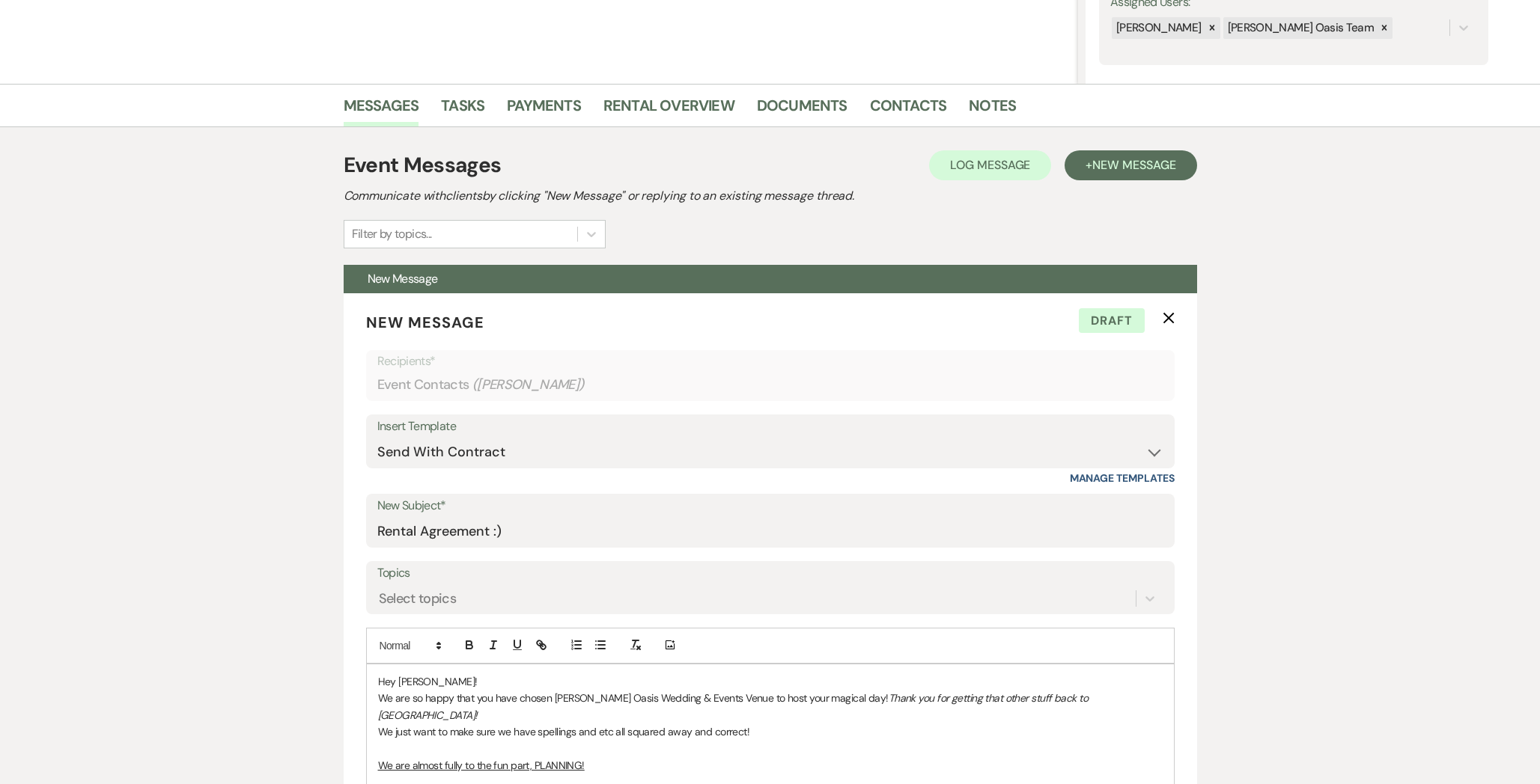
scroll to position [0, 0]
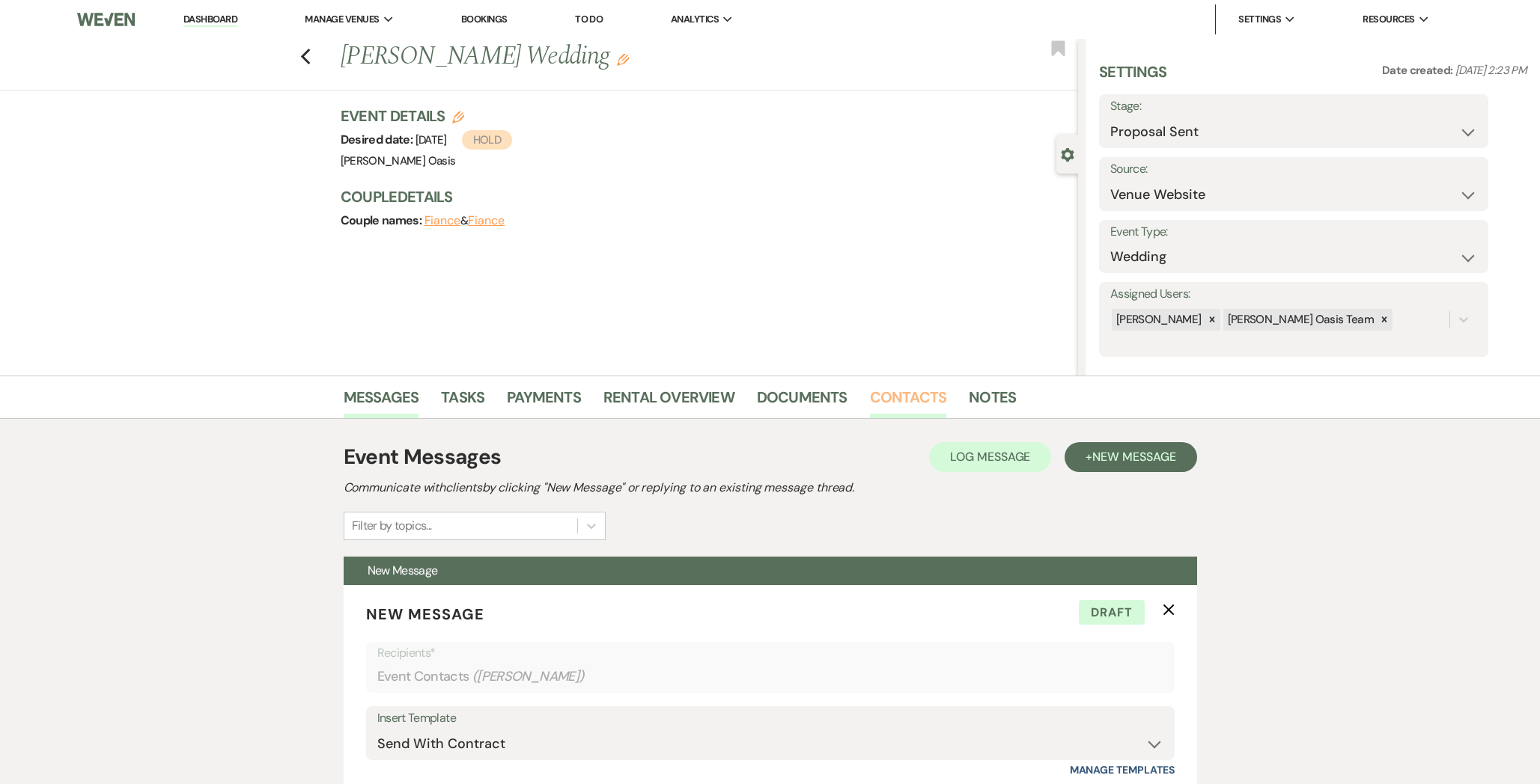
click at [870, 405] on link "Contacts" at bounding box center [908, 401] width 77 height 33
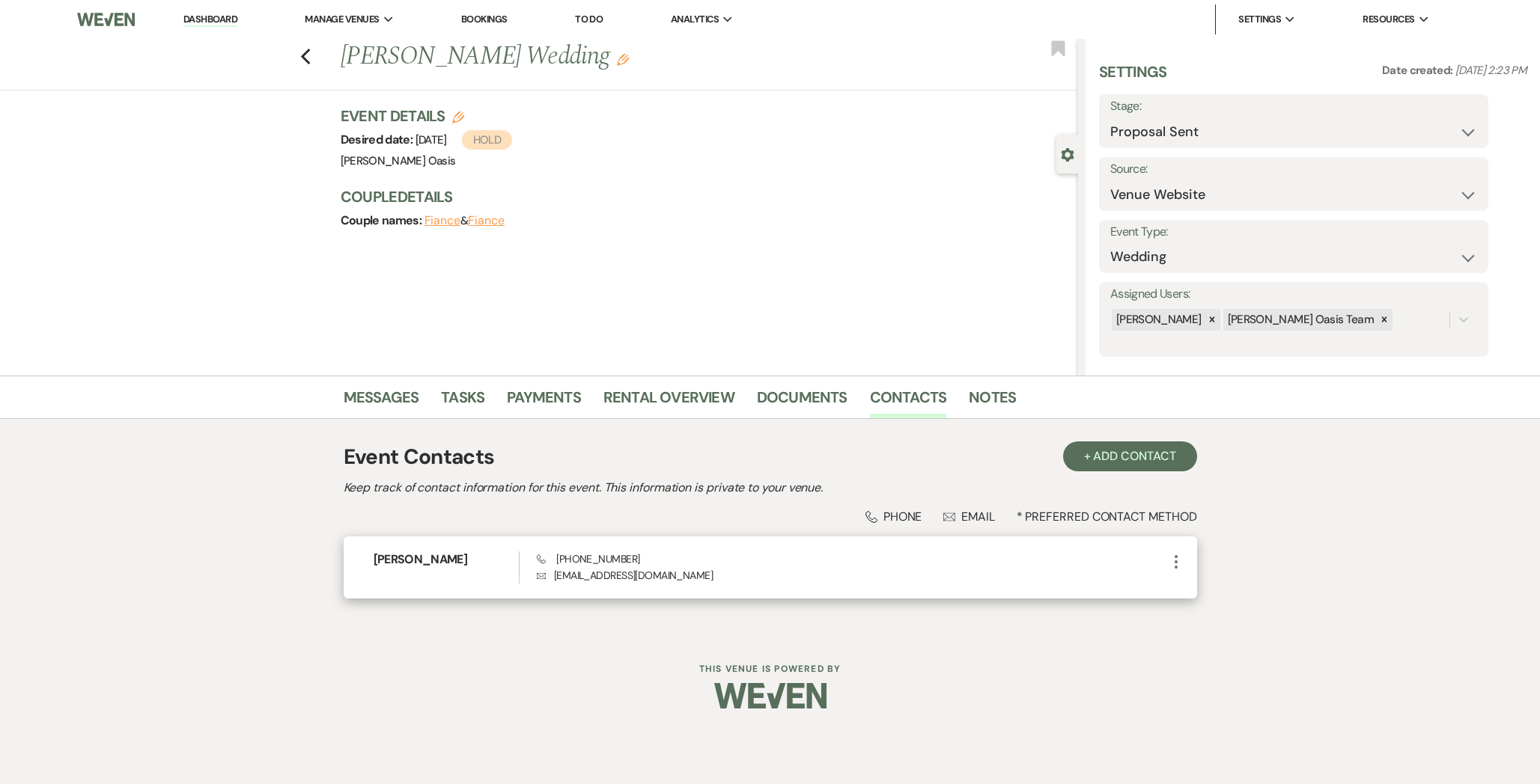
click at [407, 562] on h6 "[PERSON_NAME]" at bounding box center [446, 559] width 146 height 16
click at [1175, 563] on icon "More" at bounding box center [1176, 561] width 18 height 18
click at [1175, 591] on button "Pencil Edit" at bounding box center [1212, 591] width 89 height 26
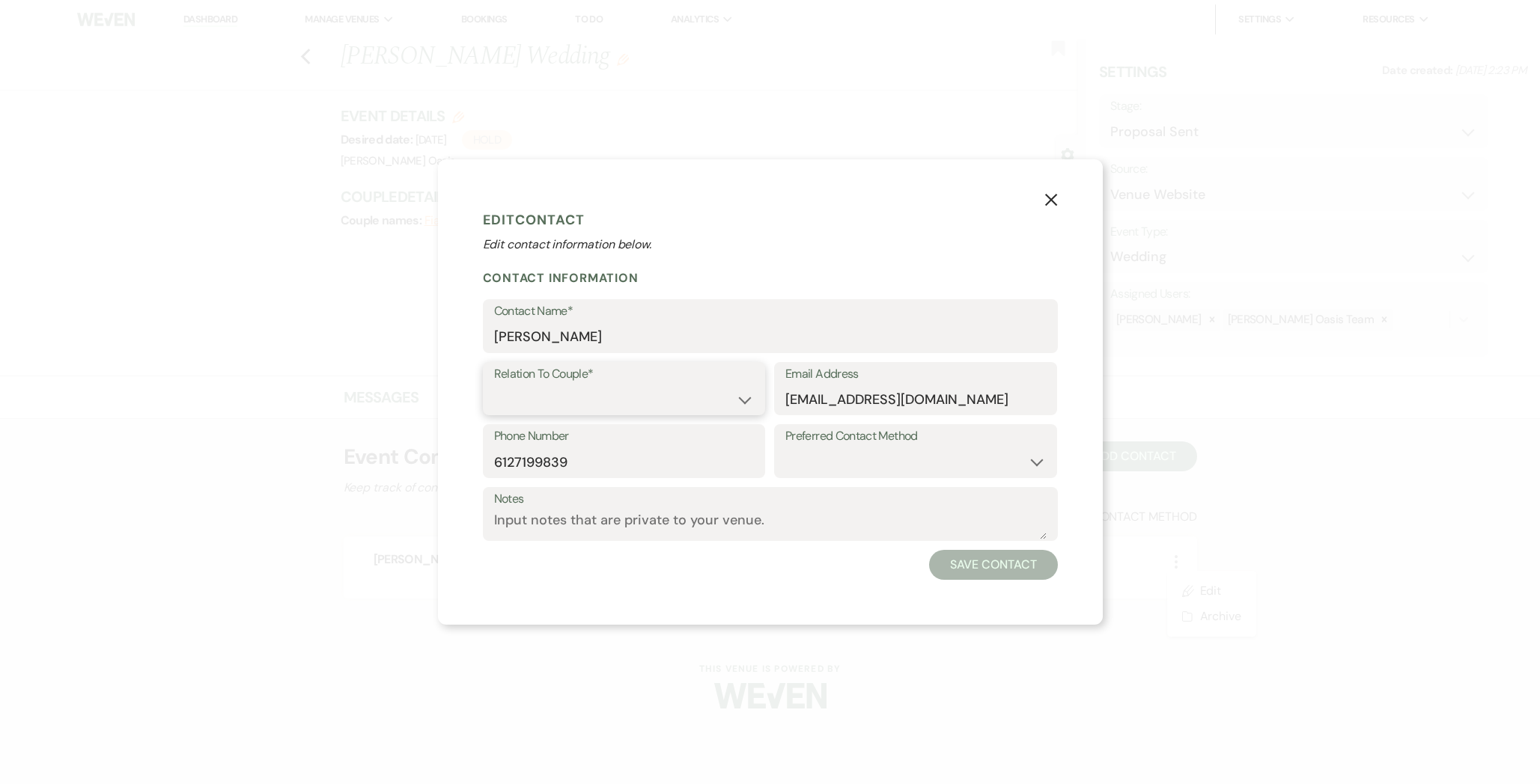
click at [517, 409] on select "Couple Planner Parent of Couple Family Member Friend Other" at bounding box center [624, 398] width 260 height 29
click at [527, 402] on select "Couple Planner Parent of Couple Family Member Friend Other" at bounding box center [624, 398] width 260 height 29
select select "1"
click at [982, 576] on button "Save Contact" at bounding box center [993, 565] width 128 height 30
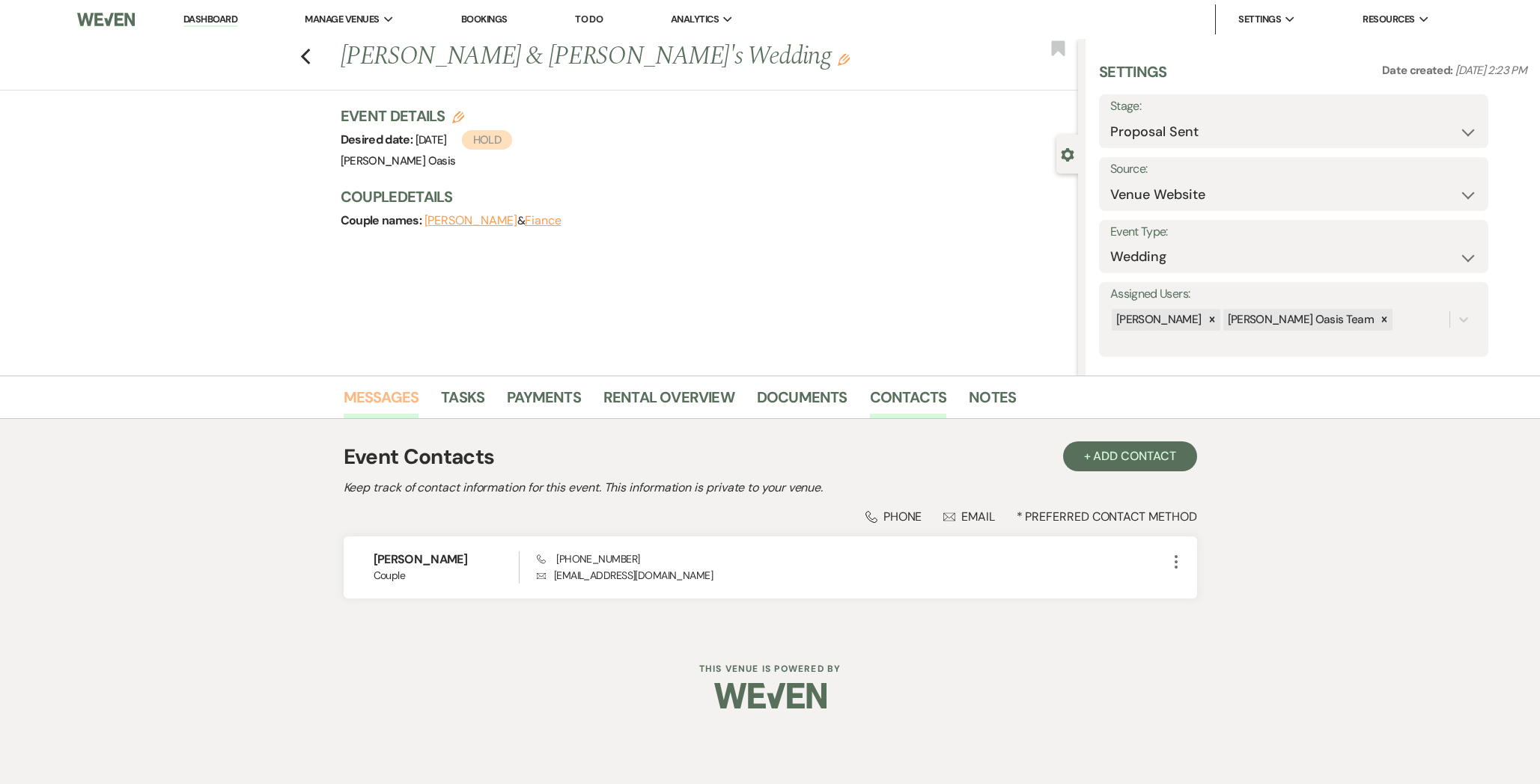
click at [395, 399] on link "Messages" at bounding box center [381, 401] width 76 height 33
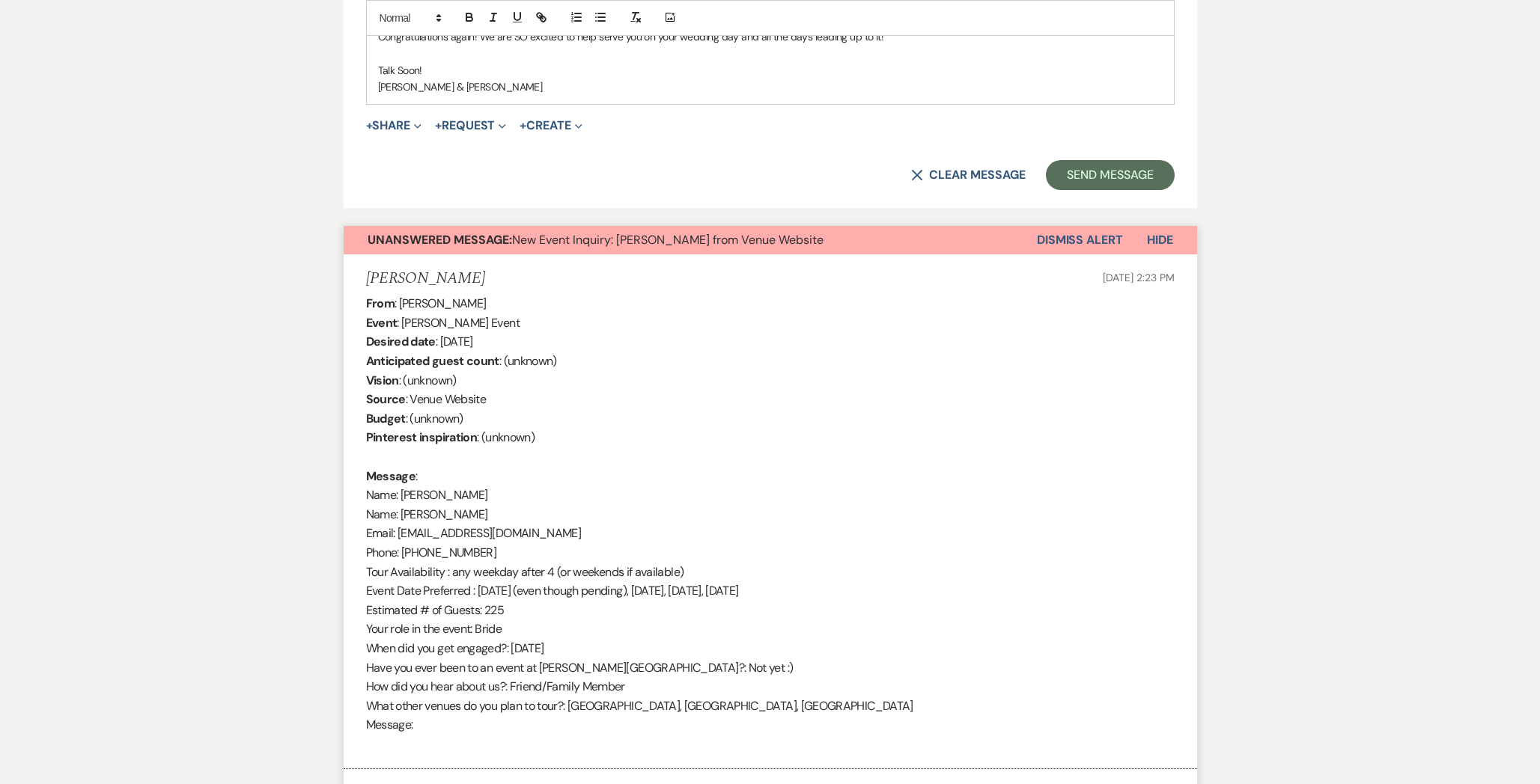
scroll to position [1409, 0]
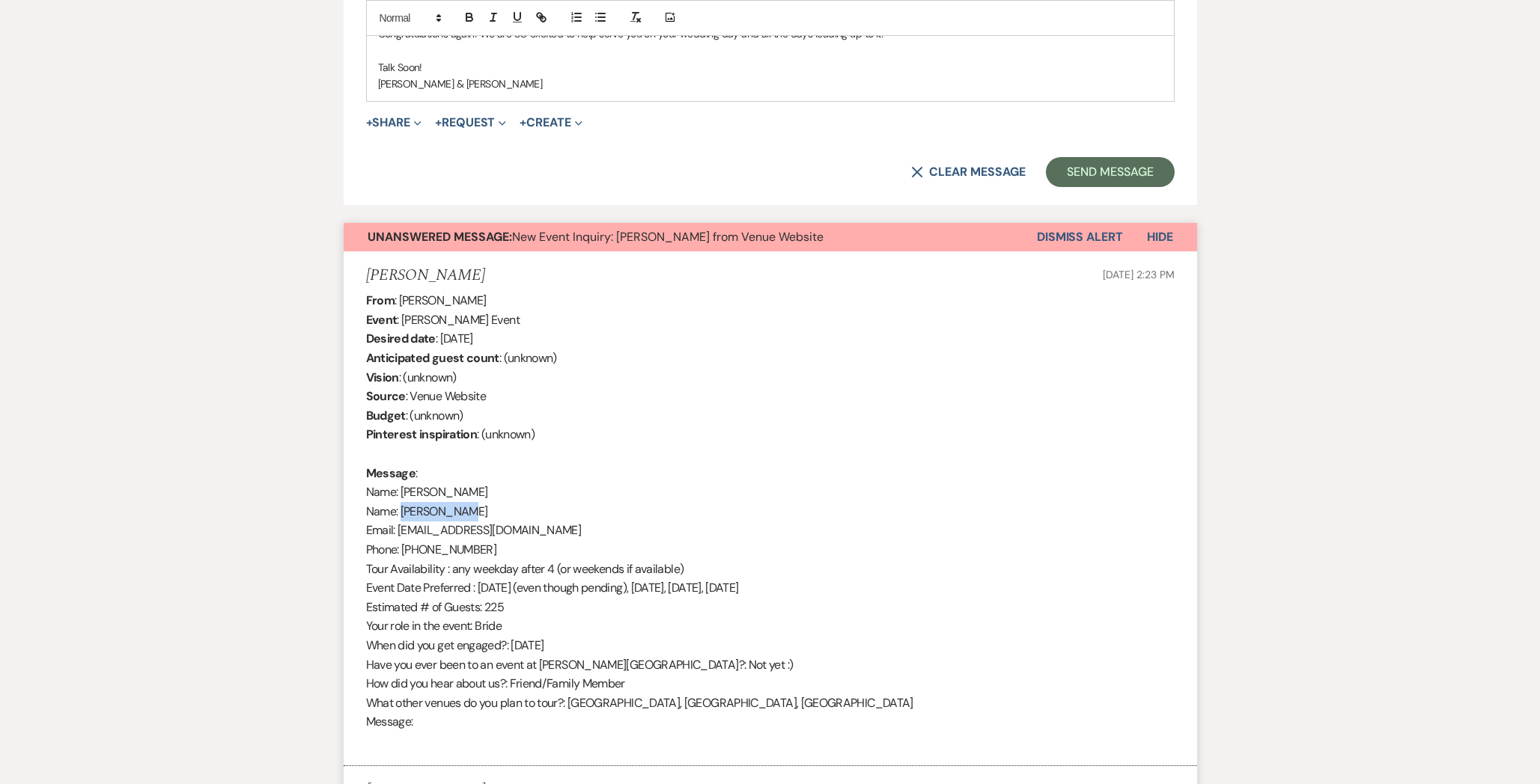
drag, startPoint x: 473, startPoint y: 496, endPoint x: 402, endPoint y: 495, distance: 71.0
click at [402, 495] on div "From : [PERSON_NAME] Event : [PERSON_NAME] Event Desired date : [DATE] Anticipa…" at bounding box center [770, 521] width 809 height 459
copy div "[PERSON_NAME]"
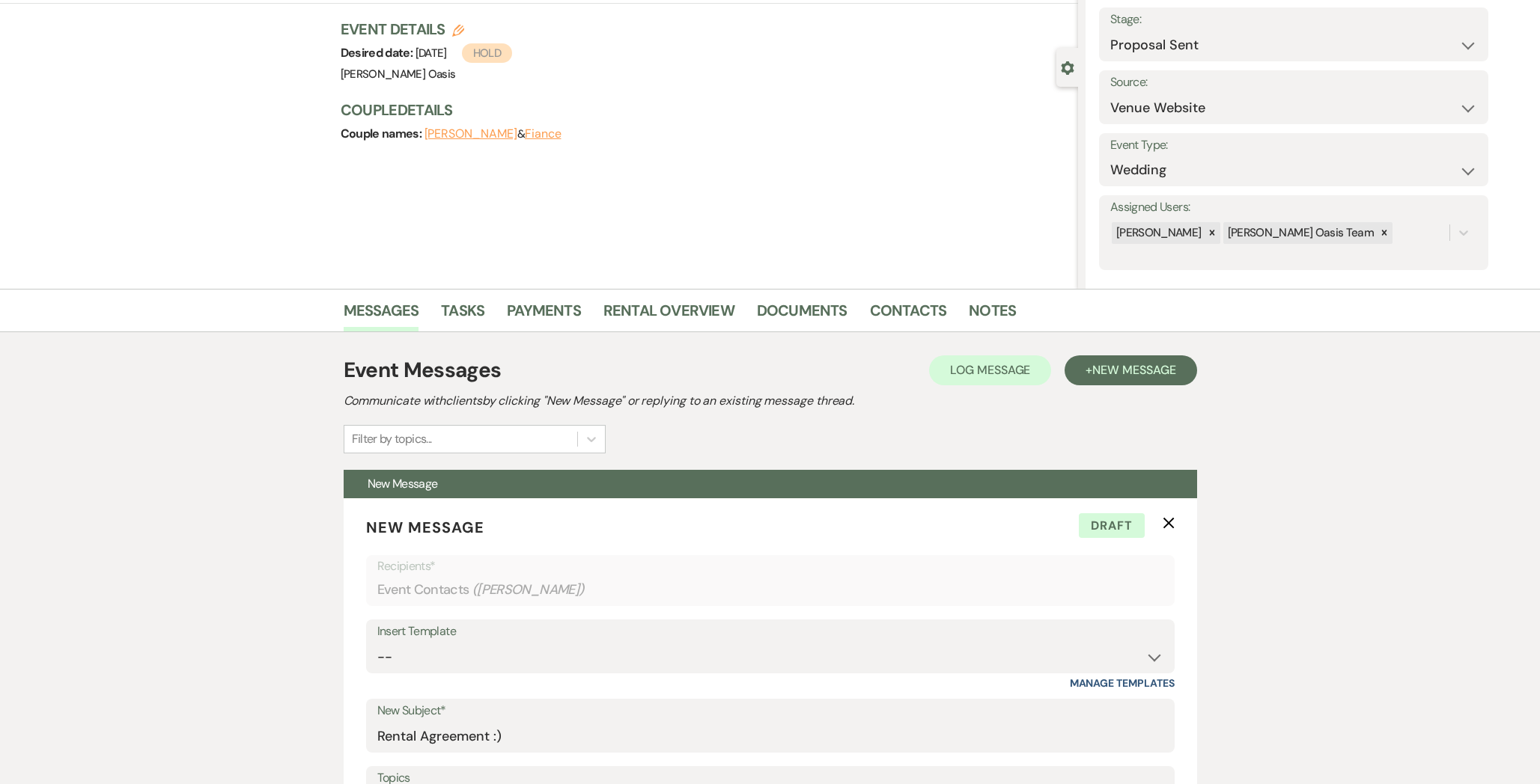
scroll to position [84, 0]
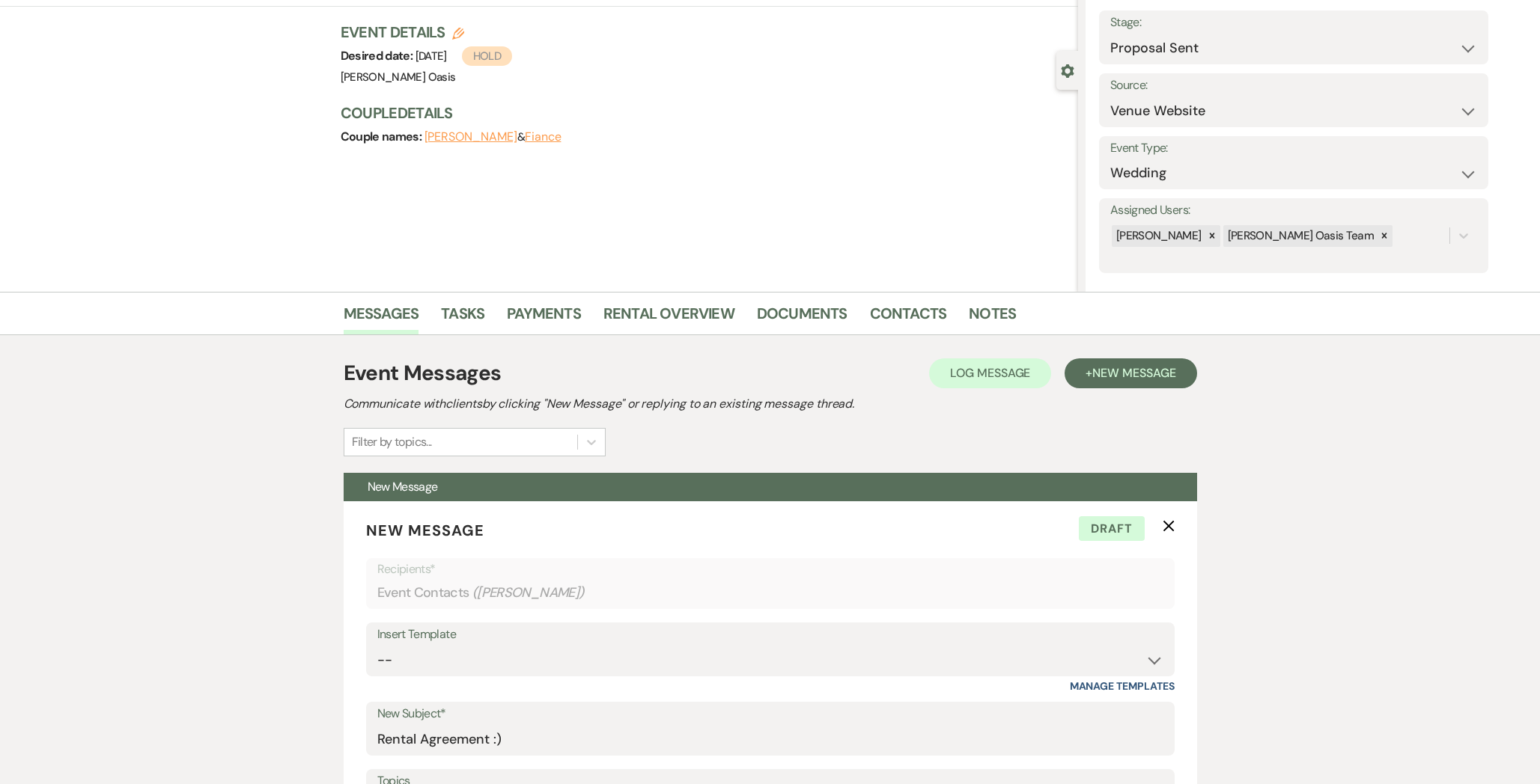
click at [546, 134] on button "Fiance" at bounding box center [543, 137] width 37 height 12
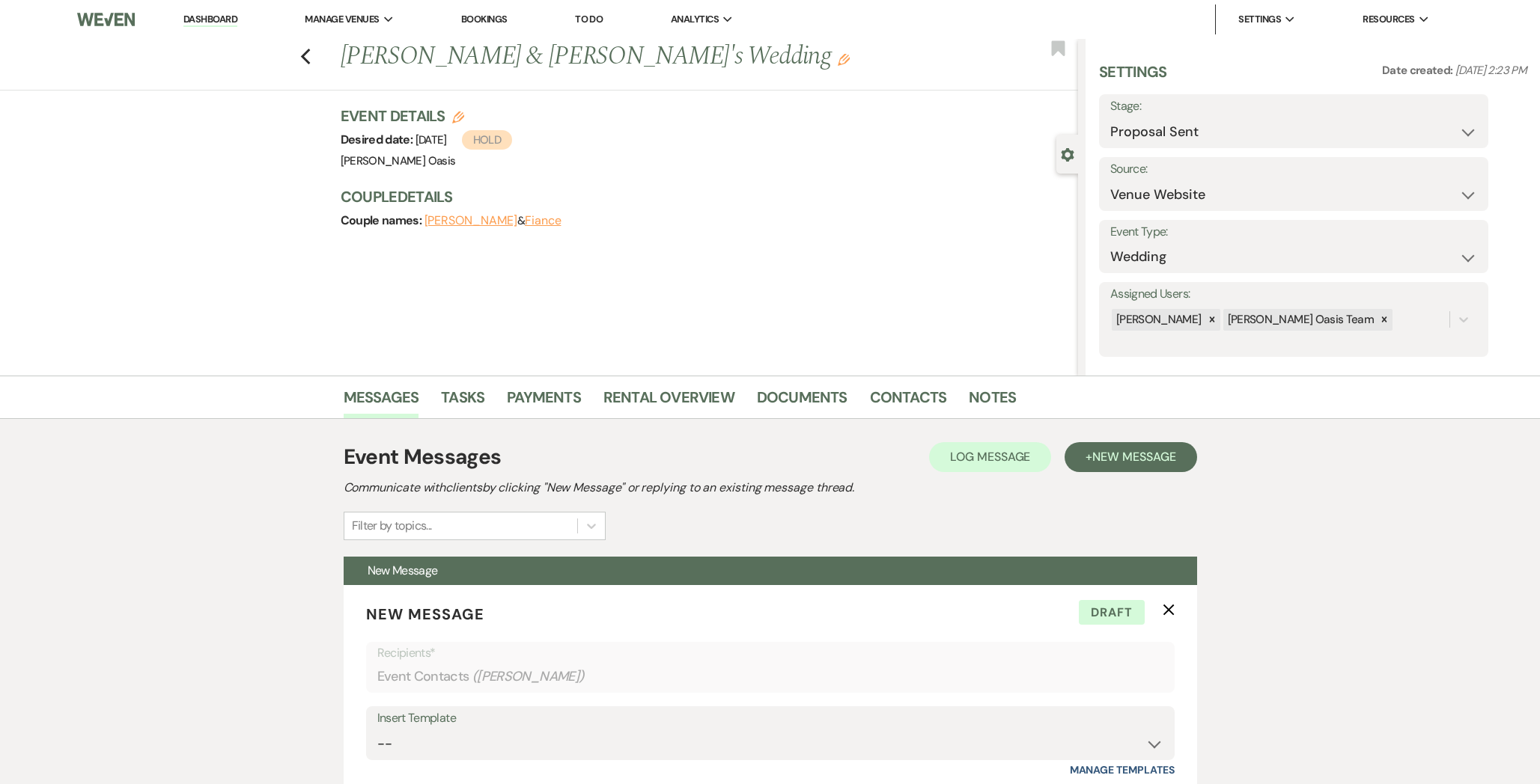
select select "1"
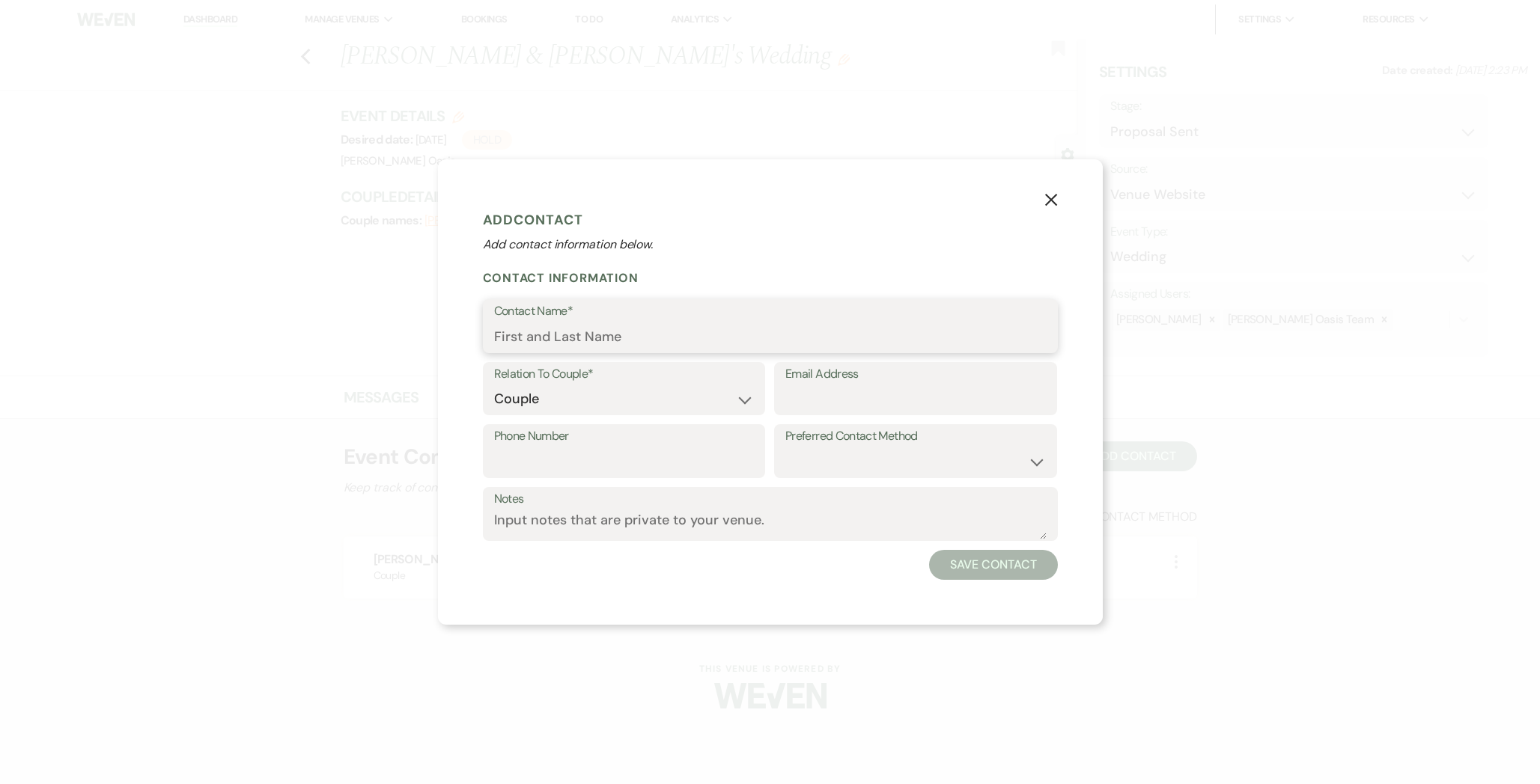
click at [609, 324] on input "Contact Name*" at bounding box center [770, 337] width 552 height 29
paste input "[PERSON_NAME]"
type input "[PERSON_NAME]"
click at [998, 563] on button "Save Contact" at bounding box center [993, 565] width 128 height 30
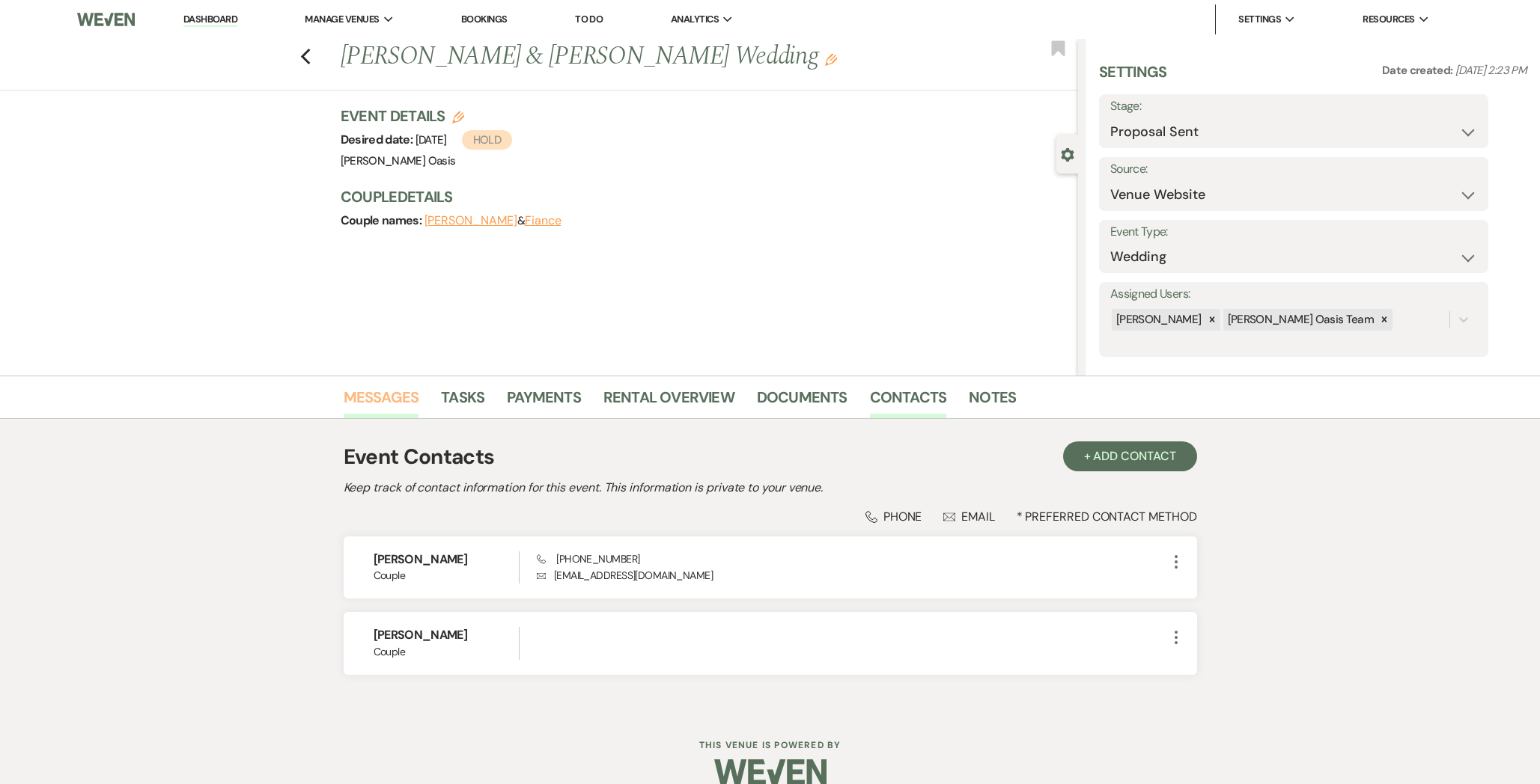
click at [366, 399] on link "Messages" at bounding box center [381, 401] width 76 height 33
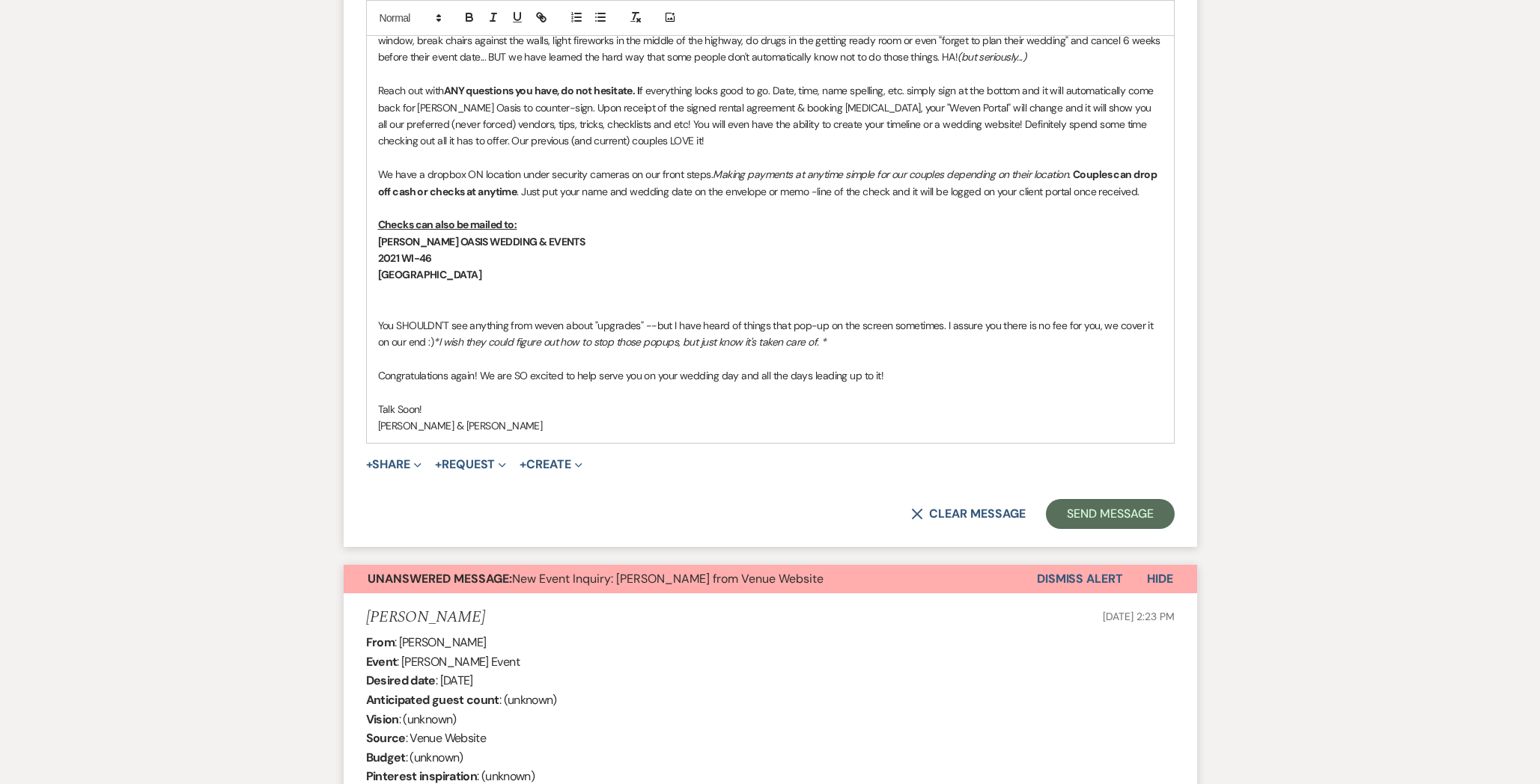
scroll to position [1203, 0]
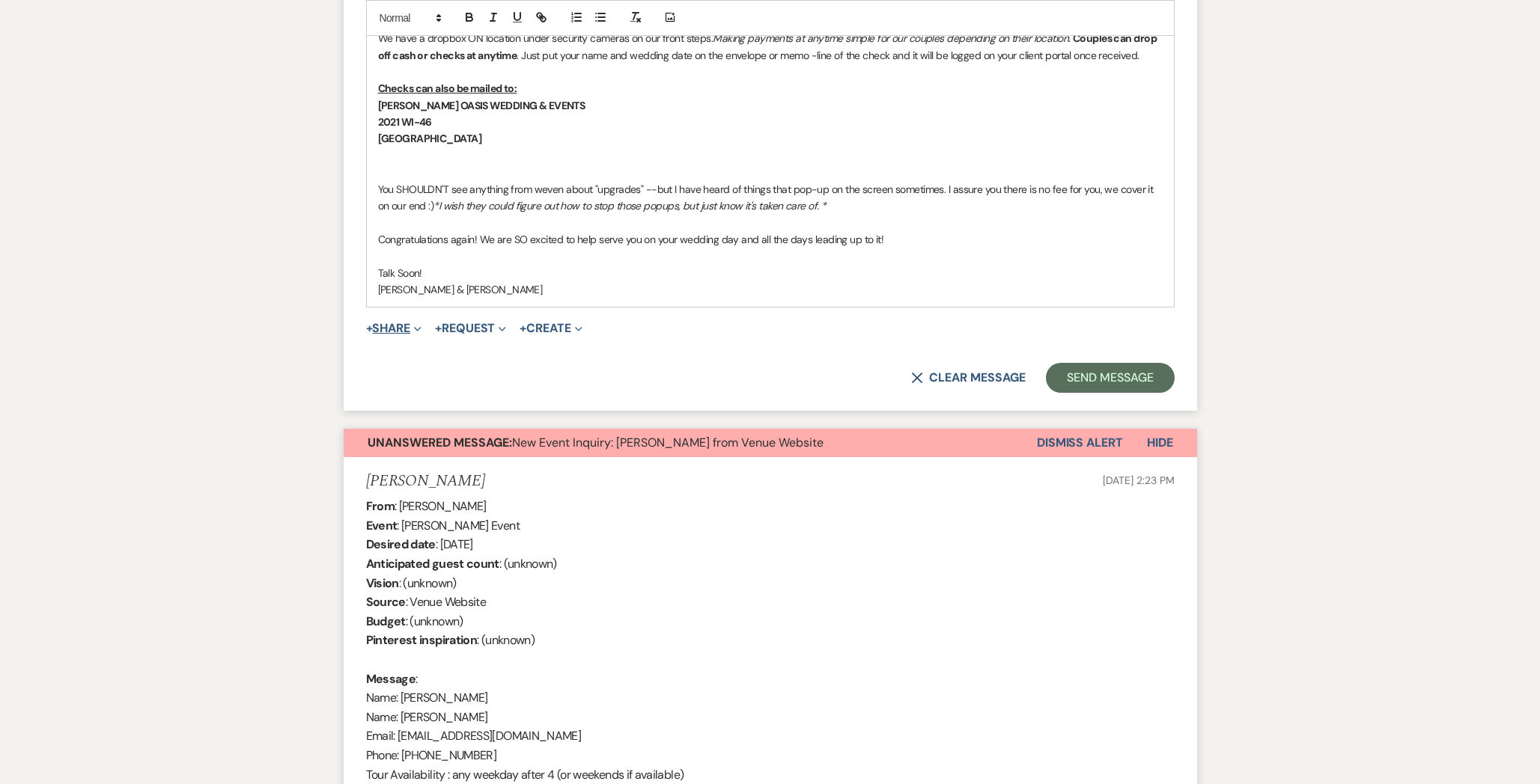
click at [405, 323] on button "+ Share Expand" at bounding box center [394, 328] width 56 height 12
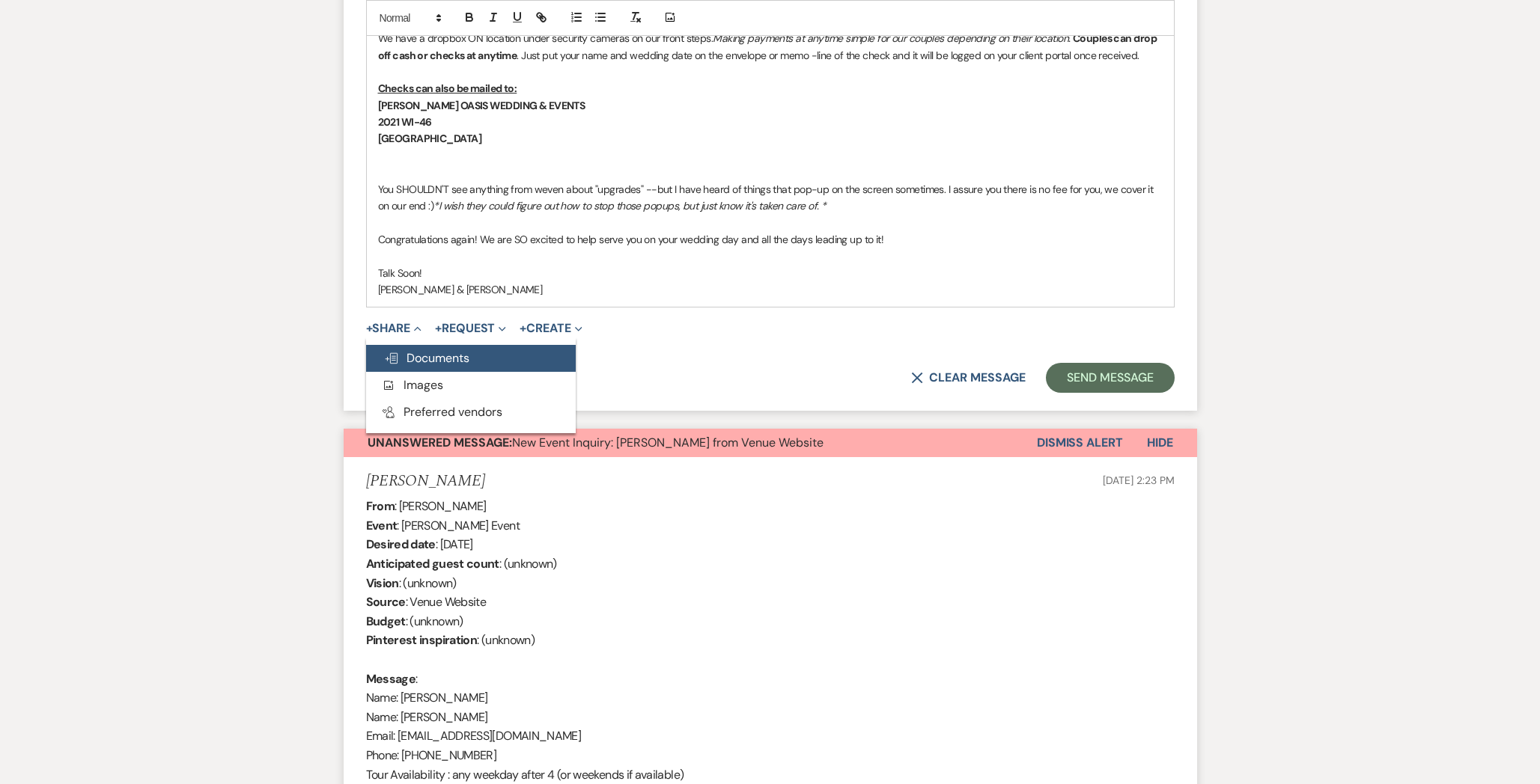
click at [414, 350] on button "Doc Upload Documents" at bounding box center [470, 358] width 209 height 27
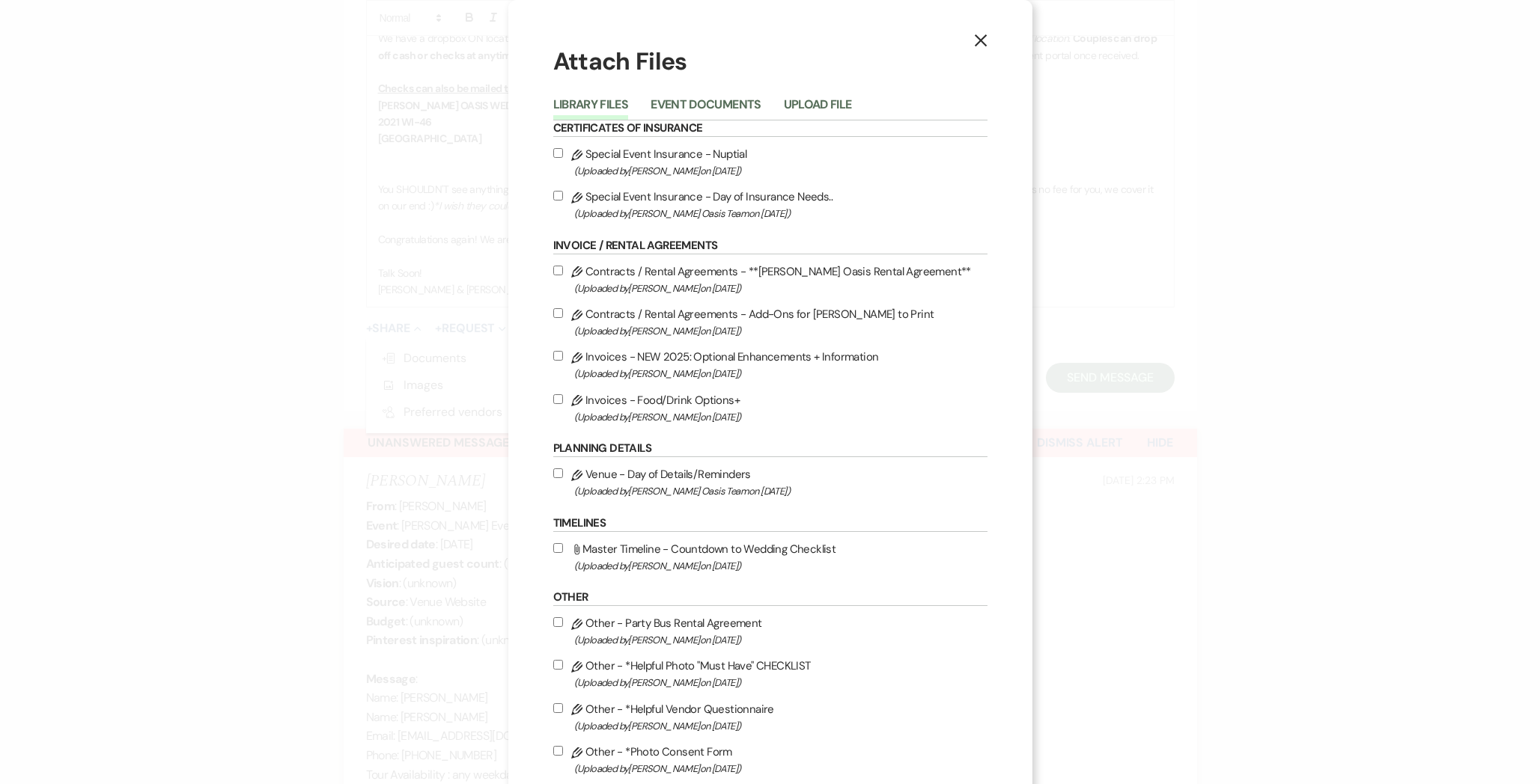
click at [824, 270] on label "Pencil Contracts / Rental Agreements - **[PERSON_NAME] Oasis Rental Agreement**…" at bounding box center [770, 279] width 434 height 35
click at [563, 270] on input "Pencil Contracts / Rental Agreements - **[PERSON_NAME] Oasis Rental Agreement**…" at bounding box center [558, 270] width 9 height 9
checkbox input "true"
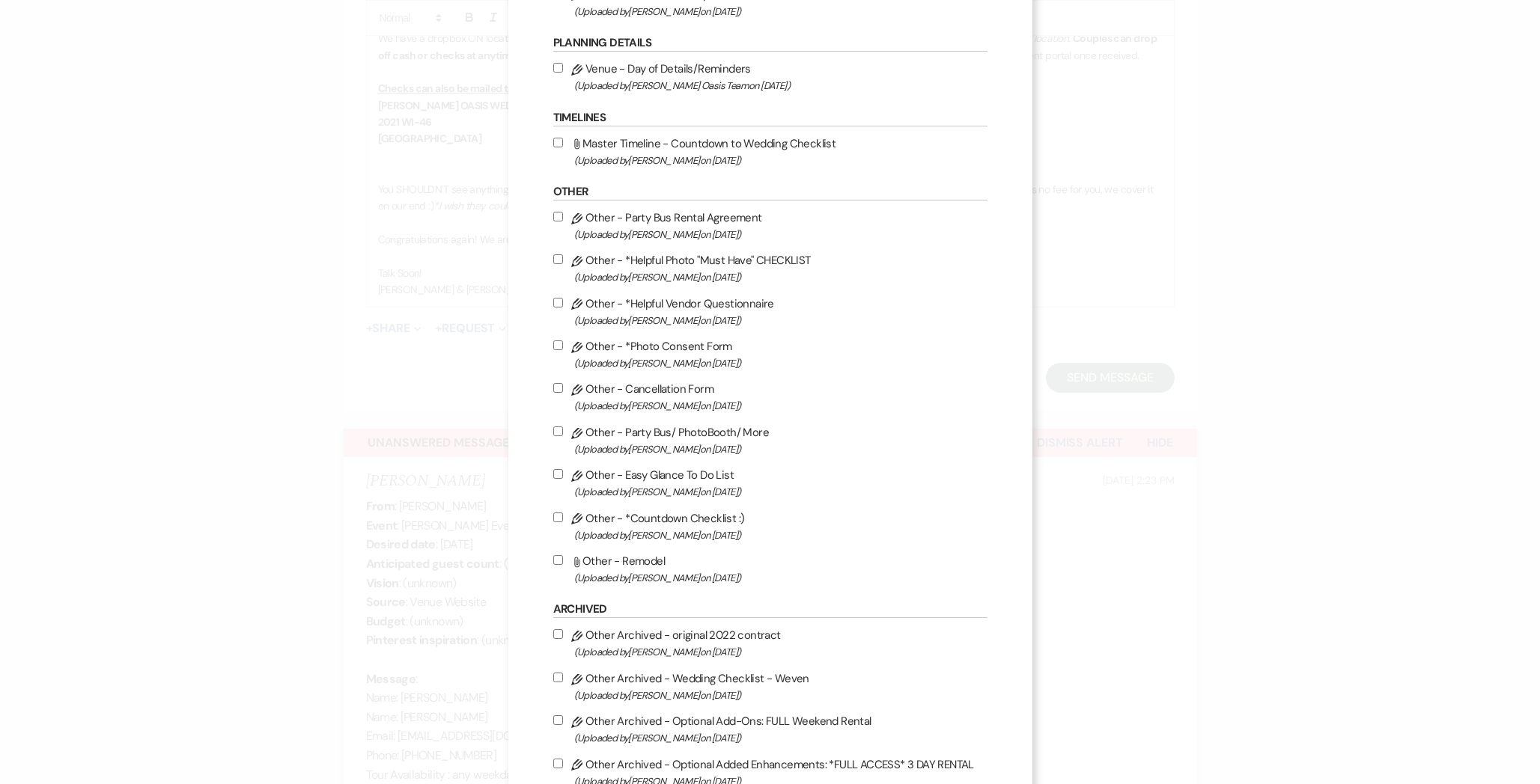
scroll to position [596, 0]
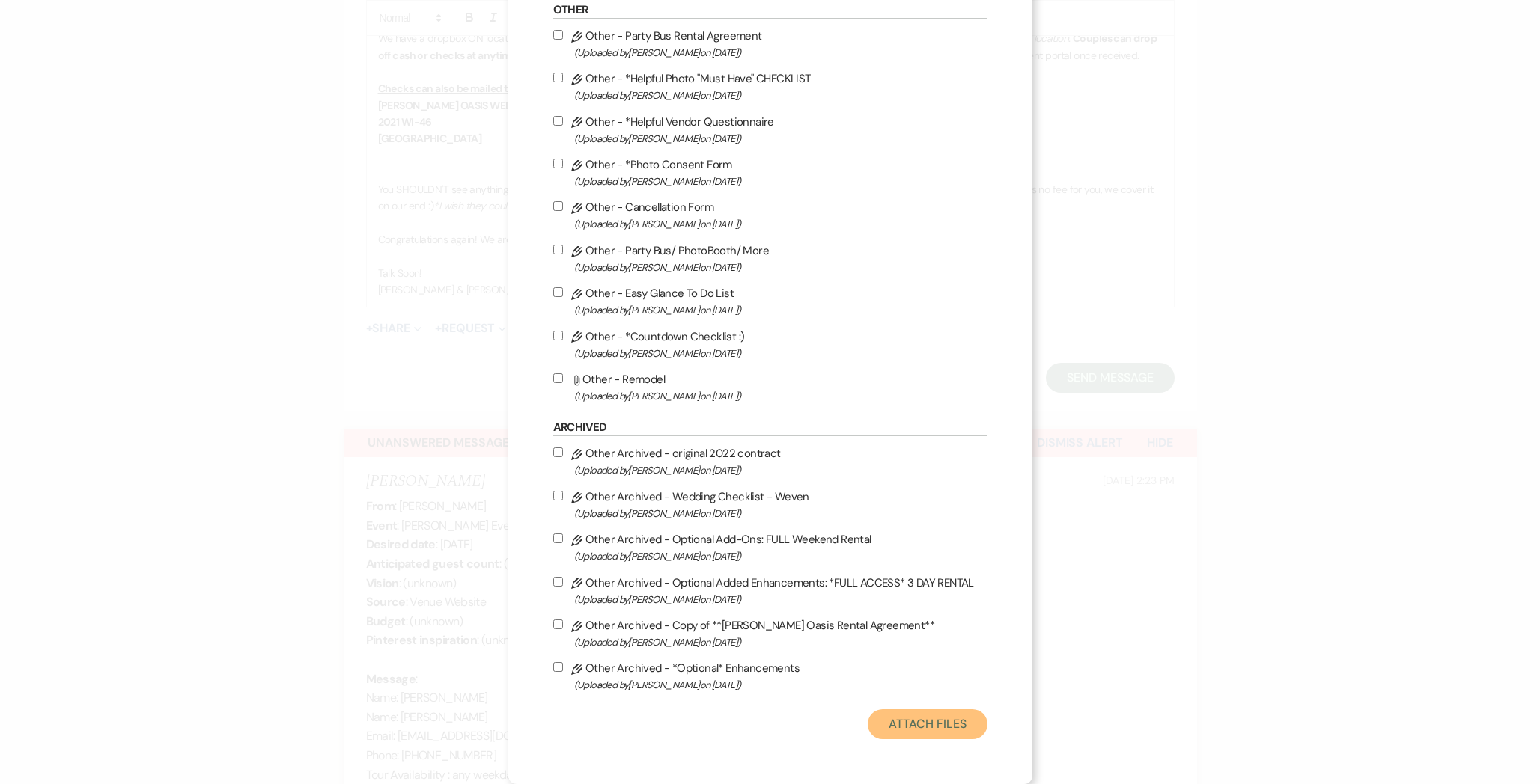
click at [924, 718] on button "Attach Files" at bounding box center [927, 724] width 119 height 30
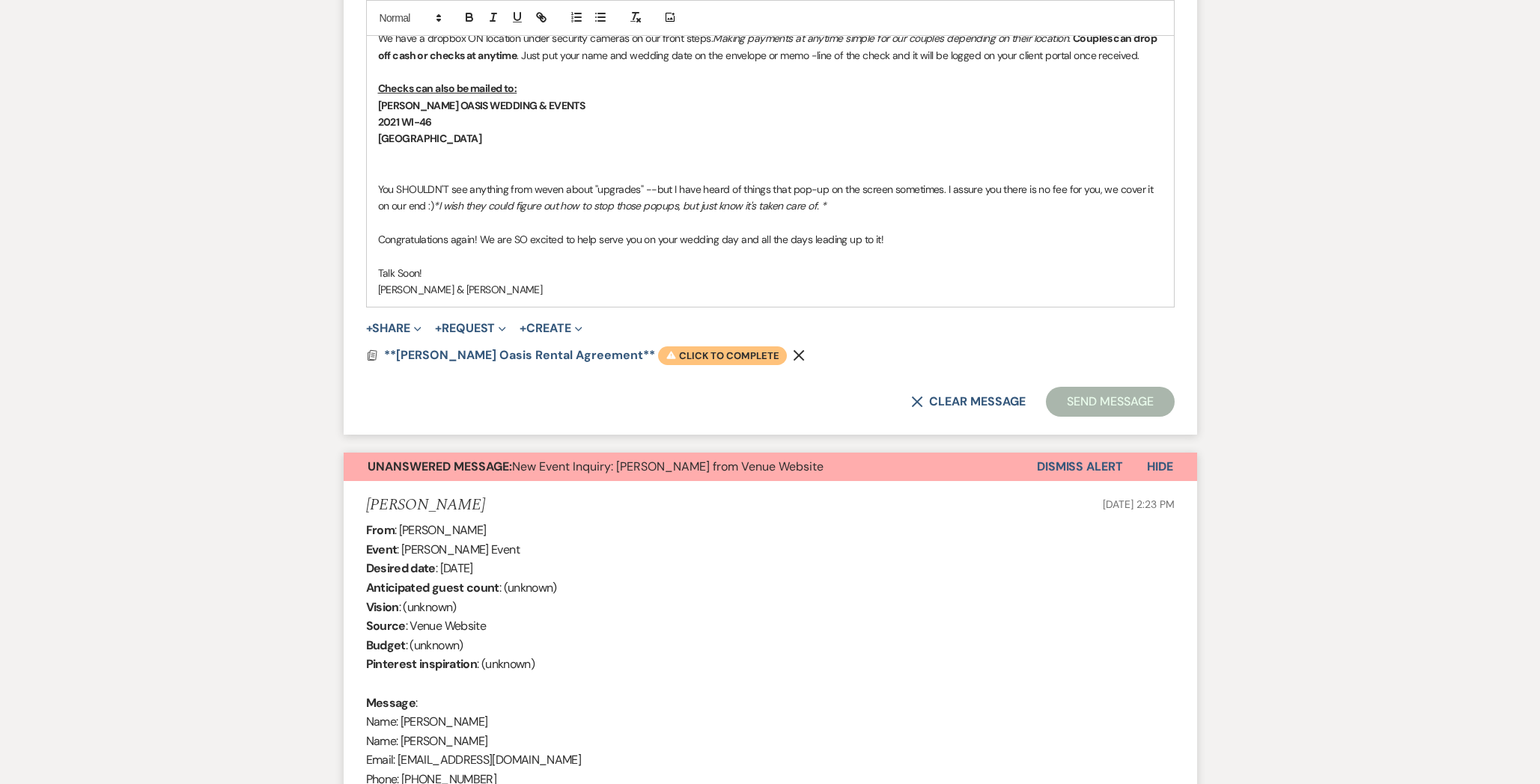
click at [658, 347] on span "Warning Click to complete" at bounding box center [722, 356] width 129 height 20
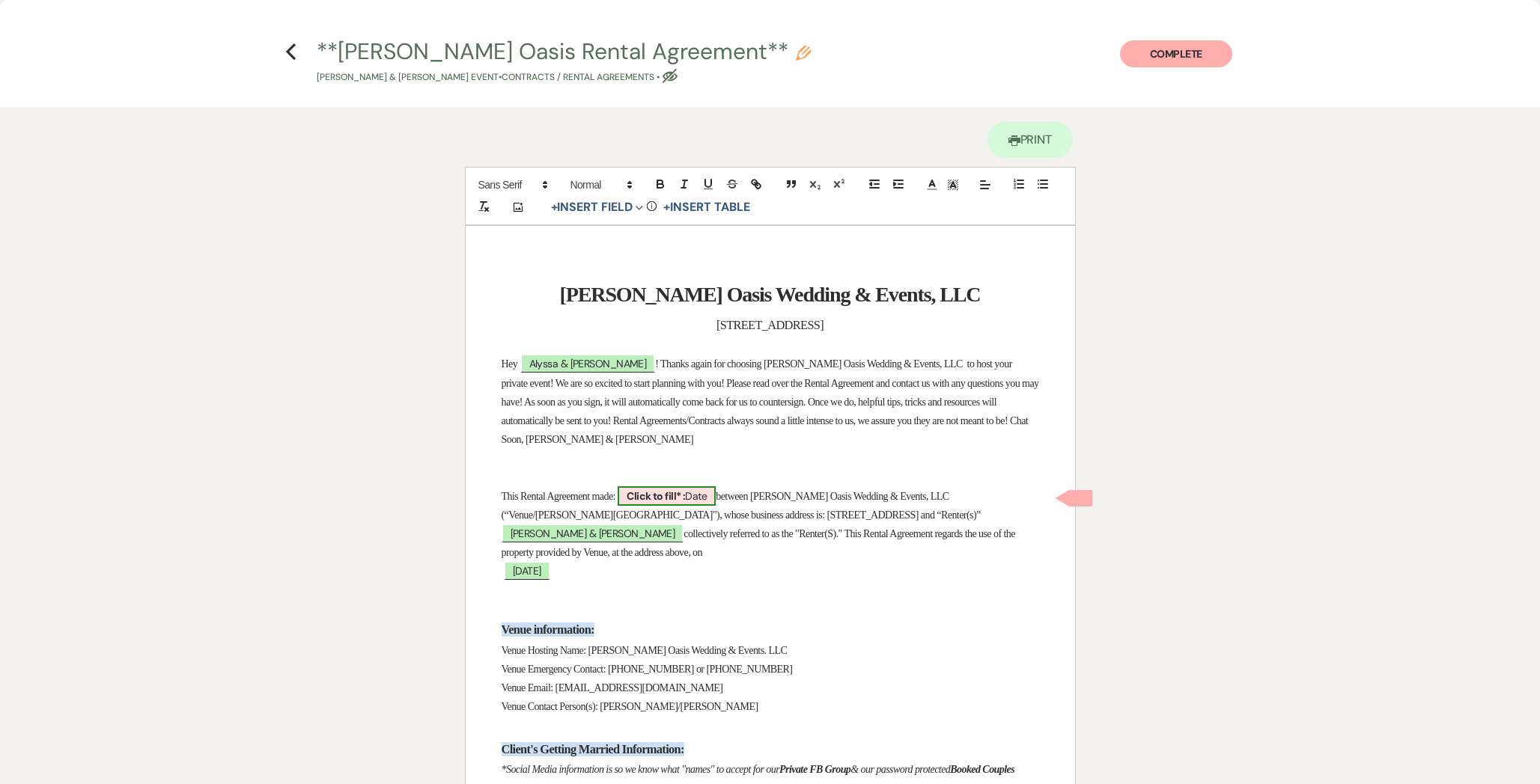
click at [667, 491] on b "Click to fill* :" at bounding box center [656, 496] width 59 height 13
select select "owner"
select select "Date"
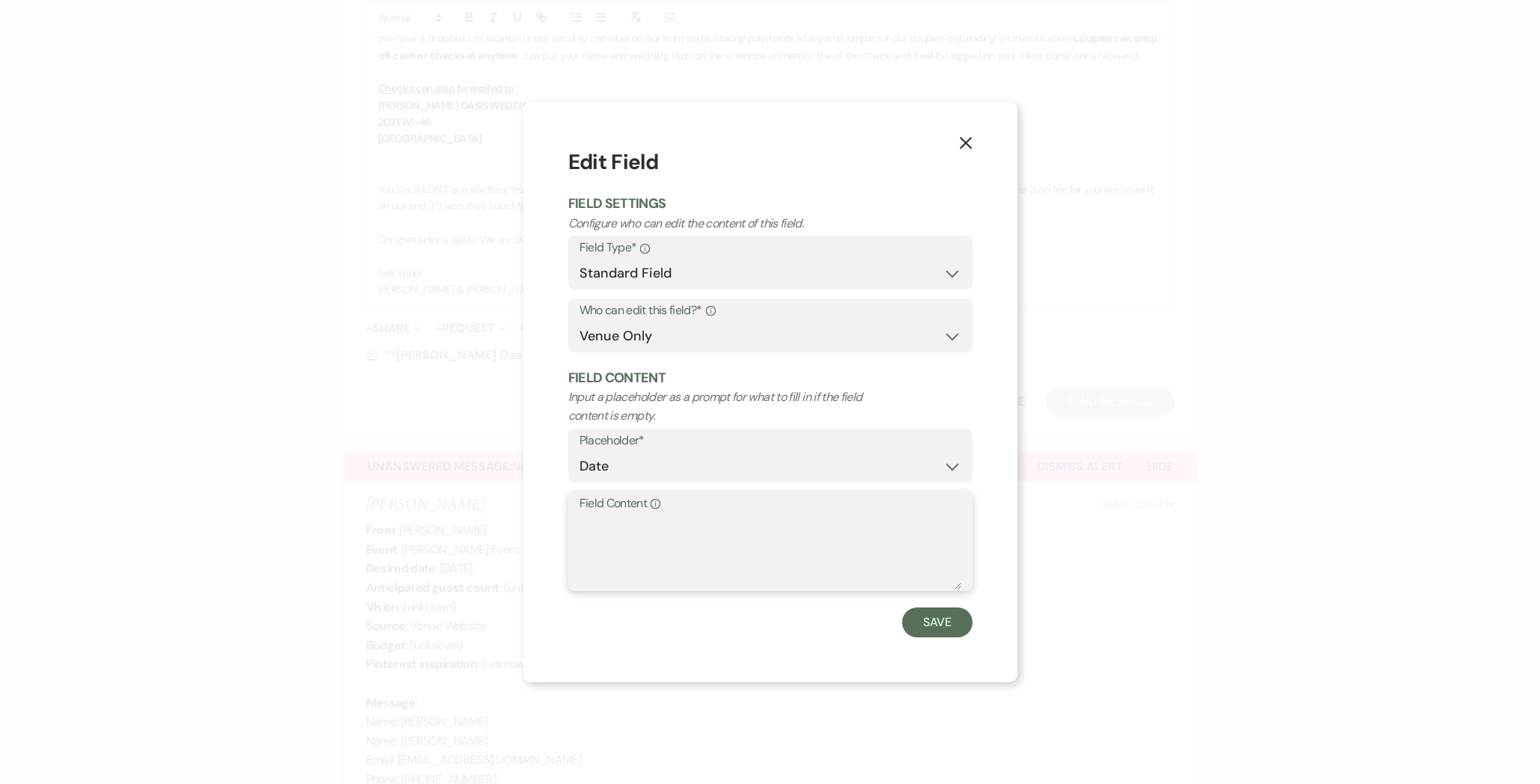
click at [669, 536] on textarea "Field Content Info" at bounding box center [770, 552] width 382 height 75
type textarea "[DATE]"
click at [927, 624] on button "Save" at bounding box center [937, 622] width 70 height 30
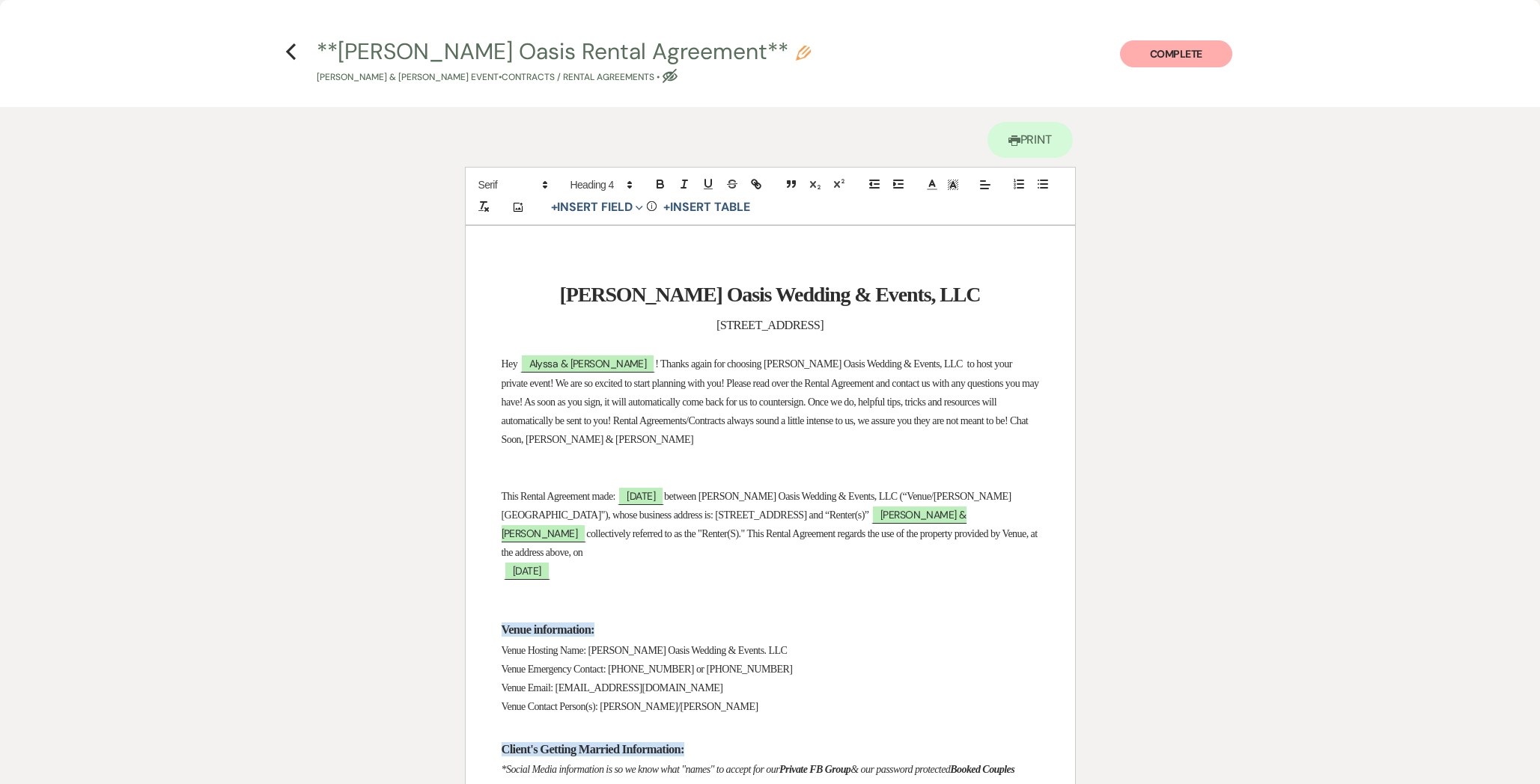
scroll to position [143, 0]
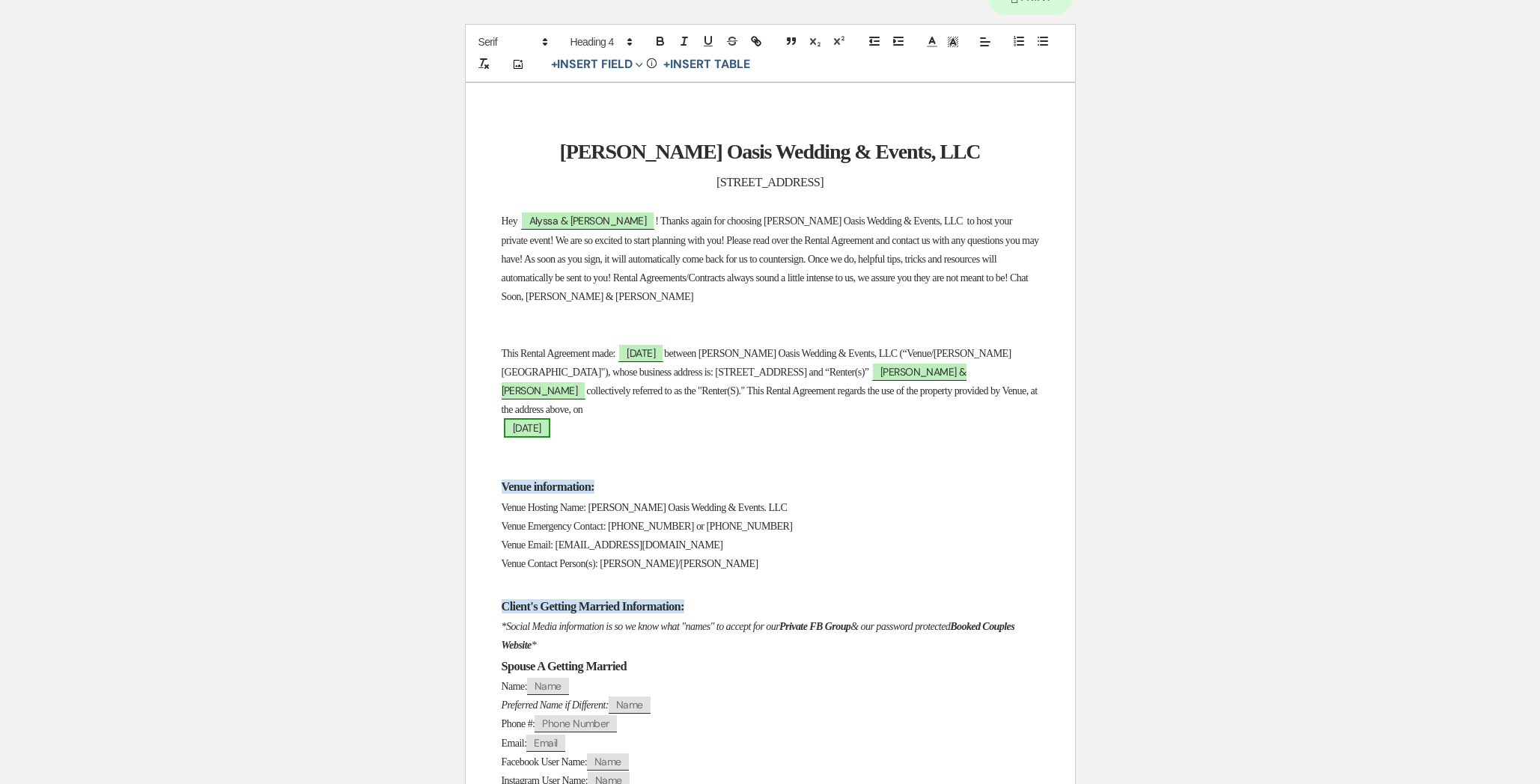
click at [550, 432] on span "[DATE]" at bounding box center [527, 428] width 46 height 20
select select "smartCustomField"
select select "owner"
select select "{{eventDate}}"
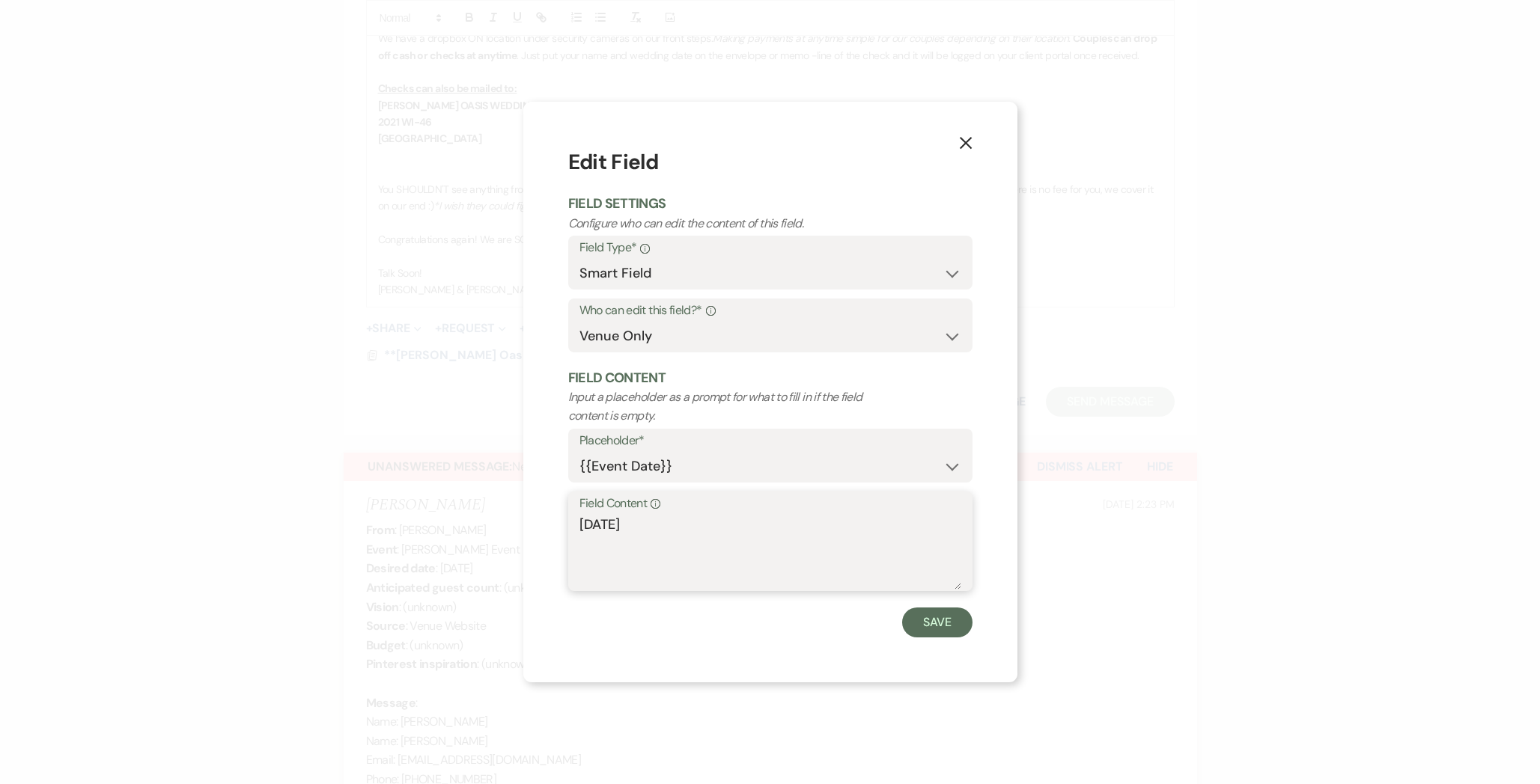
drag, startPoint x: 663, startPoint y: 526, endPoint x: 511, endPoint y: 522, distance: 152.1
click at [512, 524] on div "X Edit Field Field Settings Configure who can edit the content of this field. F…" at bounding box center [770, 392] width 1540 height 784
type textarea "J"
paste textarea "[PERSON_NAME]"
type textarea "J"
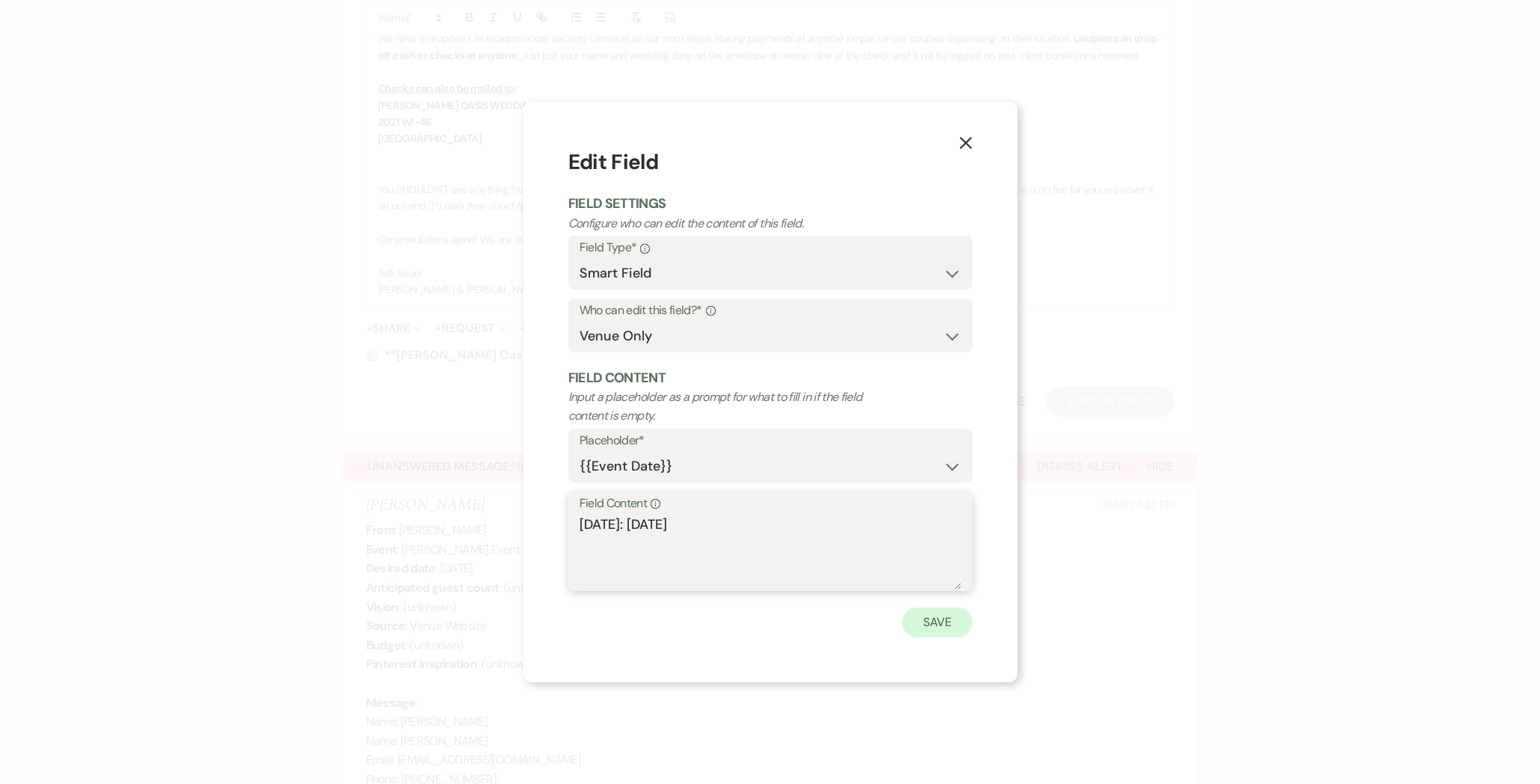
type textarea "[DATE]: [DATE]"
click at [913, 624] on button "Save" at bounding box center [937, 622] width 70 height 30
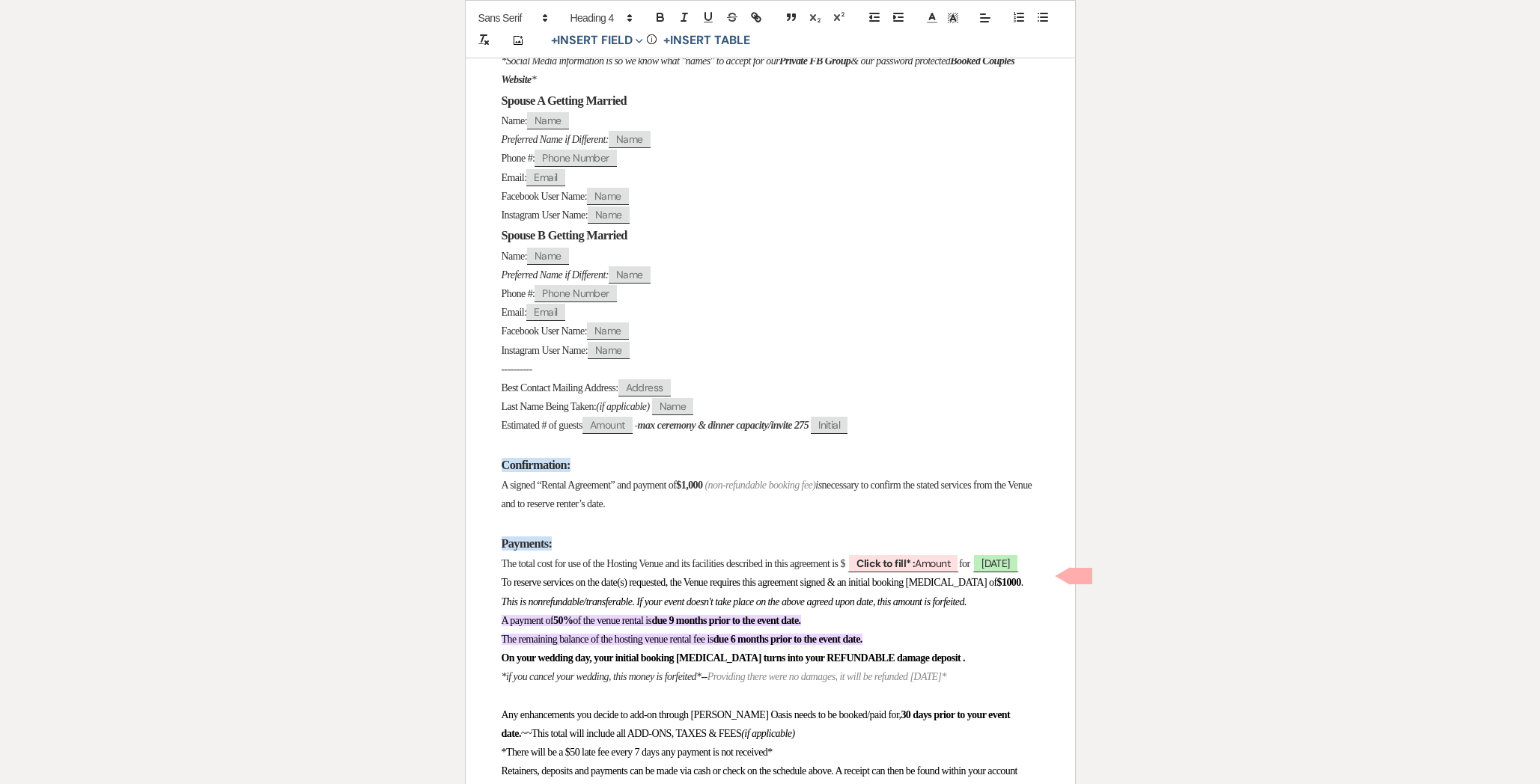
scroll to position [716, 0]
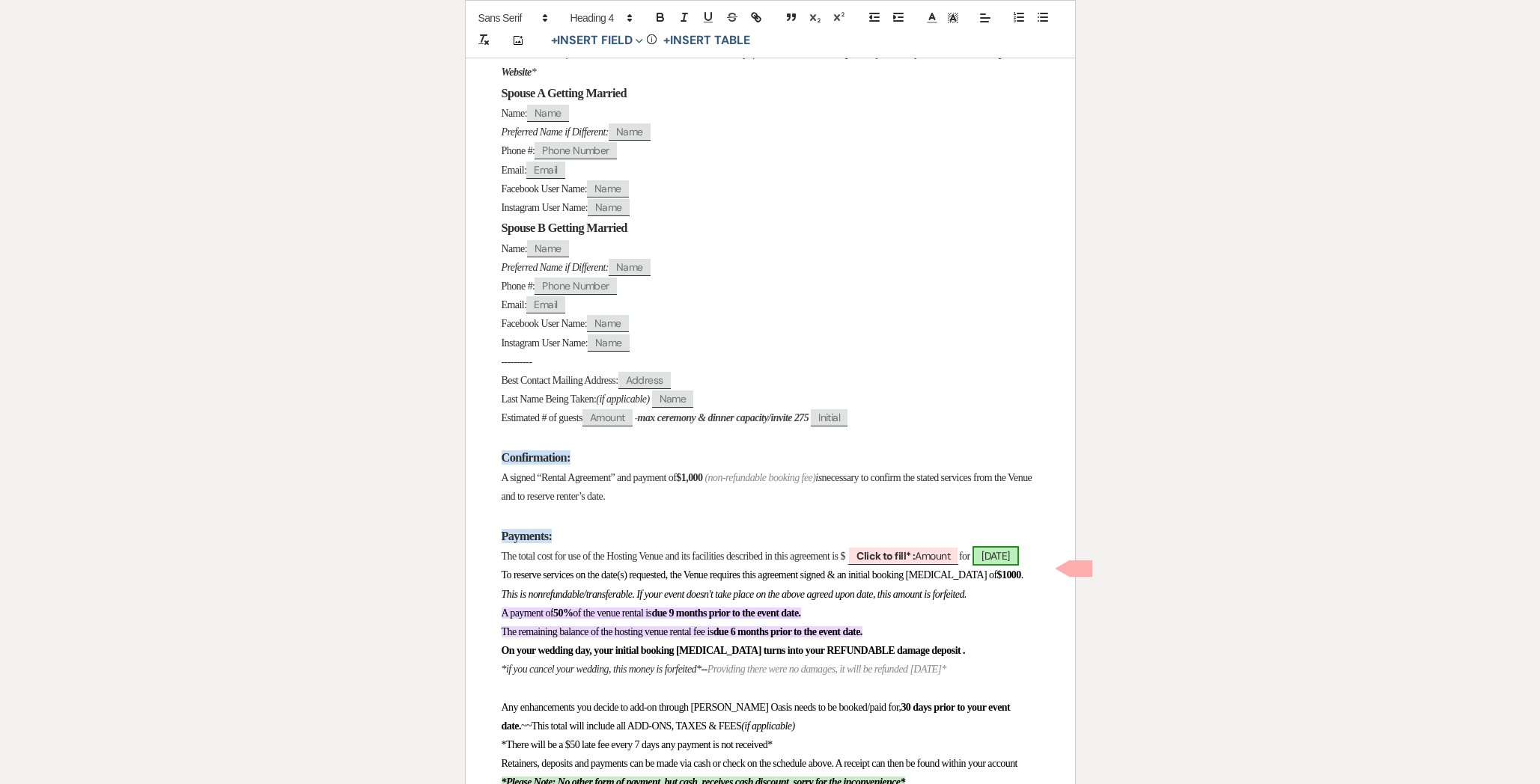
click at [972, 565] on span "[DATE]" at bounding box center [995, 555] width 46 height 20
select select "smartCustomField"
select select "owner"
select select "{{eventDate}}"
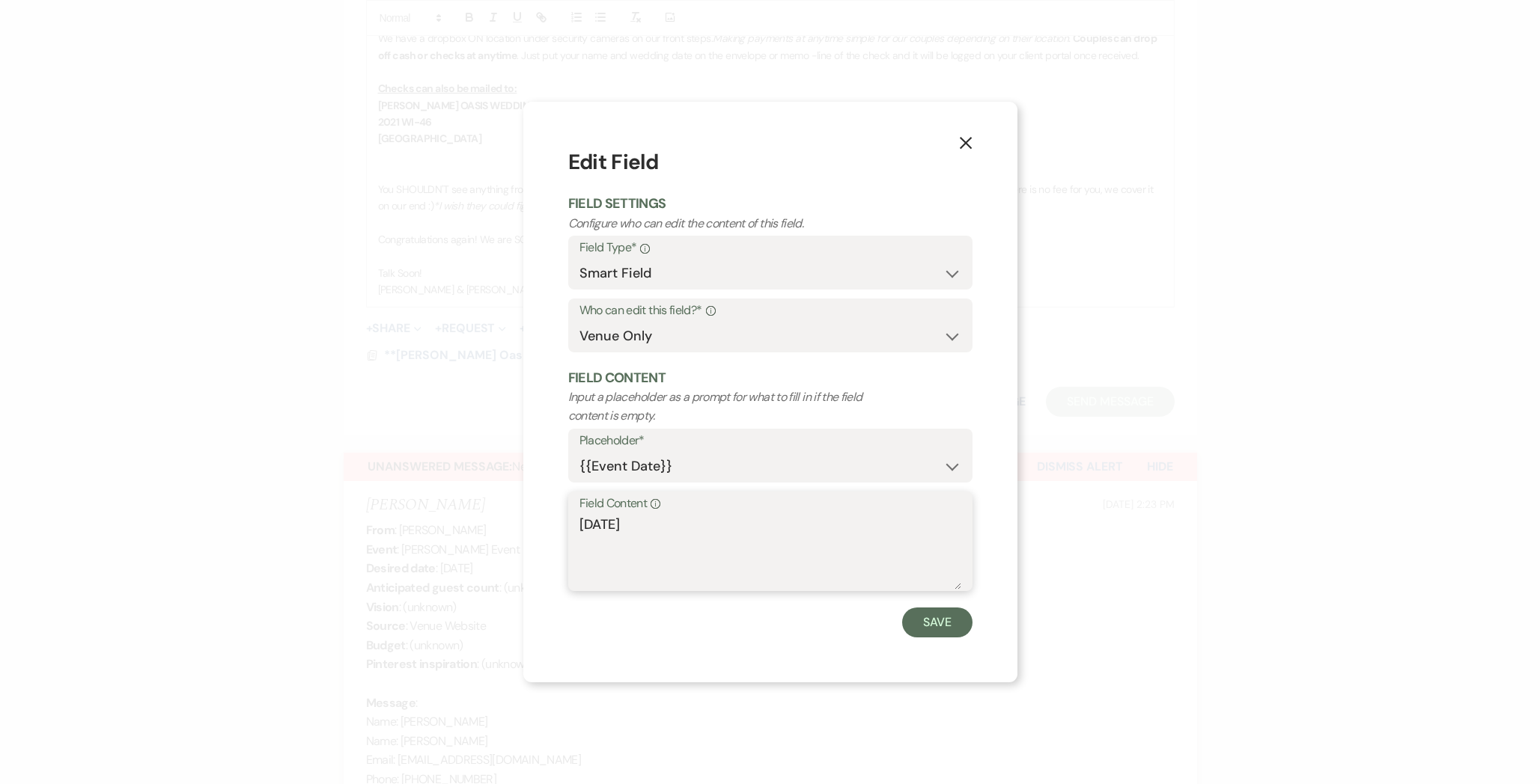
drag, startPoint x: 669, startPoint y: 530, endPoint x: 366, endPoint y: 530, distance: 303.0
click at [373, 530] on div "X Edit Field Field Settings Configure who can edit the content of this field. F…" at bounding box center [770, 392] width 1540 height 784
paste textarea "[DATE]: [DATE],"
type textarea "[DATE]: [DATE]"
click at [924, 622] on button "Save" at bounding box center [937, 622] width 70 height 30
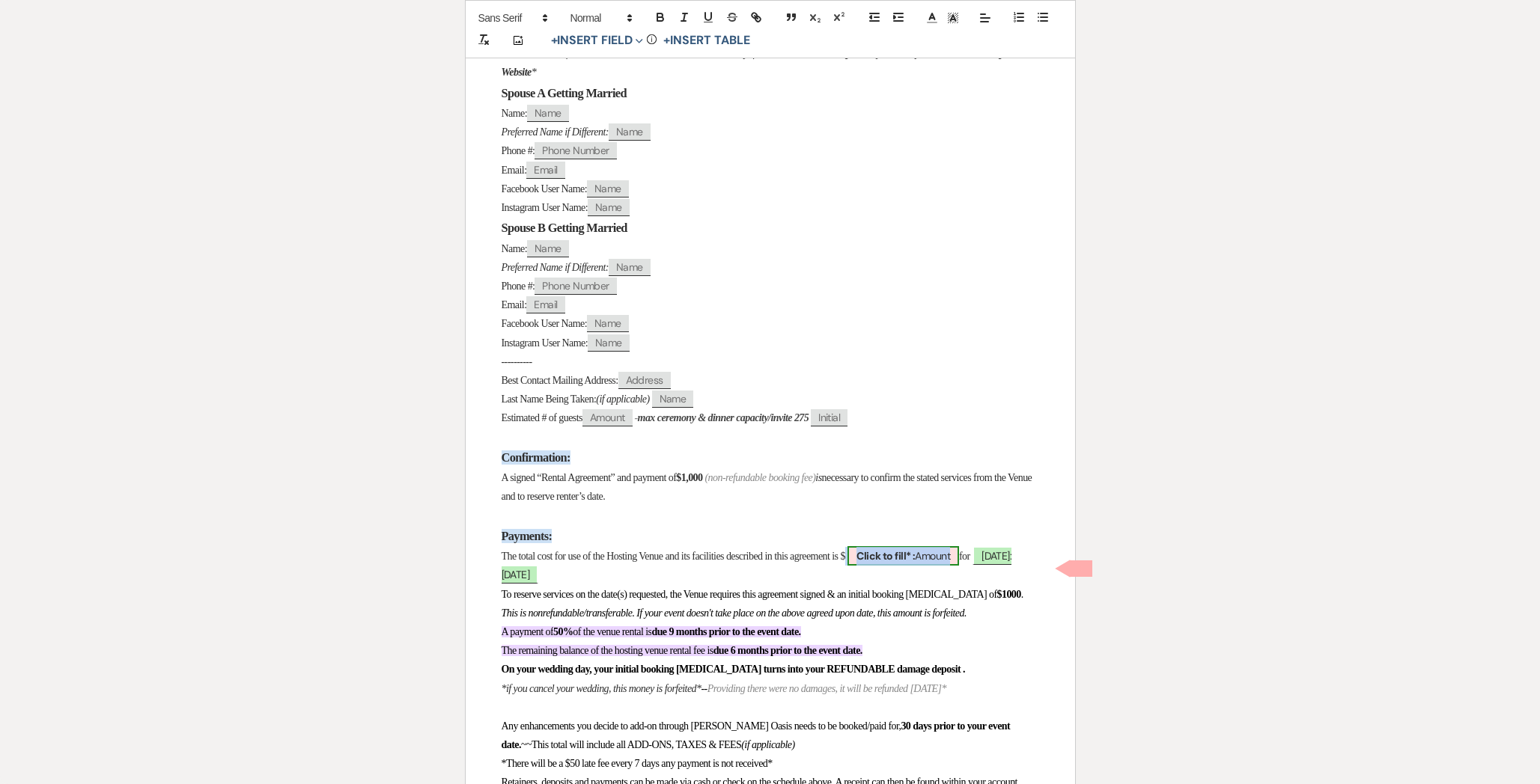
click at [915, 562] on b "Click to fill* :" at bounding box center [885, 555] width 59 height 13
select select "owner"
select select "Amount"
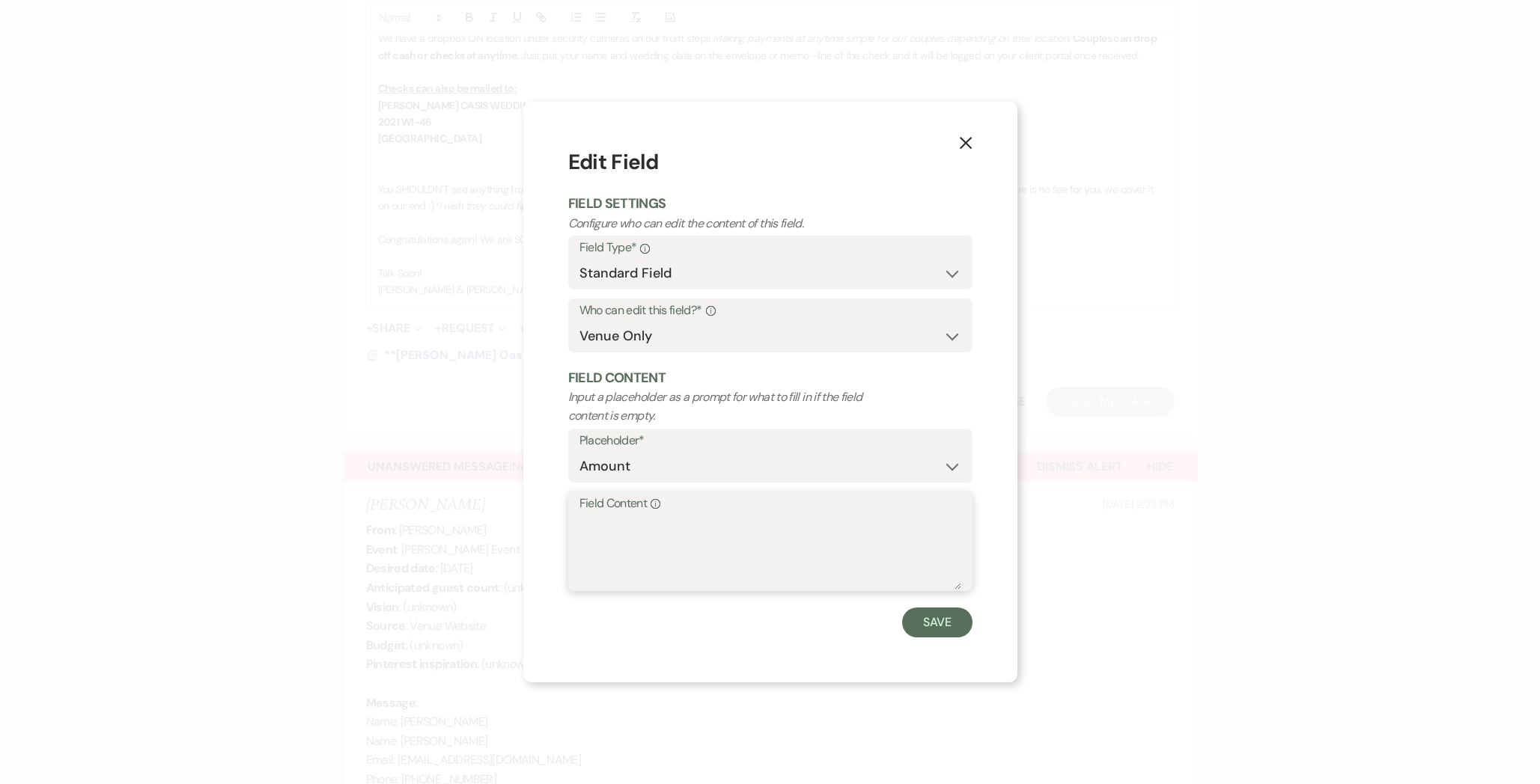
click at [755, 533] on textarea "Field Content Info" at bounding box center [770, 552] width 382 height 75
type textarea "5450"
click at [948, 622] on button "Save" at bounding box center [937, 622] width 70 height 30
